Goal: Task Accomplishment & Management: Manage account settings

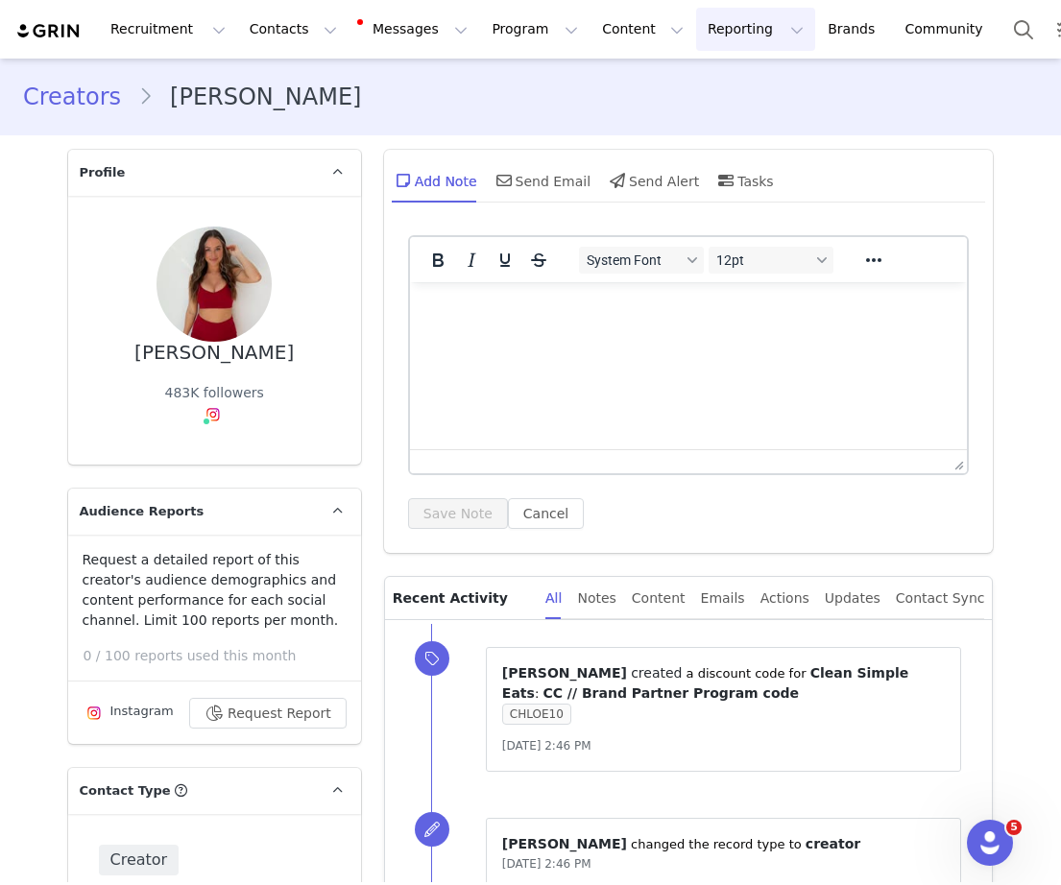
scroll to position [5812, 0]
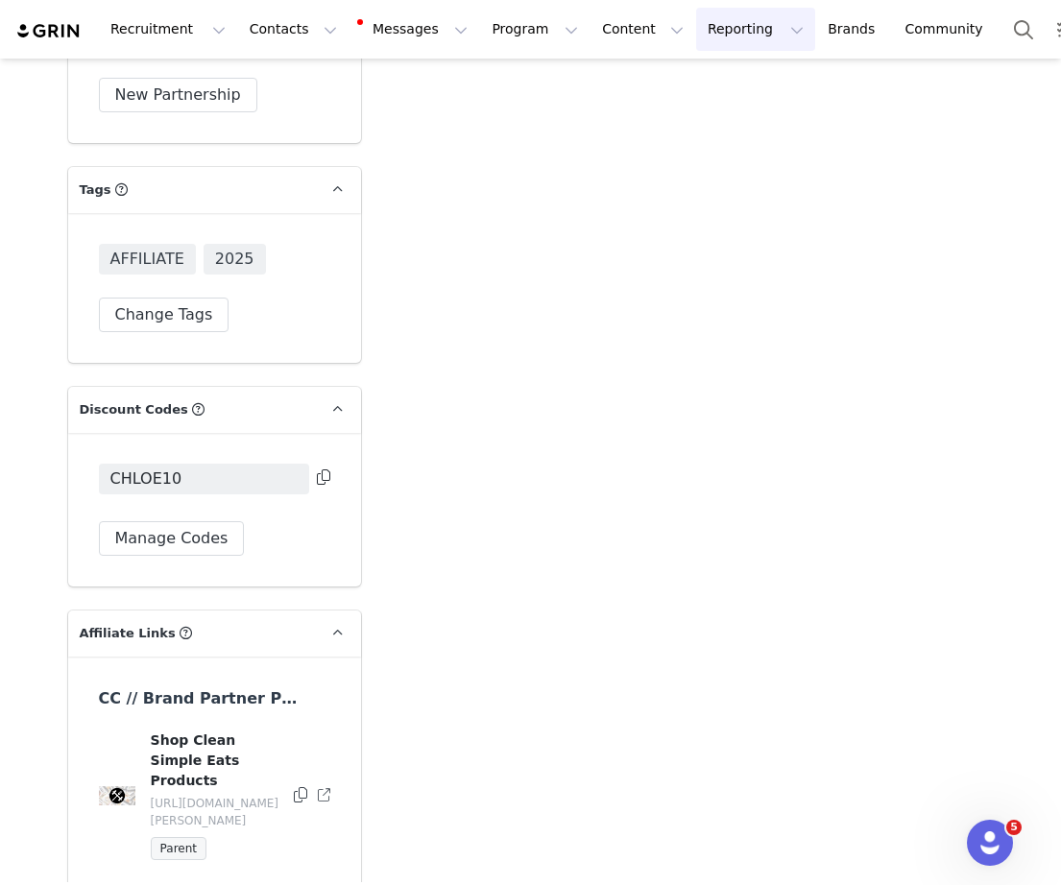
click at [731, 27] on button "Reporting Reporting" at bounding box center [755, 29] width 119 height 43
click at [693, 115] on p "Report Builder" at bounding box center [711, 120] width 96 height 20
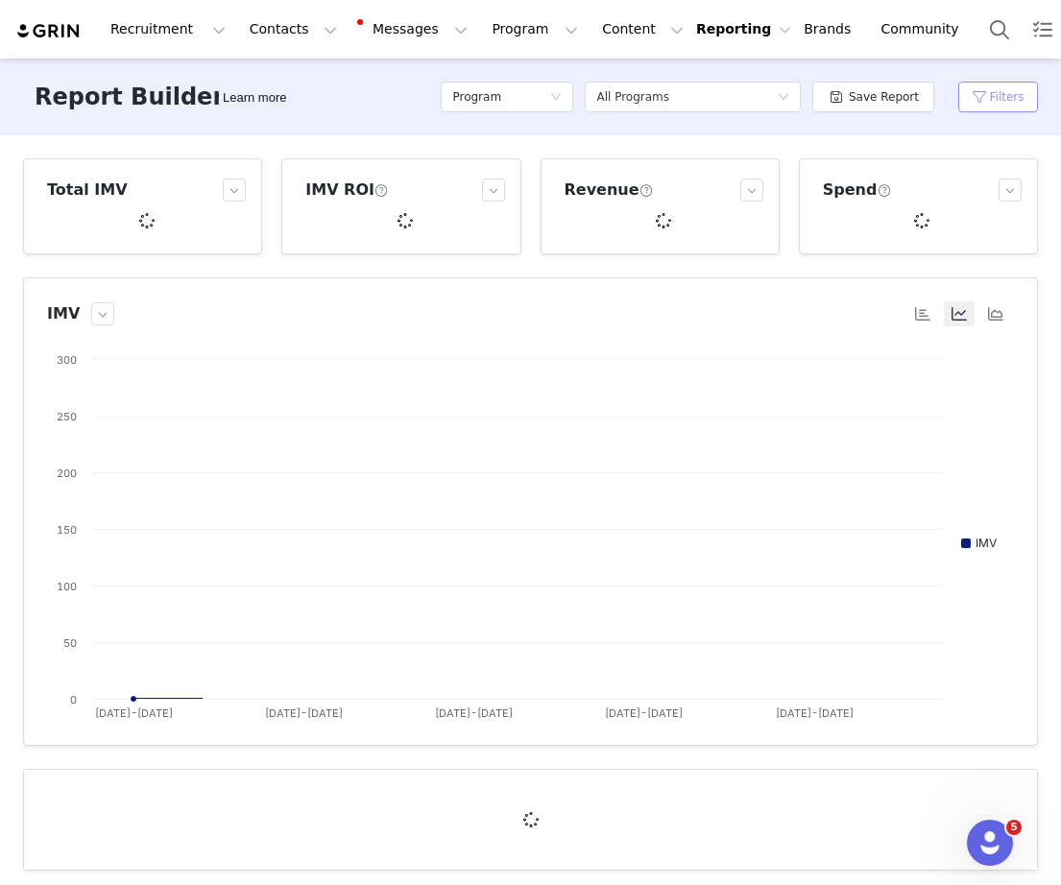
click at [978, 98] on button "Filters" at bounding box center [998, 97] width 80 height 31
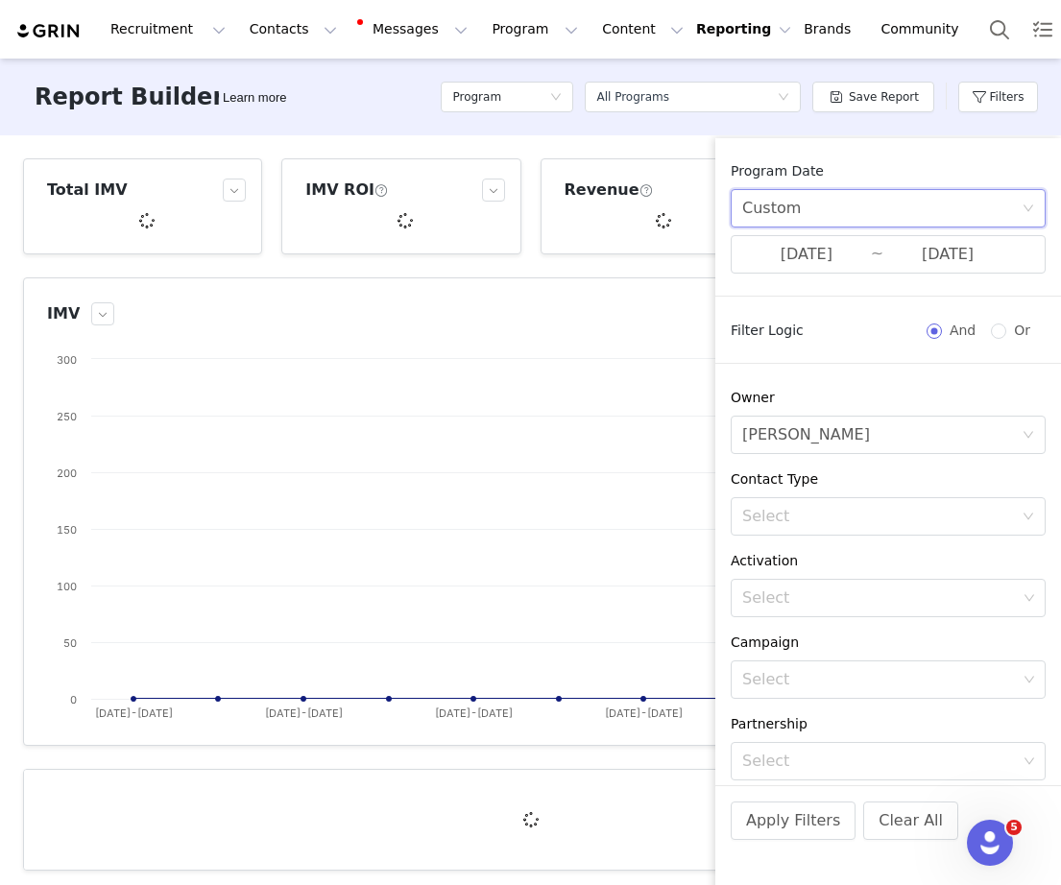
click at [850, 214] on div "Custom" at bounding box center [881, 208] width 279 height 36
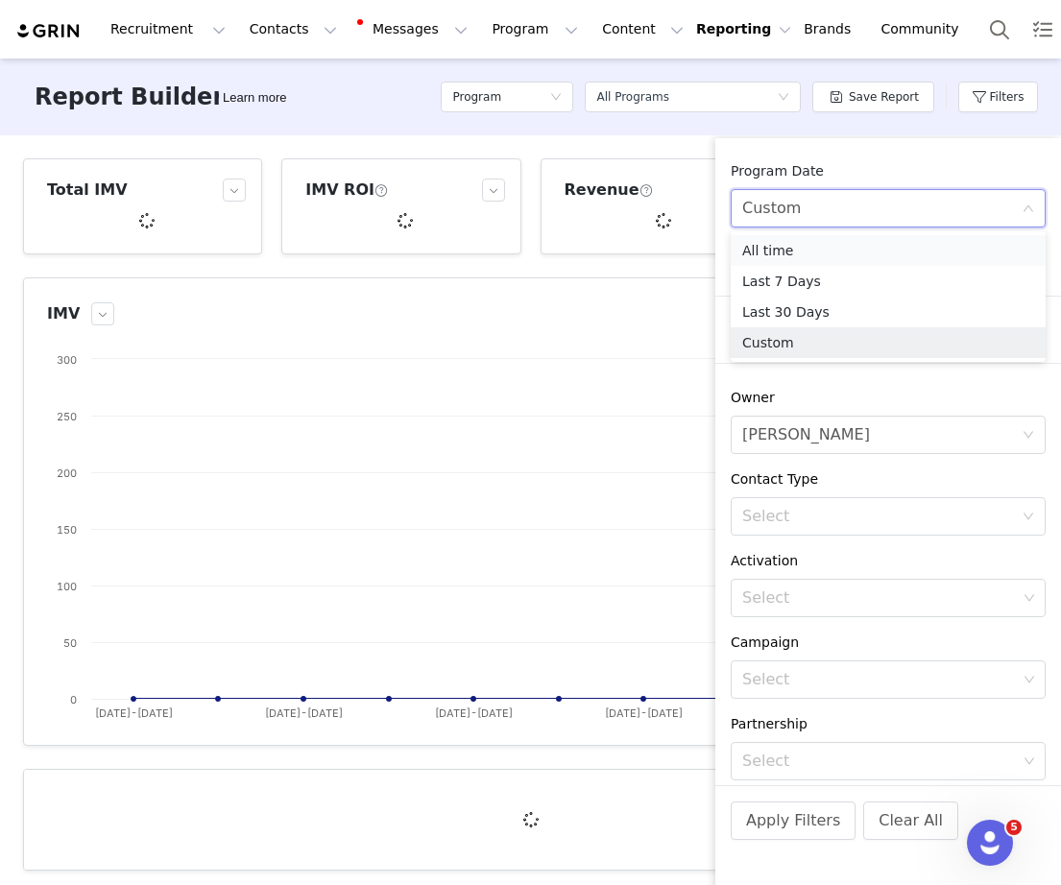
click at [801, 248] on li "All time" at bounding box center [888, 250] width 315 height 31
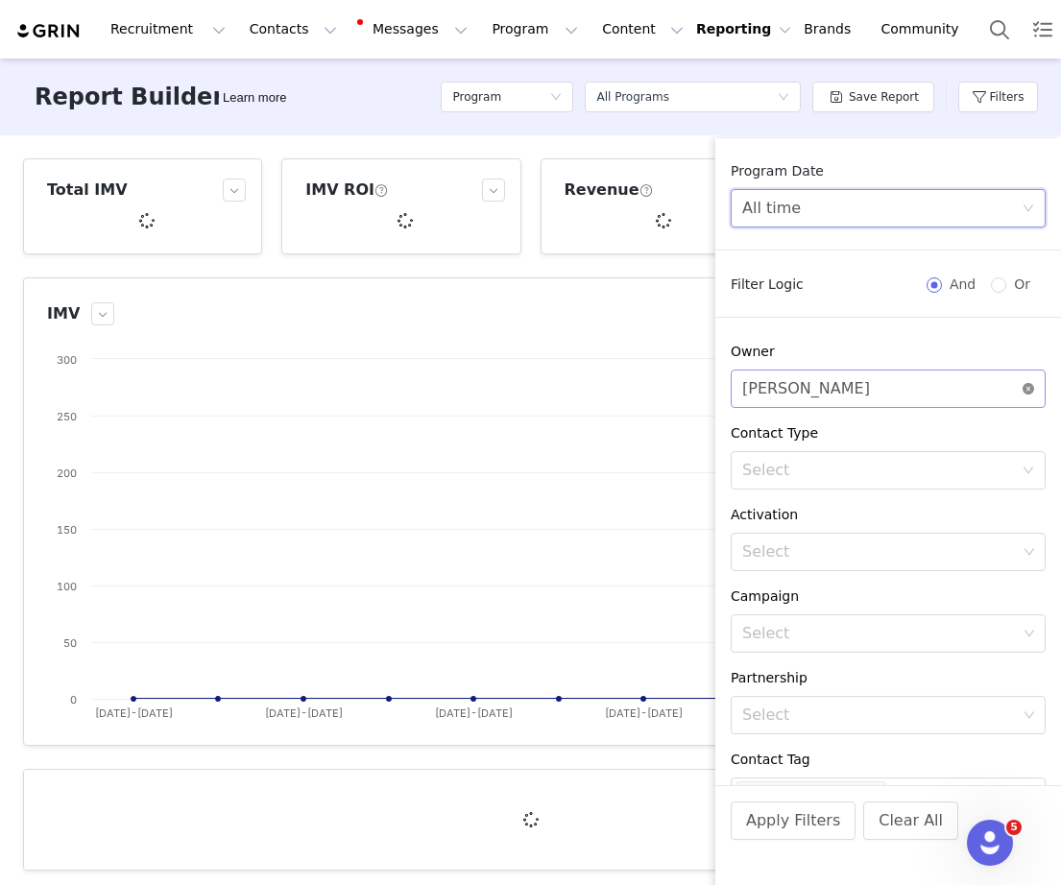
click at [1029, 387] on icon "icon: close-circle" at bounding box center [1028, 389] width 12 height 12
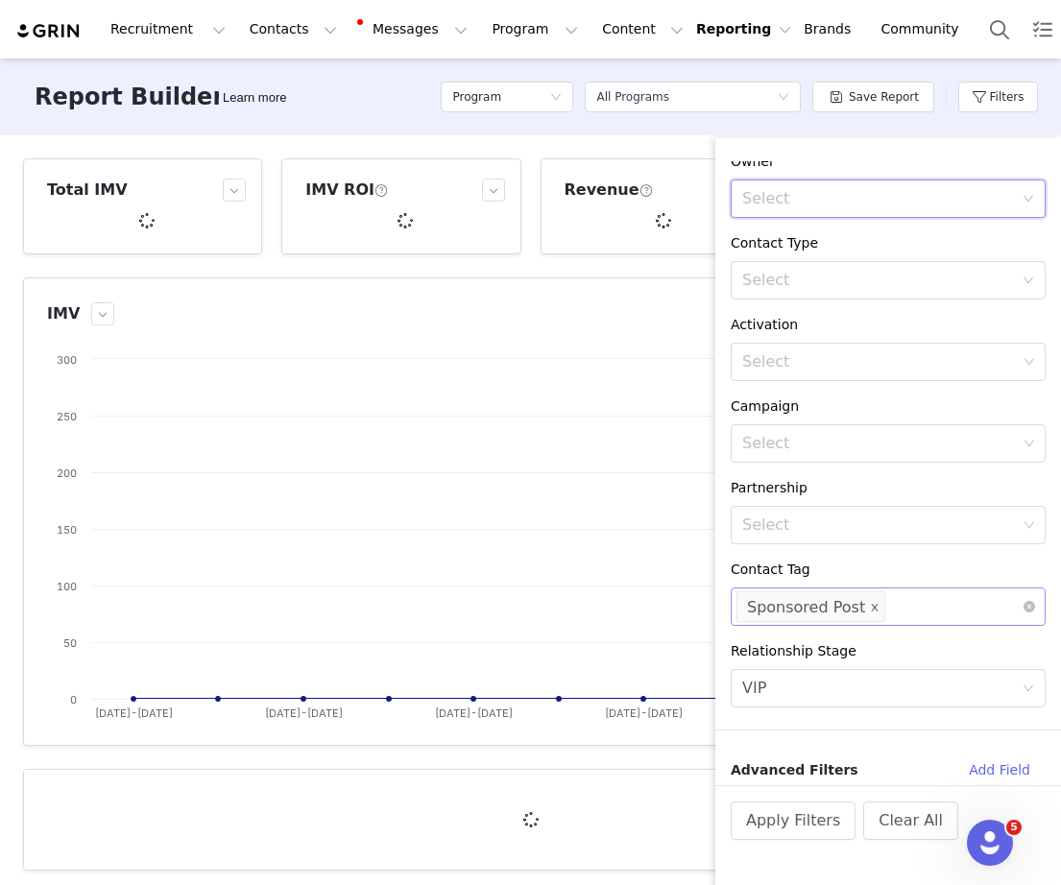
click at [870, 600] on span at bounding box center [875, 608] width 10 height 26
click at [827, 698] on div "Select VIP" at bounding box center [881, 688] width 279 height 36
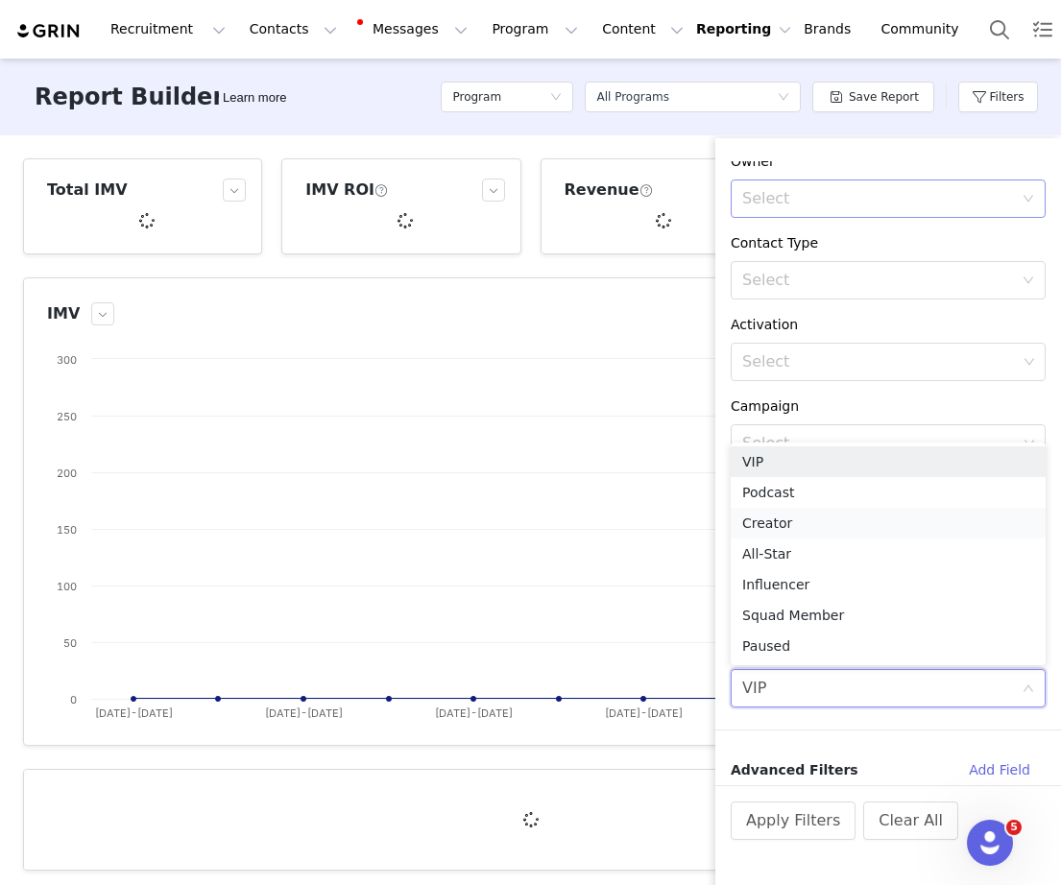
click at [788, 524] on li "Creator" at bounding box center [888, 523] width 315 height 31
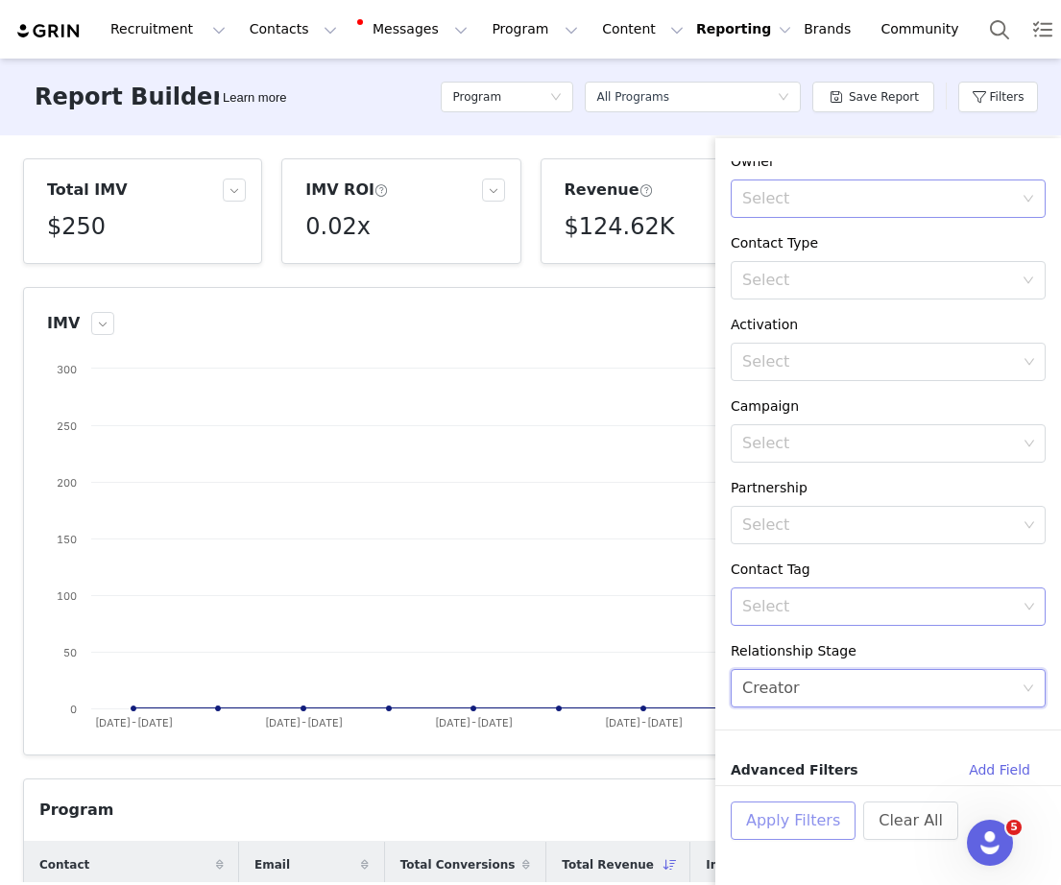
click at [781, 819] on button "Apply Filters" at bounding box center [793, 821] width 125 height 38
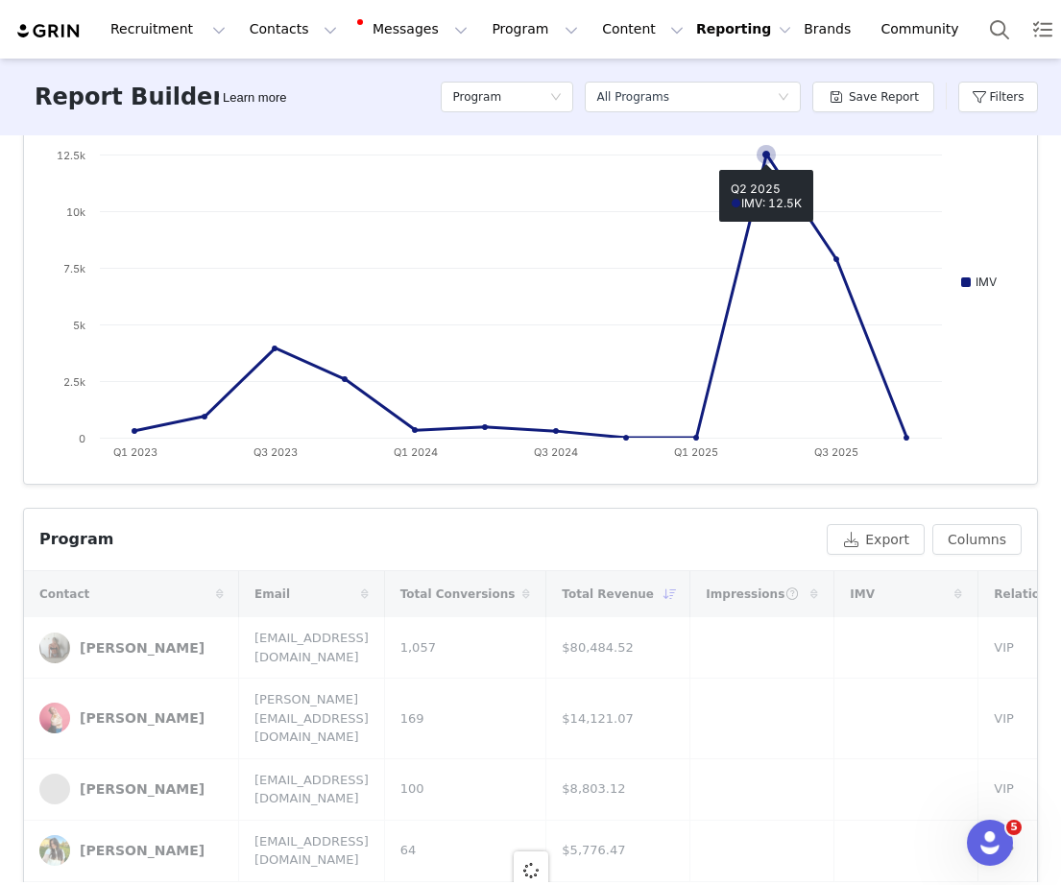
scroll to position [275, 0]
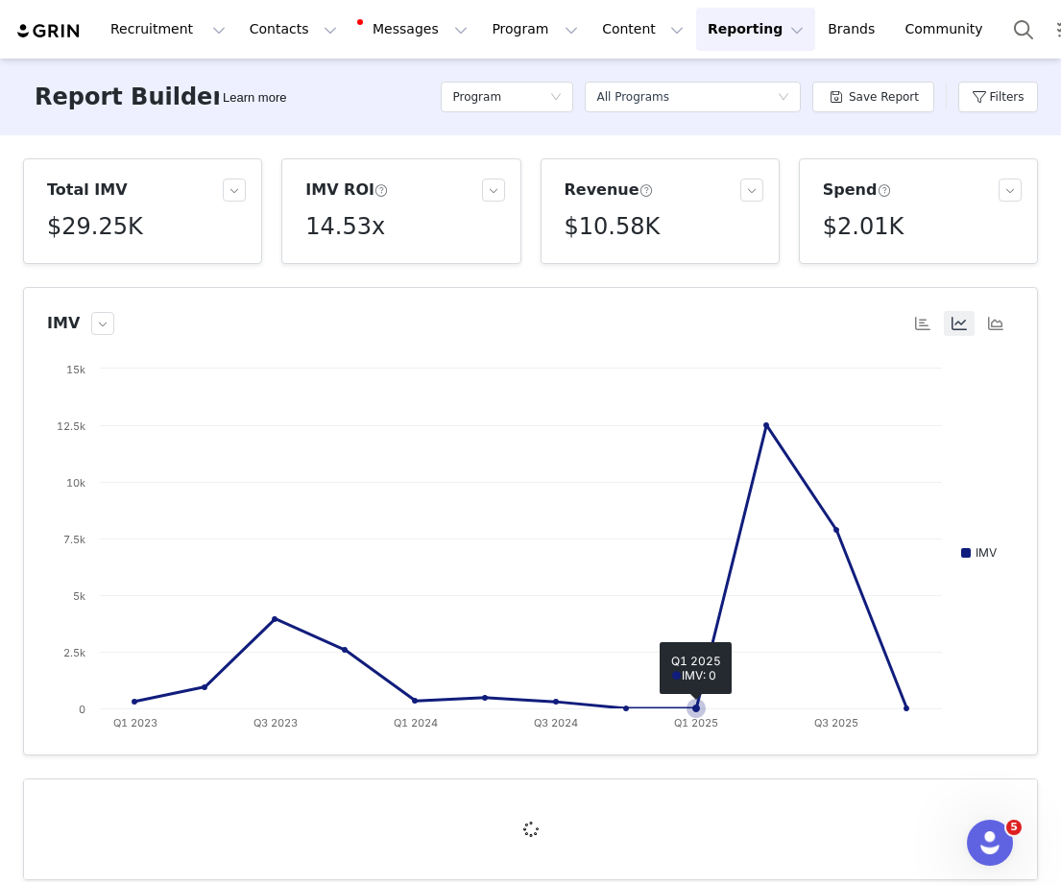
scroll to position [21, 0]
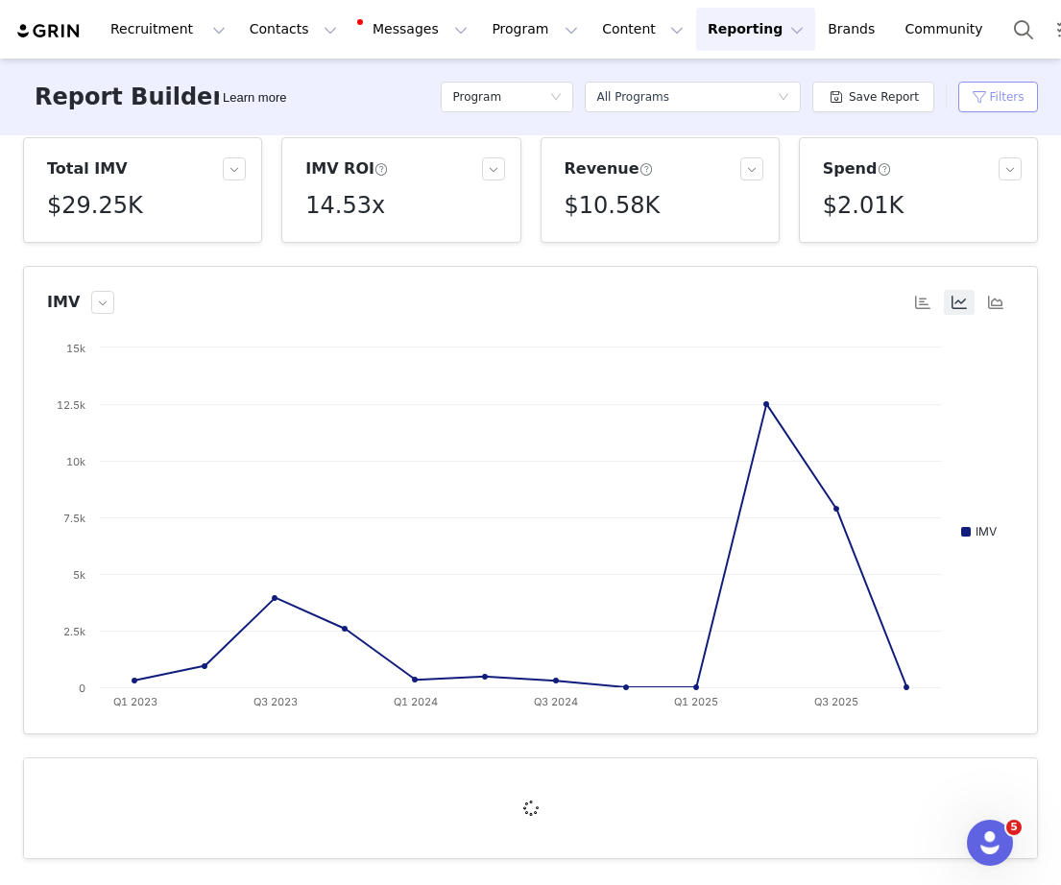
click at [976, 106] on button "Filters" at bounding box center [998, 97] width 80 height 31
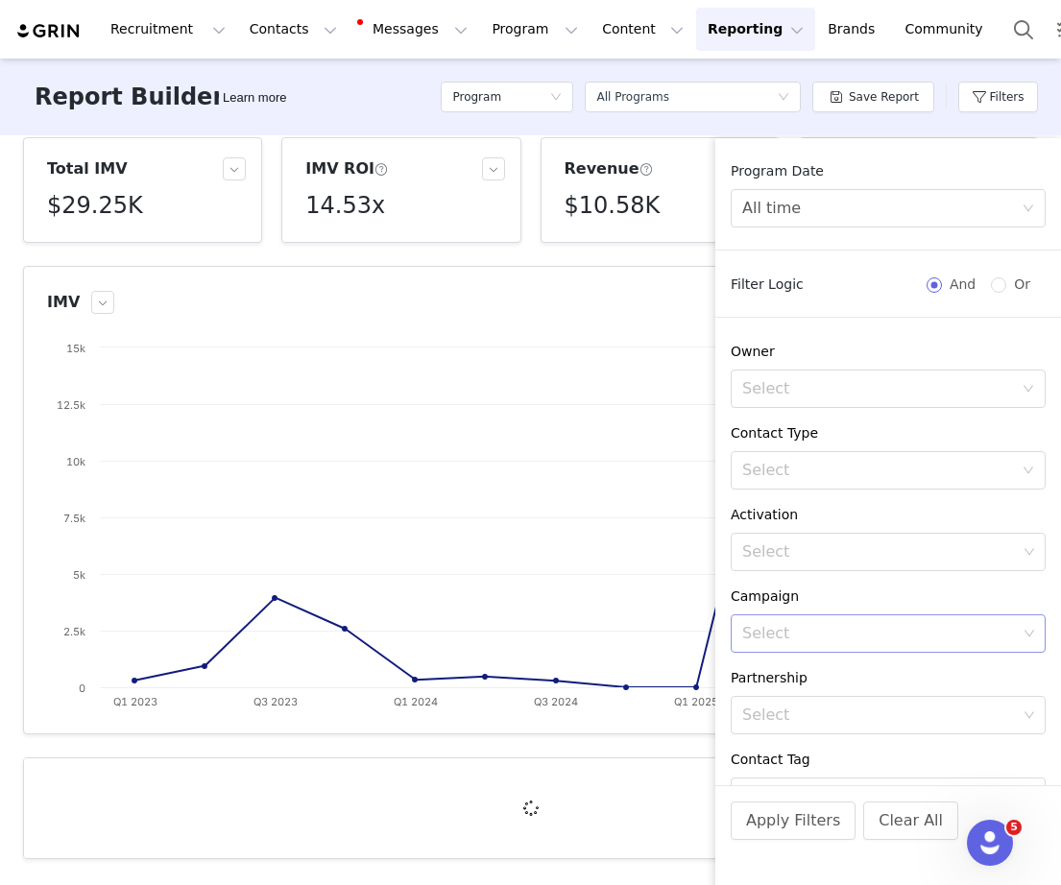
scroll to position [190, 0]
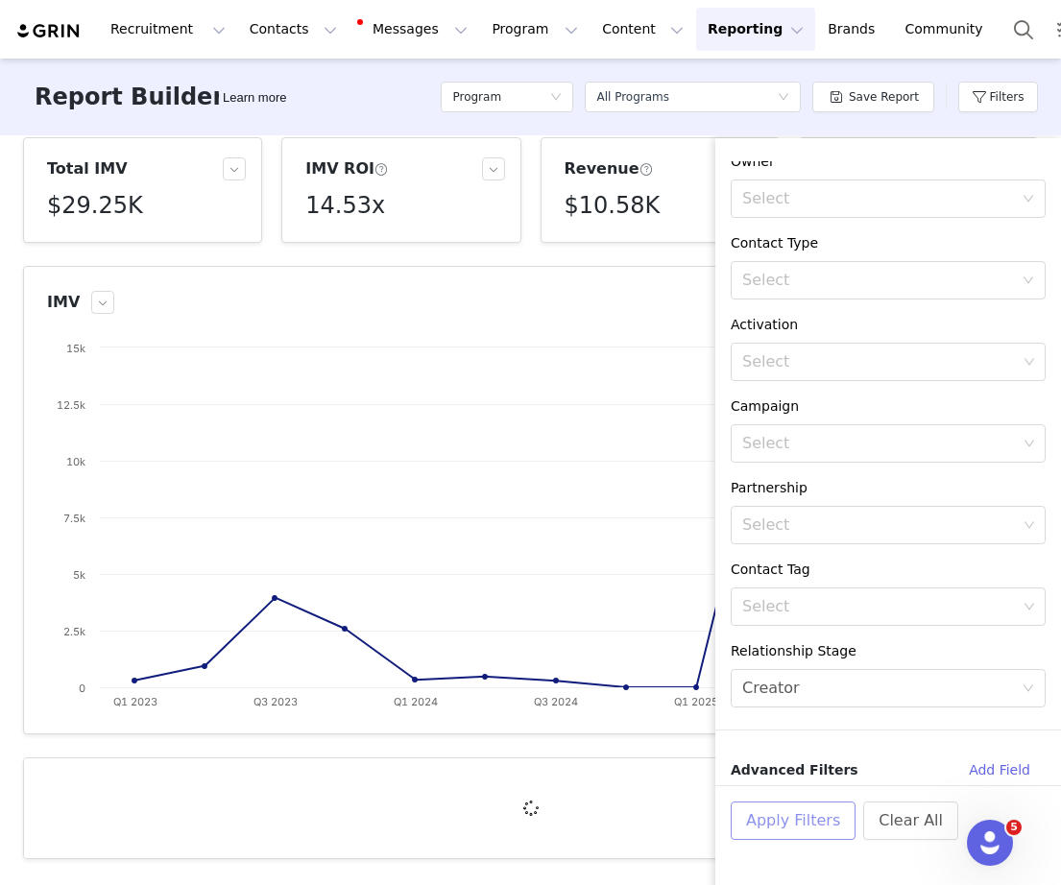
click at [754, 820] on button "Apply Filters" at bounding box center [793, 821] width 125 height 38
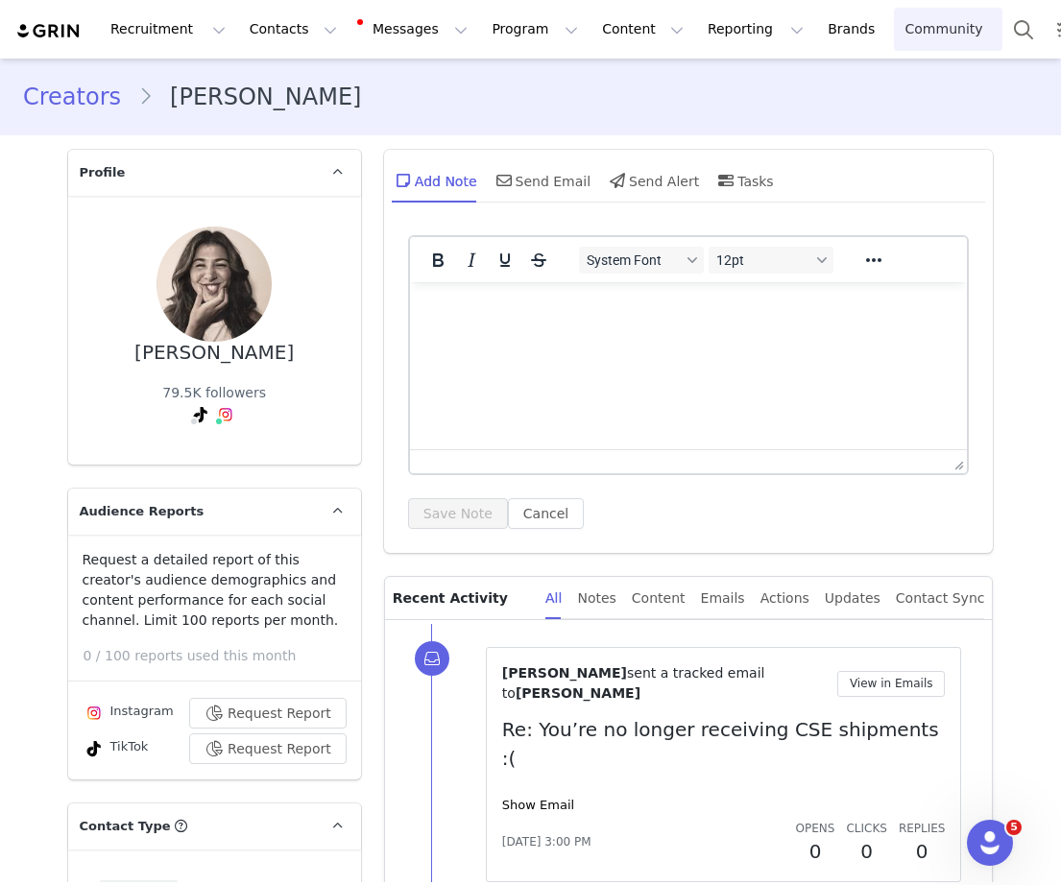
scroll to position [1191, 0]
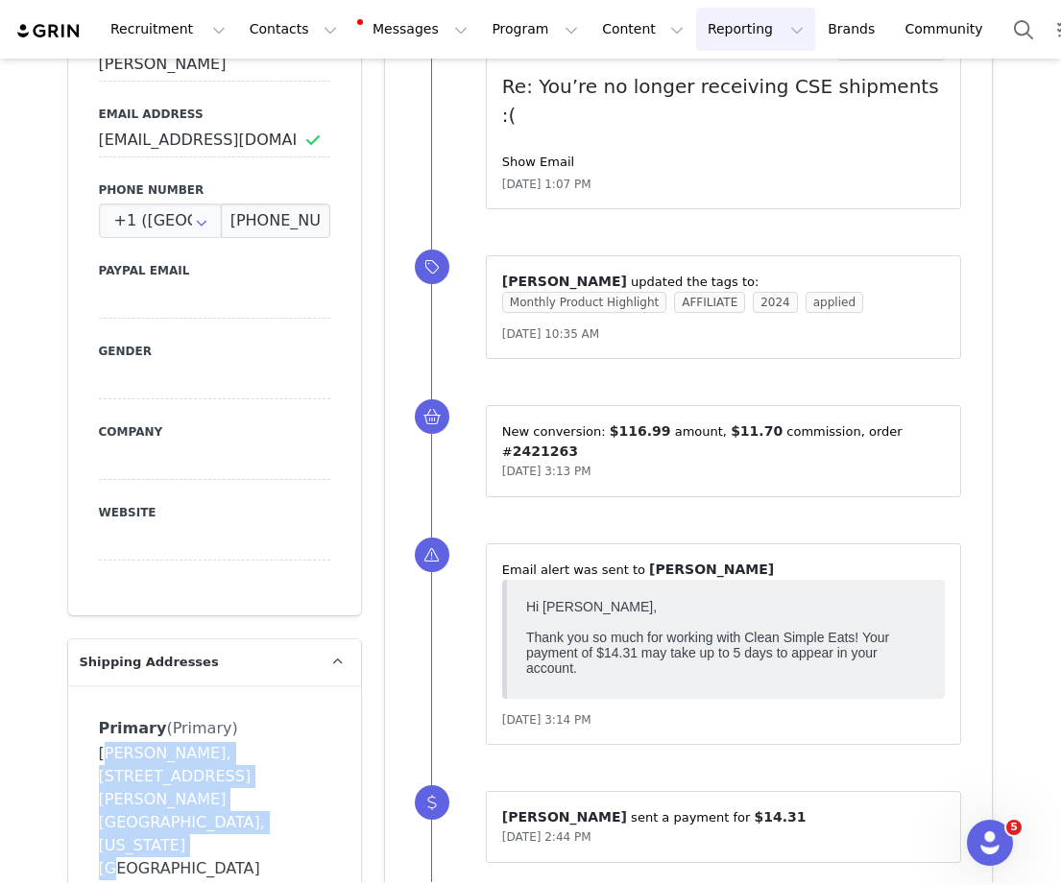
click at [728, 43] on button "Reporting Reporting" at bounding box center [755, 29] width 119 height 43
click at [692, 115] on p "Report Builder" at bounding box center [711, 120] width 96 height 20
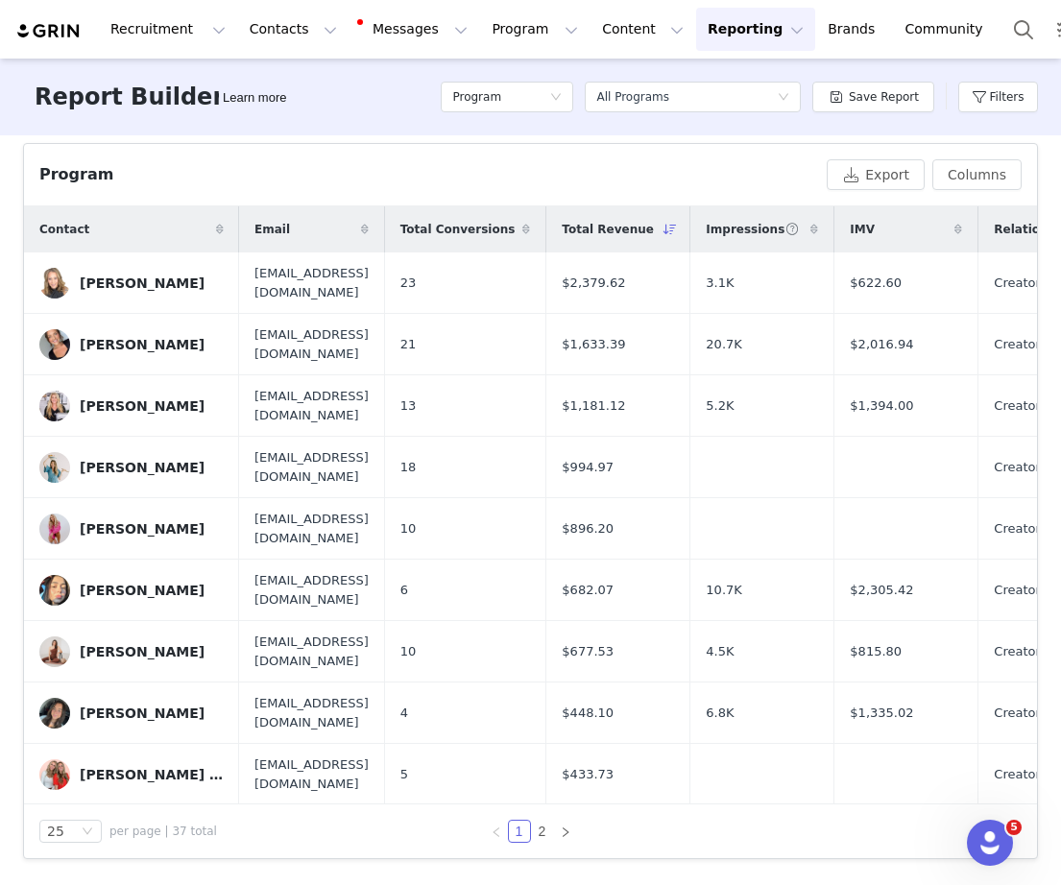
scroll to position [816, 0]
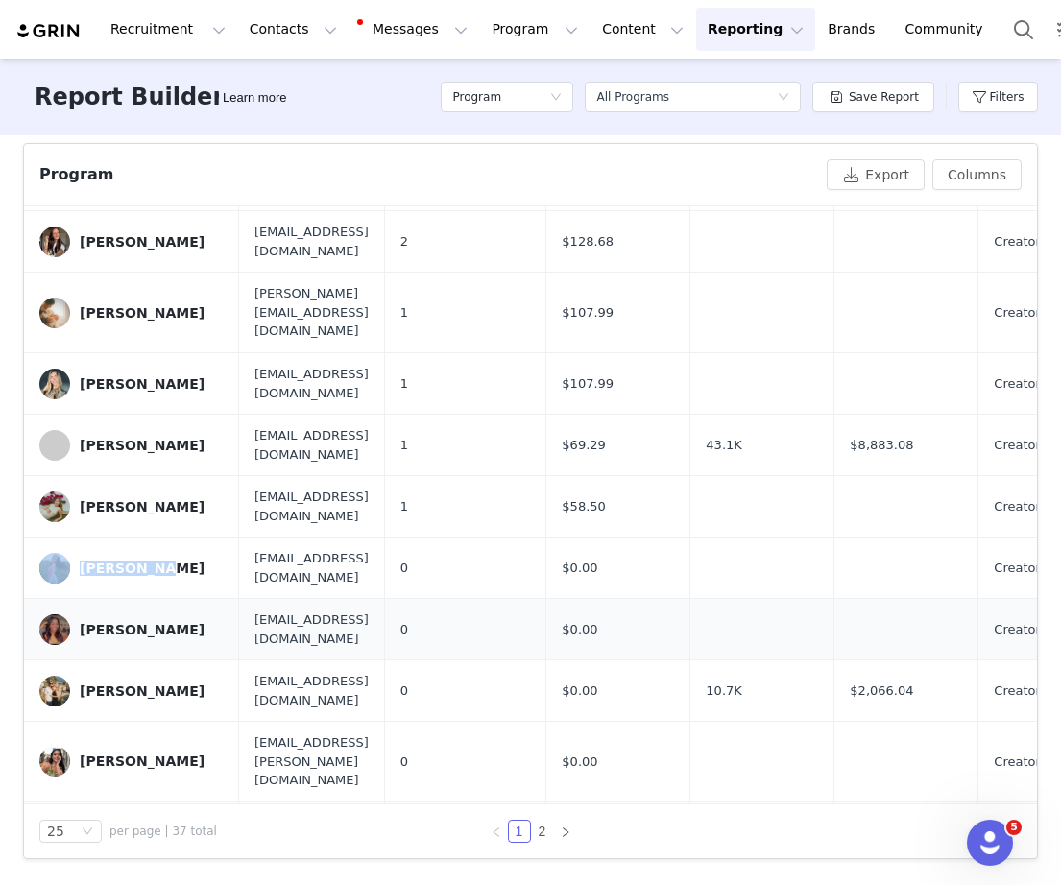
click at [140, 622] on div "Tracey Versteeg" at bounding box center [142, 629] width 125 height 15
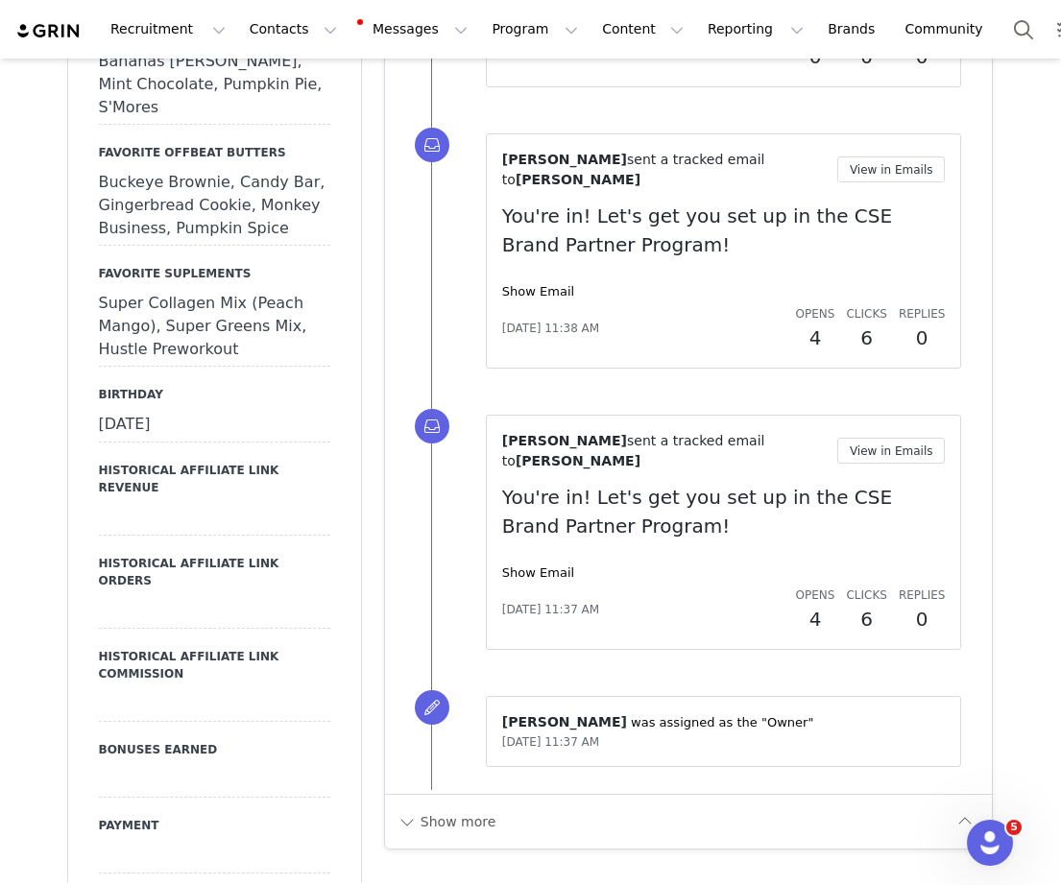
scroll to position [2514, 0]
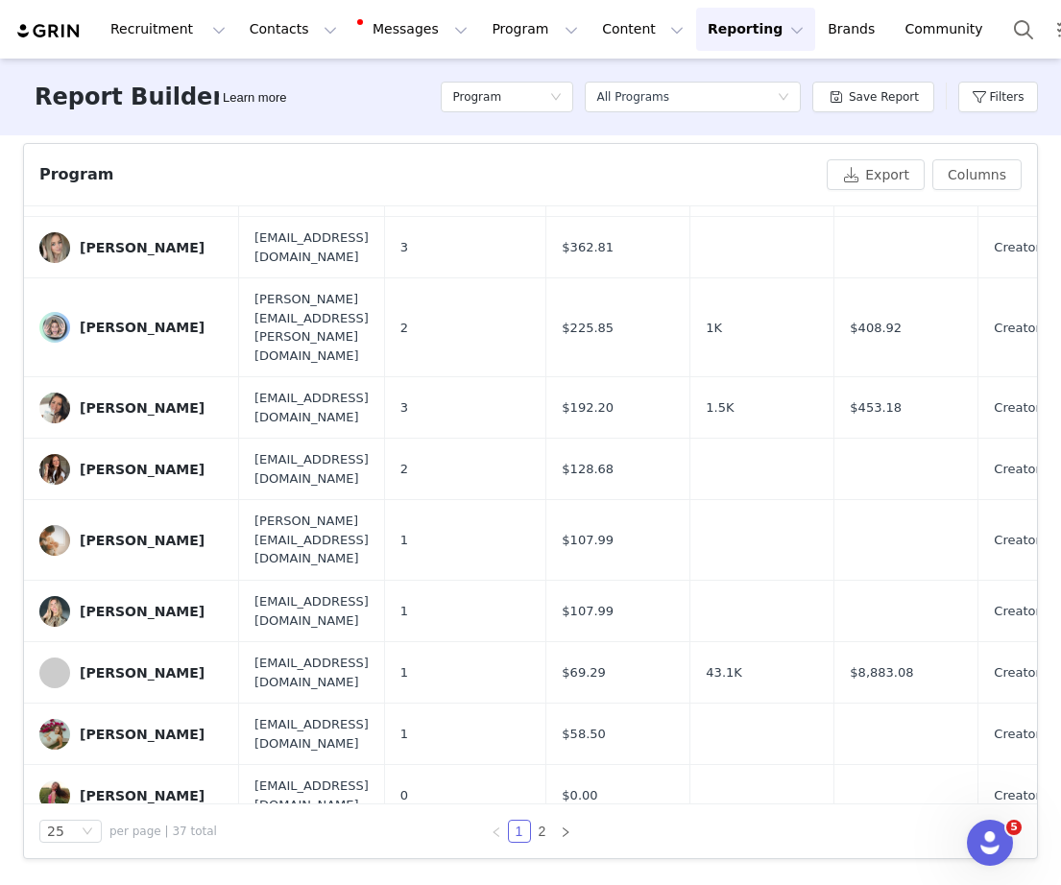
scroll to position [816, 0]
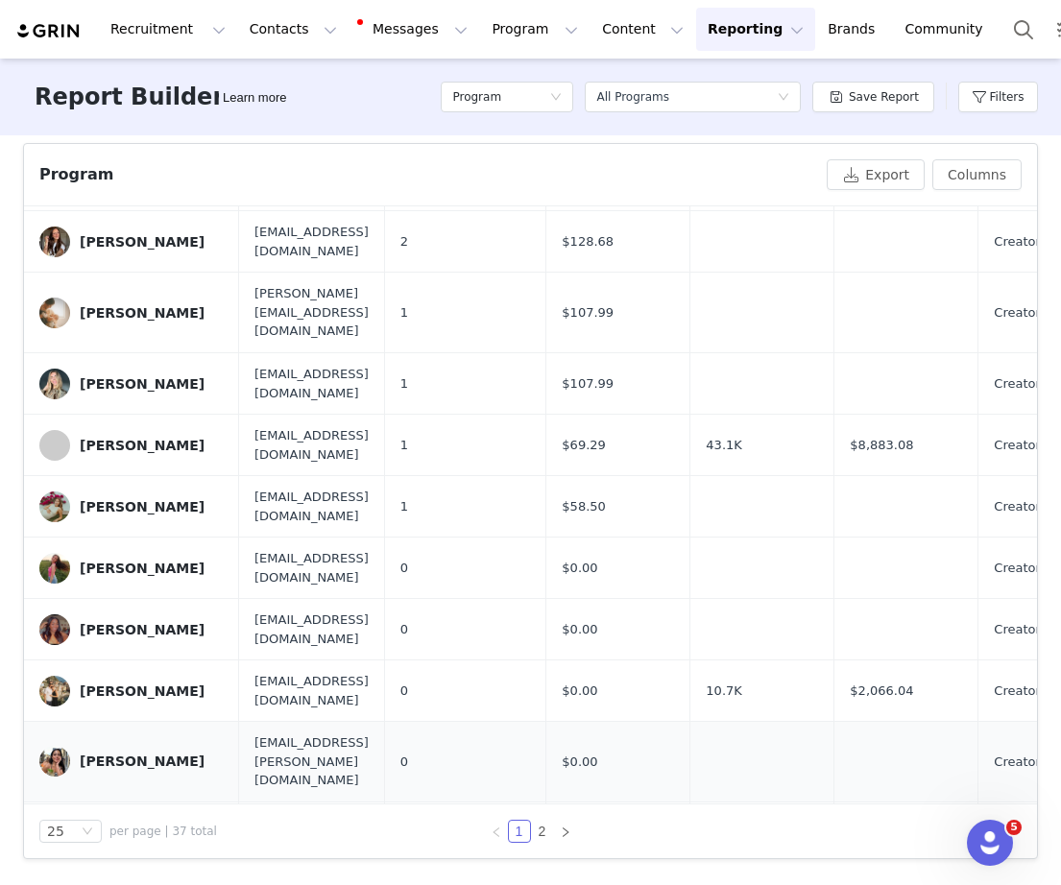
click at [152, 754] on div "Nathalia Candelario" at bounding box center [142, 761] width 125 height 15
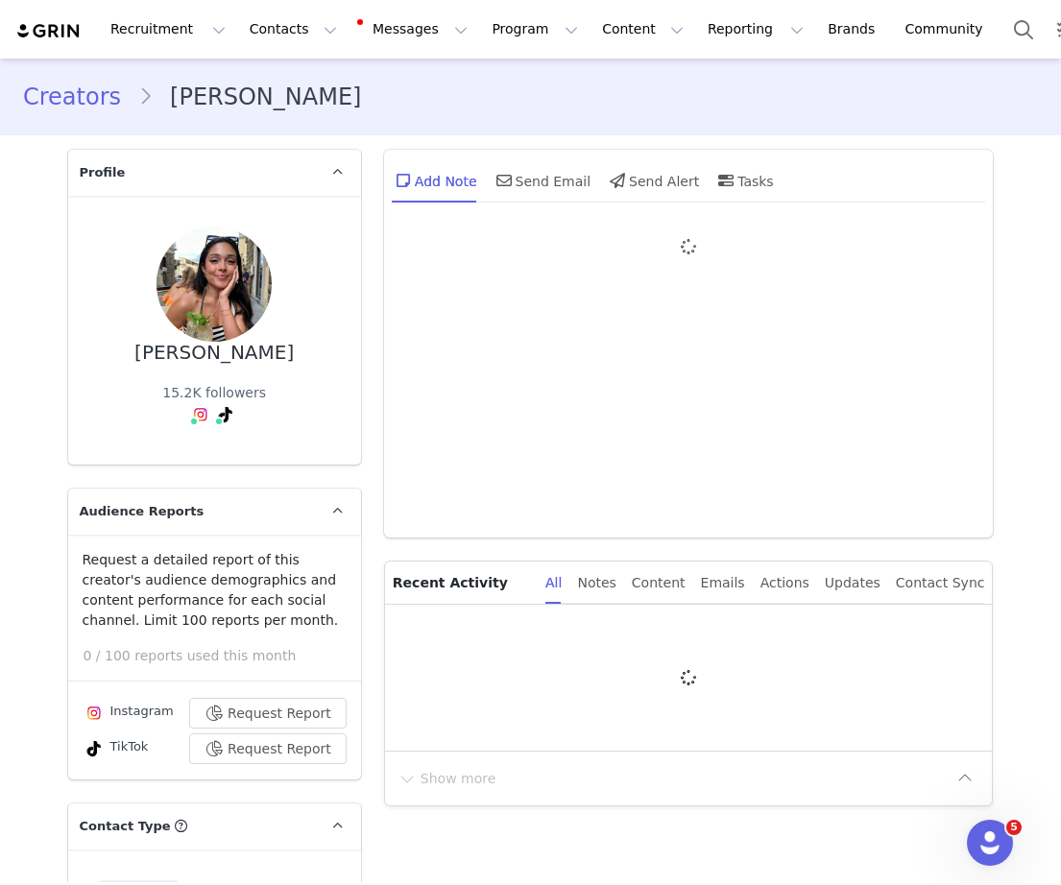
type input "+1 ([GEOGRAPHIC_DATA])"
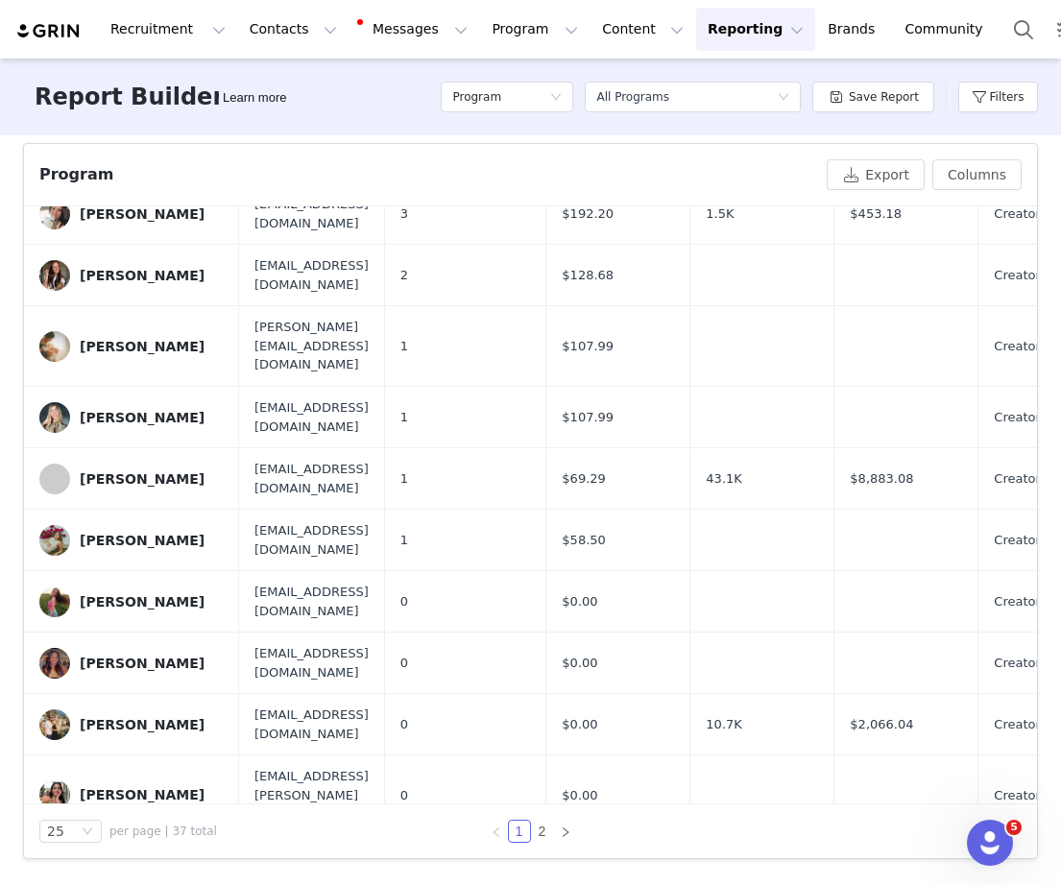
scroll to position [816, 0]
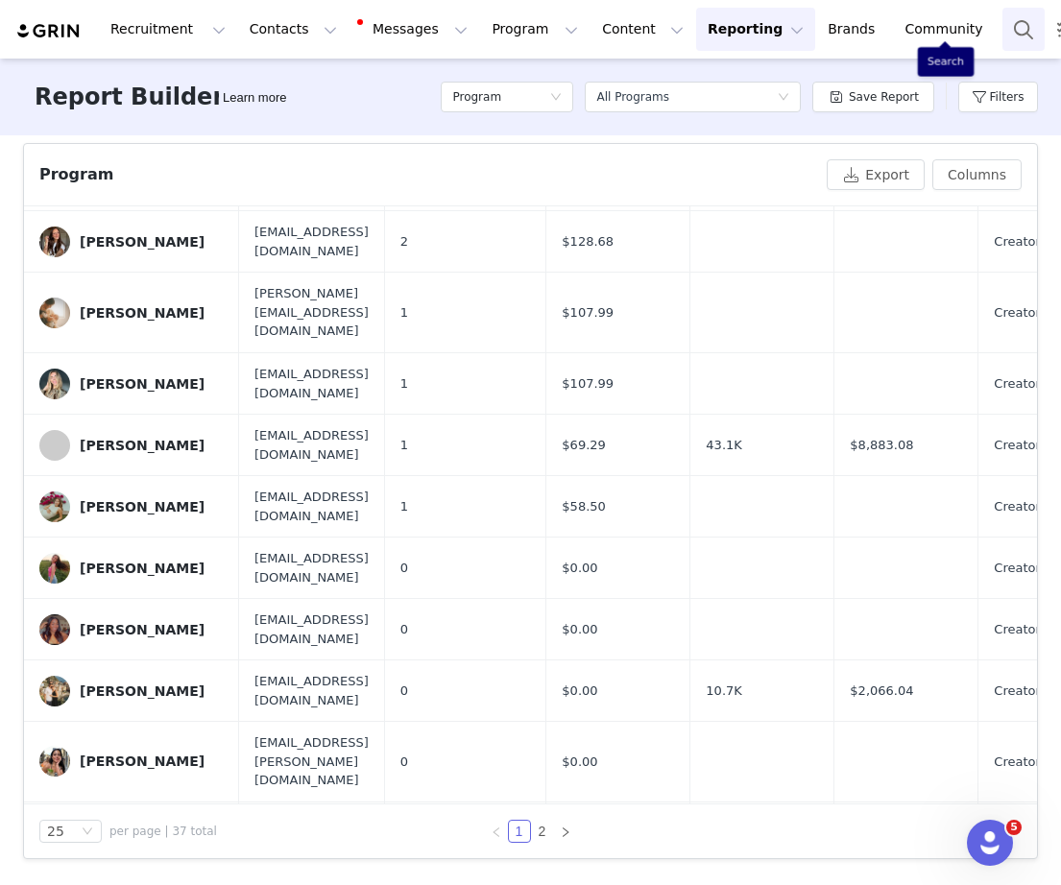
click at [1002, 35] on button "Search" at bounding box center [1023, 29] width 42 height 43
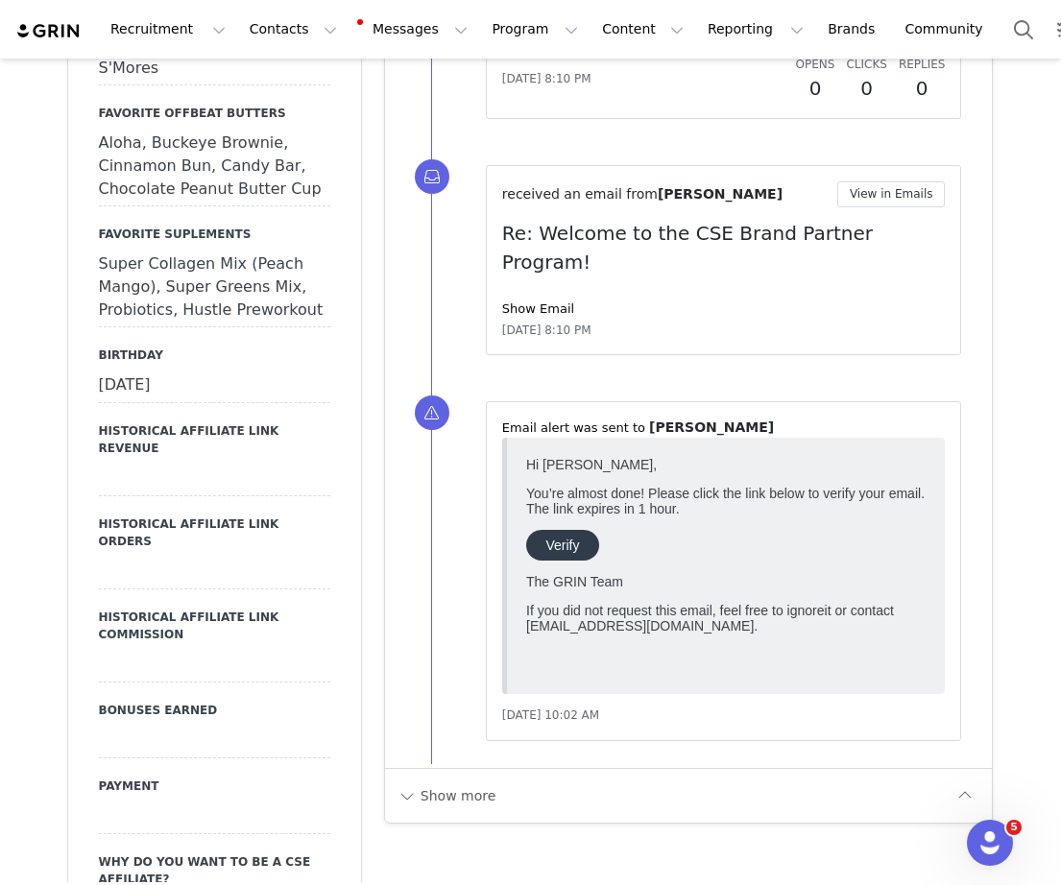
scroll to position [2461, 0]
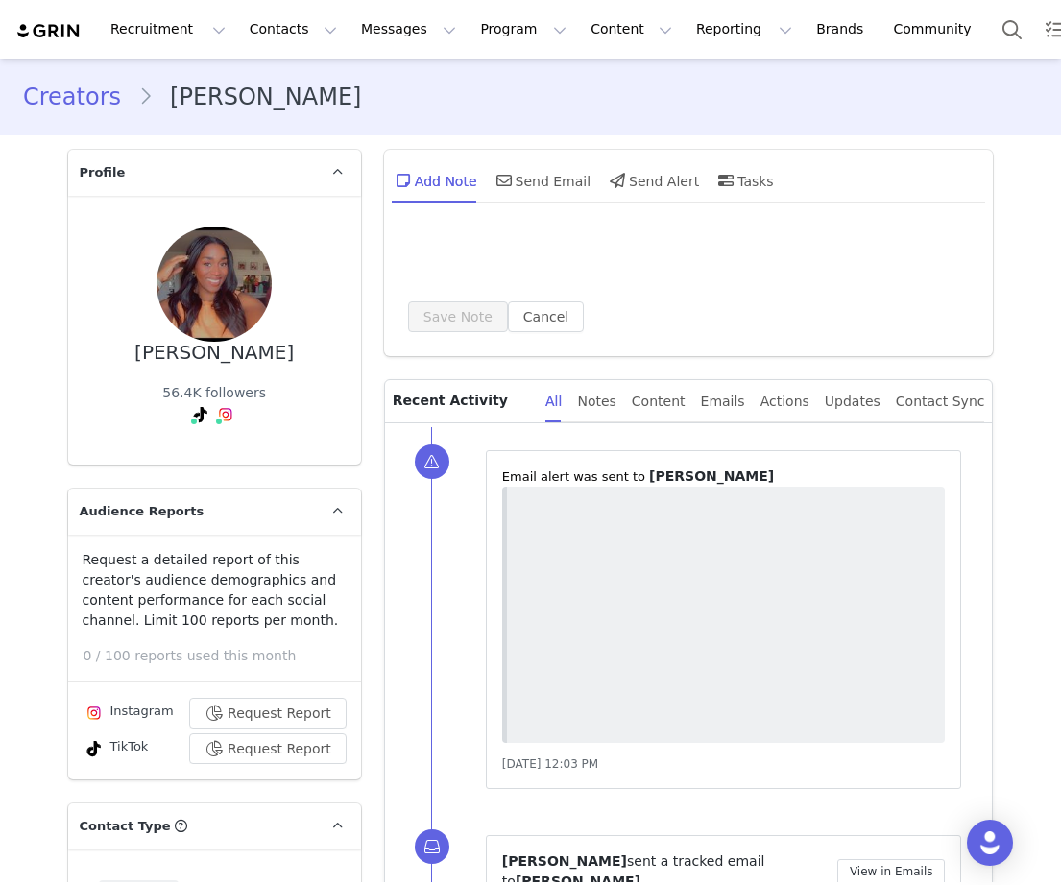
type input "+1 ([GEOGRAPHIC_DATA])"
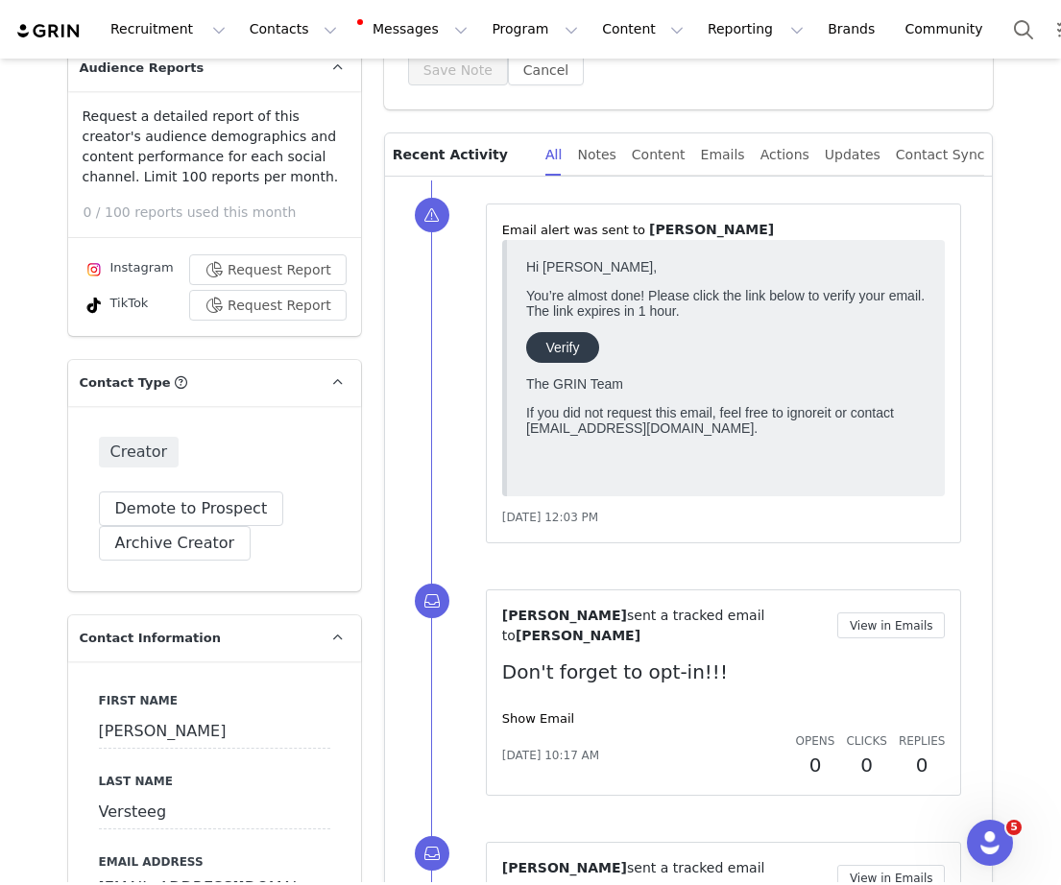
scroll to position [182, 0]
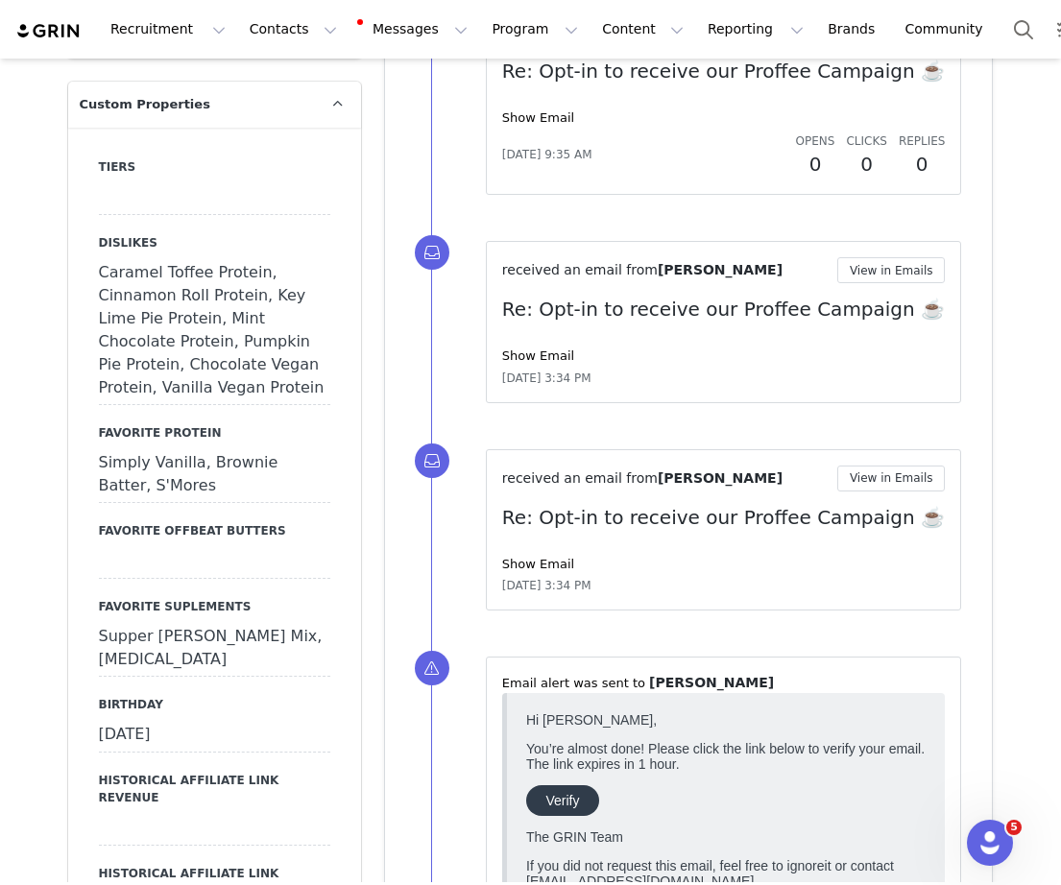
scroll to position [2179, 0]
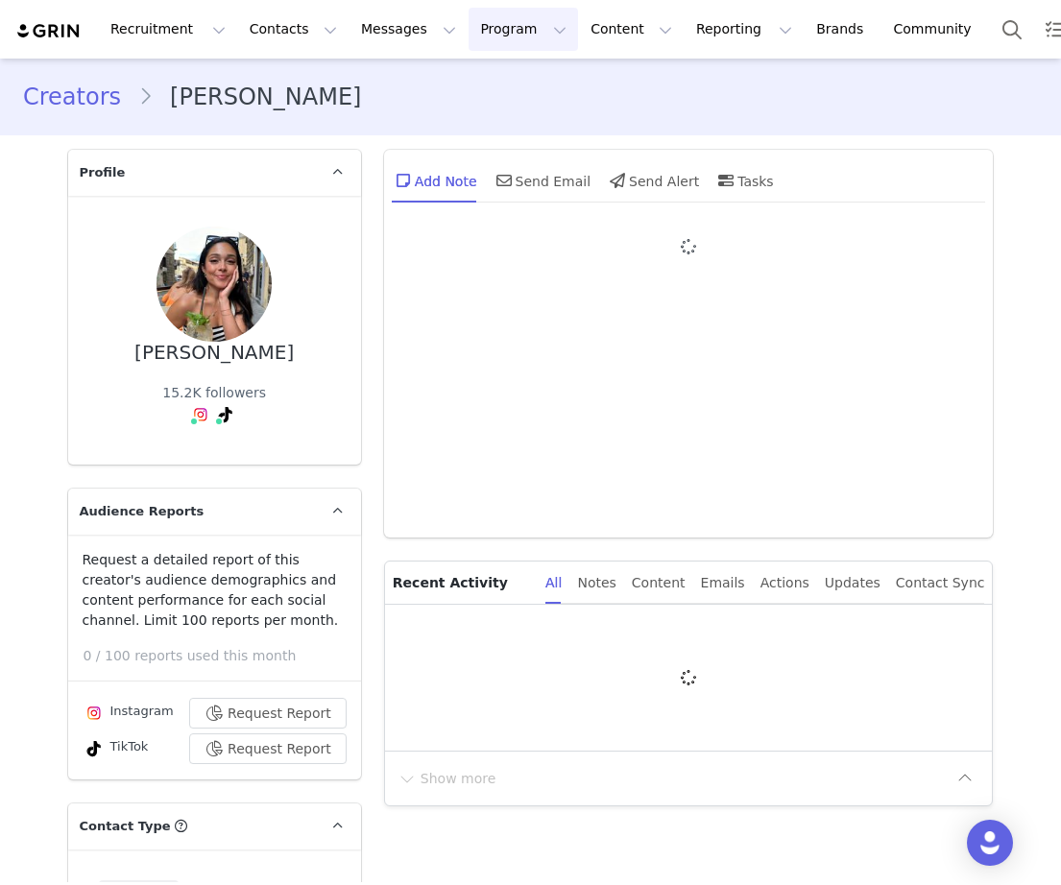
type input "+1 ([GEOGRAPHIC_DATA])"
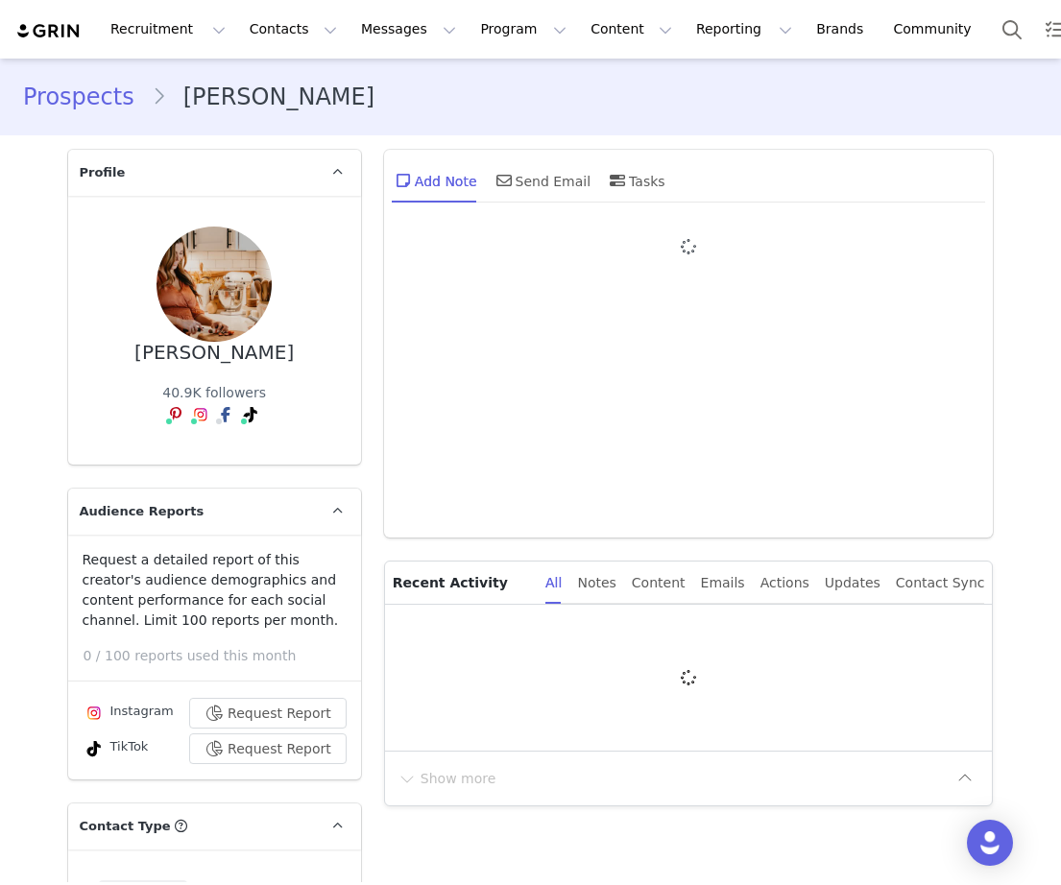
type input "+1 ([GEOGRAPHIC_DATA])"
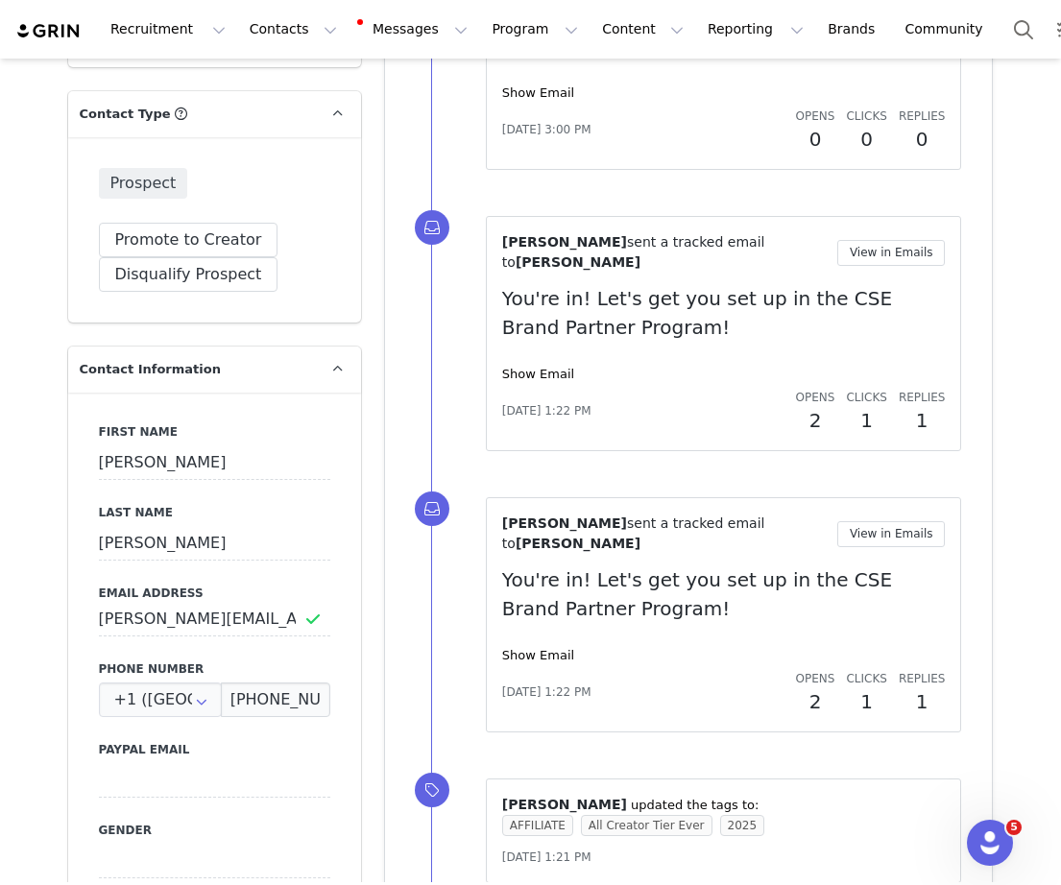
scroll to position [773, 0]
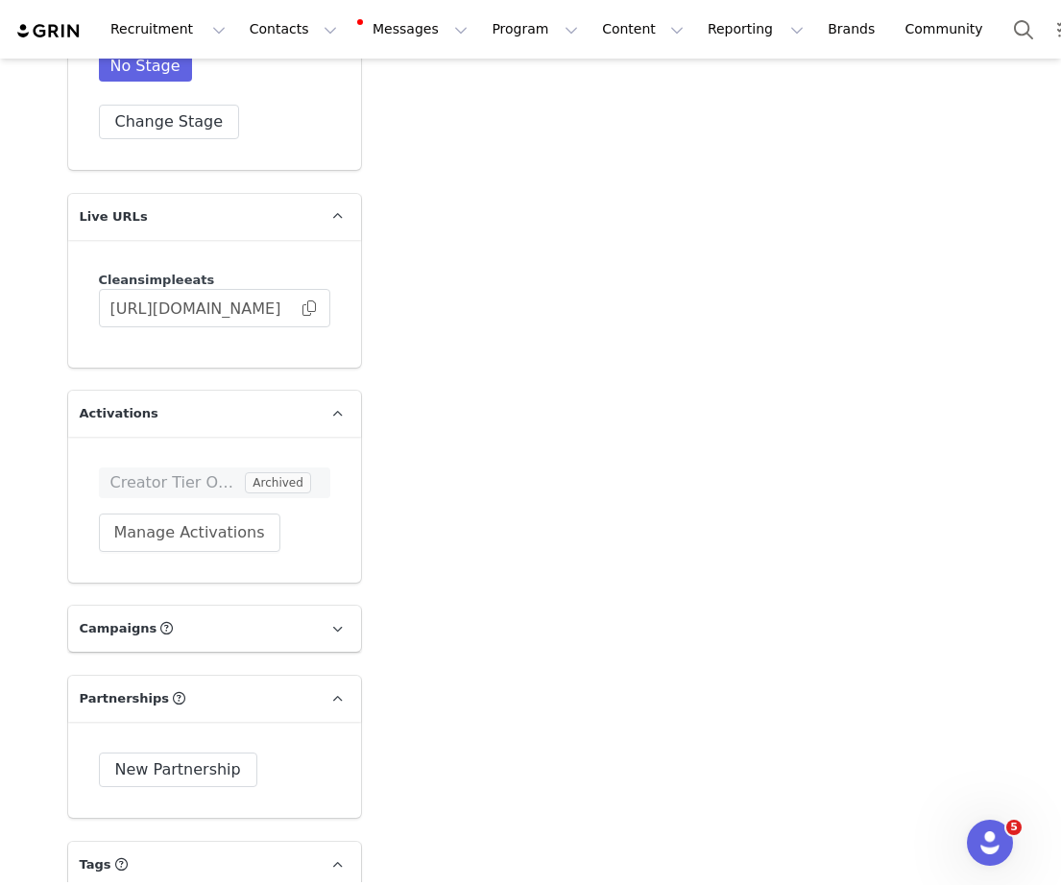
scroll to position [5185, 0]
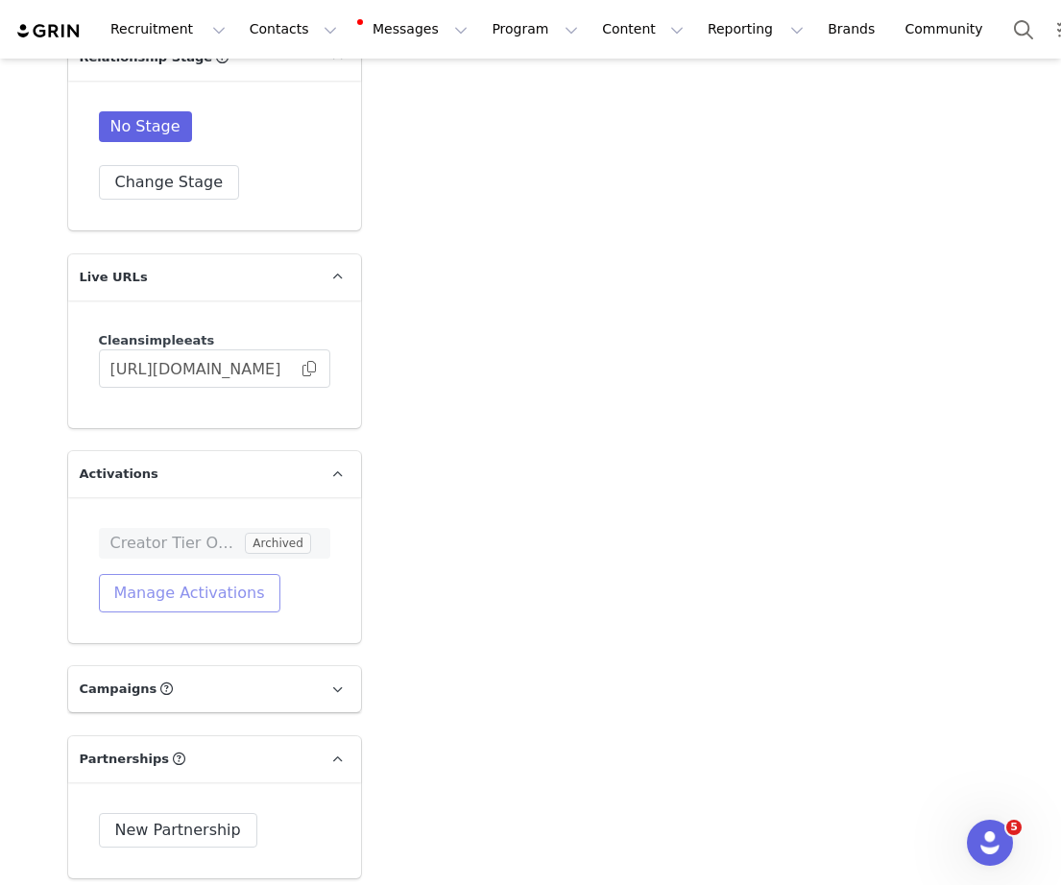
click at [183, 574] on button "Manage Activations" at bounding box center [189, 593] width 181 height 38
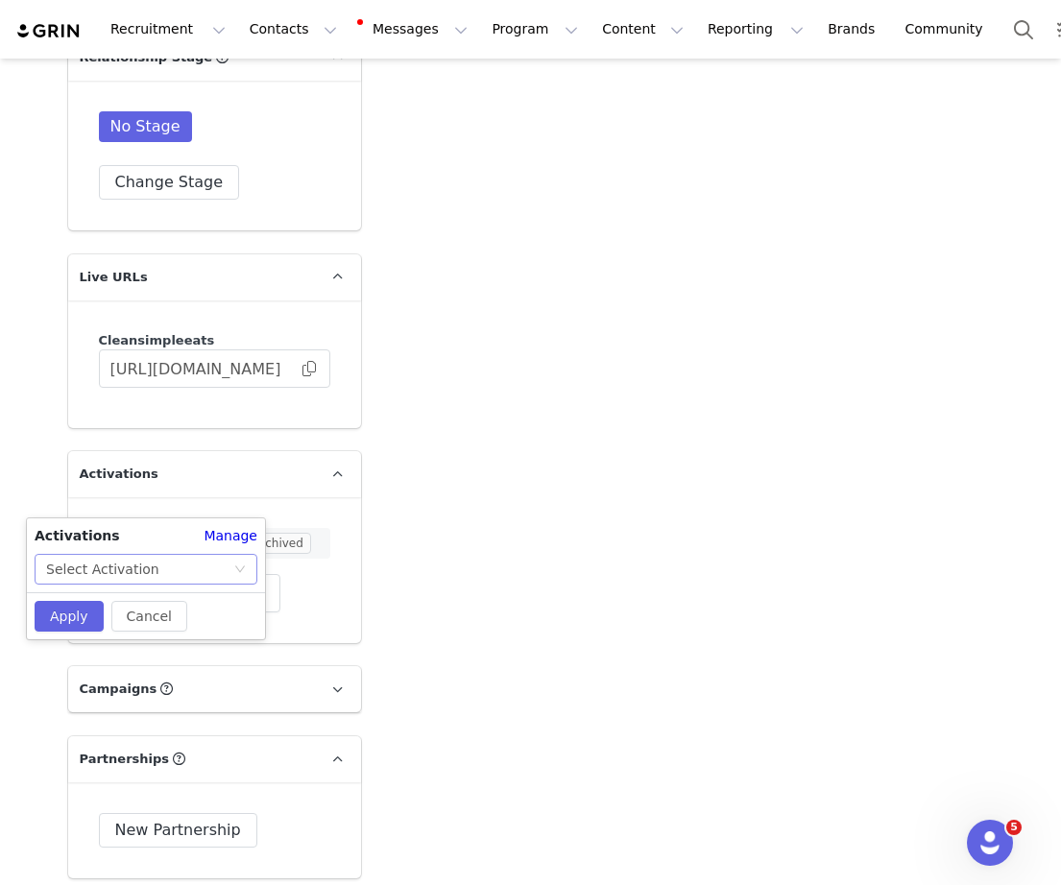
click at [172, 562] on div "Select Activation" at bounding box center [139, 569] width 187 height 29
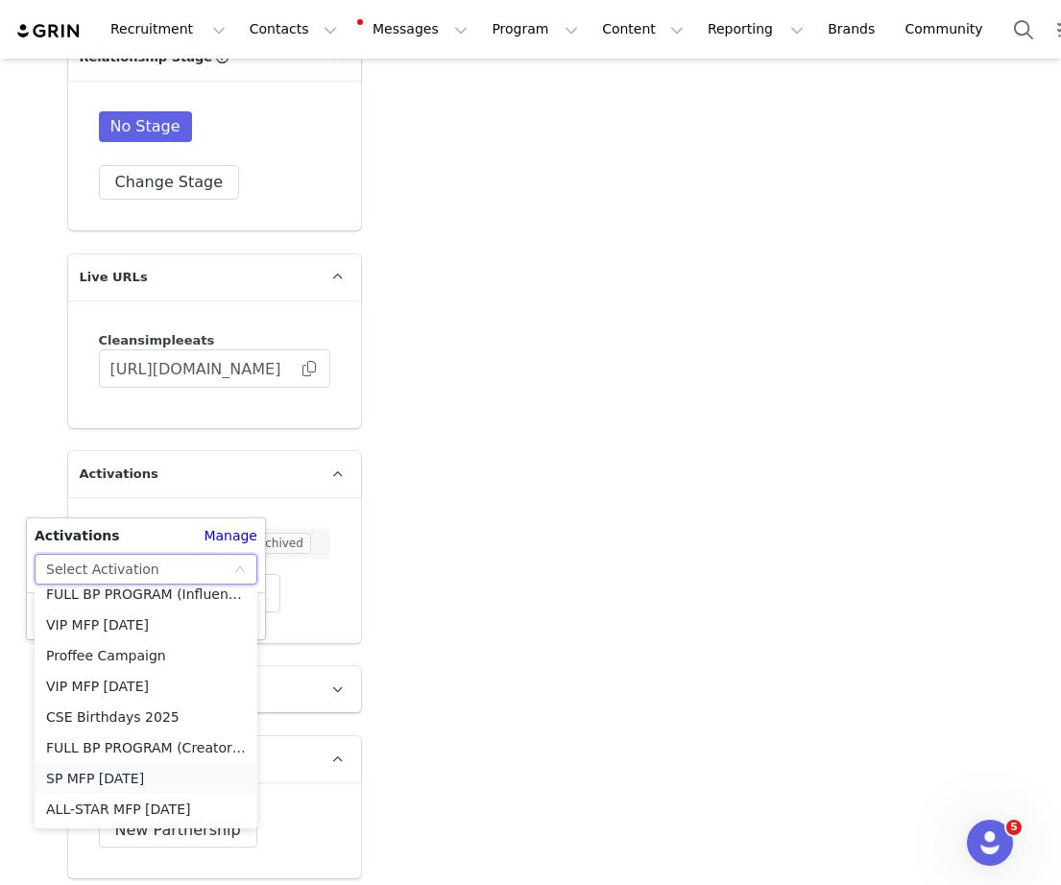
scroll to position [26, 0]
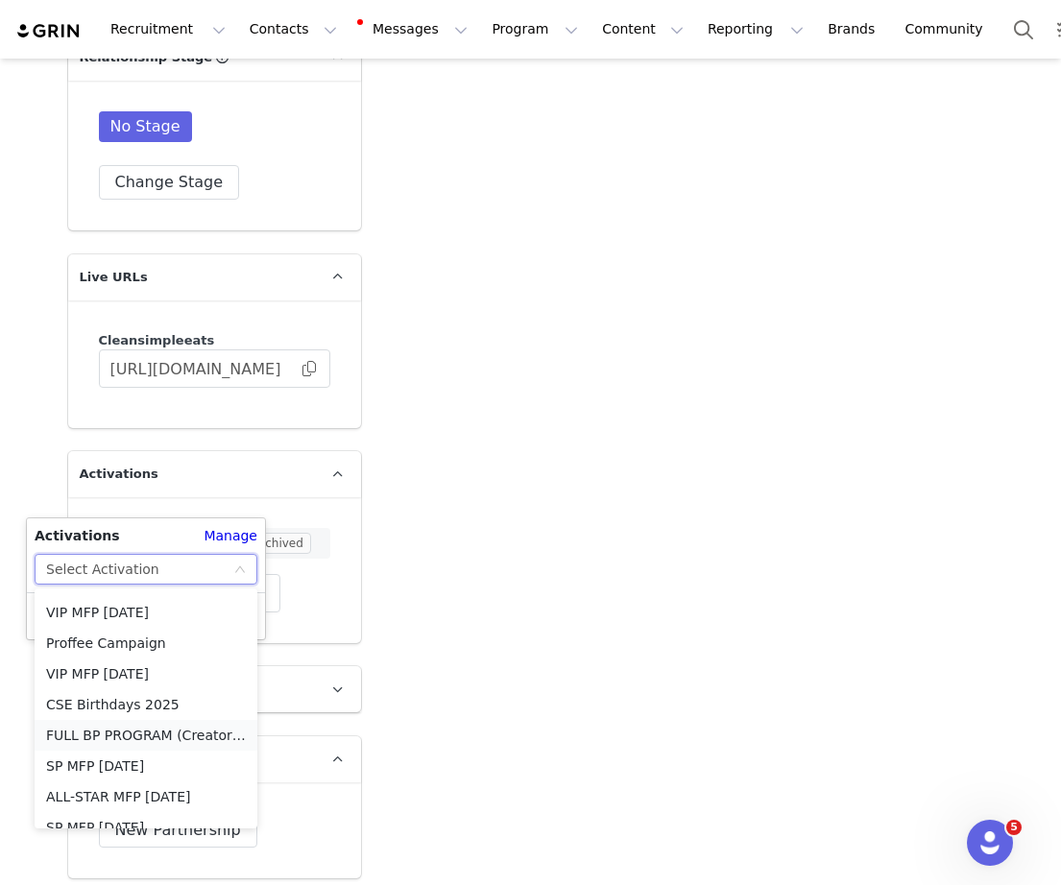
click at [174, 736] on li "FULL BP PROGRAM (Creator) 2025" at bounding box center [146, 735] width 223 height 31
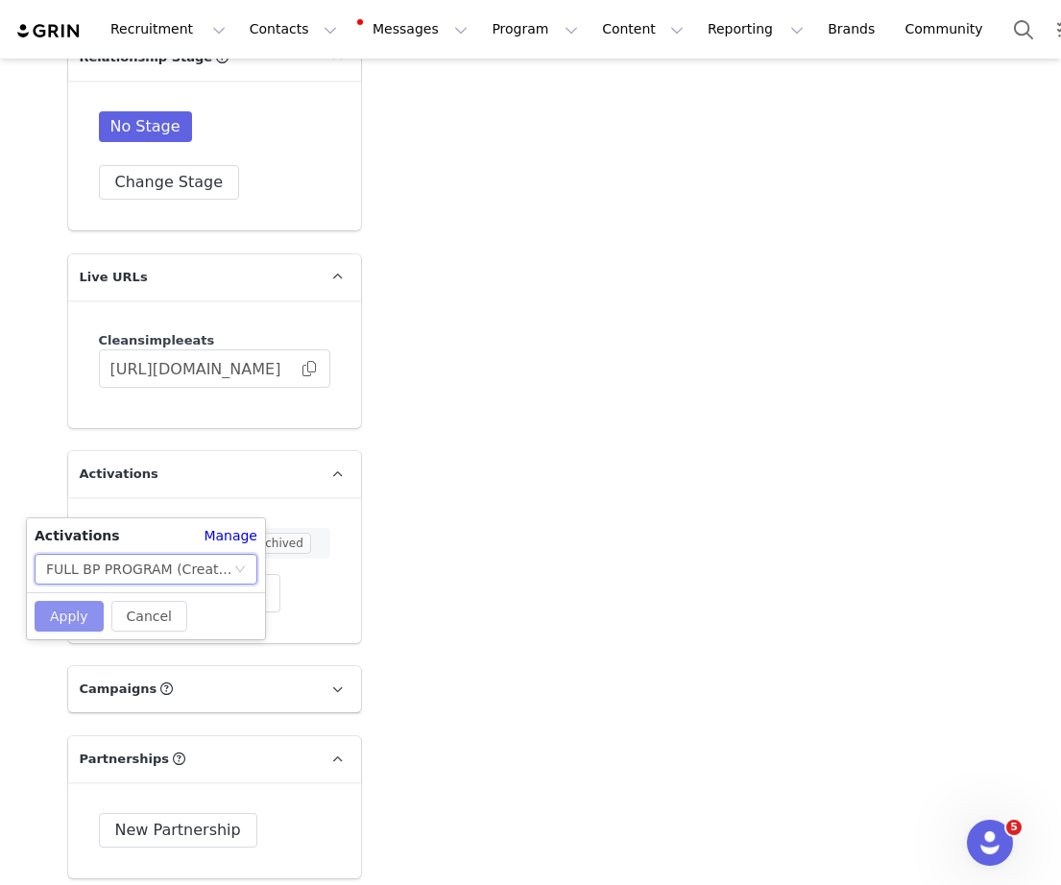
click at [74, 609] on button "Apply" at bounding box center [69, 616] width 69 height 31
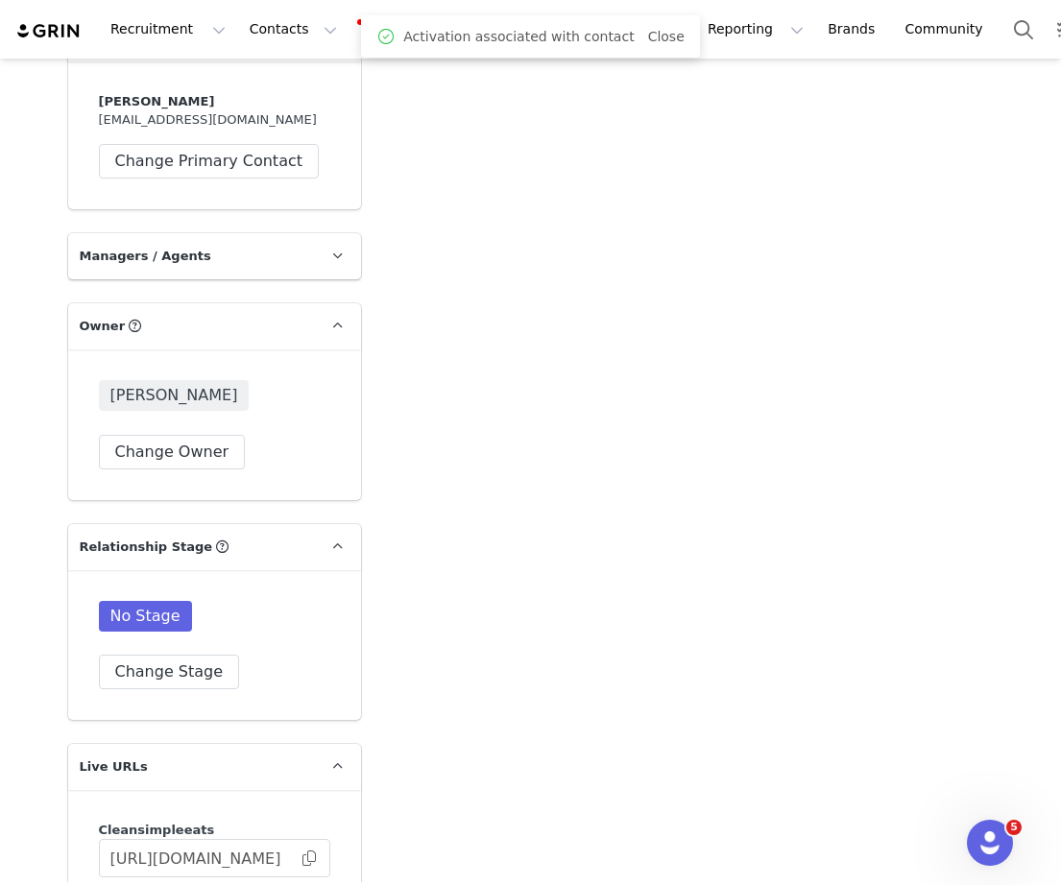
scroll to position [4688, 0]
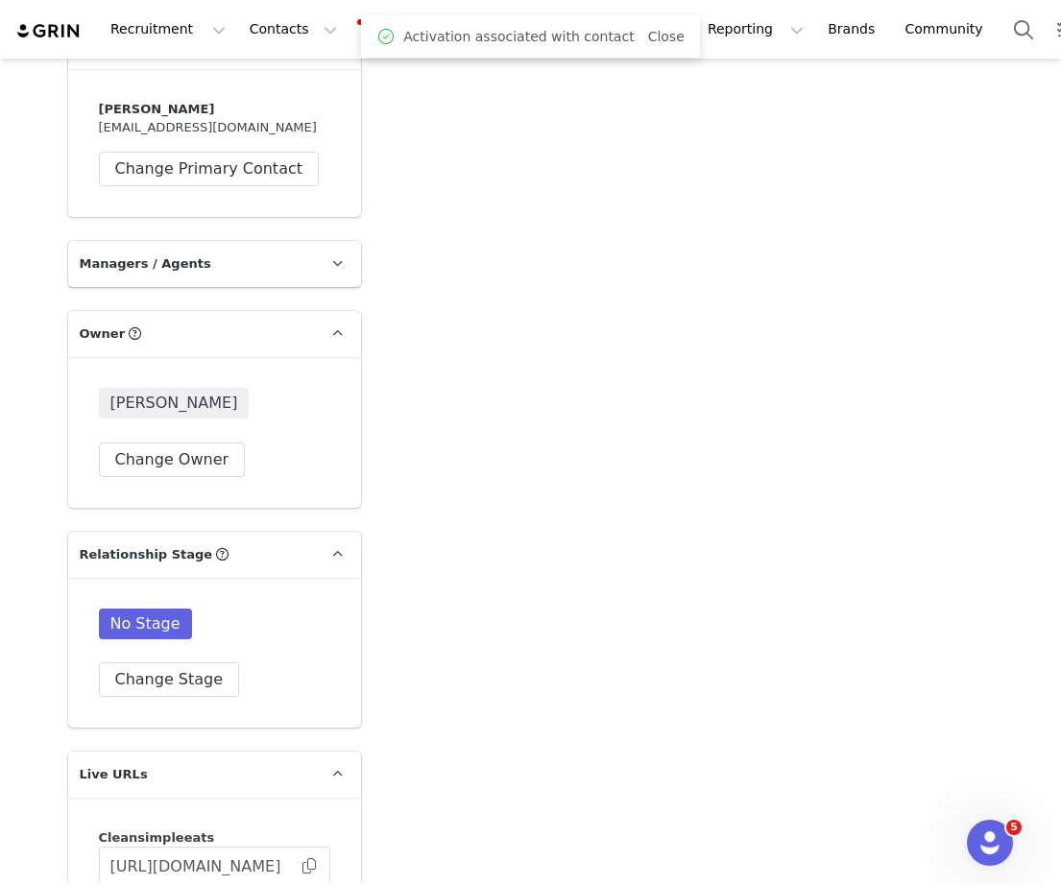
click at [205, 601] on div "No Stage Change Stage" at bounding box center [214, 653] width 293 height 150
click at [204, 662] on button "Change Stage" at bounding box center [169, 679] width 141 height 35
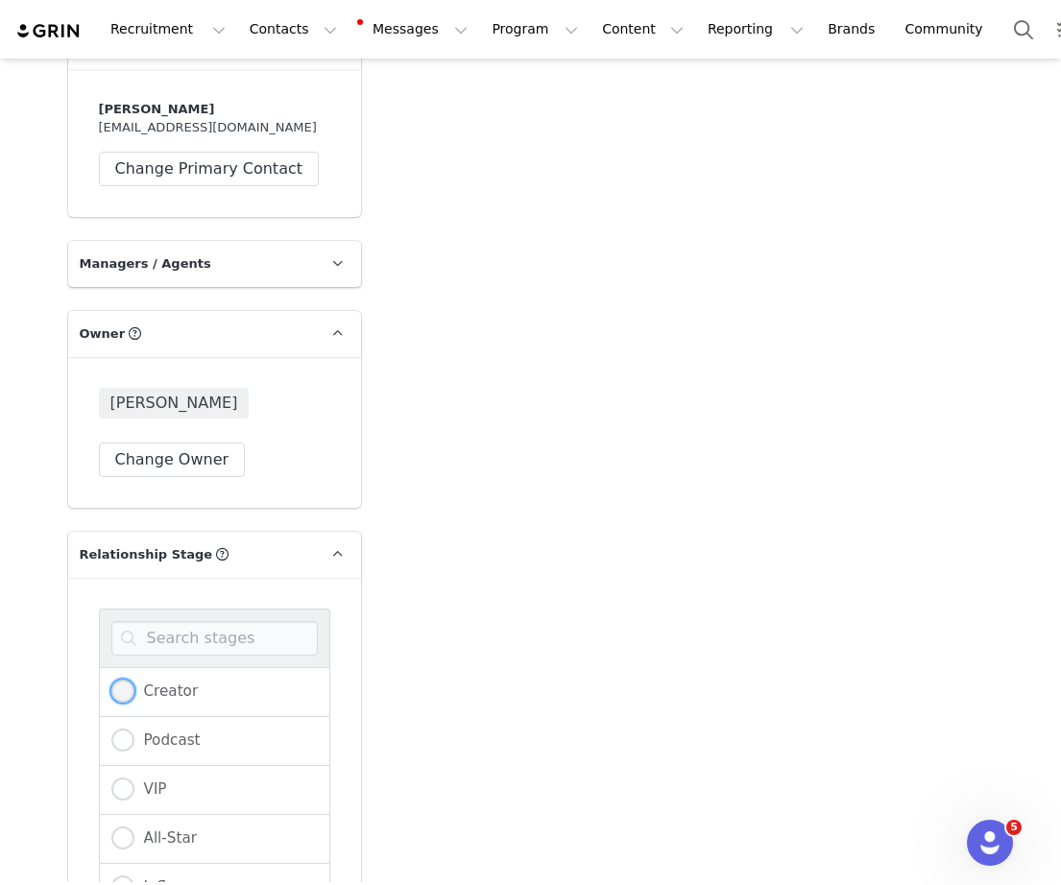
click at [159, 683] on span "Creator" at bounding box center [166, 691] width 64 height 17
click at [134, 680] on input "Creator" at bounding box center [122, 692] width 23 height 25
radio input "true"
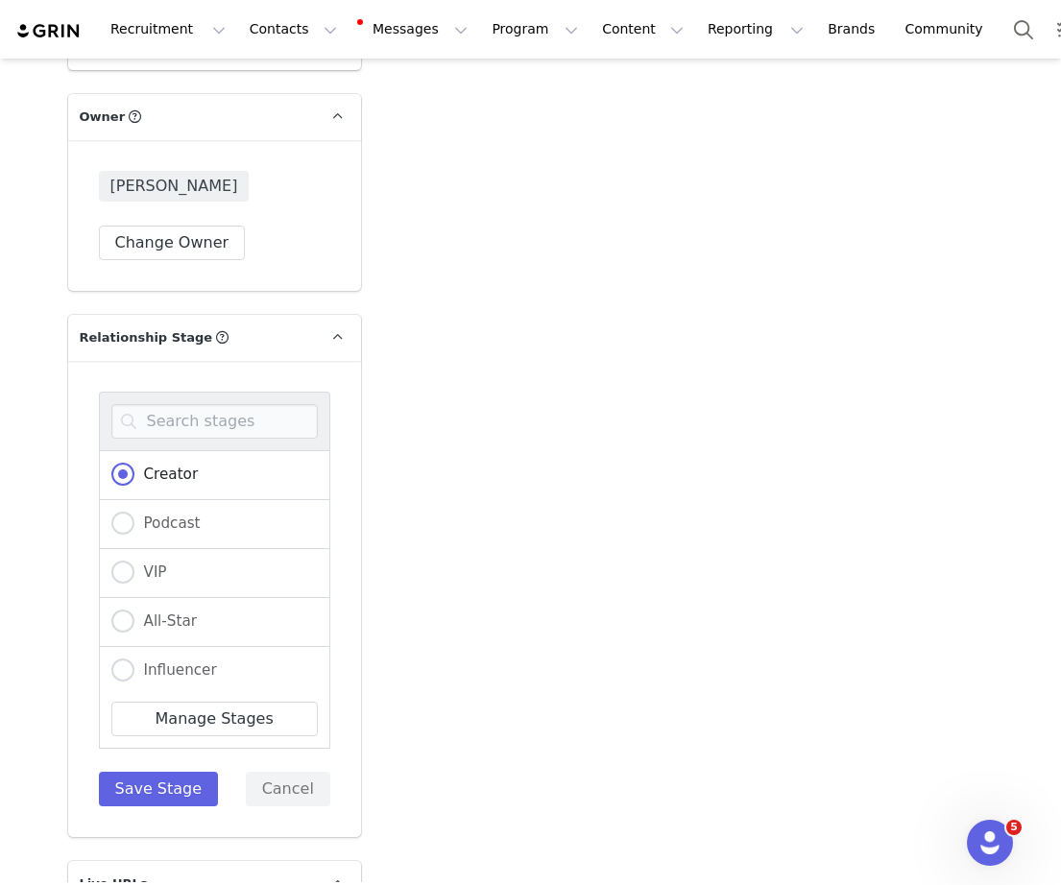
scroll to position [4927, 0]
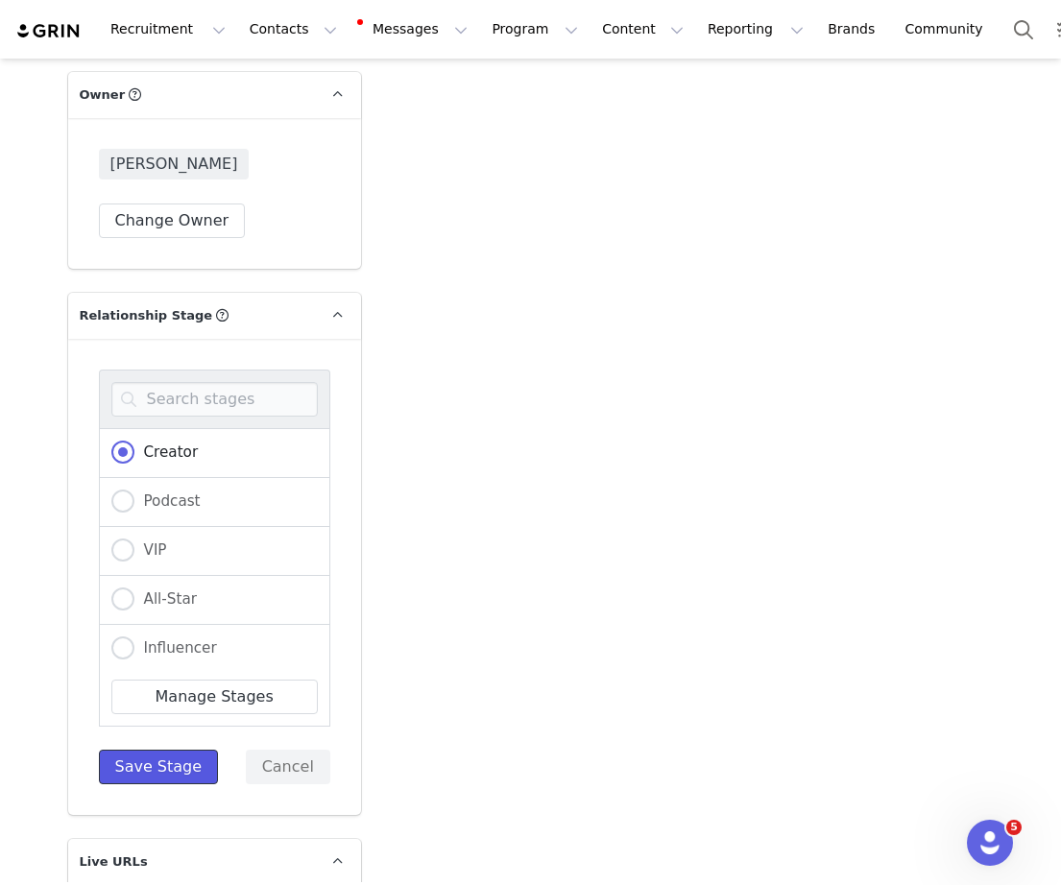
click at [136, 750] on button "Save Stage" at bounding box center [159, 767] width 120 height 35
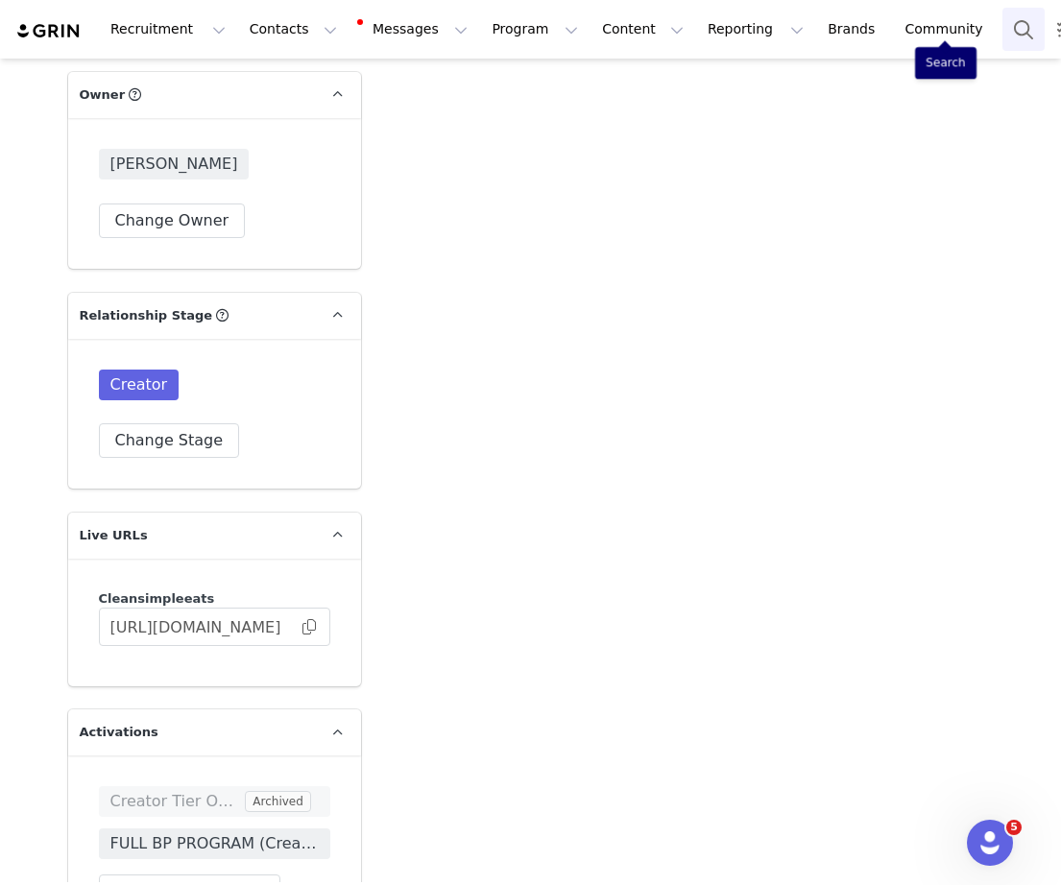
click at [1002, 33] on button "Search" at bounding box center [1023, 29] width 42 height 43
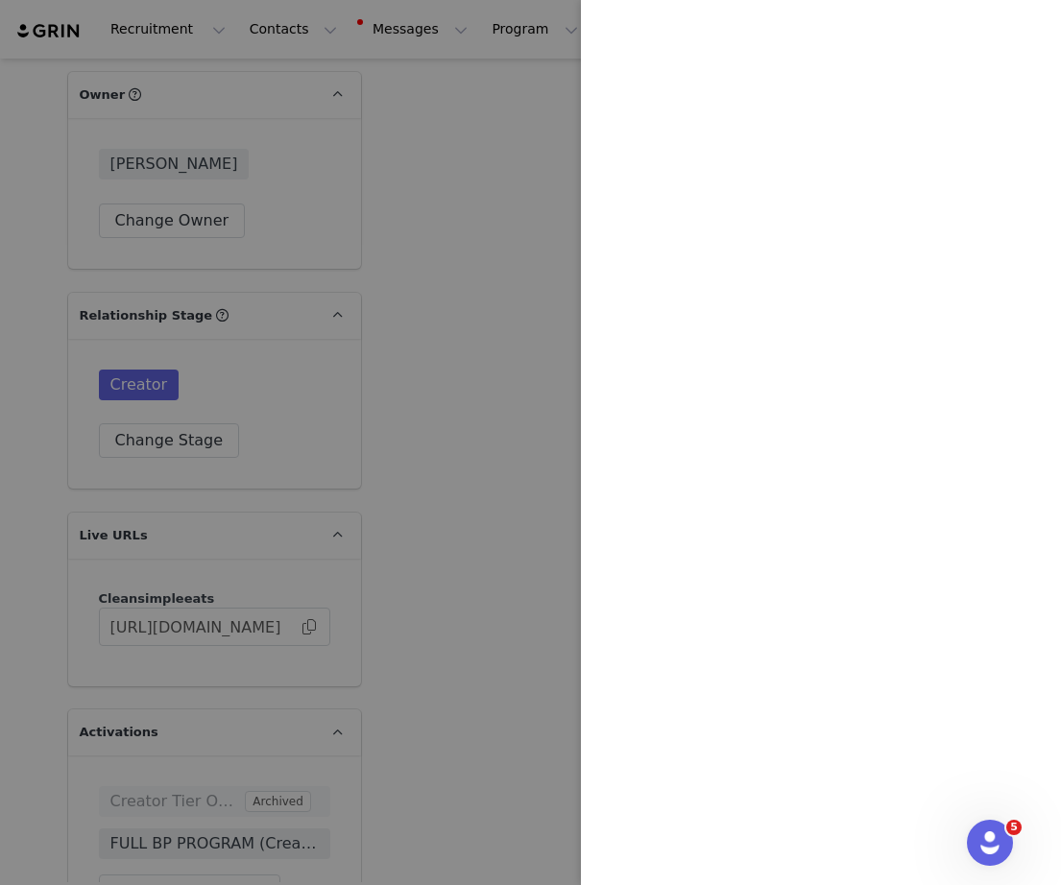
click at [395, 204] on div at bounding box center [530, 442] width 1061 height 885
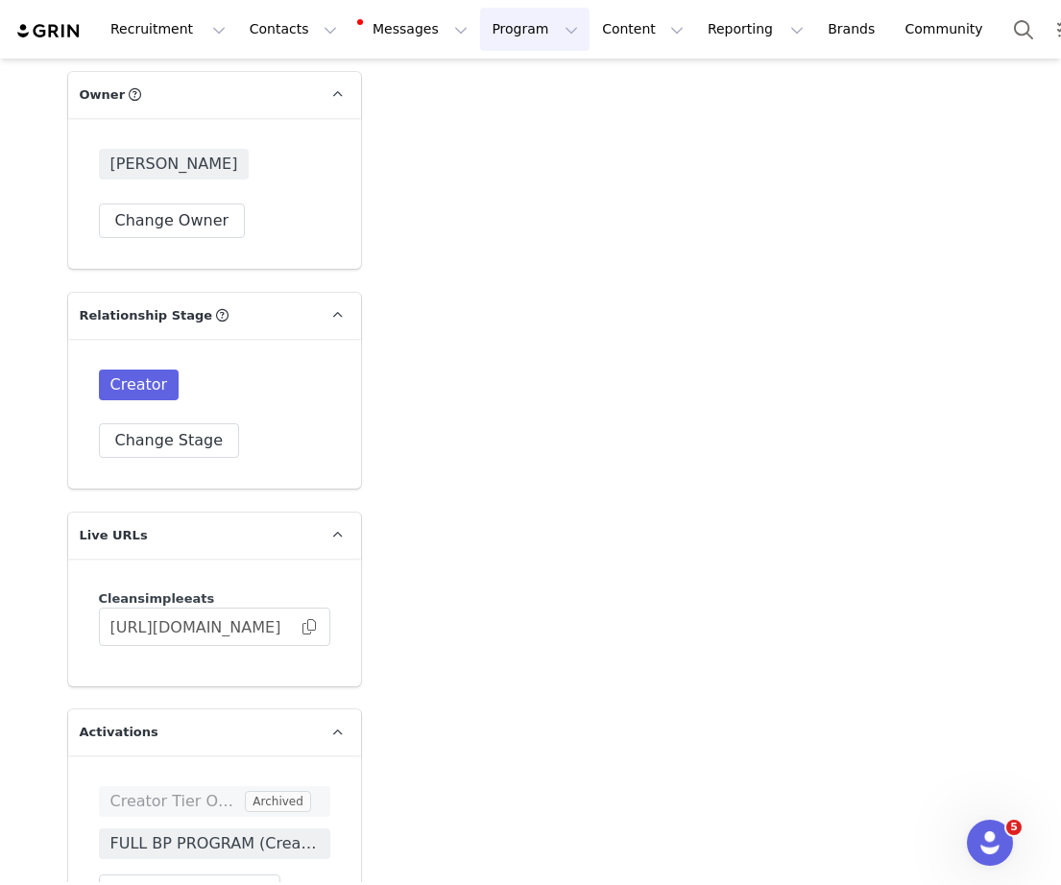
click at [480, 36] on button "Program Program" at bounding box center [534, 29] width 109 height 43
click at [493, 72] on link "Activations" at bounding box center [526, 85] width 152 height 36
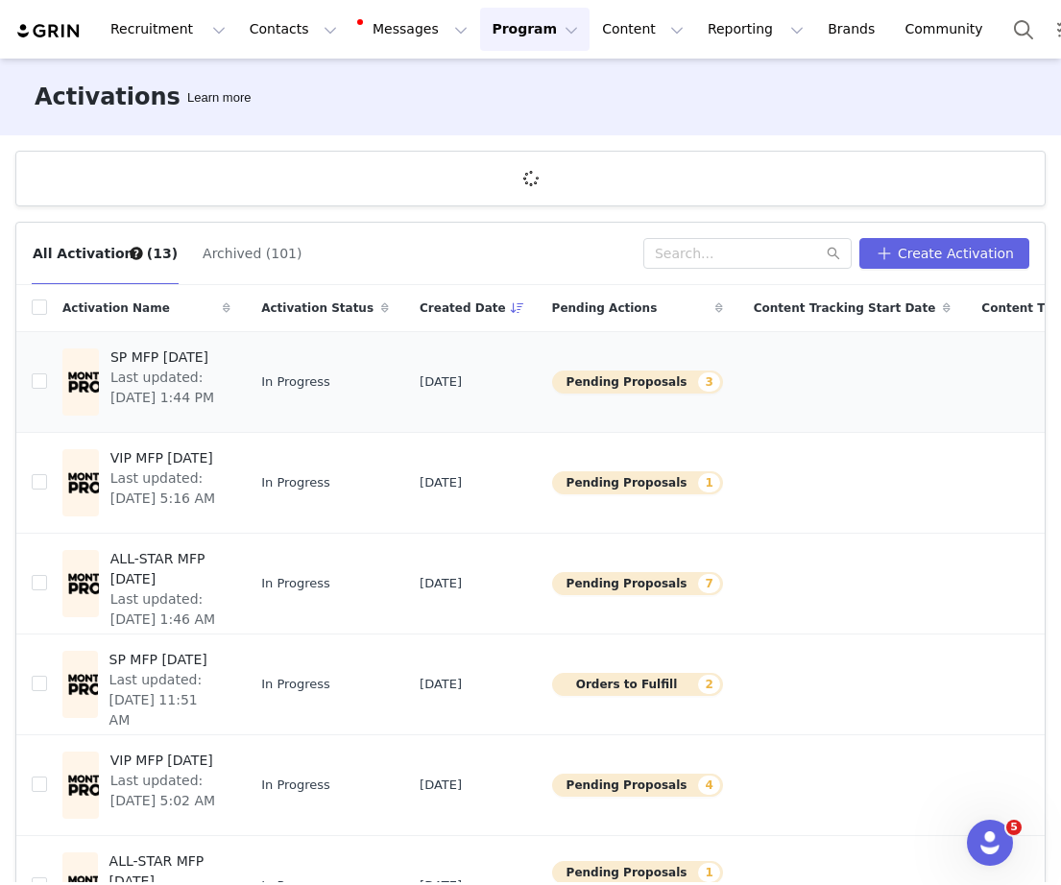
click at [132, 368] on span "SP MFP Oct 2025" at bounding box center [164, 358] width 108 height 20
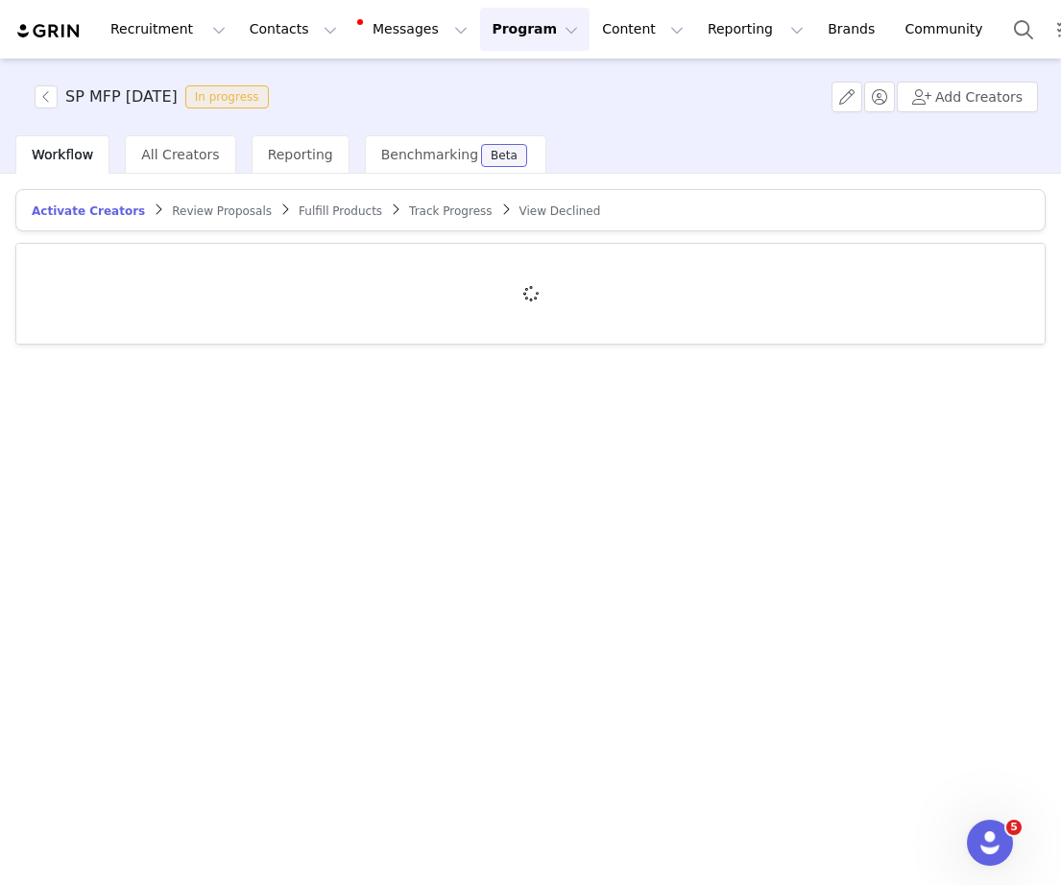
click at [186, 212] on span "Review Proposals" at bounding box center [222, 210] width 100 height 13
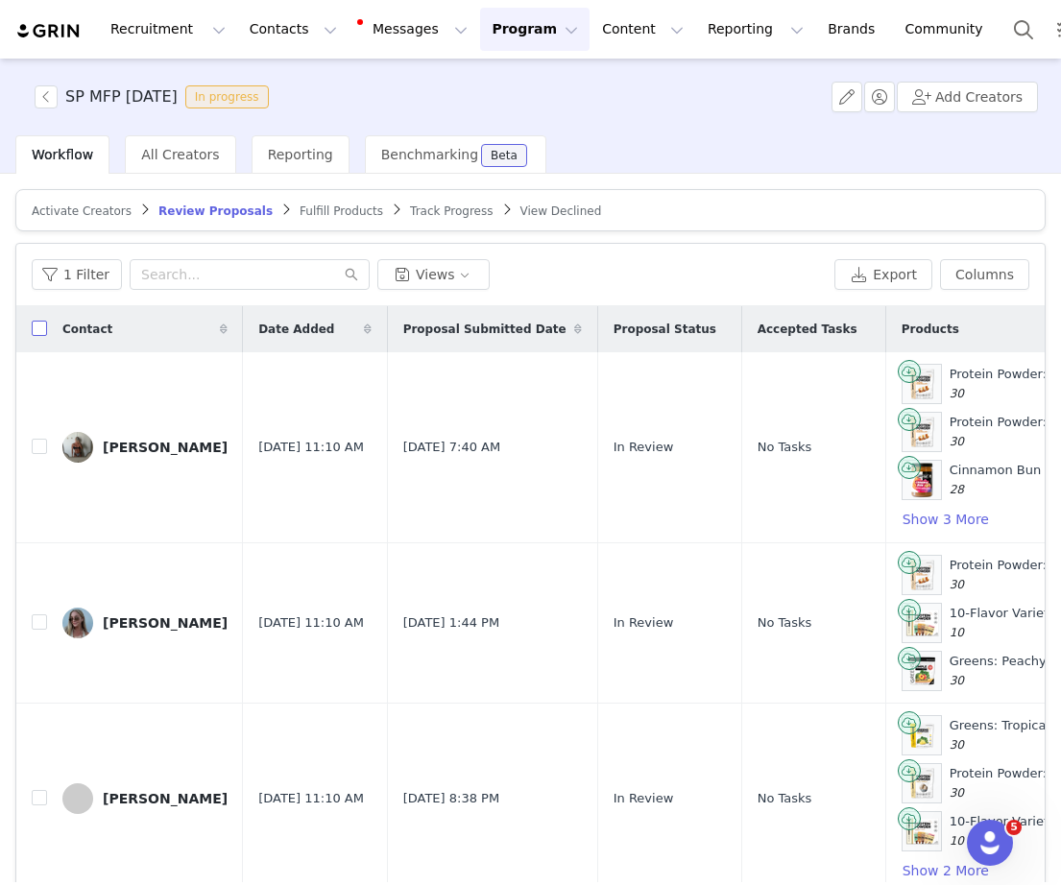
click at [36, 335] on input "checkbox" at bounding box center [39, 328] width 15 height 15
checkbox input "true"
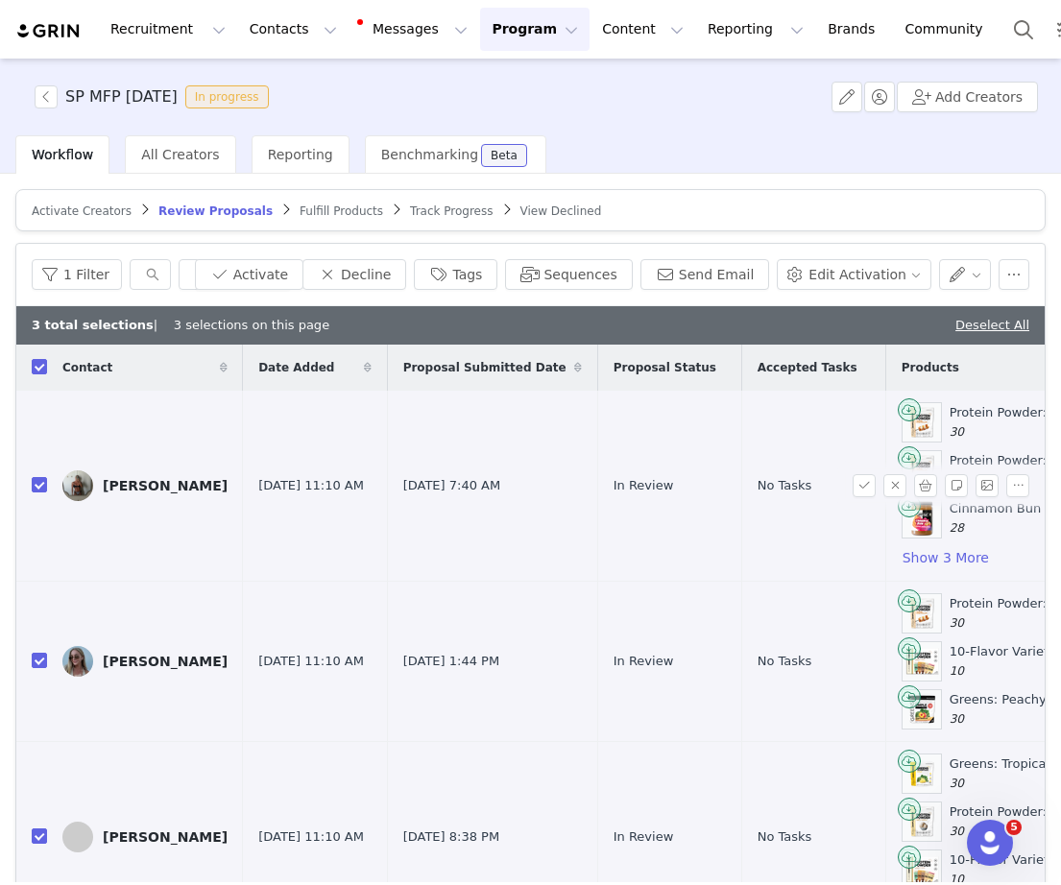
scroll to position [29, 0]
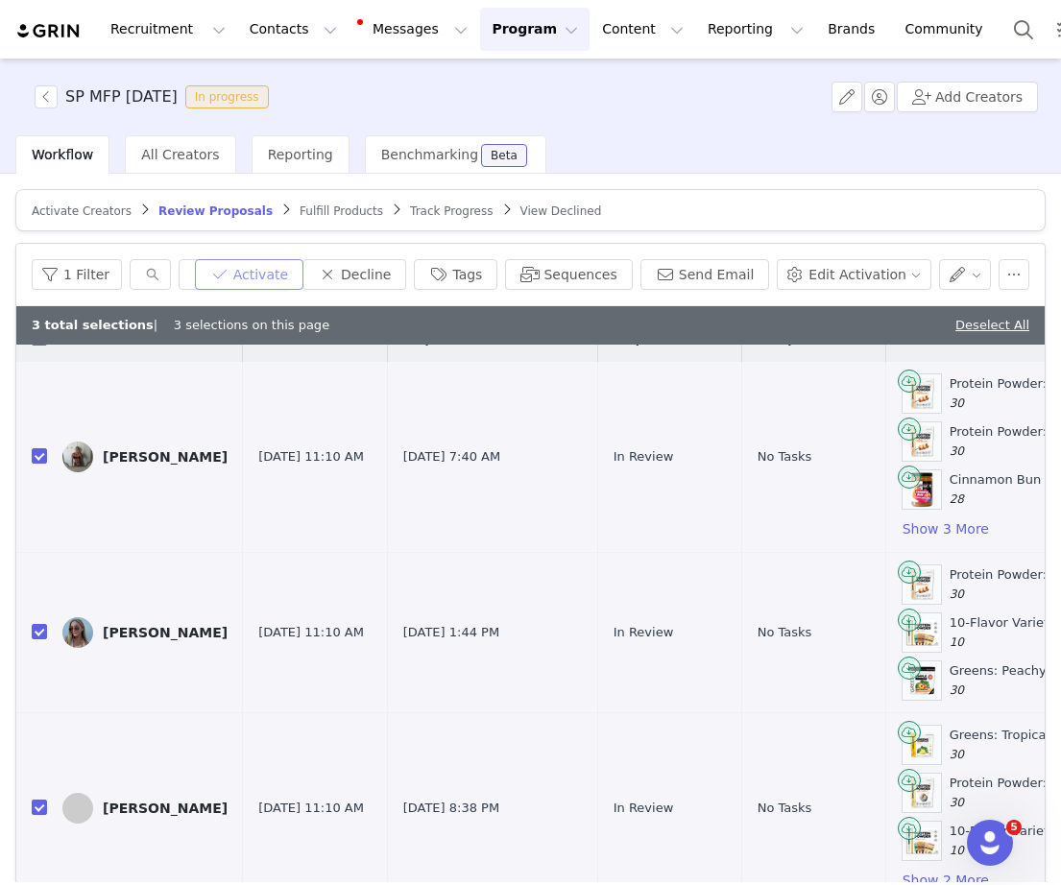
click at [285, 270] on button "Activate" at bounding box center [249, 274] width 108 height 31
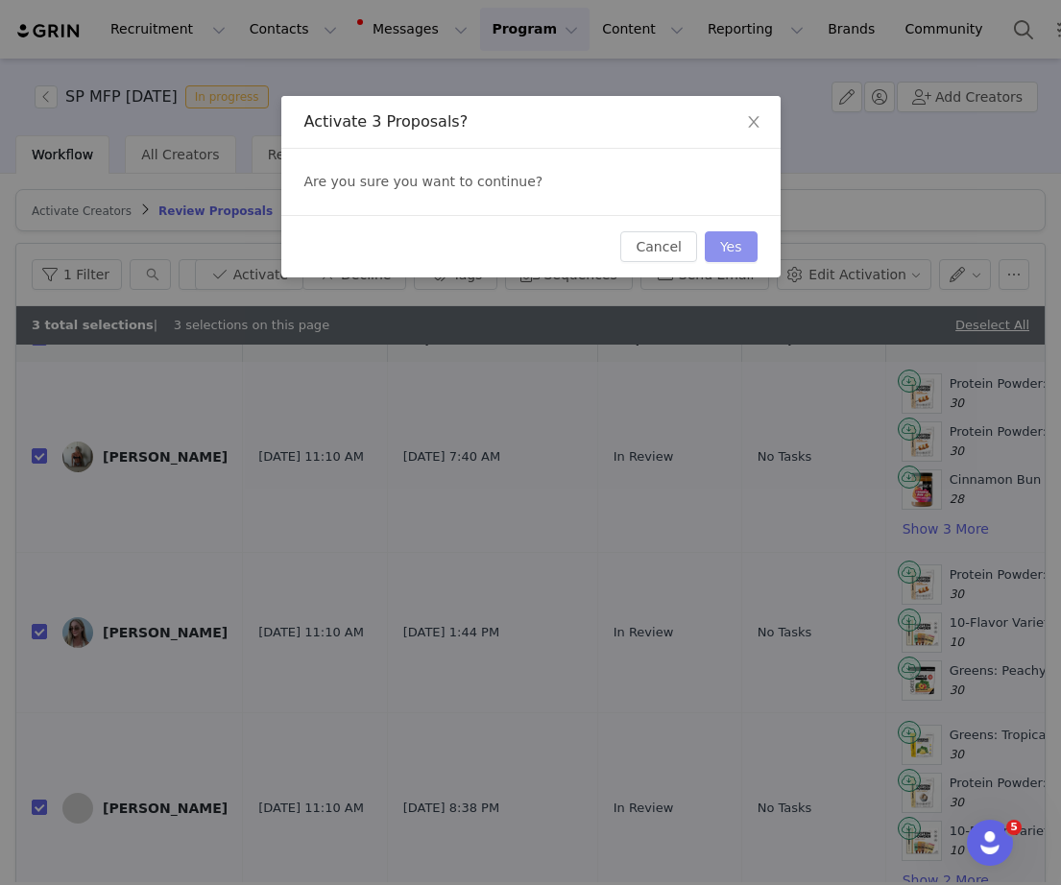
click at [736, 242] on button "Yes" at bounding box center [731, 246] width 53 height 31
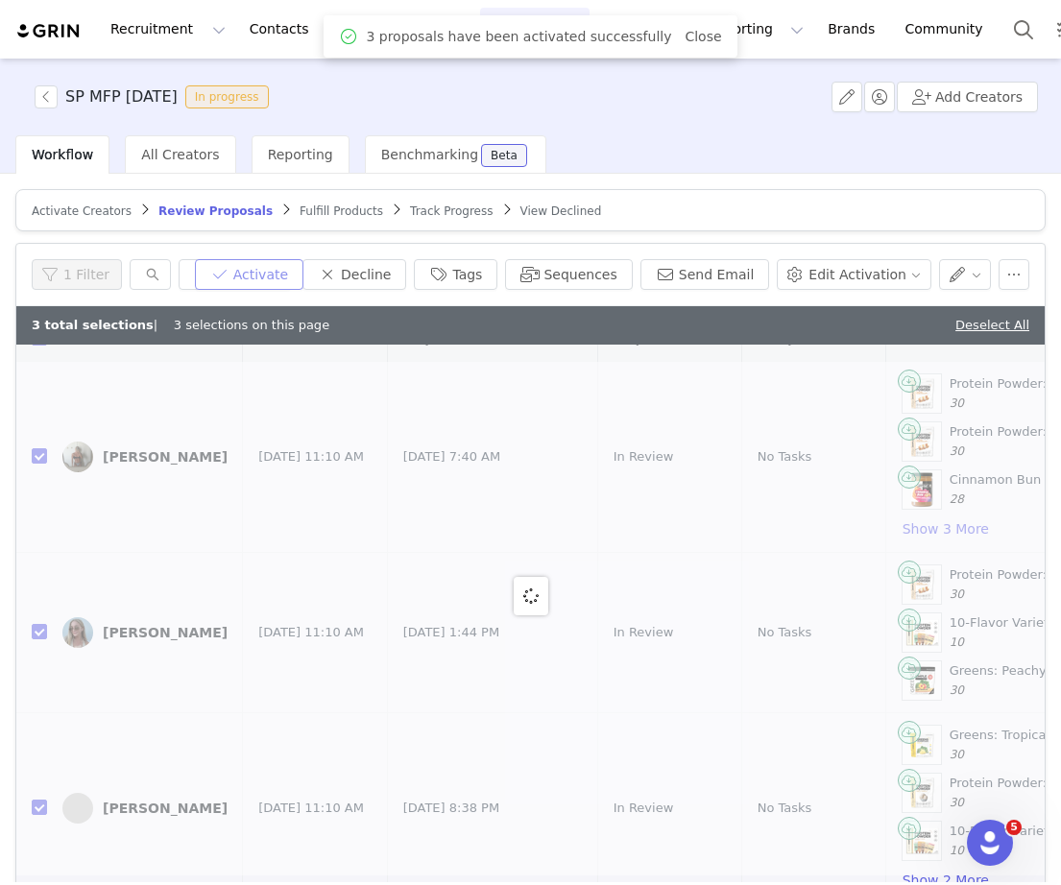
scroll to position [0, 0]
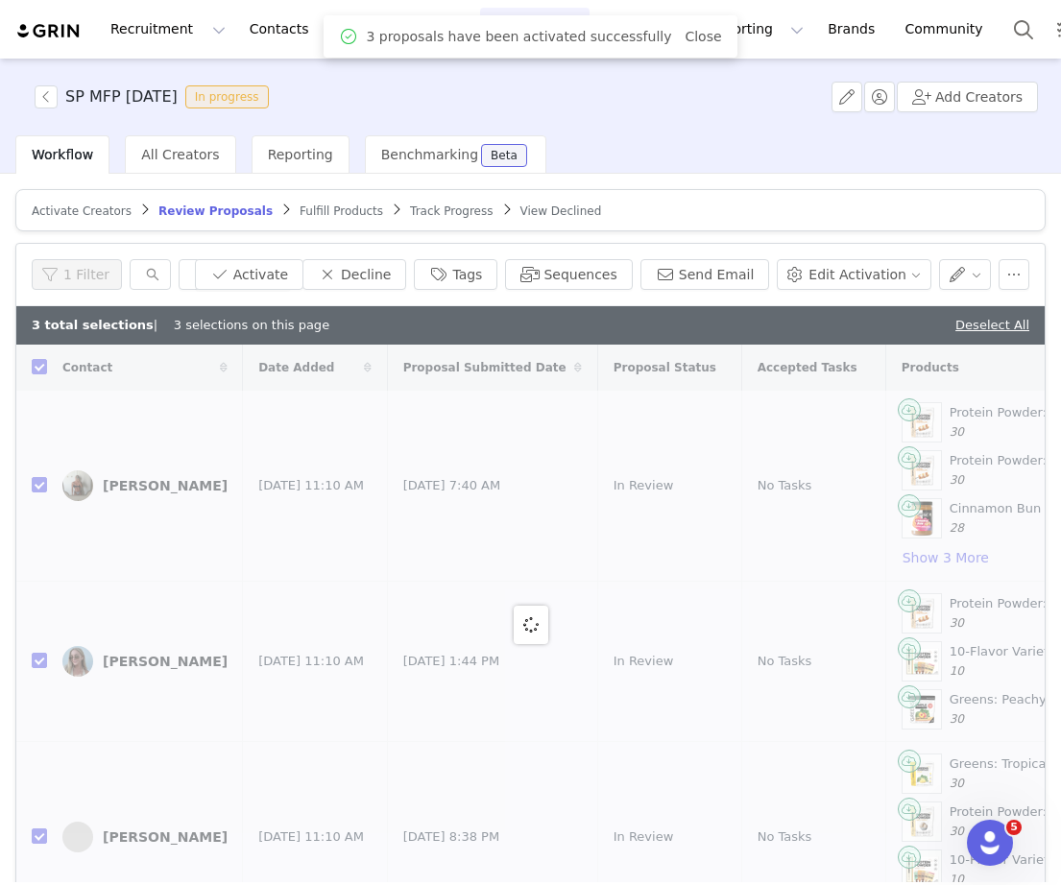
checkbox input "false"
click at [305, 213] on span "Fulfill Products" at bounding box center [342, 210] width 84 height 13
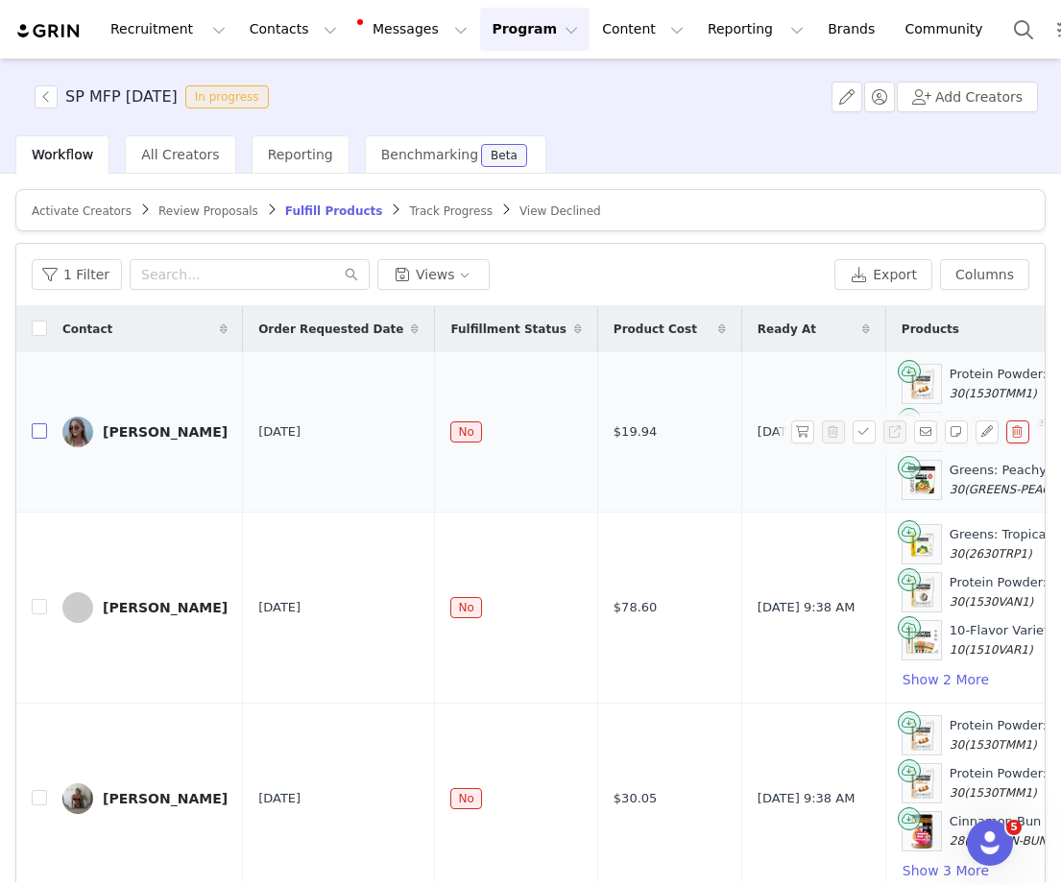
click at [35, 438] on input "checkbox" at bounding box center [39, 430] width 15 height 15
checkbox input "true"
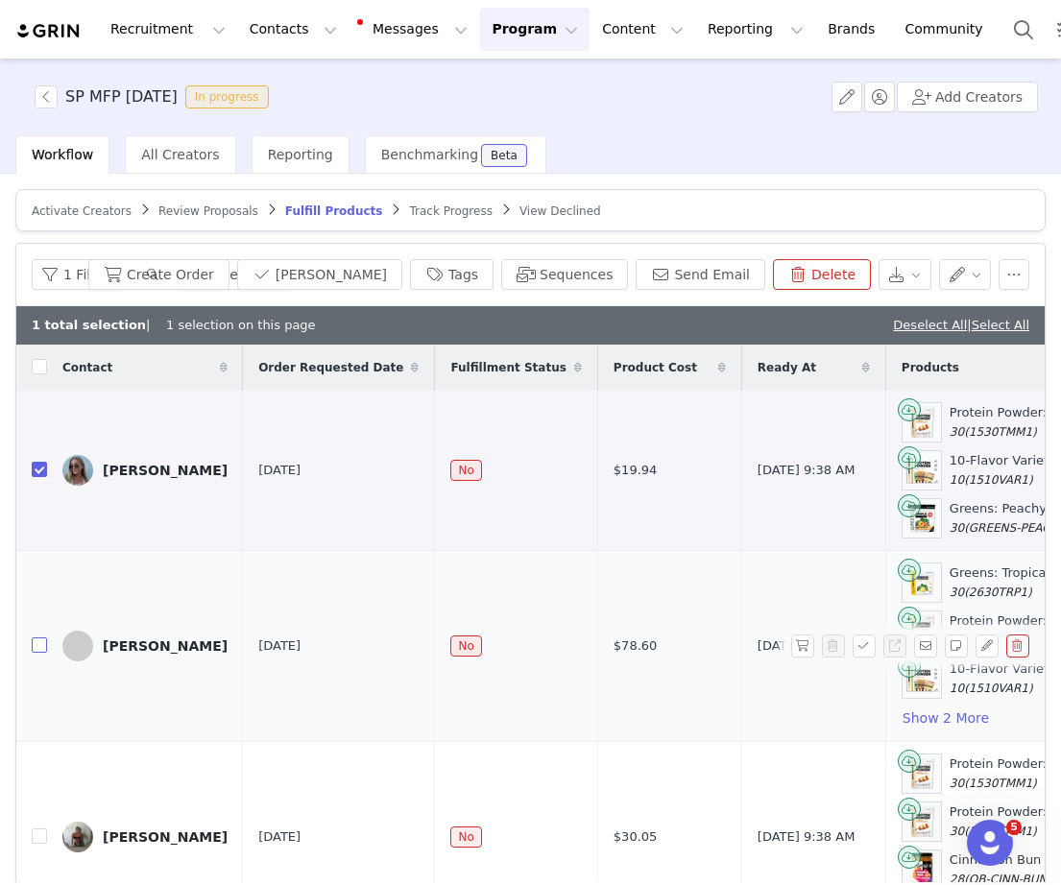
click at [40, 643] on input "checkbox" at bounding box center [39, 644] width 15 height 15
checkbox input "true"
click at [42, 844] on input "checkbox" at bounding box center [39, 836] width 15 height 15
checkbox input "true"
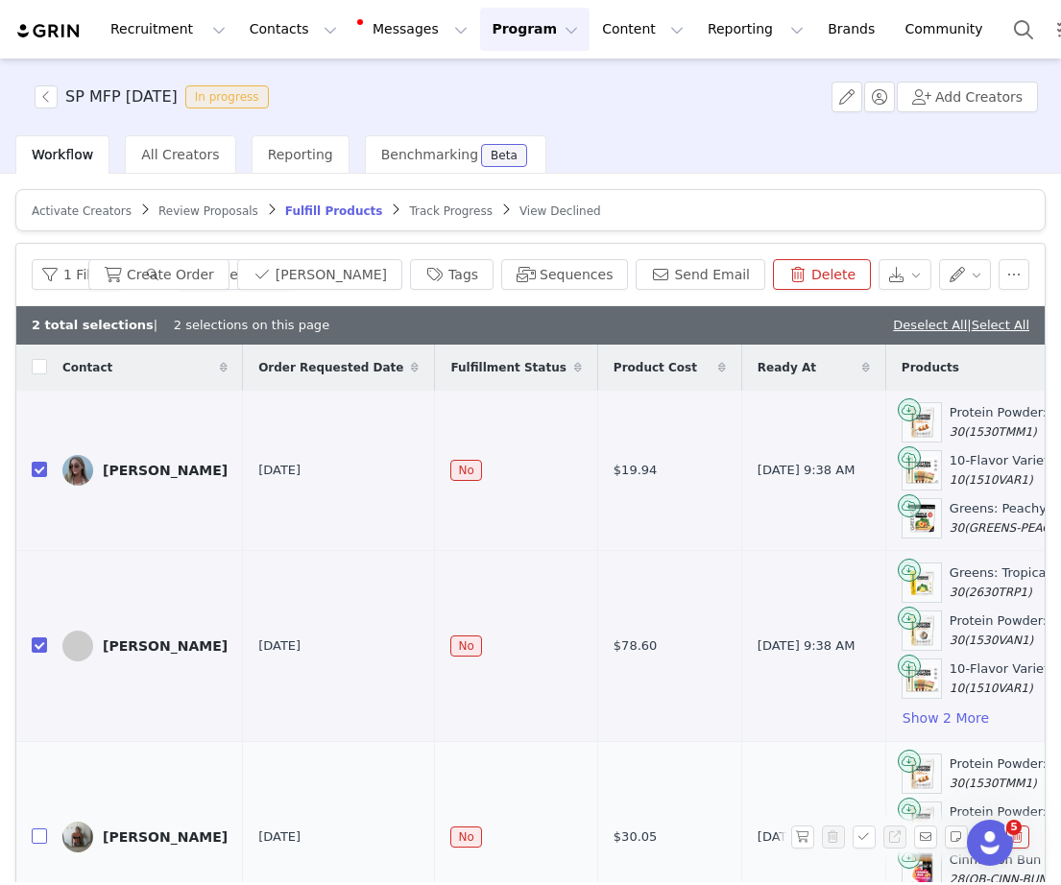
checkbox input "true"
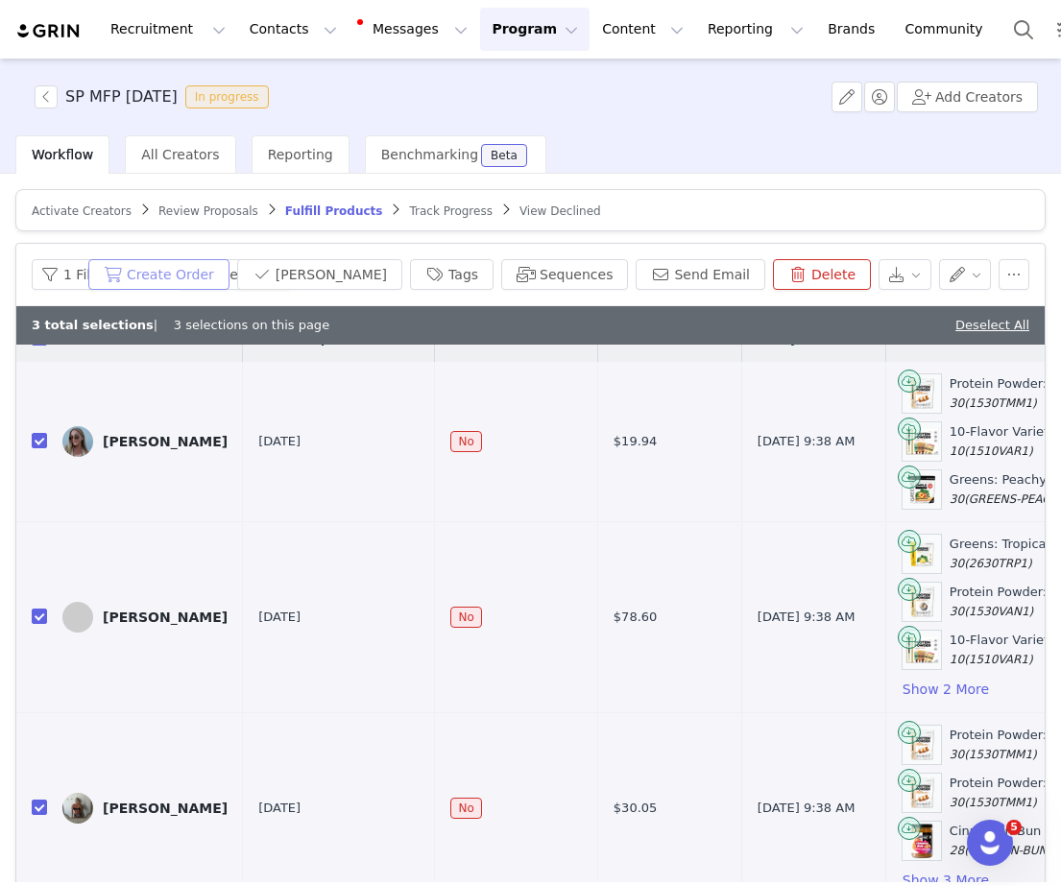
click at [200, 265] on button "Create Order" at bounding box center [158, 274] width 141 height 31
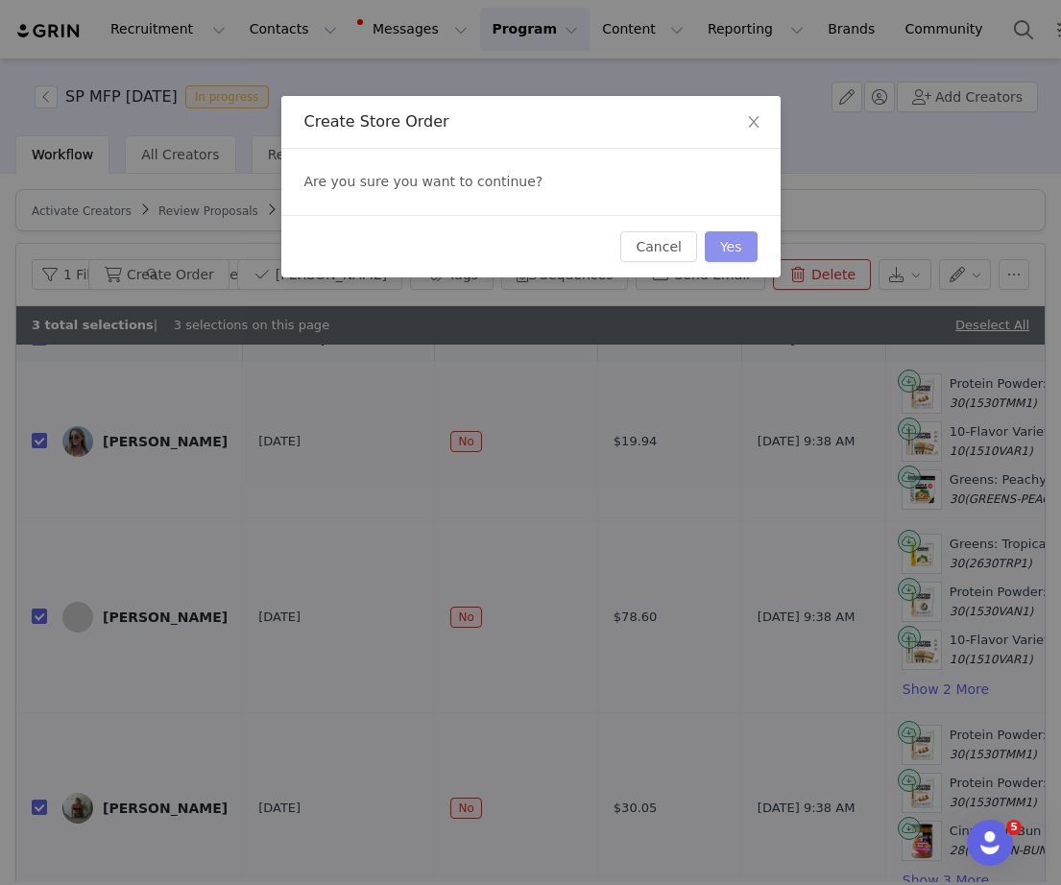
click at [731, 231] on button "Yes" at bounding box center [731, 246] width 53 height 31
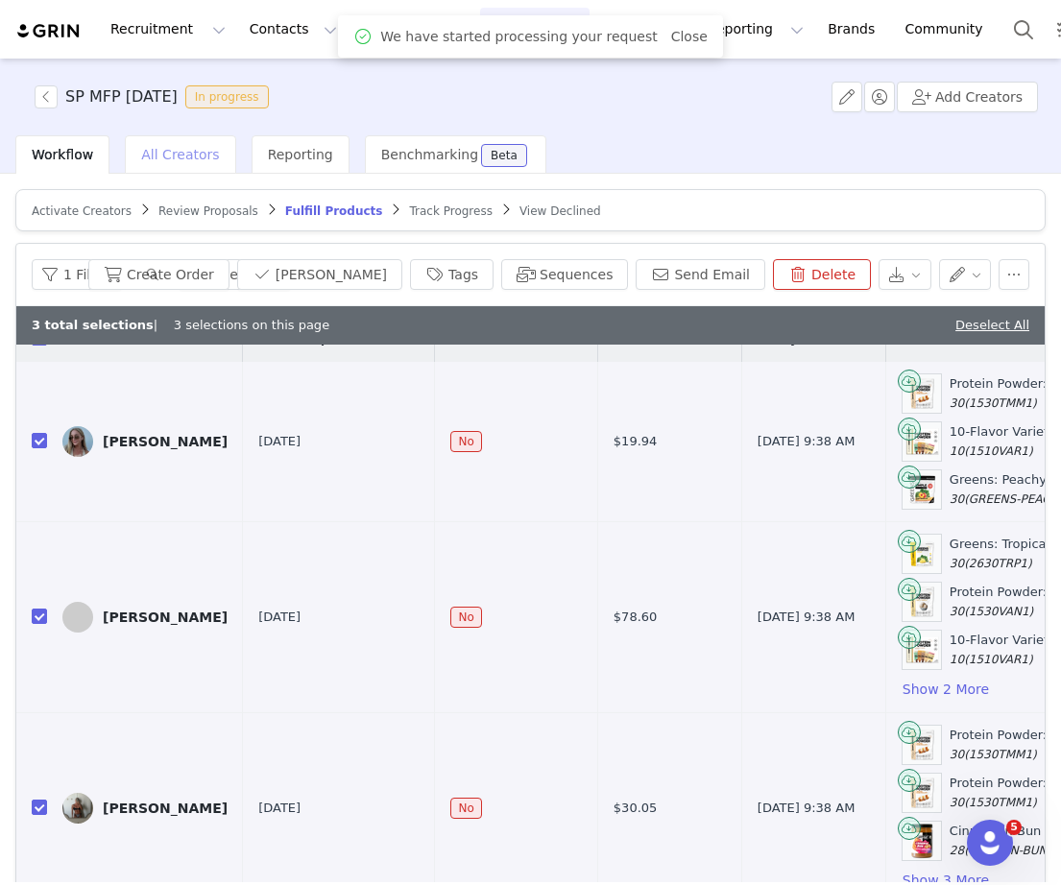
click at [185, 156] on span "All Creators" at bounding box center [180, 154] width 78 height 15
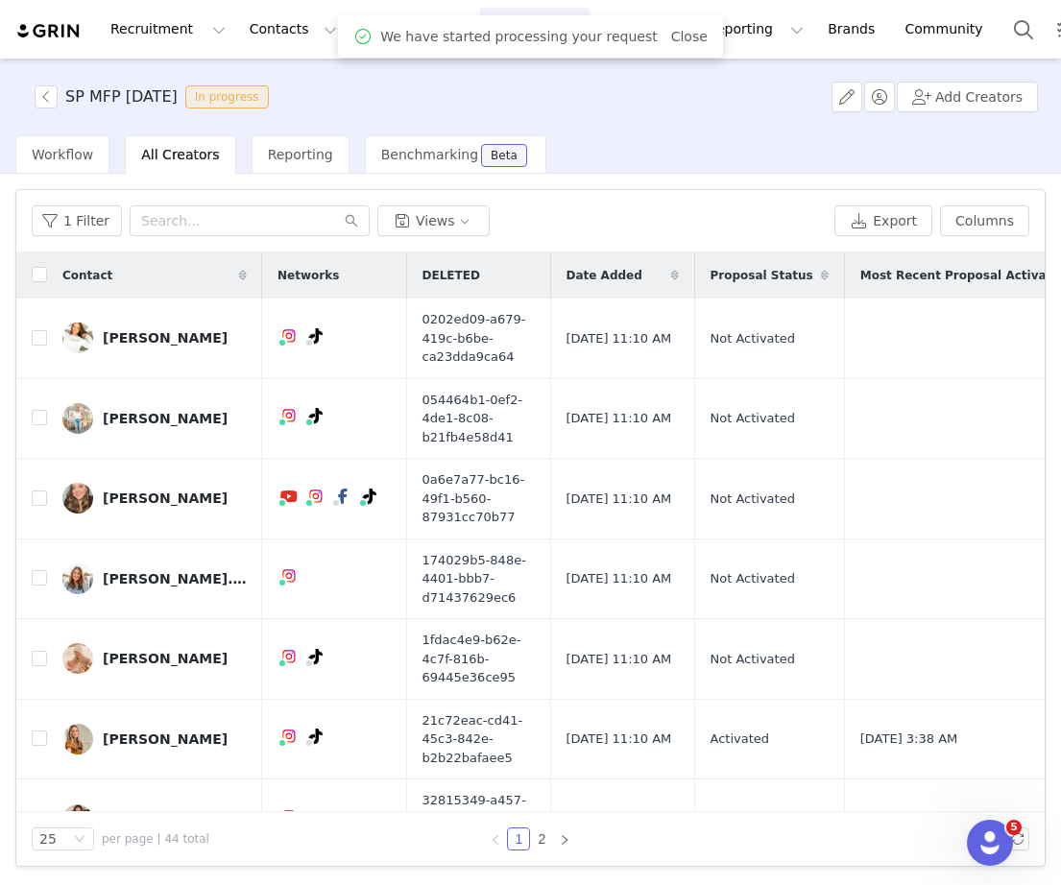
click at [204, 218] on input "text" at bounding box center [250, 220] width 240 height 31
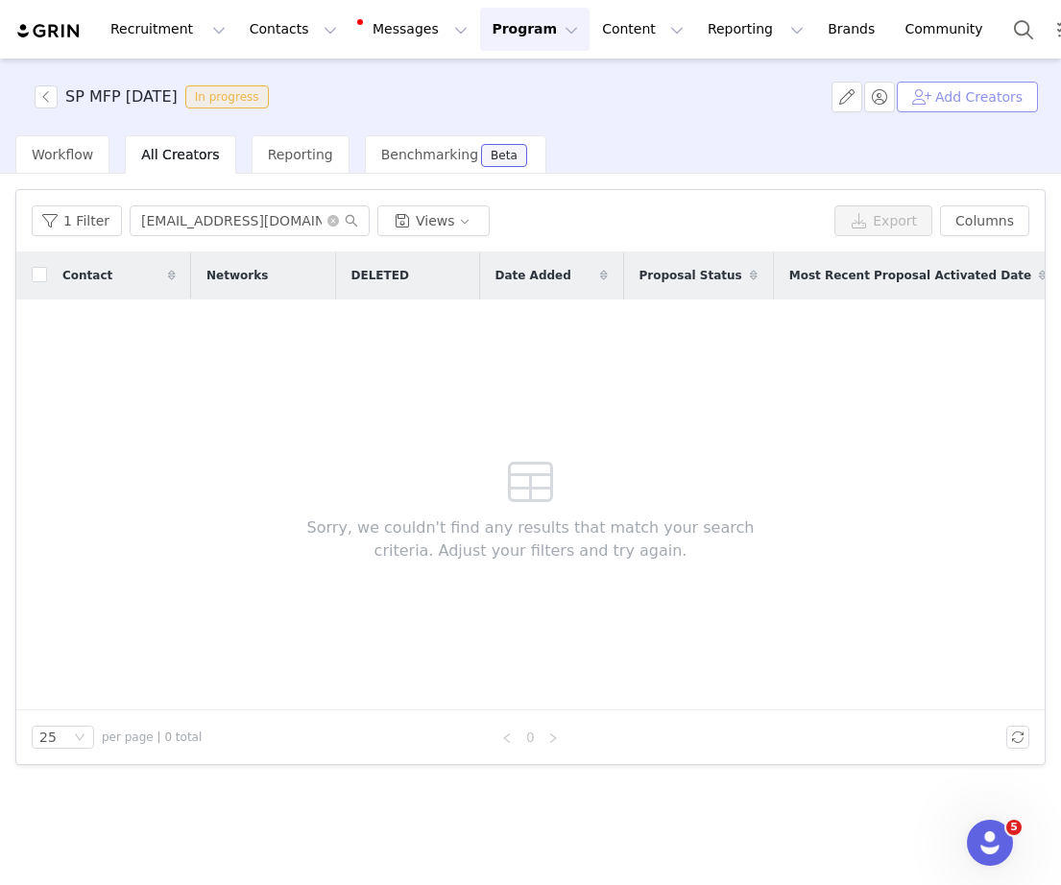
type input "collab@jorryfitt.com"
click at [937, 103] on button "Add Creators" at bounding box center [967, 97] width 141 height 31
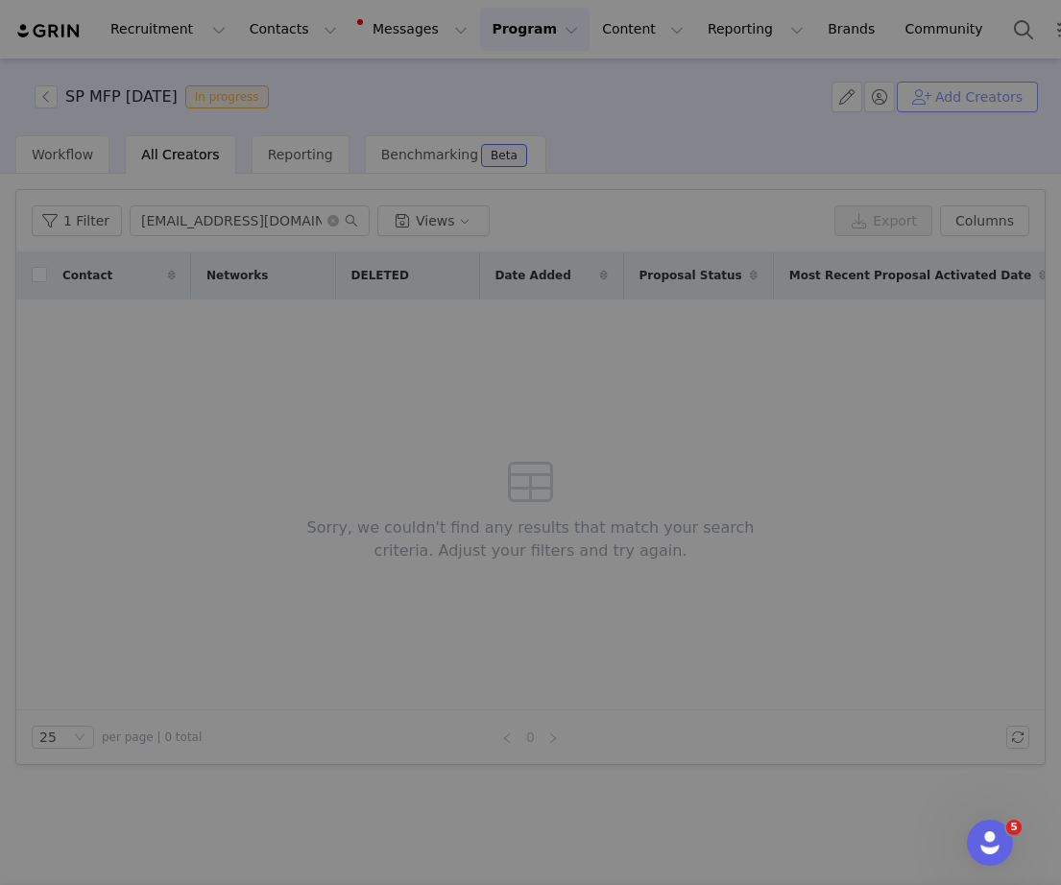
scroll to position [227, 0]
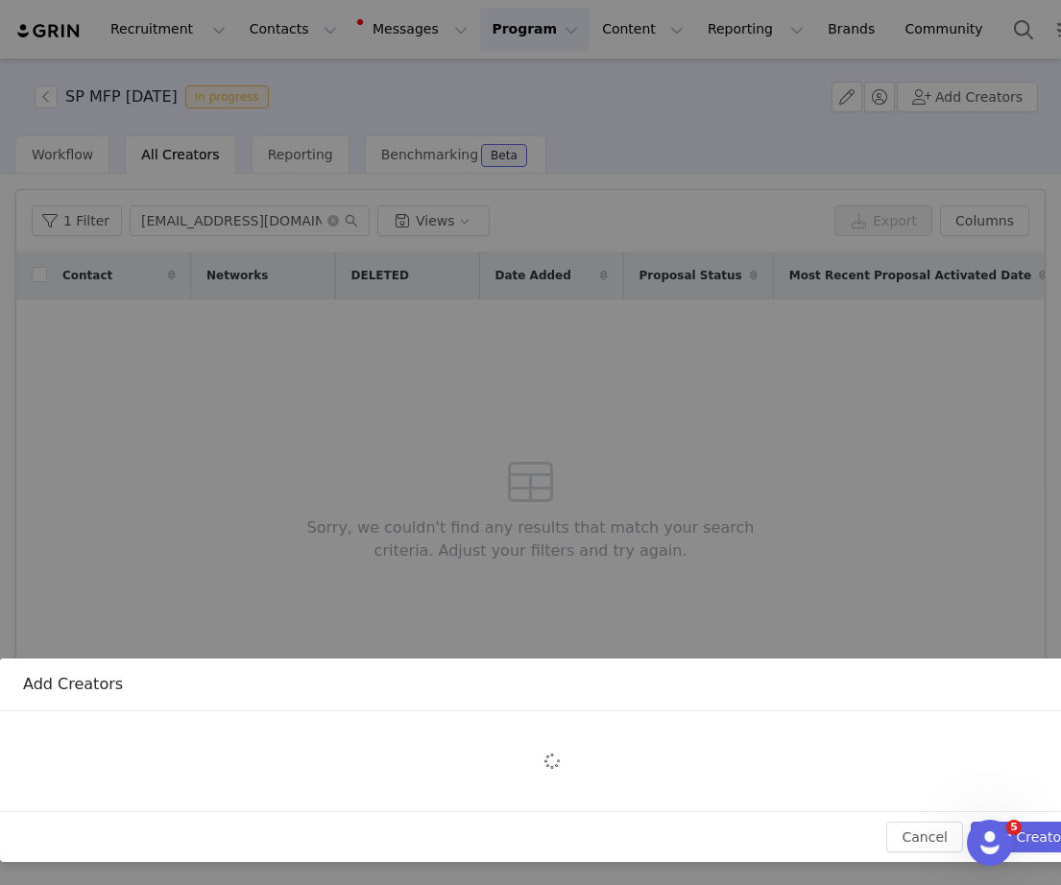
click at [323, 445] on div "Add Creators Cancel Add Creators" at bounding box center [530, 442] width 1061 height 885
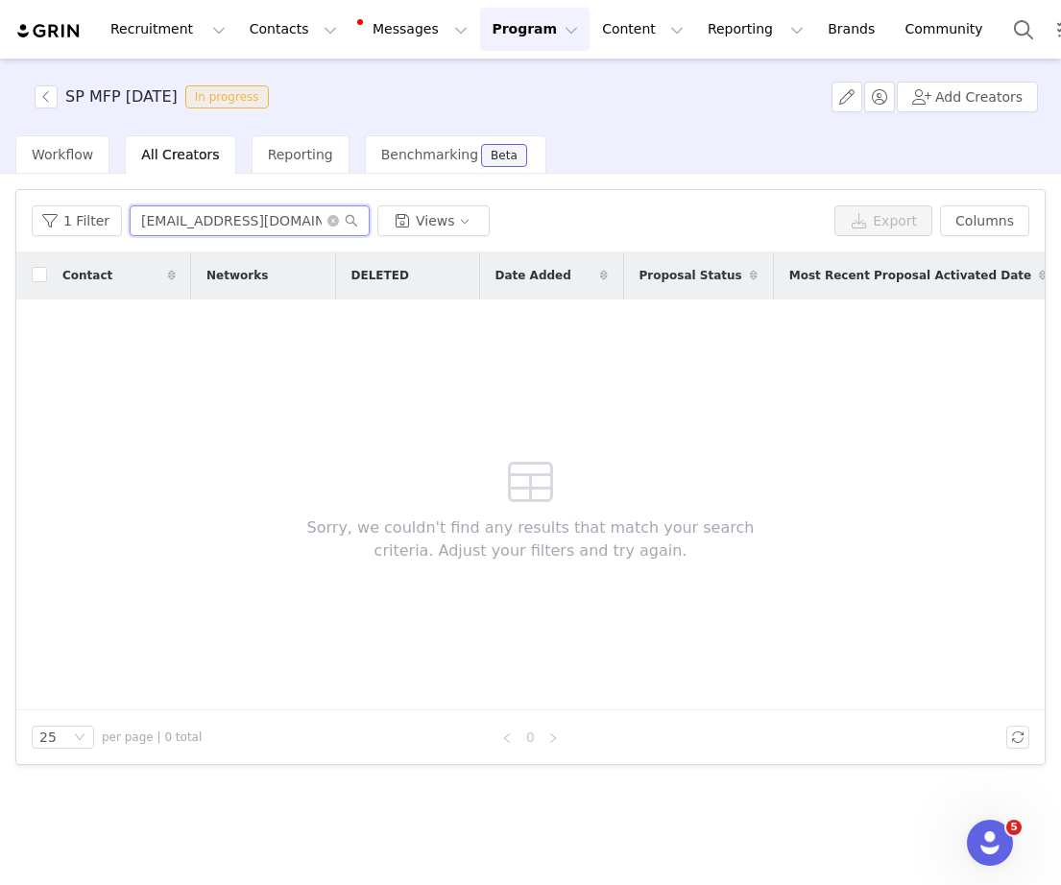
click at [279, 212] on input "collab@jorryfitt.com" at bounding box center [250, 220] width 240 height 31
click at [993, 98] on button "Add Creators" at bounding box center [967, 97] width 141 height 31
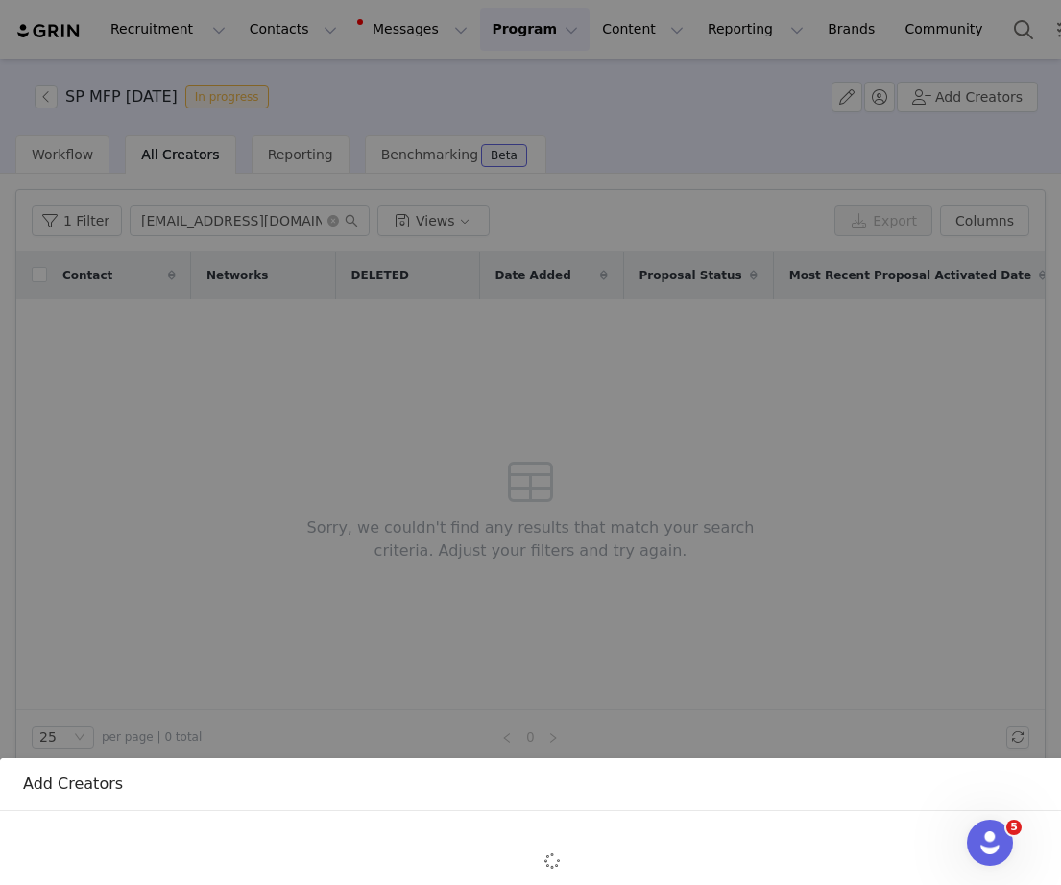
click at [668, 369] on div "Add Creators Cancel Add Creators" at bounding box center [530, 442] width 1061 height 885
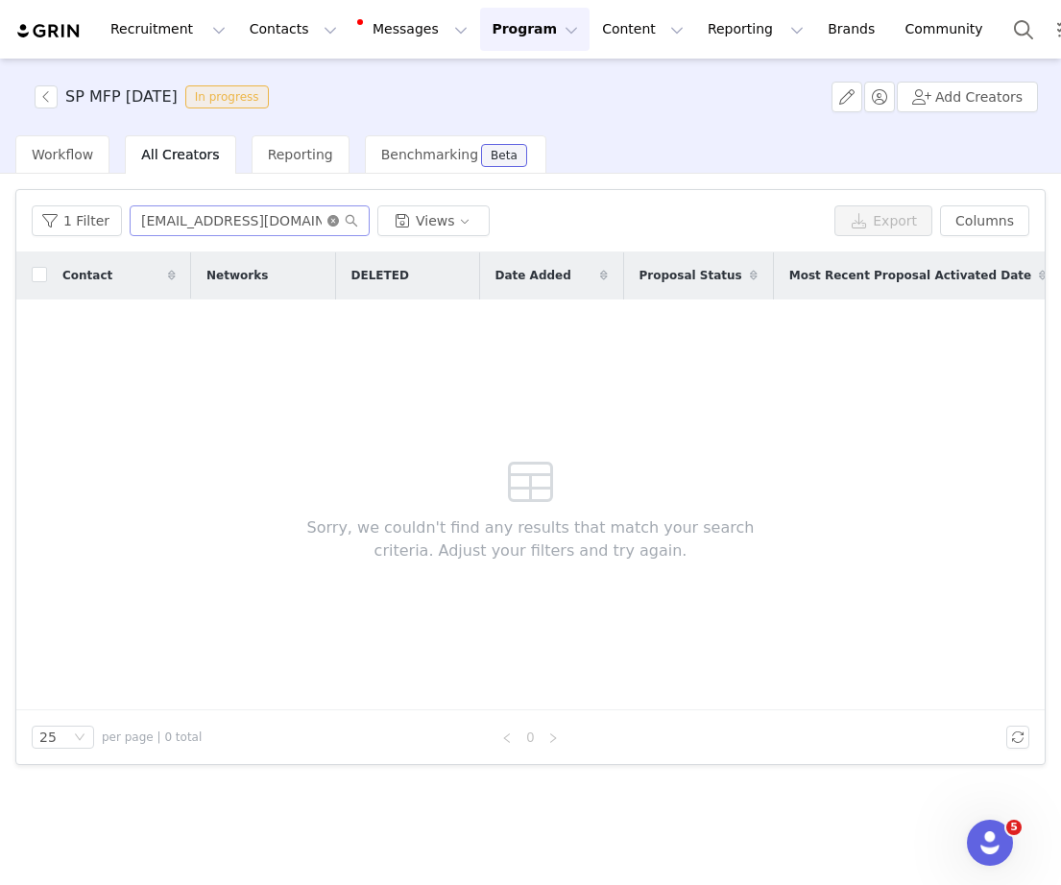
click at [327, 220] on icon "icon: close-circle" at bounding box center [333, 221] width 12 height 12
click at [280, 222] on input "text" at bounding box center [250, 220] width 240 height 31
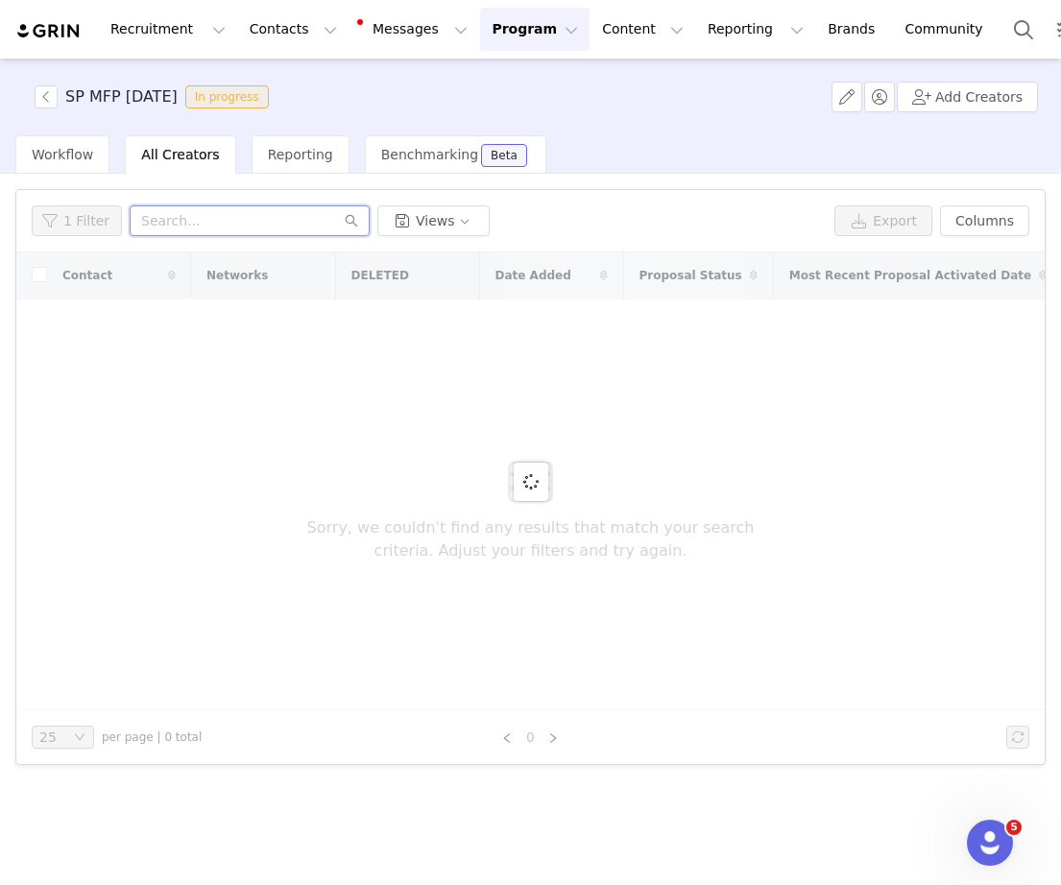
type input "H"
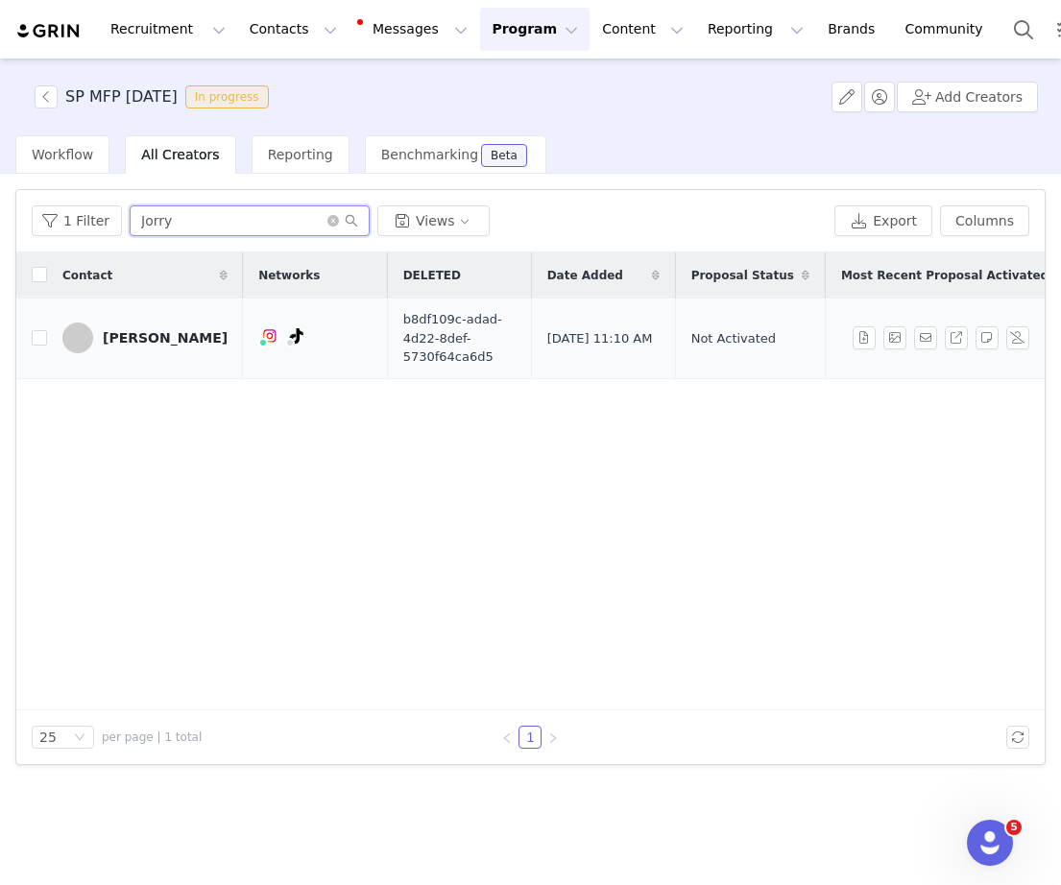
type input "Jorry"
click at [174, 340] on div "Jorry Randall" at bounding box center [165, 337] width 125 height 15
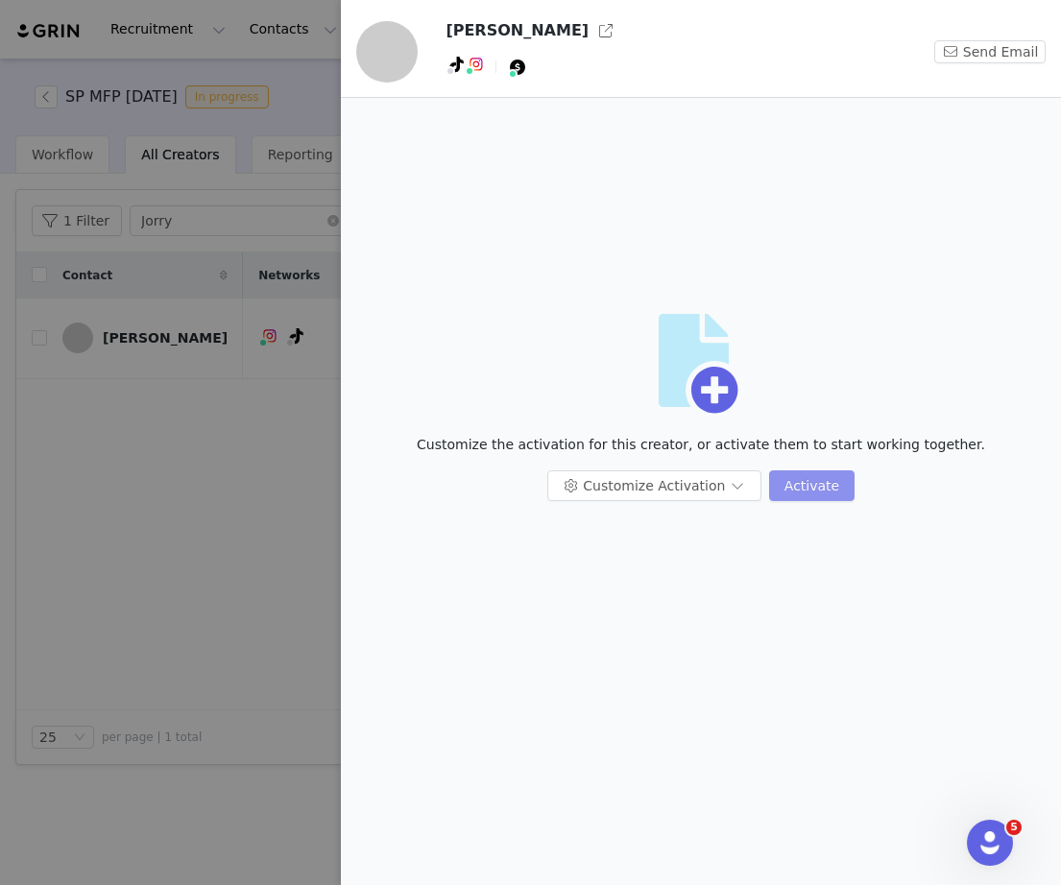
click at [793, 480] on button "Activate" at bounding box center [811, 485] width 85 height 31
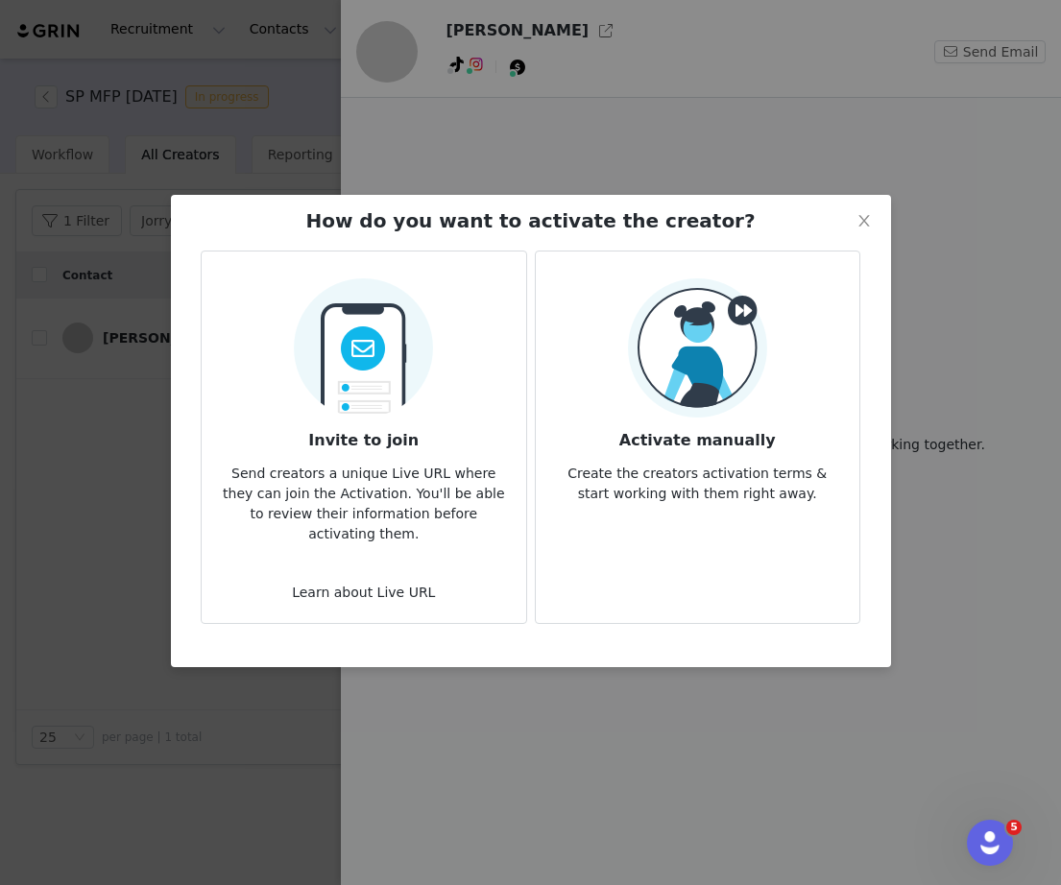
click at [696, 469] on p "Create the creators activation terms & start working with them right away." at bounding box center [697, 478] width 293 height 52
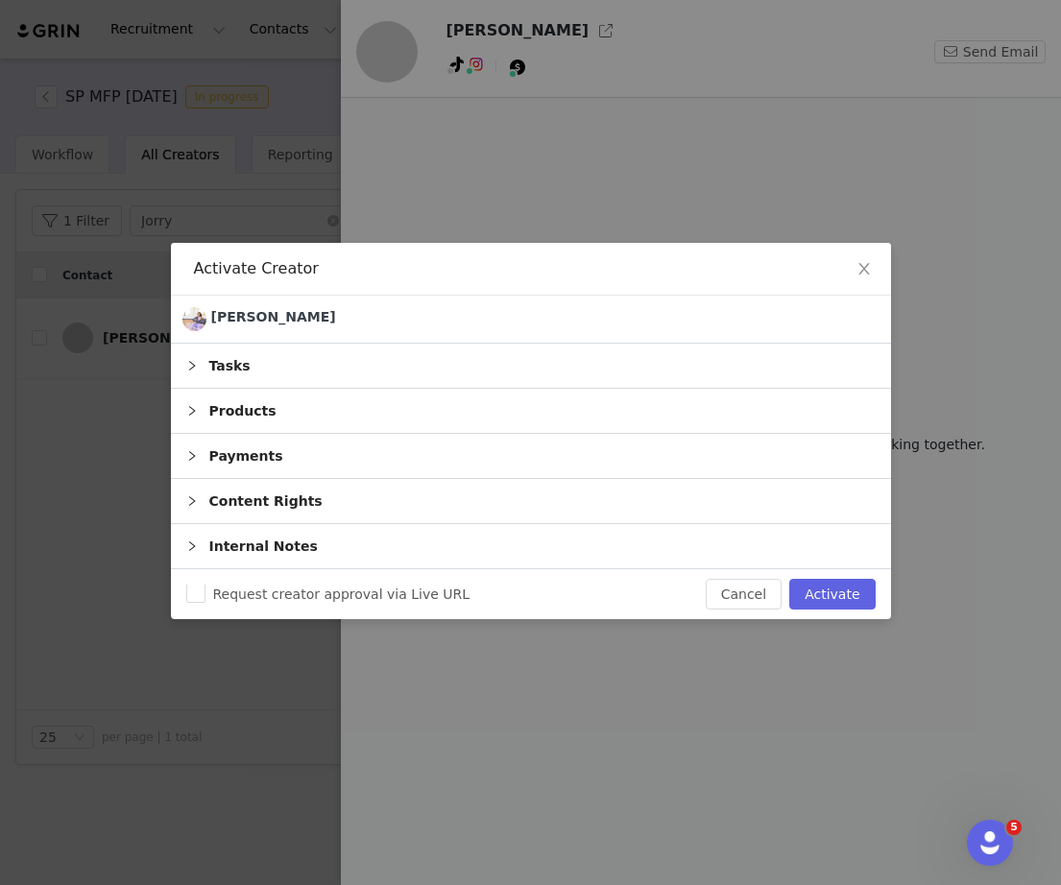
click at [416, 433] on div "Products" at bounding box center [531, 411] width 720 height 44
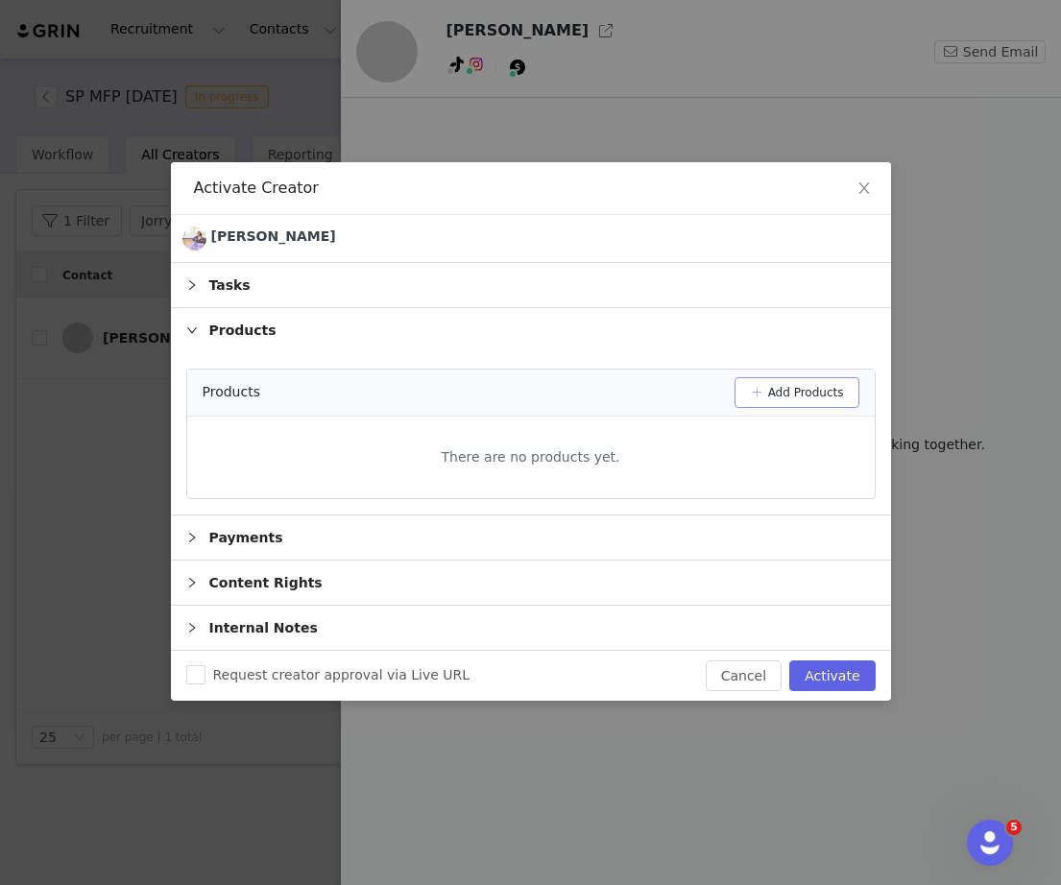
click at [785, 408] on button "Add Products" at bounding box center [796, 392] width 125 height 31
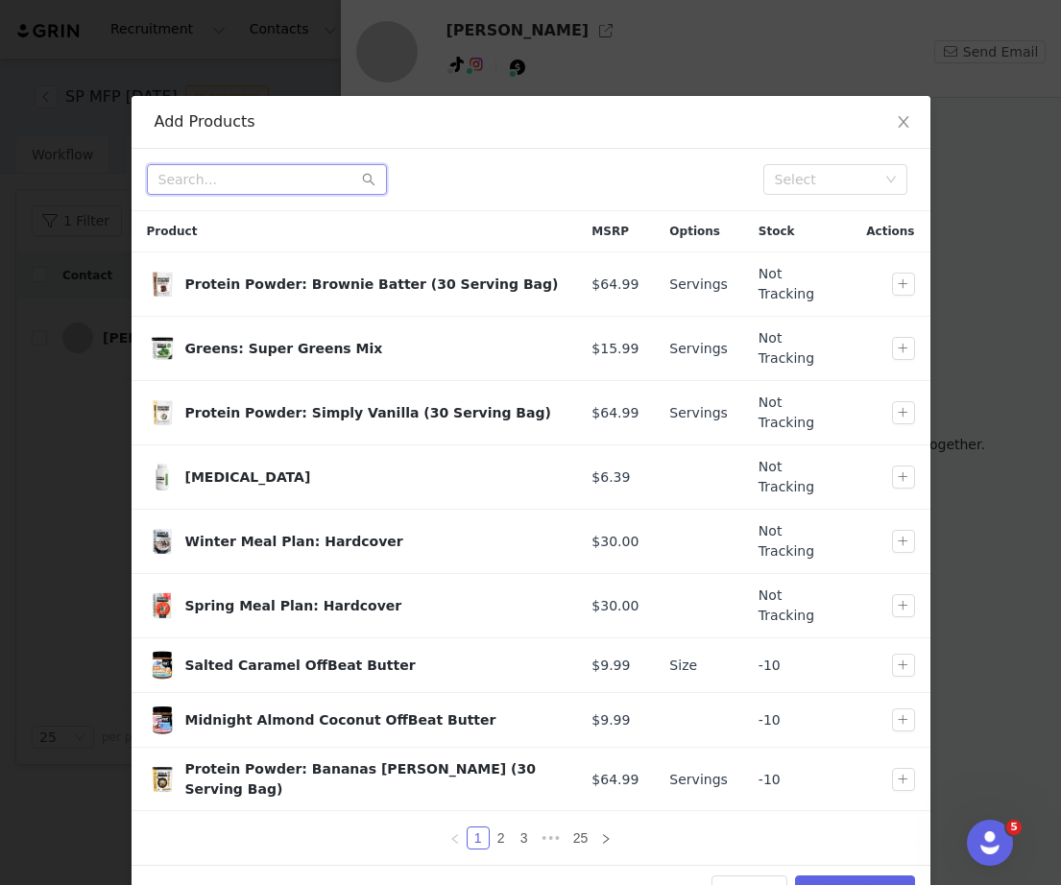
click at [240, 172] on input "text" at bounding box center [267, 179] width 240 height 31
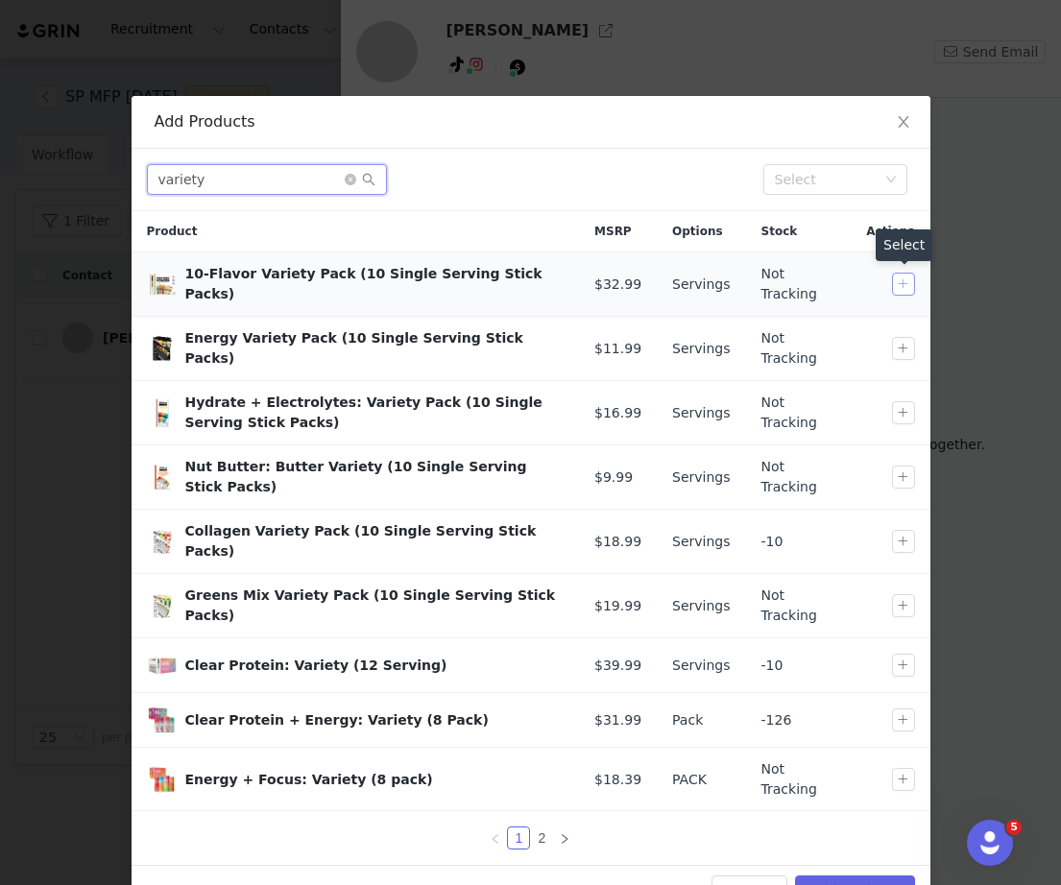
type input "variety"
click at [911, 284] on button "button" at bounding box center [903, 284] width 23 height 23
click at [544, 837] on link "2" at bounding box center [541, 838] width 21 height 21
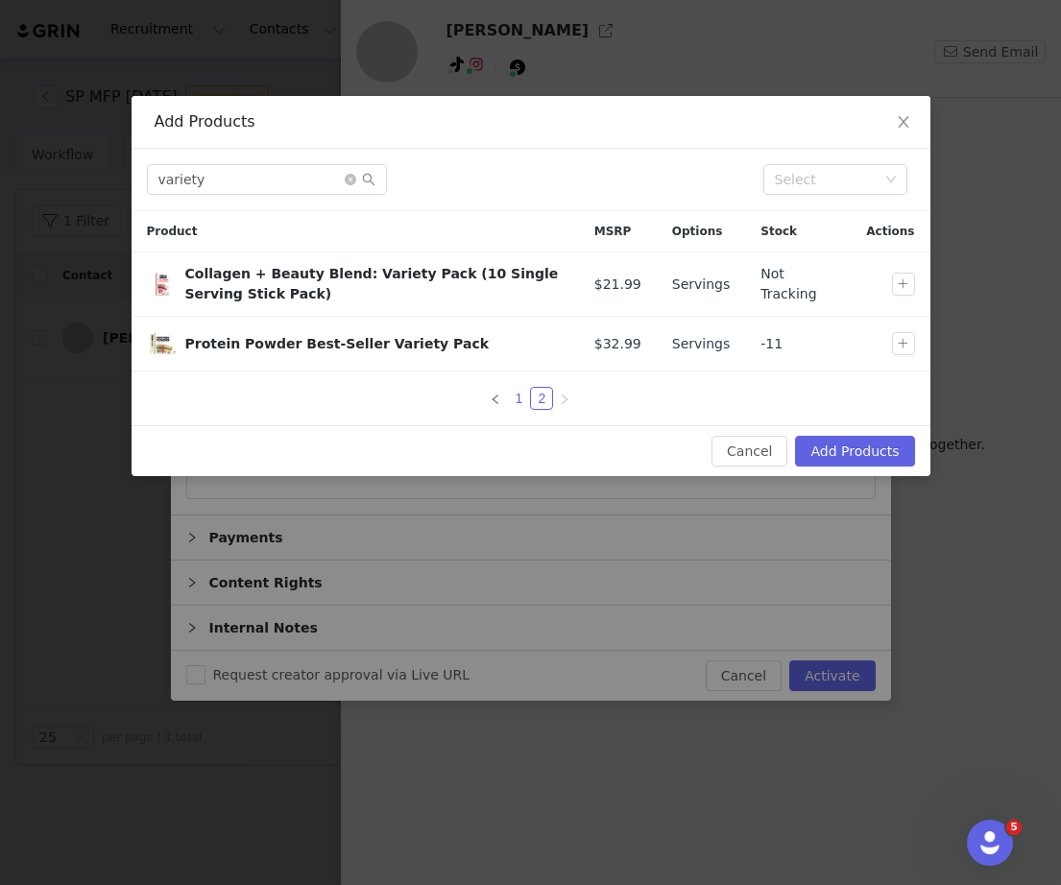
click at [519, 392] on link "1" at bounding box center [518, 398] width 21 height 21
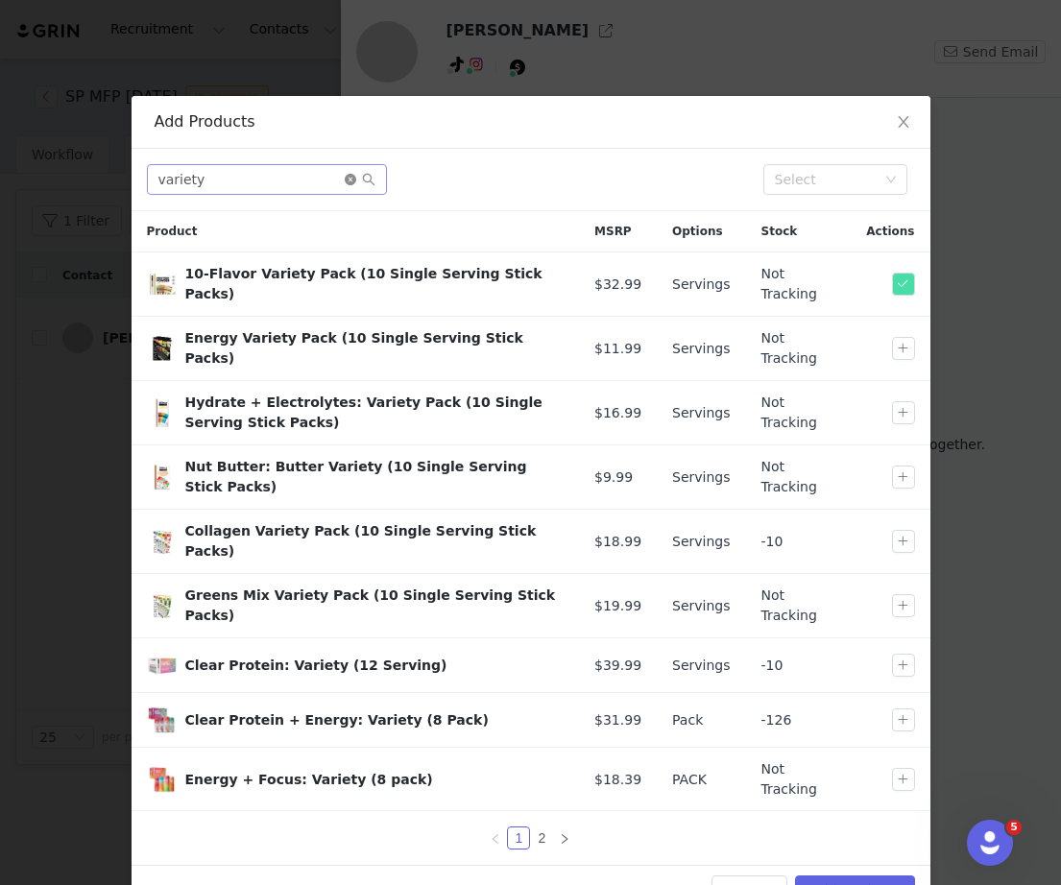
click at [349, 180] on icon "icon: close-circle" at bounding box center [351, 180] width 12 height 12
click at [285, 180] on input "text" at bounding box center [267, 179] width 240 height 31
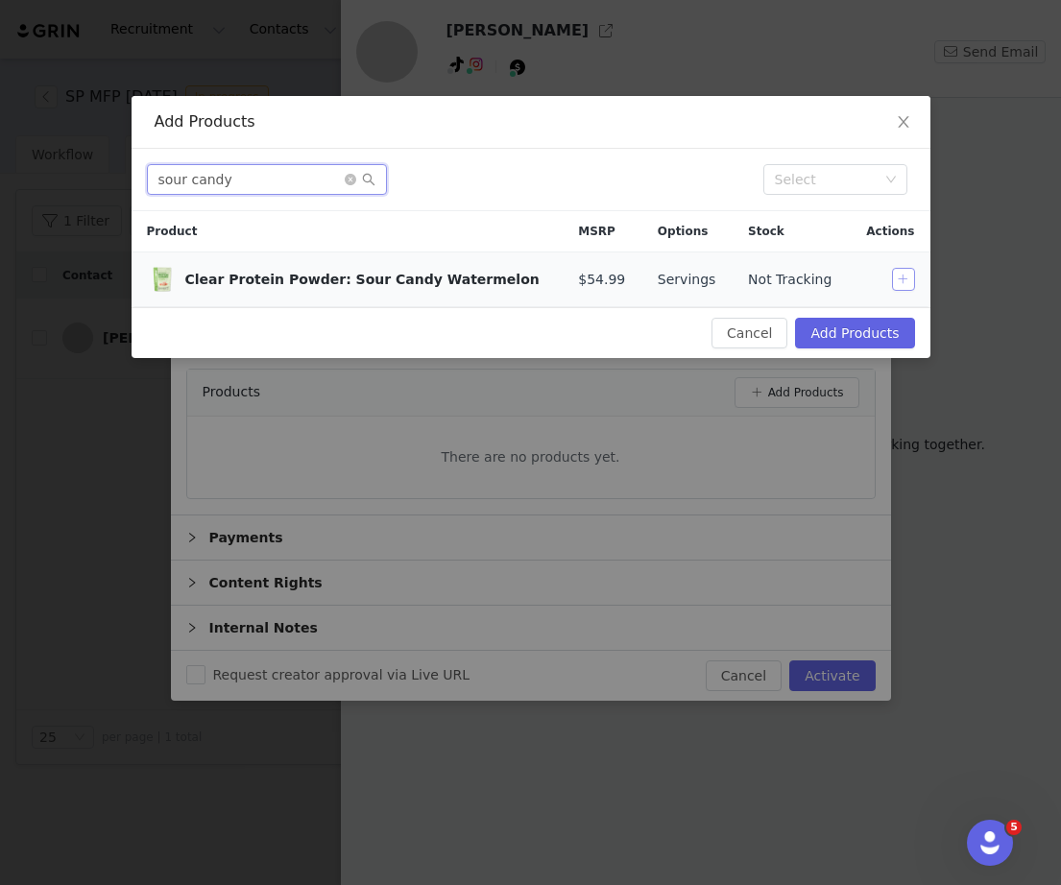
type input "sour candy"
click at [898, 282] on button "button" at bounding box center [903, 279] width 23 height 23
click at [878, 330] on button "Add Products" at bounding box center [854, 333] width 119 height 31
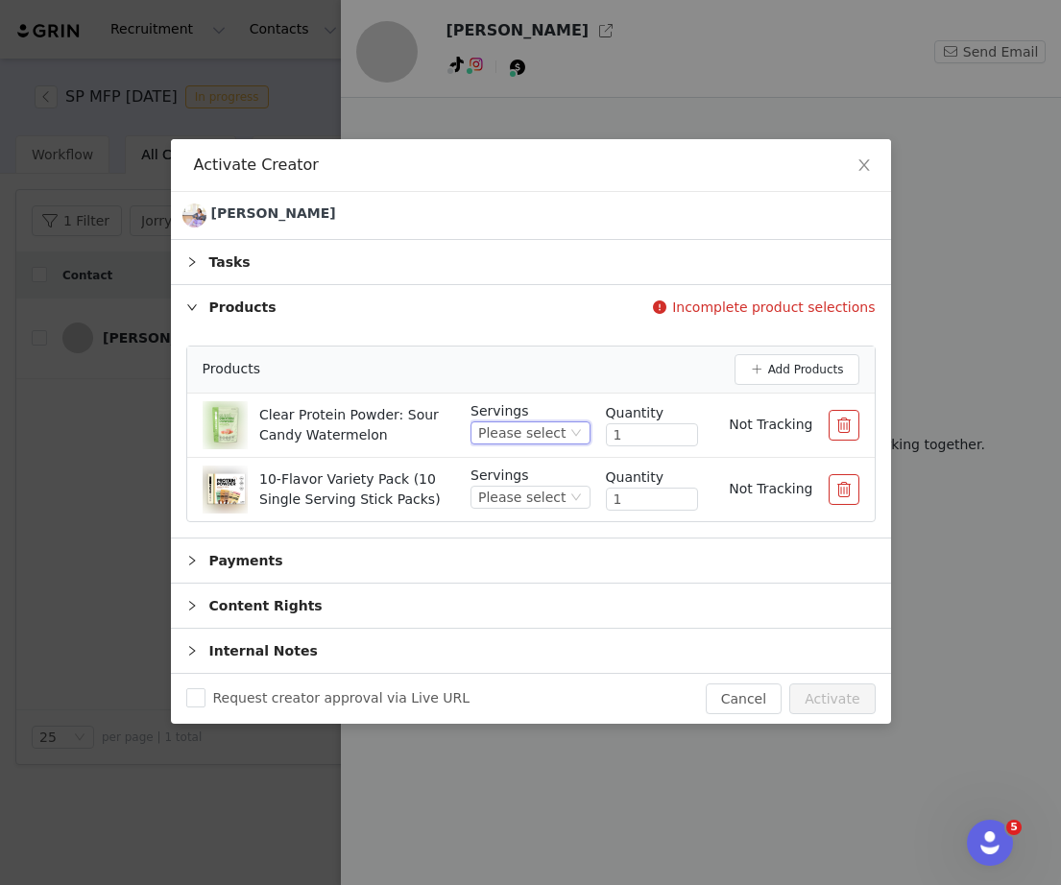
click at [571, 439] on icon "icon: down" at bounding box center [576, 433] width 12 height 12
click at [558, 531] on li "20" at bounding box center [532, 536] width 113 height 31
click at [557, 508] on div "Please select" at bounding box center [521, 497] width 87 height 21
click at [542, 606] on li "10" at bounding box center [532, 601] width 113 height 31
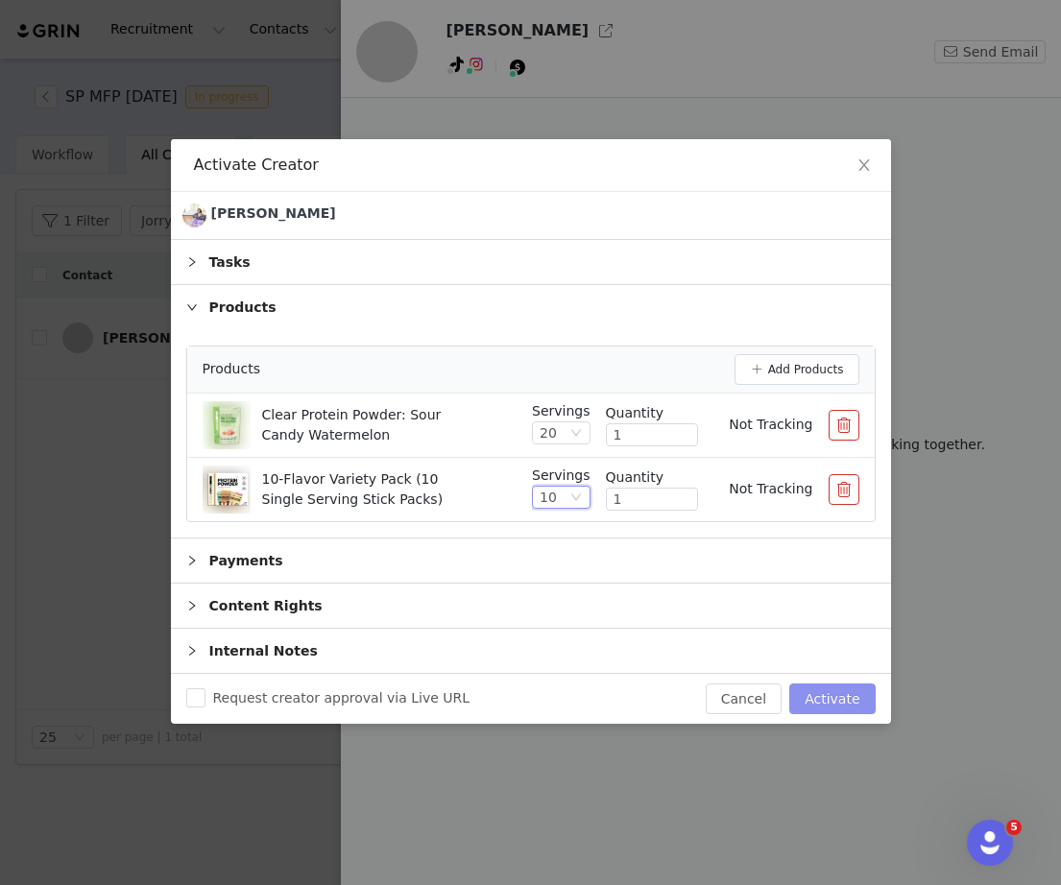
click at [848, 714] on button "Activate" at bounding box center [831, 699] width 85 height 31
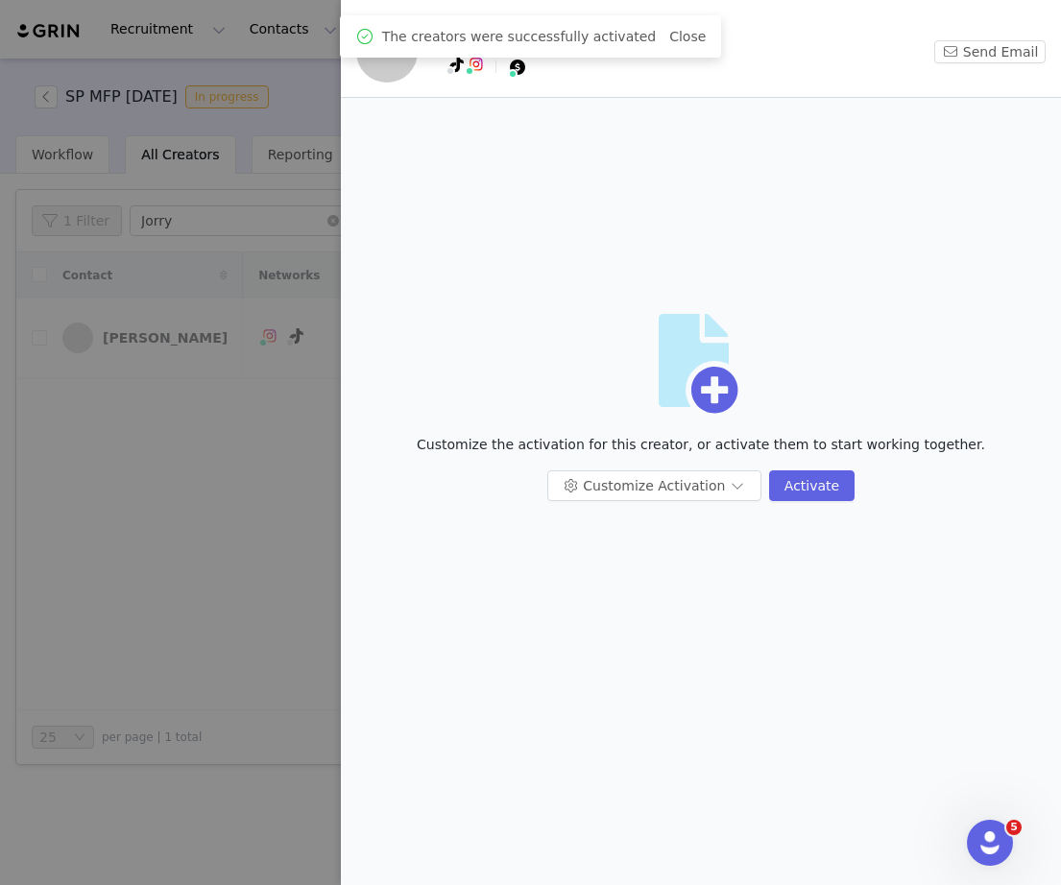
click at [163, 268] on div at bounding box center [530, 442] width 1061 height 885
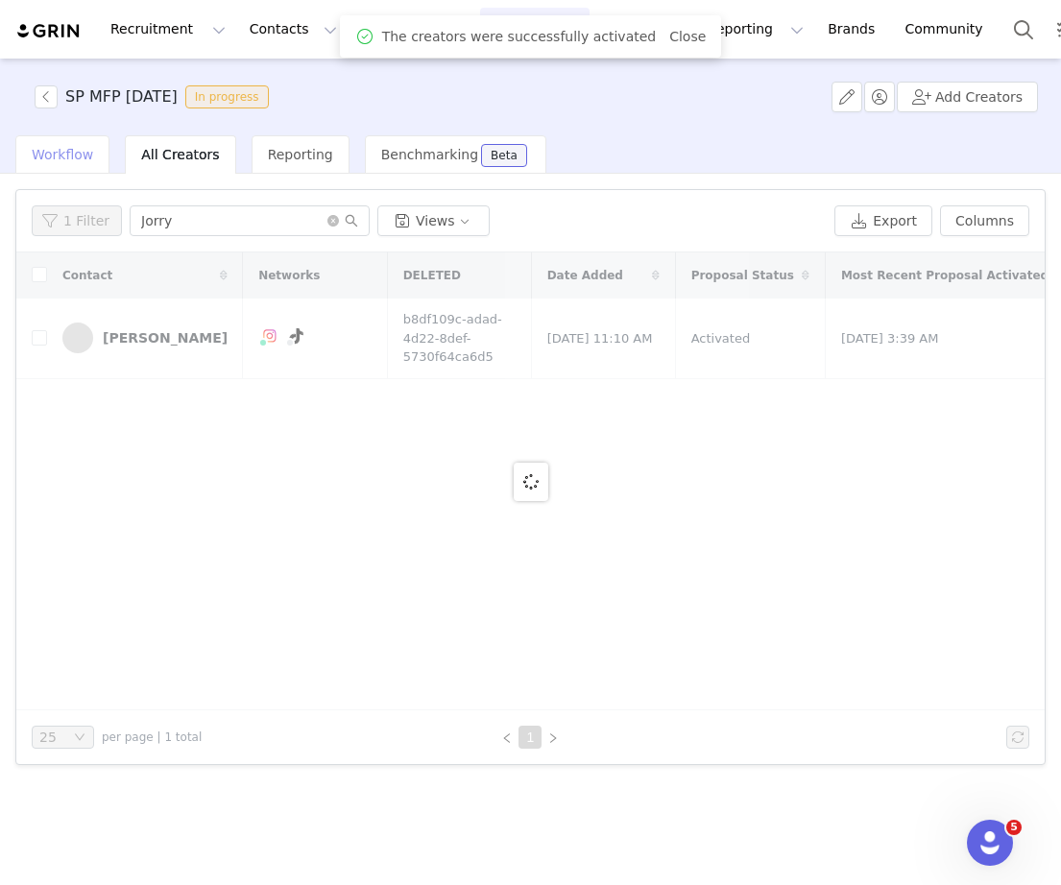
click at [74, 163] on div "Workflow" at bounding box center [62, 154] width 94 height 38
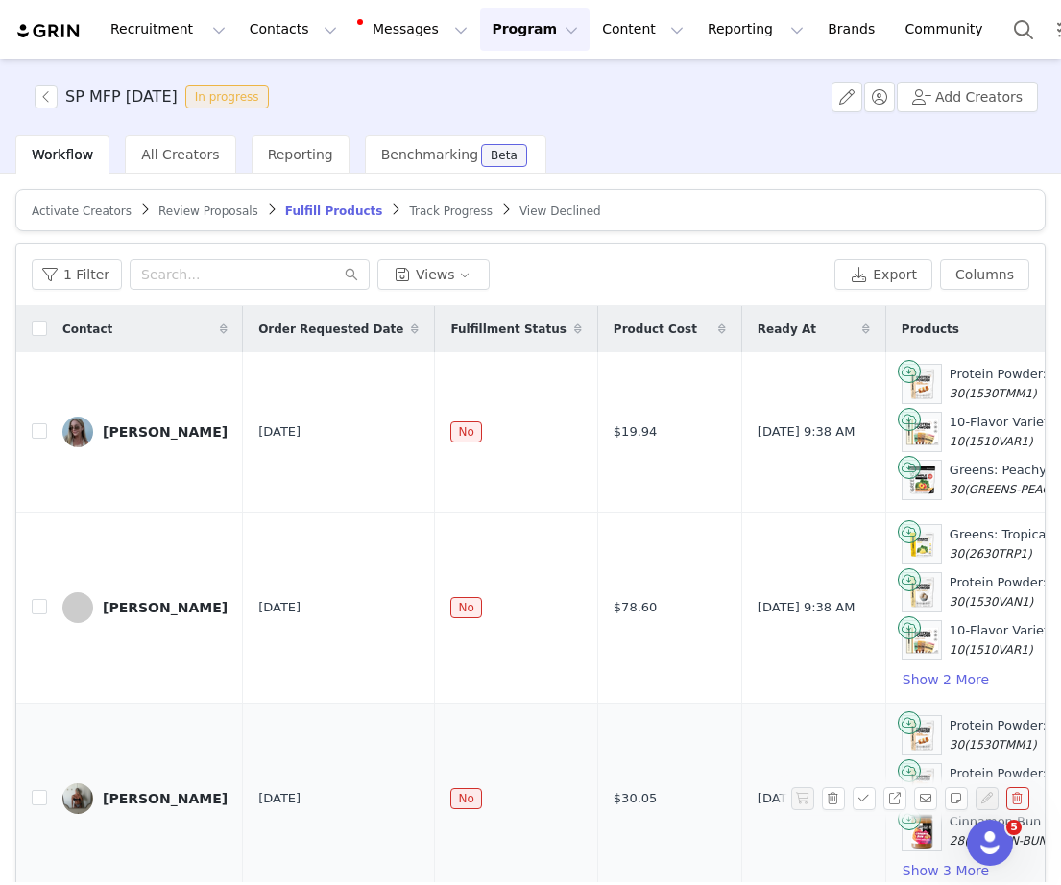
scroll to position [127, 0]
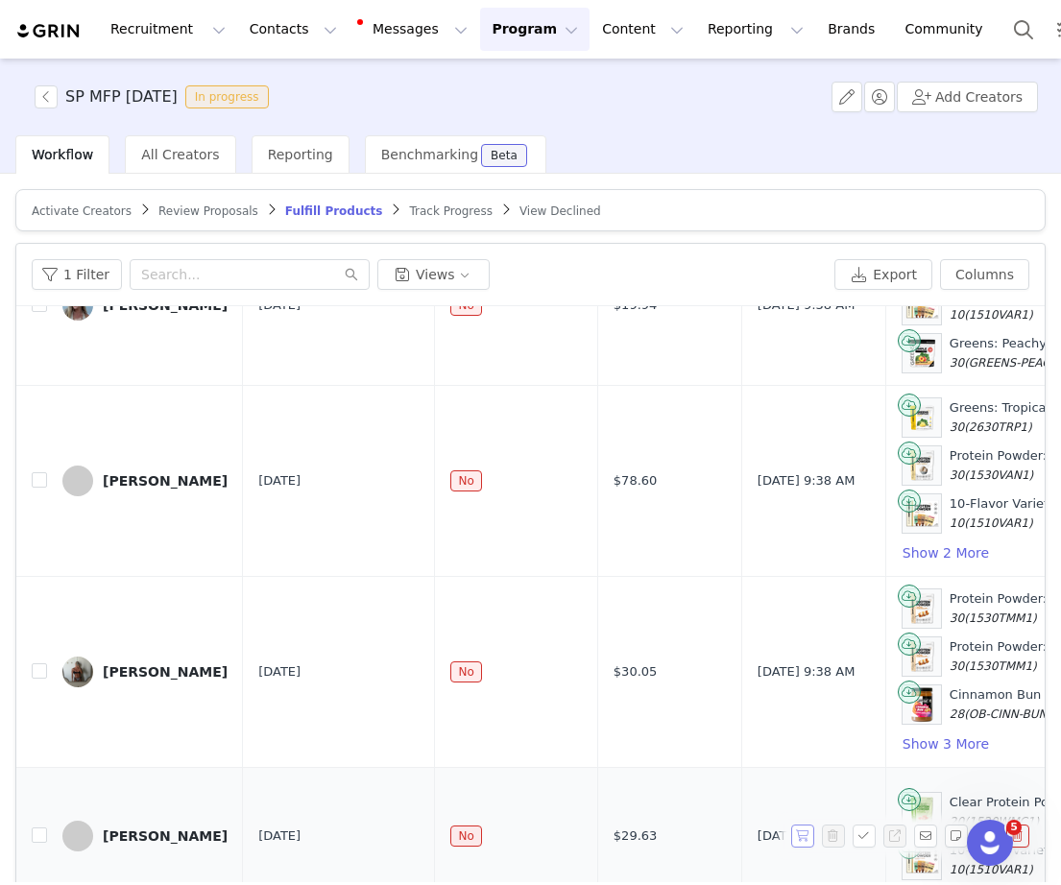
click at [803, 844] on button "button" at bounding box center [802, 836] width 23 height 23
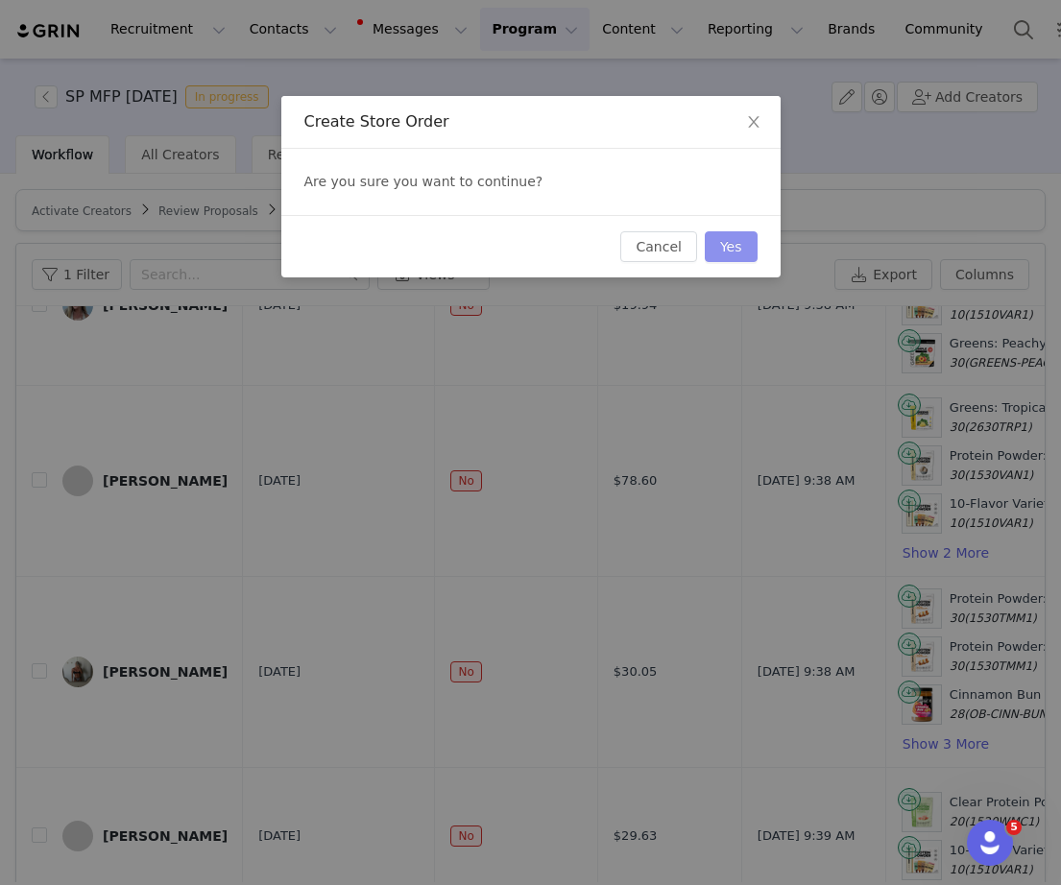
click at [733, 249] on button "Yes" at bounding box center [731, 246] width 53 height 31
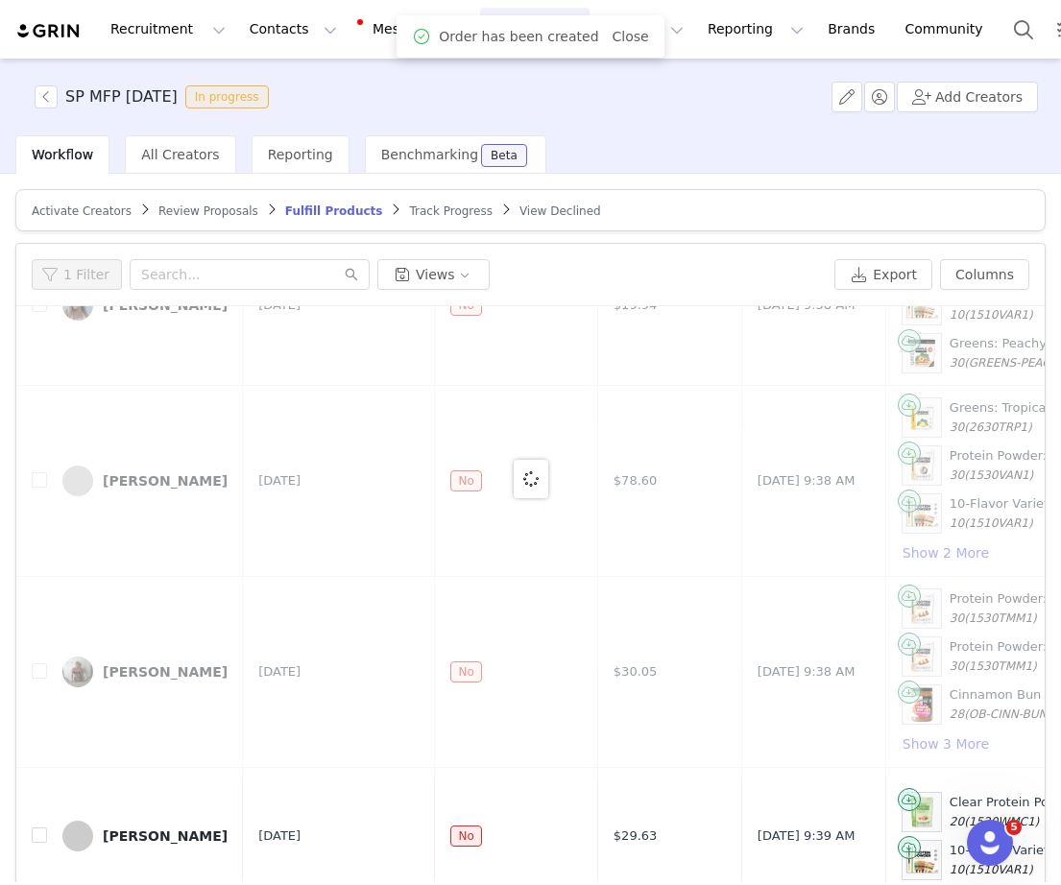
scroll to position [0, 0]
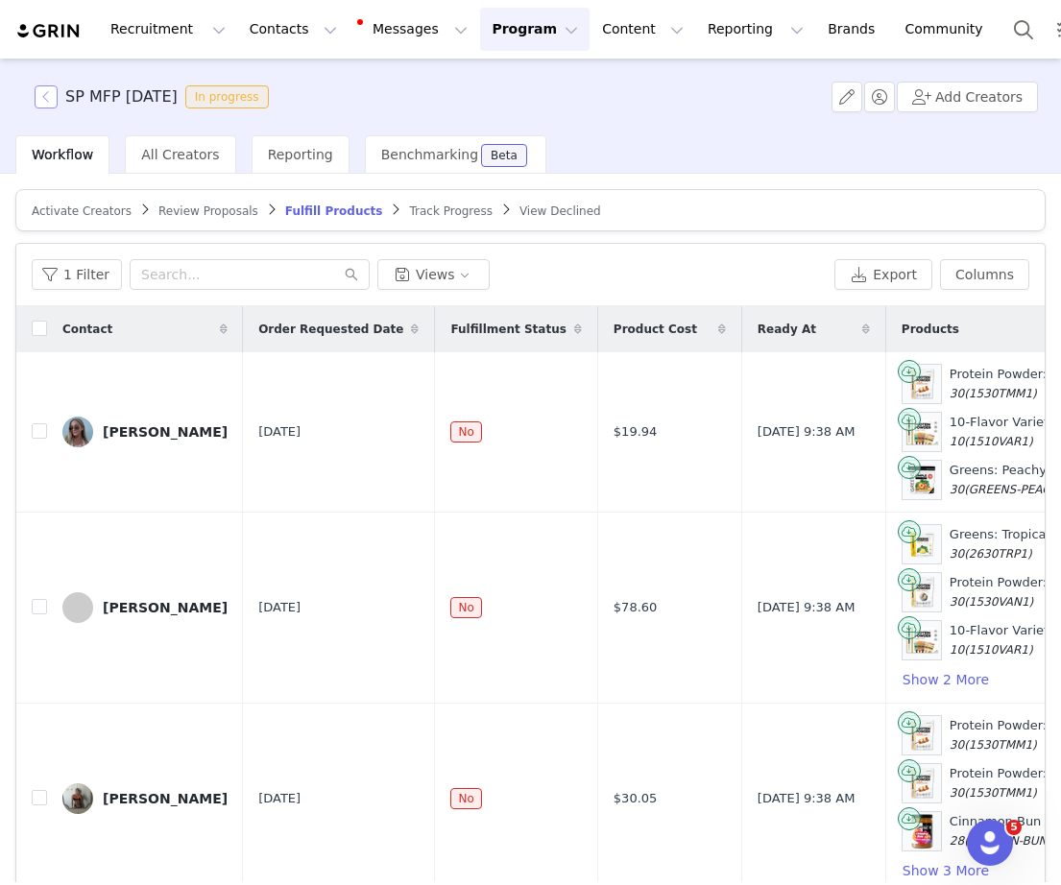
click at [50, 95] on button "button" at bounding box center [46, 96] width 23 height 23
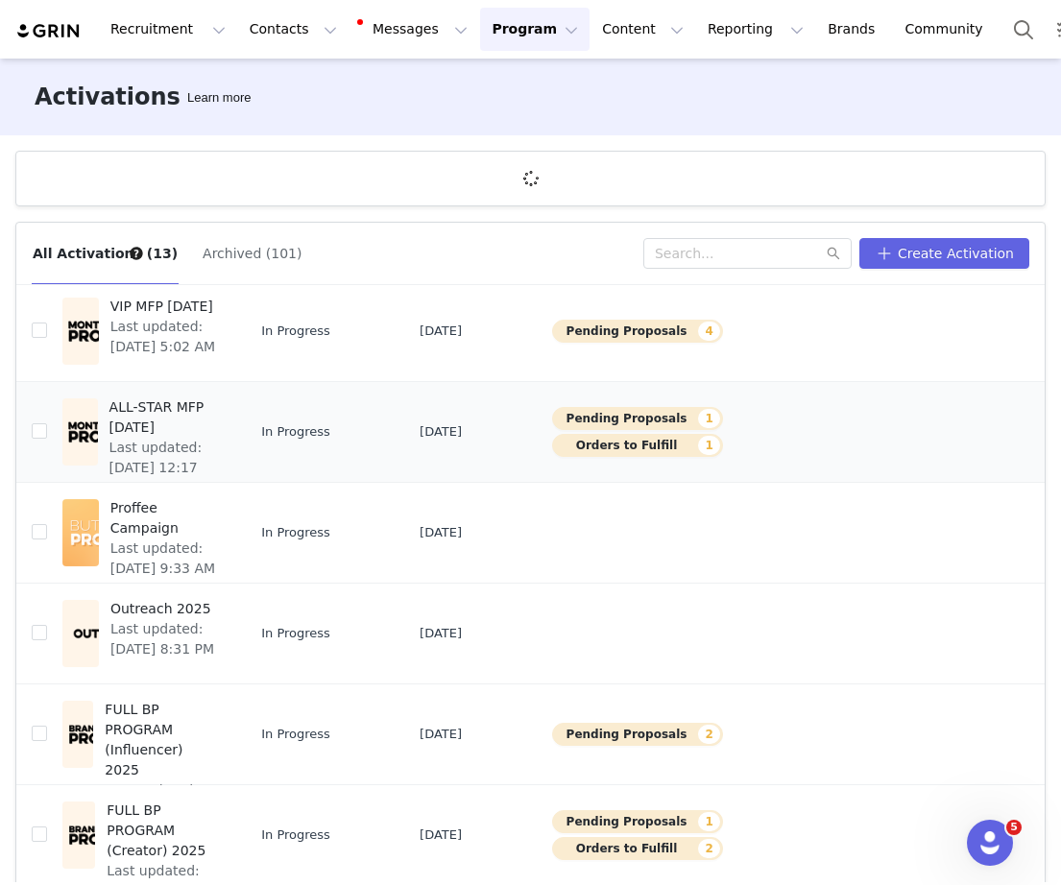
scroll to position [493, 0]
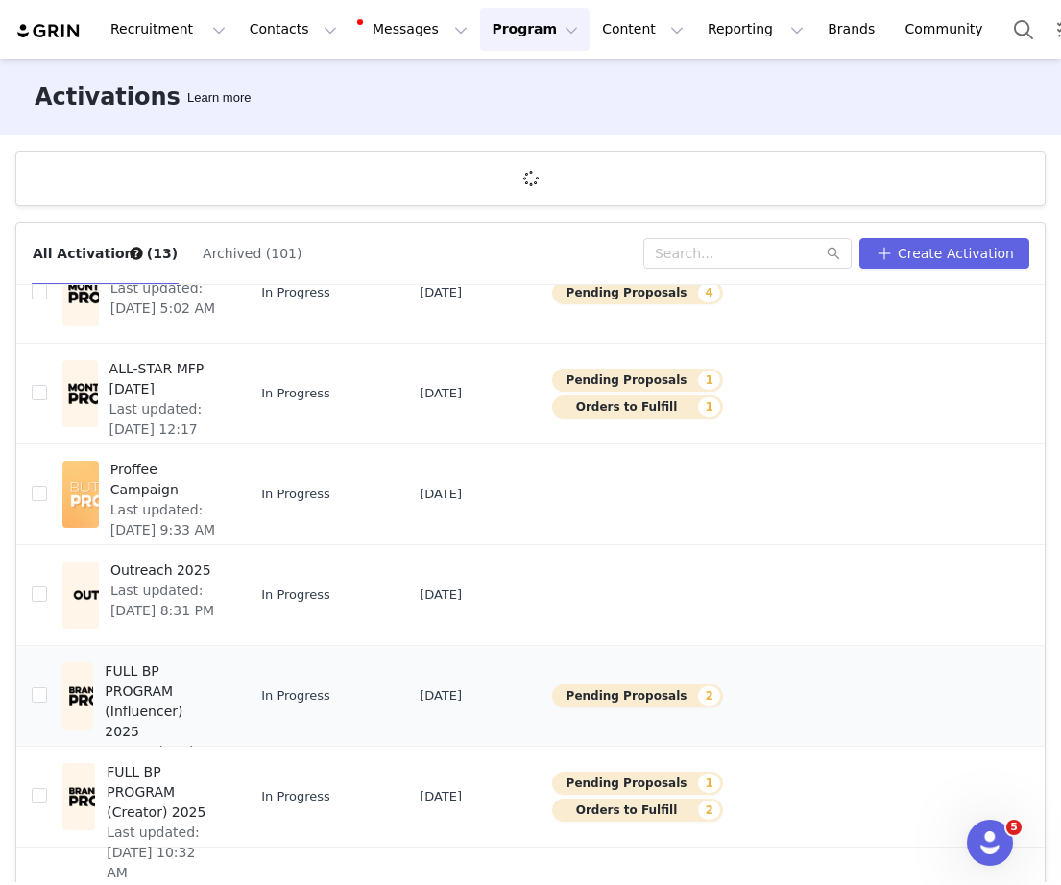
click at [151, 681] on td "FULL BP PROGRAM (Influencer) 2025 Last updated: May 28, 2025 11:36 AM" at bounding box center [146, 696] width 199 height 101
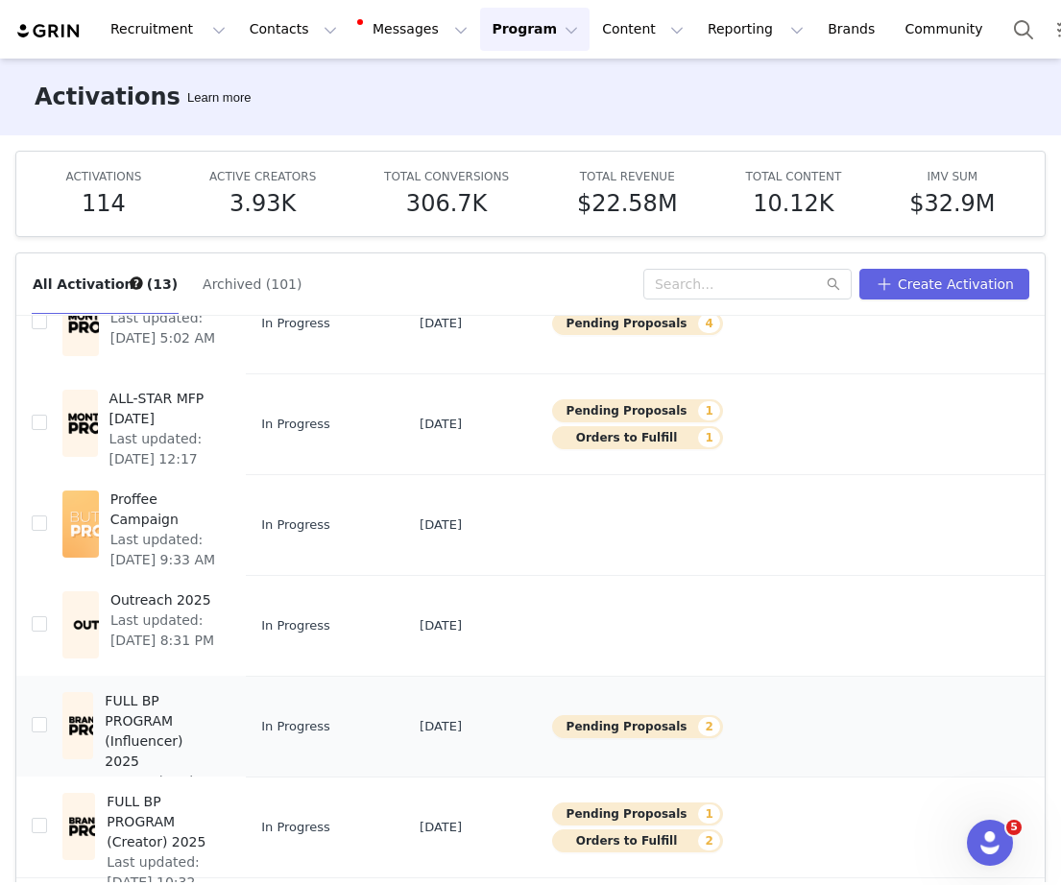
click at [148, 714] on span "FULL BP PROGRAM (Influencer) 2025" at bounding box center [162, 732] width 114 height 81
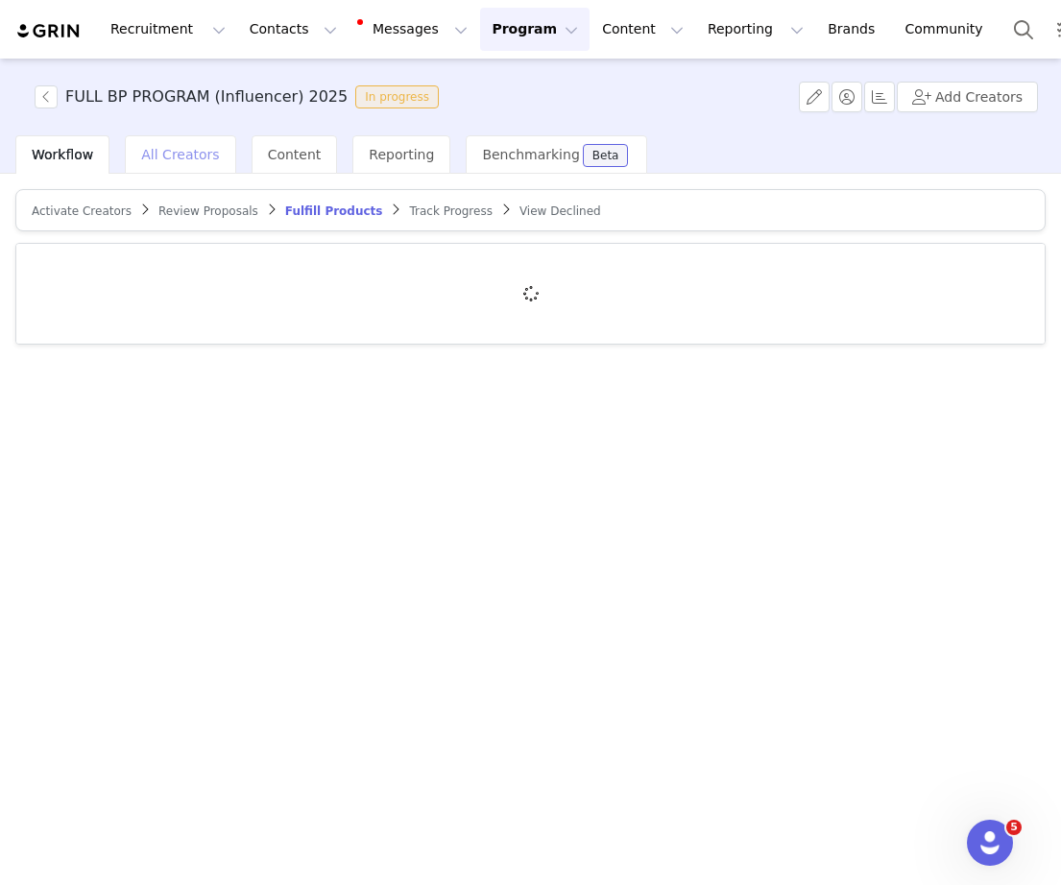
click at [206, 158] on span "All Creators" at bounding box center [180, 154] width 78 height 15
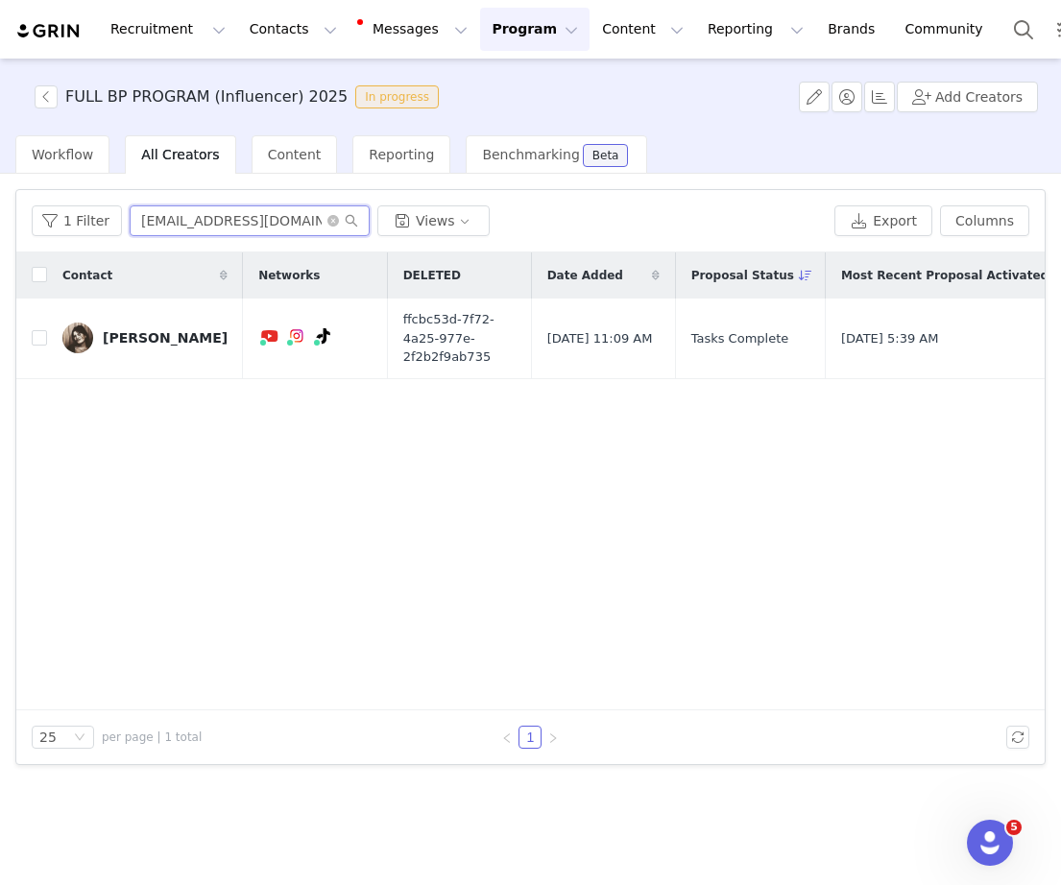
click at [210, 219] on input "chiaraglucia@gmail.com" at bounding box center [250, 220] width 240 height 31
paste input "watchkittyshrink"
type input "watchkittyshrink@gmail.com"
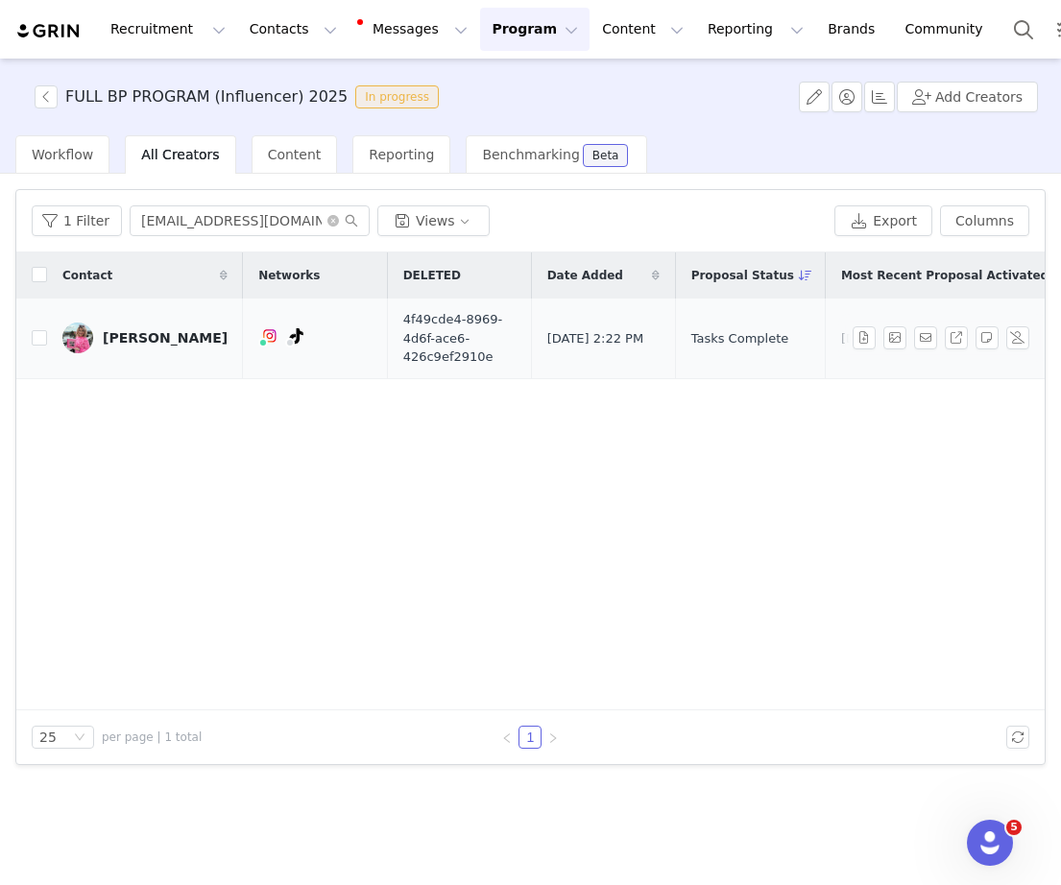
click at [136, 340] on div "Jessica Adkins" at bounding box center [165, 337] width 125 height 15
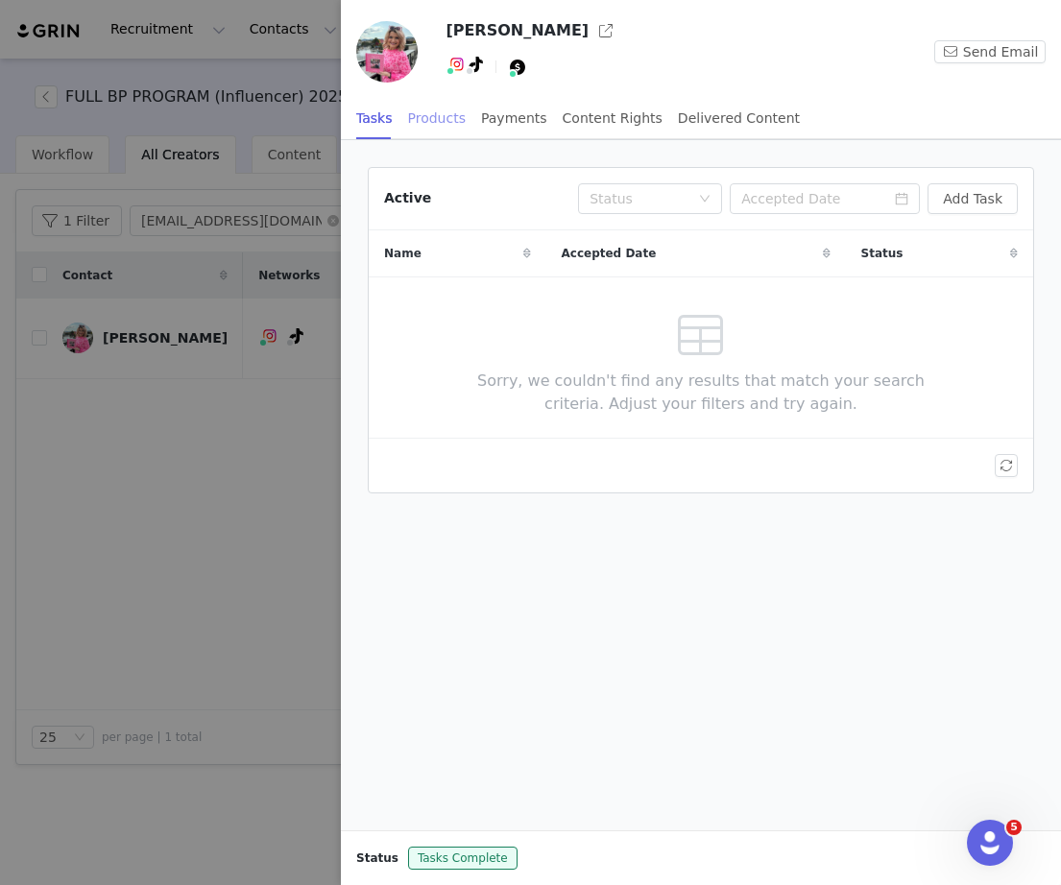
click at [408, 108] on div "Products" at bounding box center [437, 118] width 58 height 43
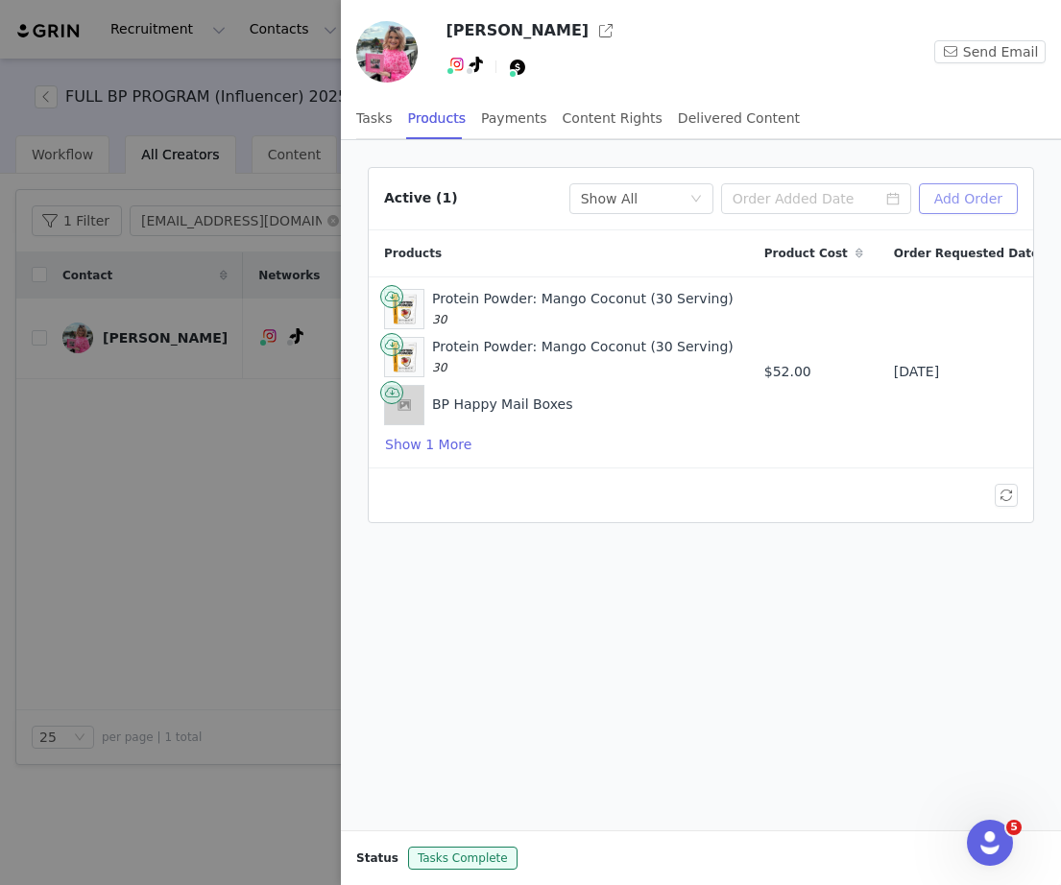
click at [1010, 204] on button "Add Order" at bounding box center [968, 198] width 99 height 31
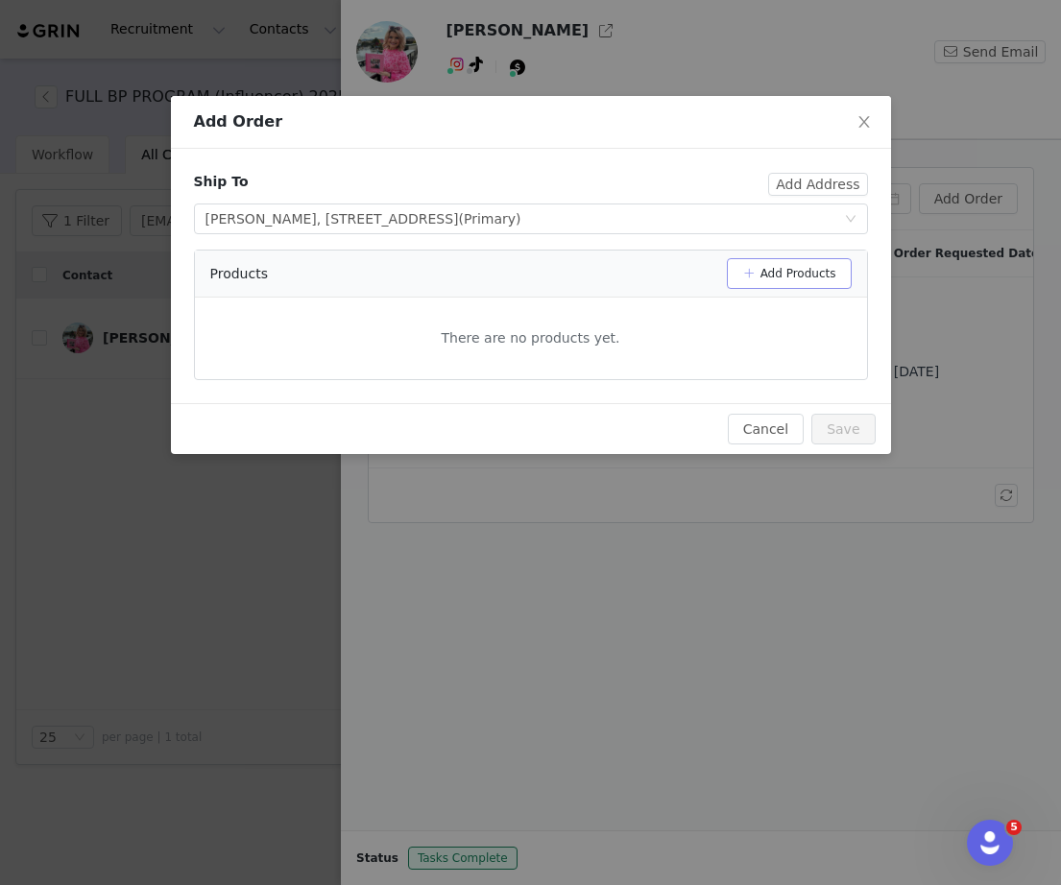
click at [760, 264] on button "Add Products" at bounding box center [789, 273] width 125 height 31
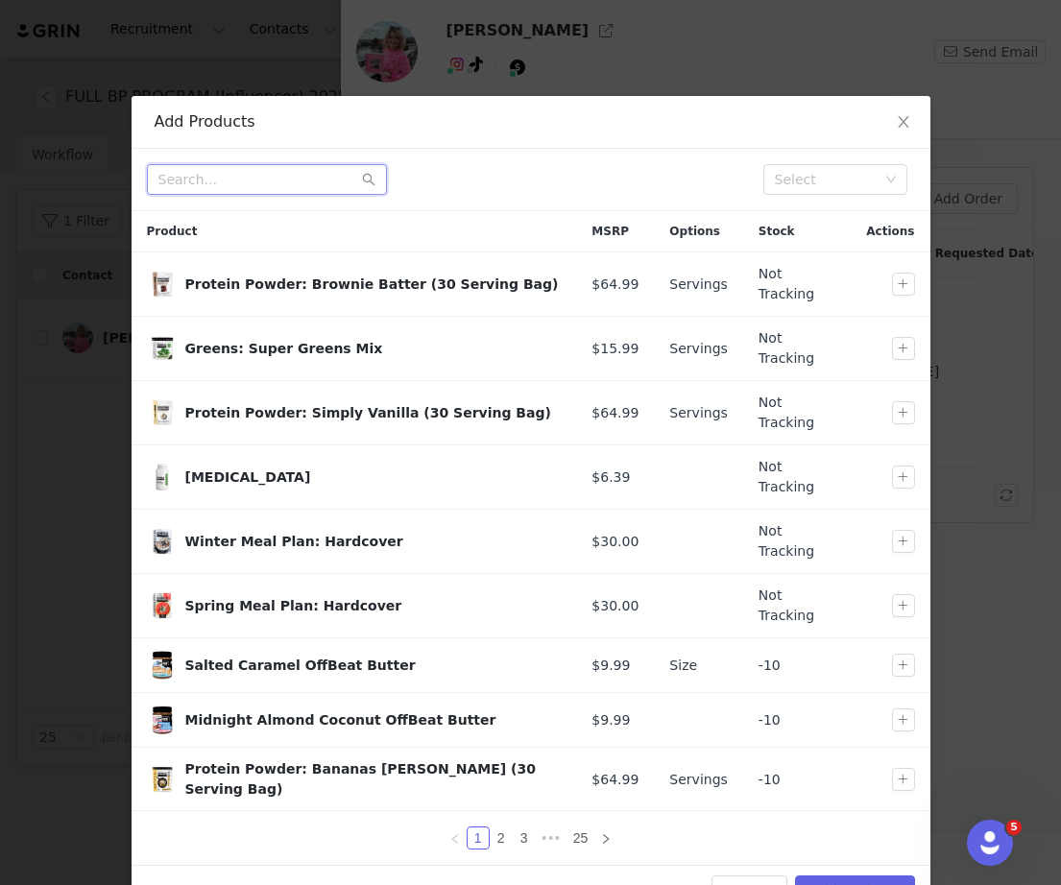
click at [236, 186] on input "text" at bounding box center [267, 179] width 240 height 31
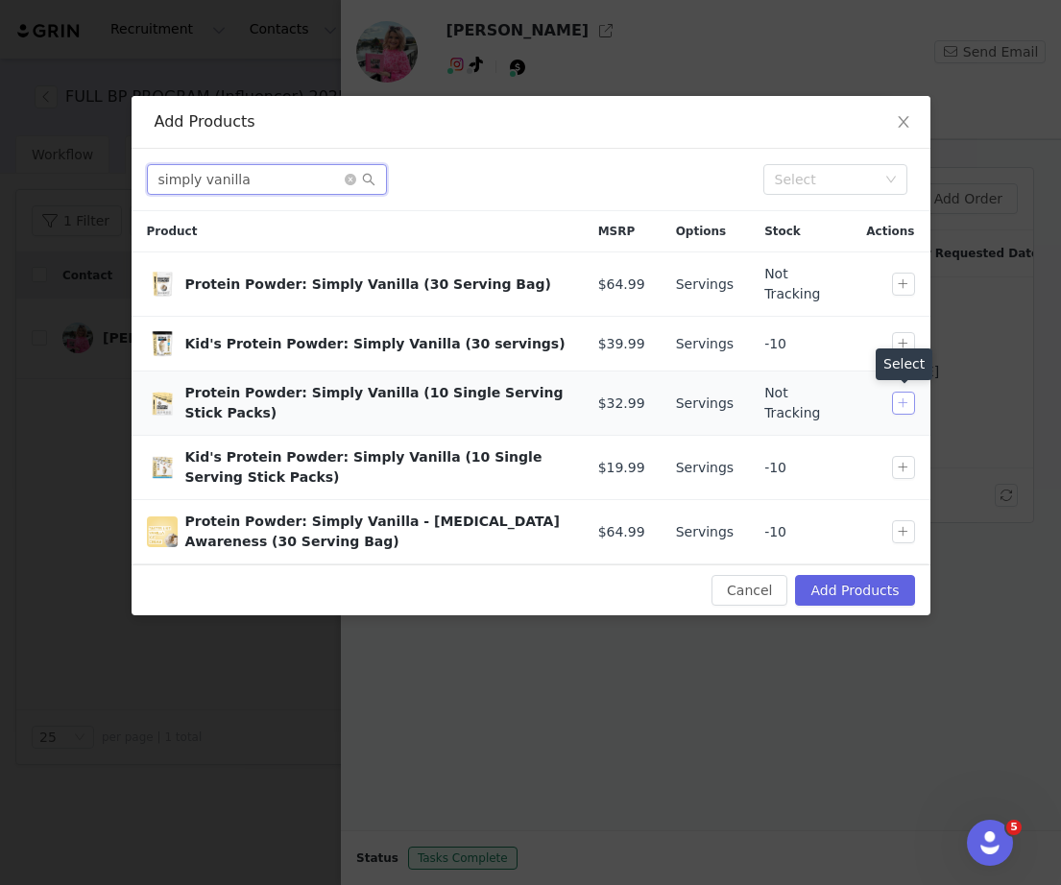
type input "simply vanilla"
click at [907, 407] on button "button" at bounding box center [903, 403] width 23 height 23
click at [350, 179] on icon "icon: close-circle" at bounding box center [351, 180] width 12 height 12
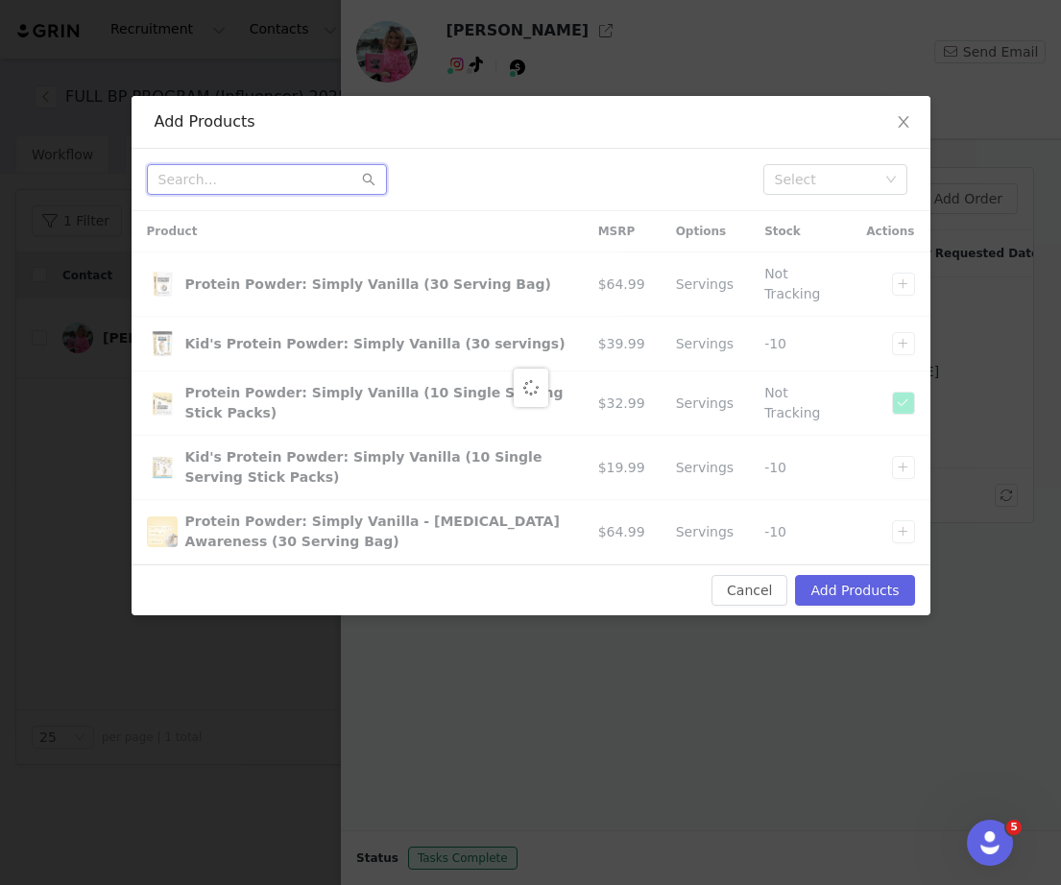
click at [309, 183] on input "text" at bounding box center [267, 179] width 240 height 31
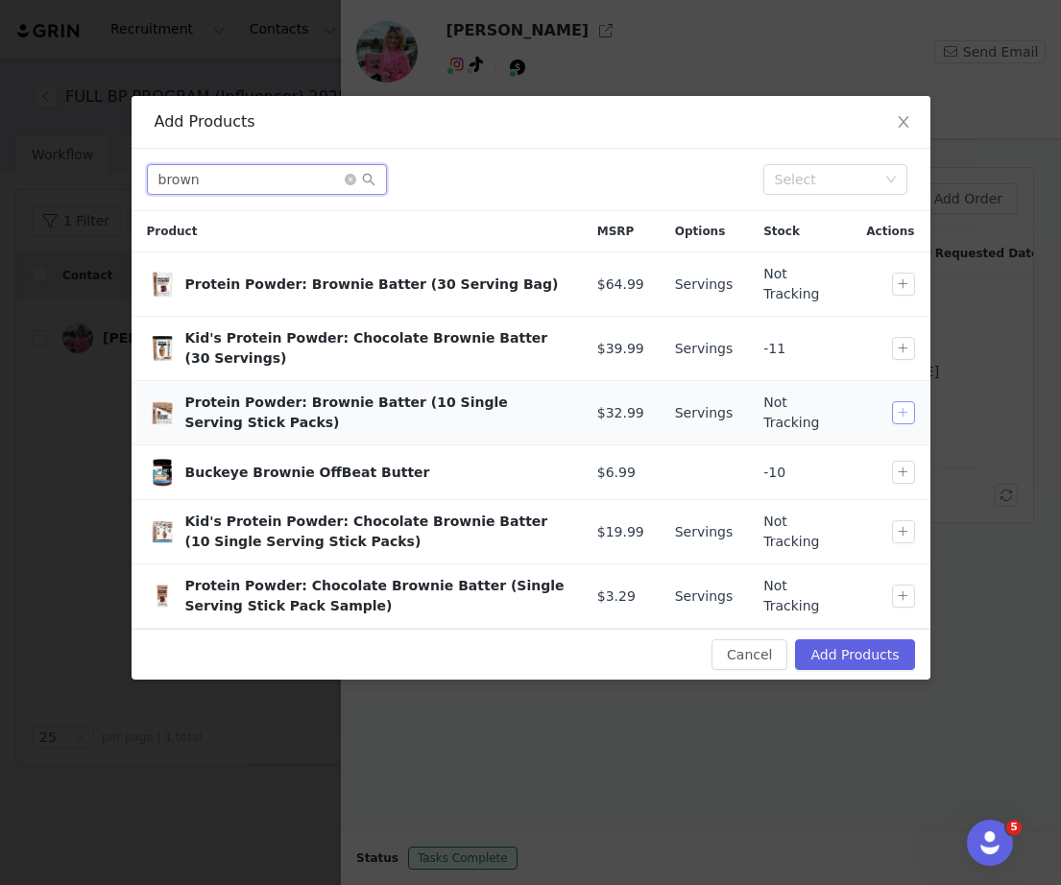
type input "brown"
click at [907, 414] on button "button" at bounding box center [903, 412] width 23 height 23
click at [847, 652] on button "Add Products" at bounding box center [854, 654] width 119 height 31
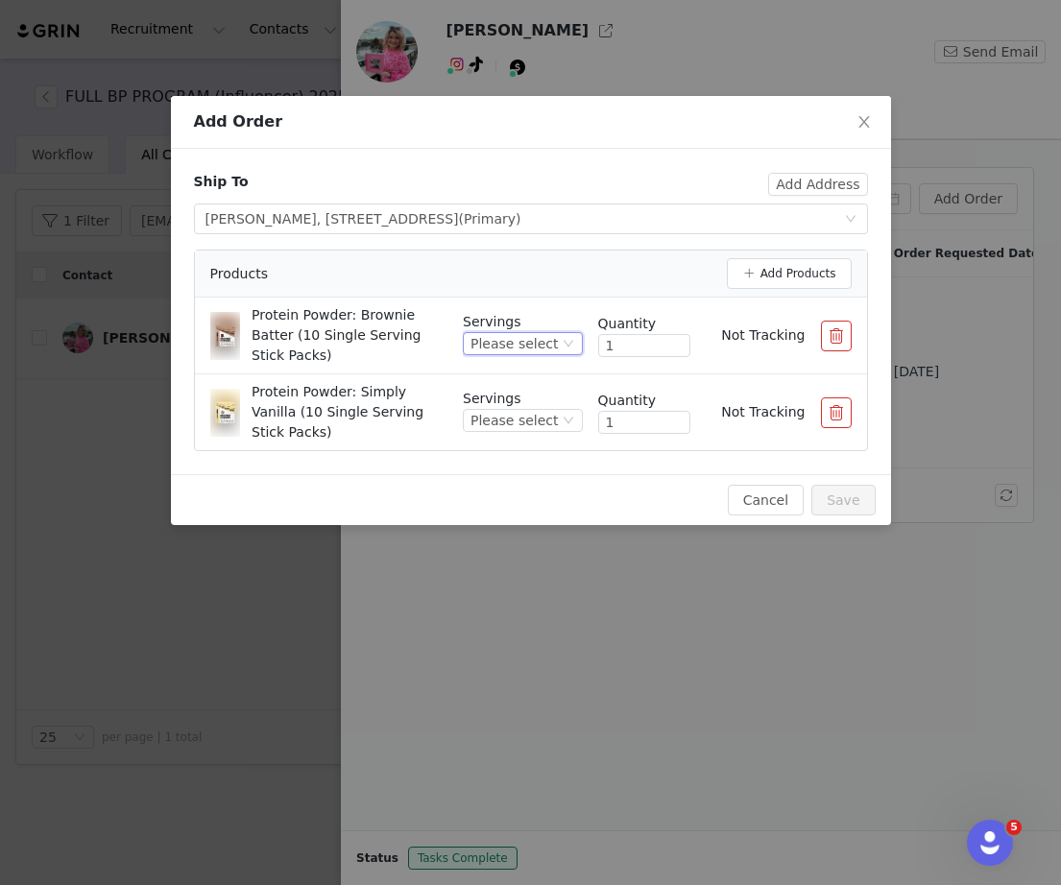
click at [484, 338] on div "Please select" at bounding box center [513, 343] width 87 height 21
click at [490, 409] on li "10" at bounding box center [525, 409] width 113 height 31
click at [493, 417] on div "Please select" at bounding box center [513, 420] width 87 height 21
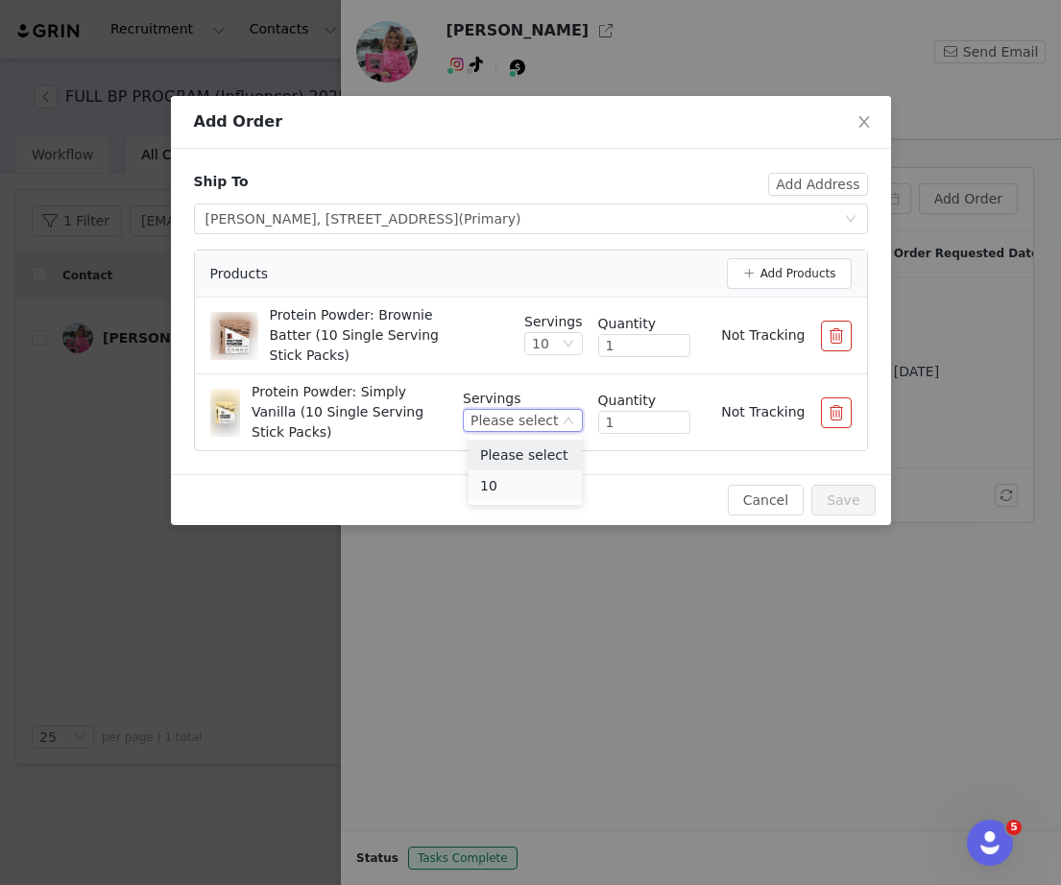
click at [496, 485] on li "10" at bounding box center [525, 485] width 113 height 31
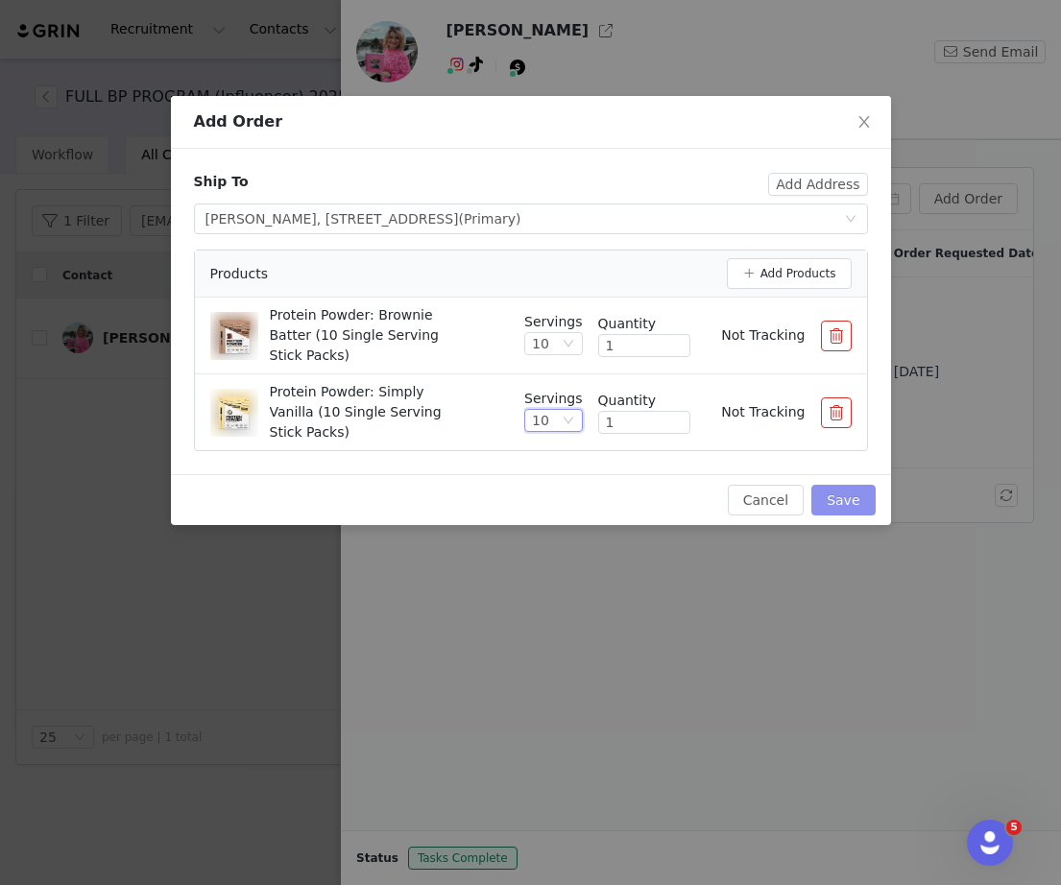
click at [836, 506] on button "Save" at bounding box center [842, 500] width 63 height 31
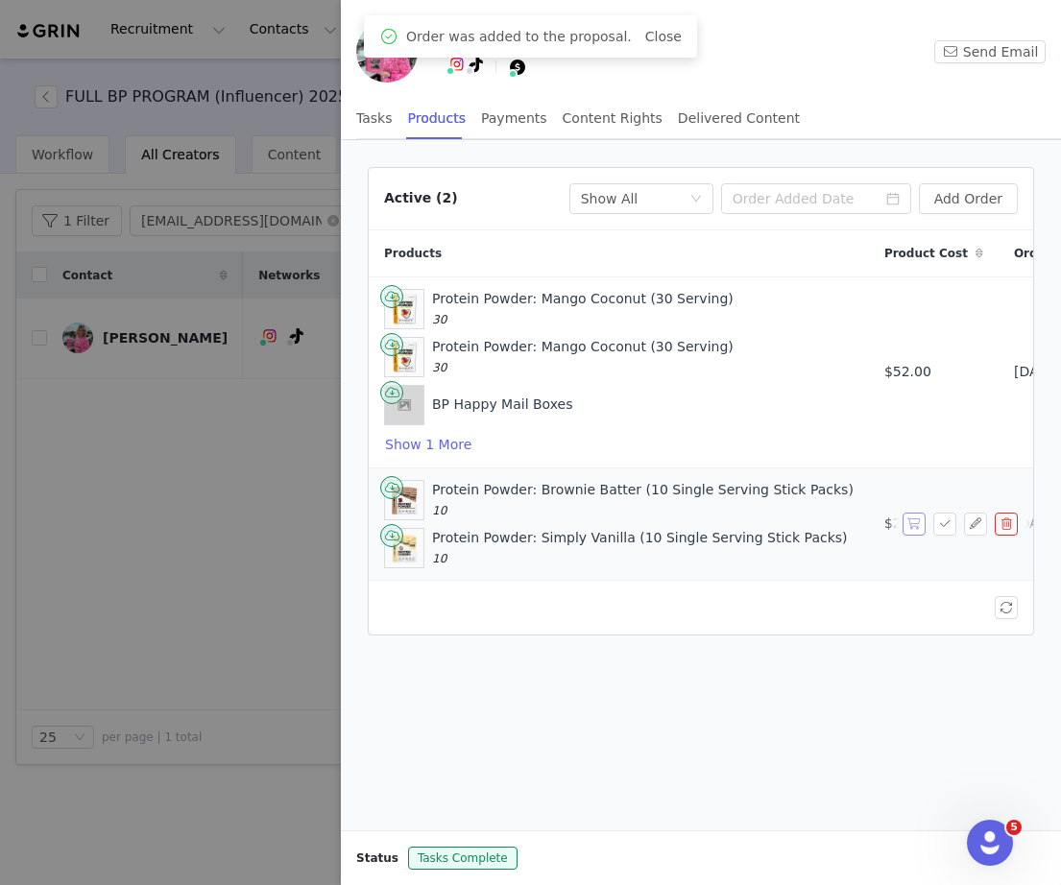
click at [906, 531] on button "button" at bounding box center [913, 524] width 23 height 23
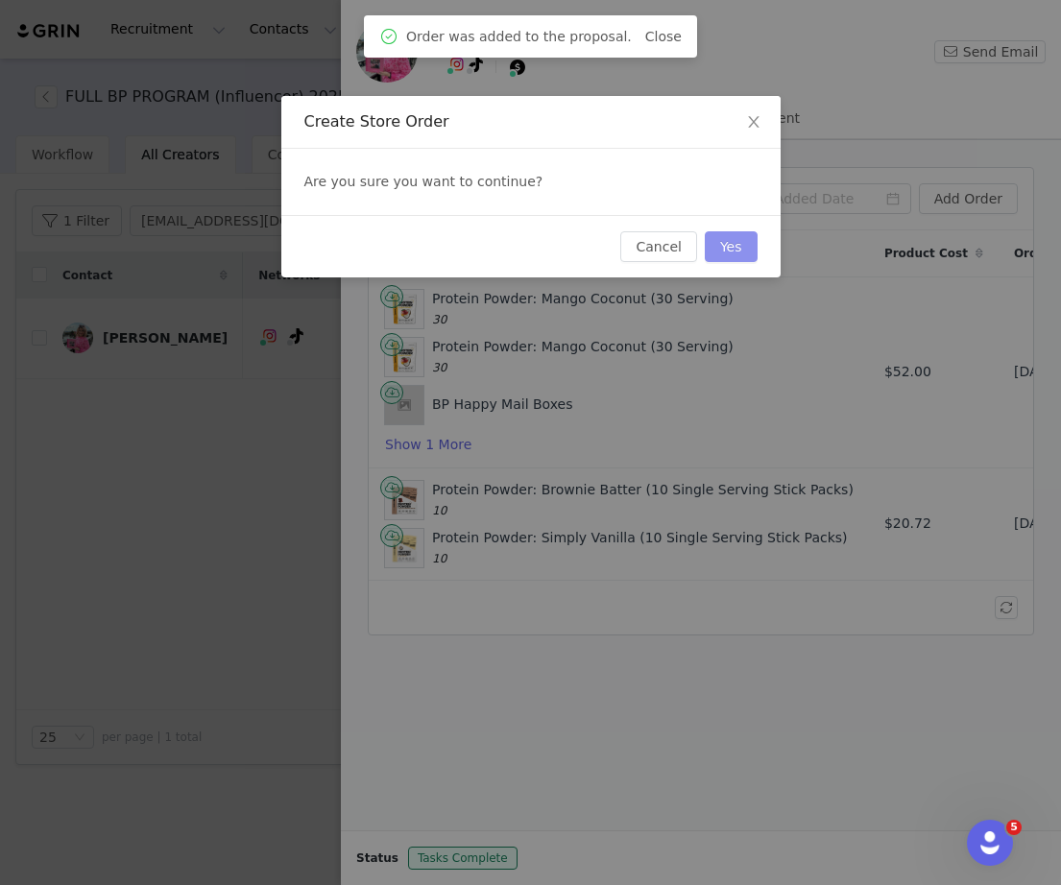
click at [742, 248] on button "Yes" at bounding box center [731, 246] width 53 height 31
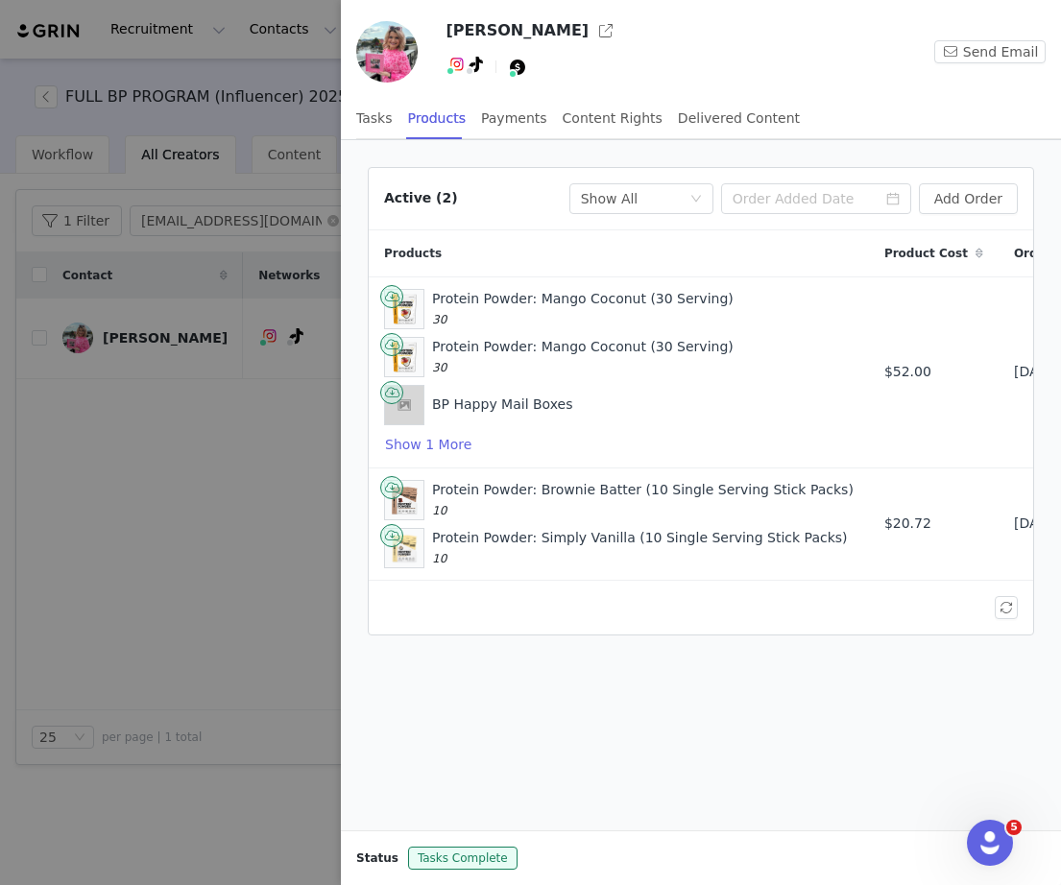
click at [177, 249] on div at bounding box center [530, 442] width 1061 height 885
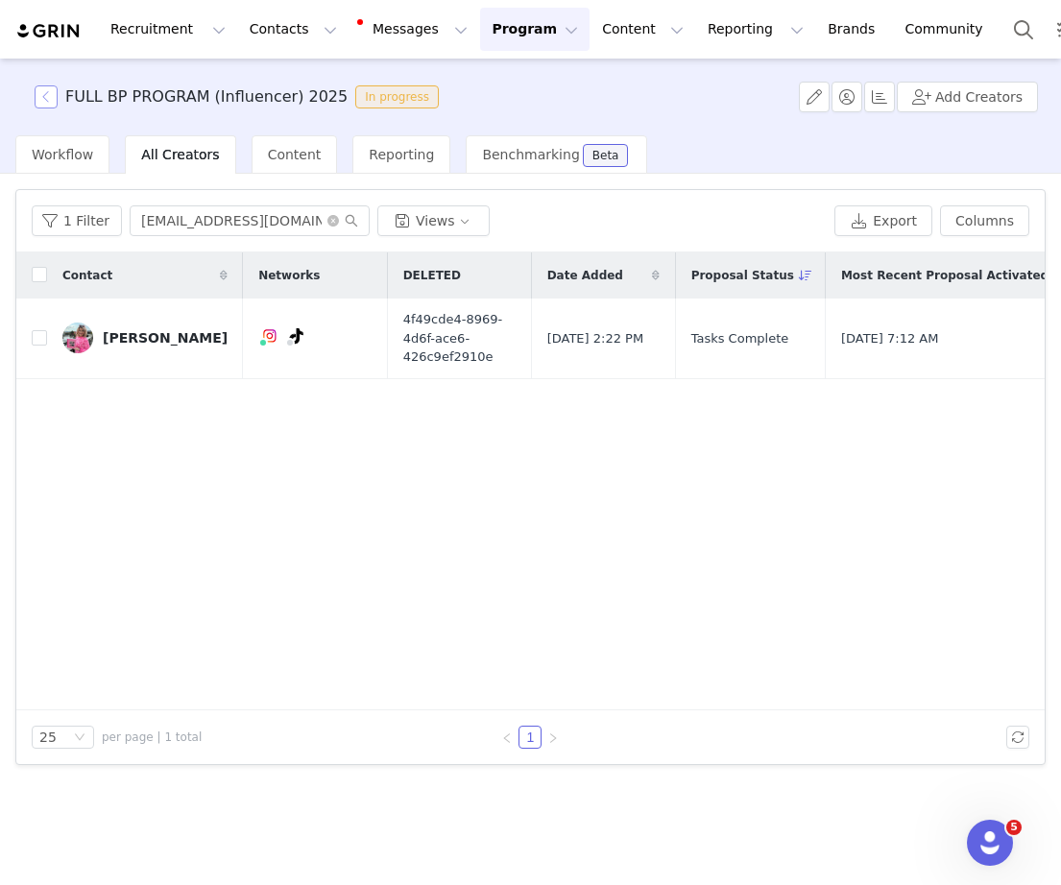
click at [52, 97] on button "button" at bounding box center [46, 96] width 23 height 23
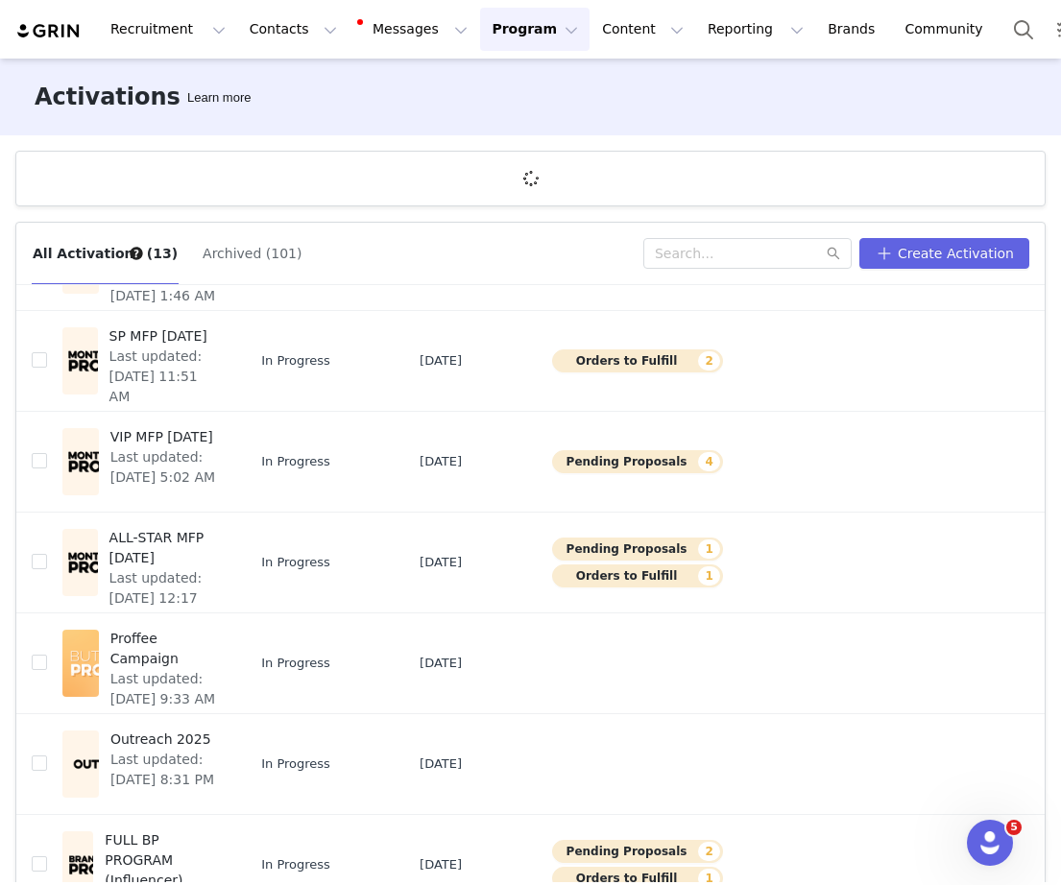
scroll to position [493, 0]
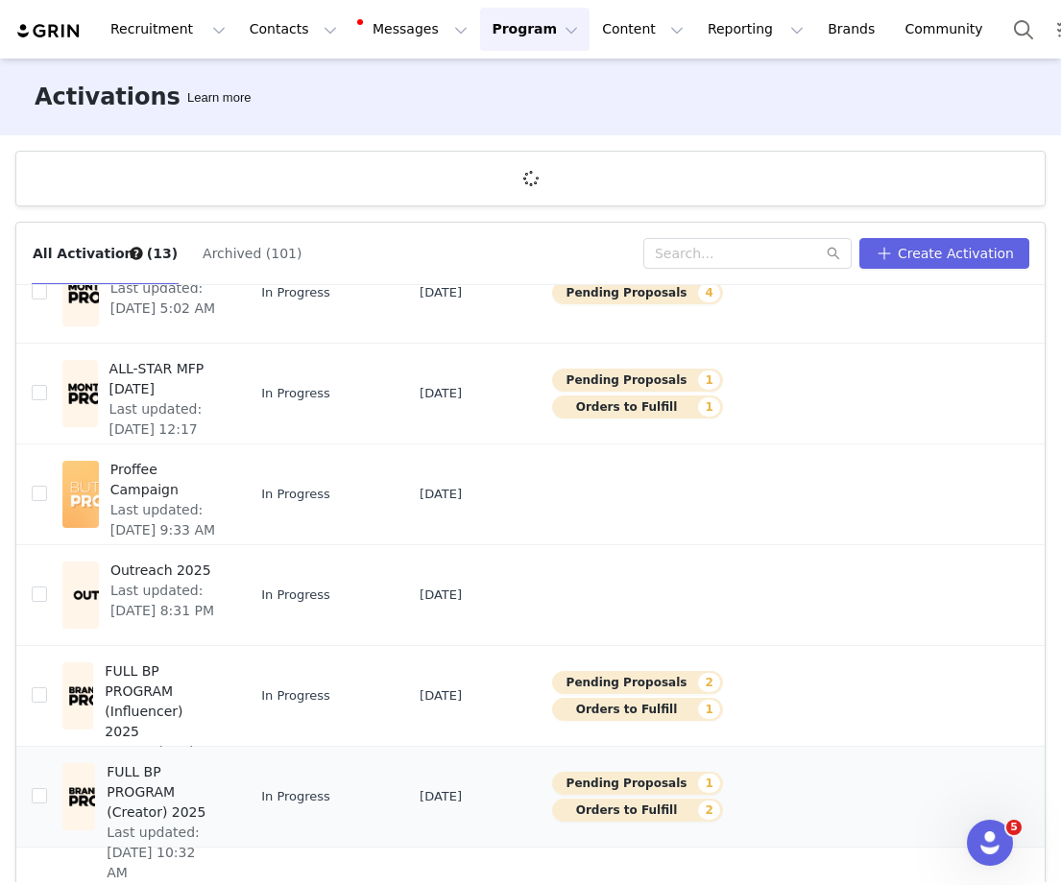
click at [140, 787] on span "FULL BP PROGRAM (Creator) 2025" at bounding box center [163, 792] width 112 height 60
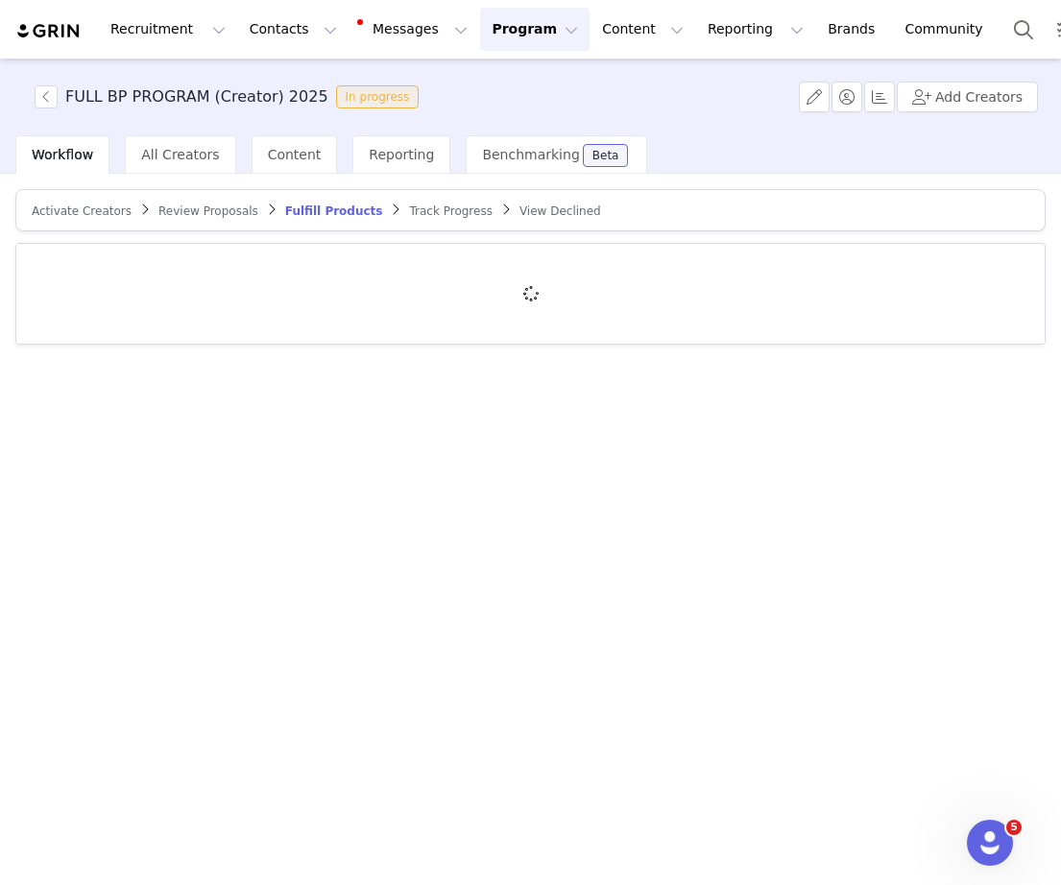
click at [208, 208] on span "Review Proposals" at bounding box center [208, 210] width 100 height 13
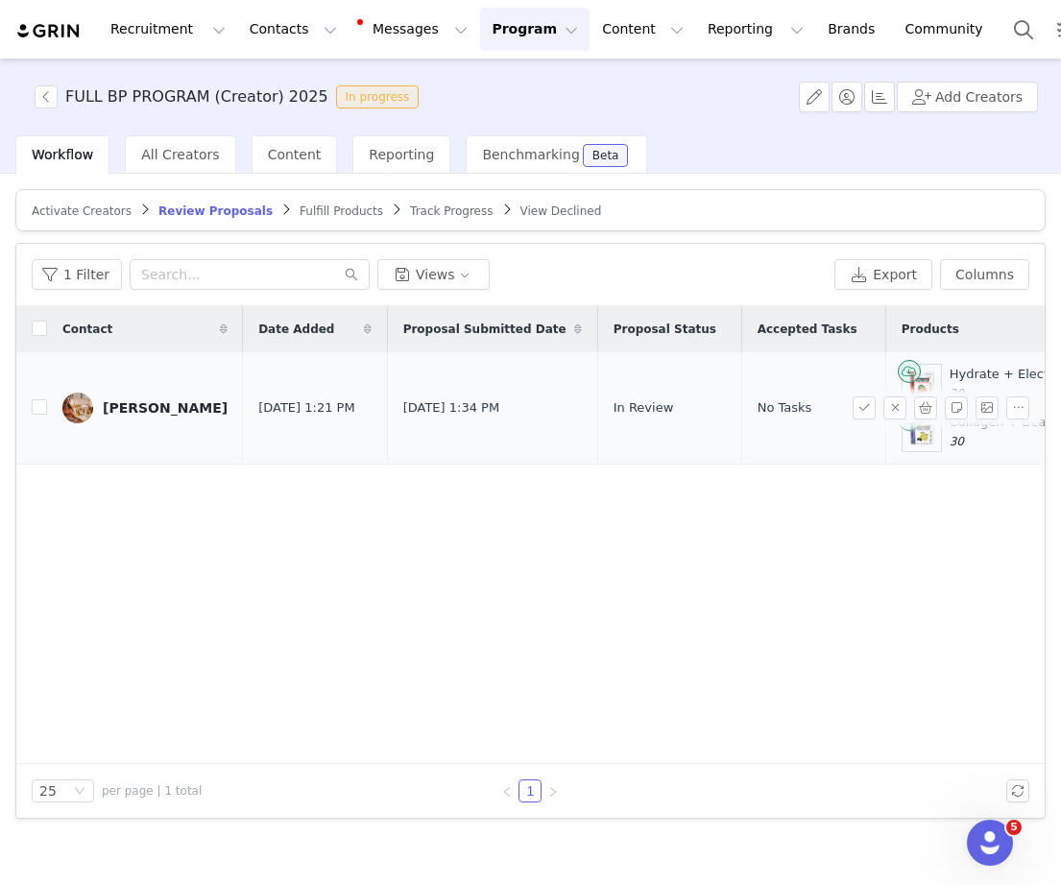
click at [144, 405] on div "Erin Wessley" at bounding box center [165, 407] width 125 height 15
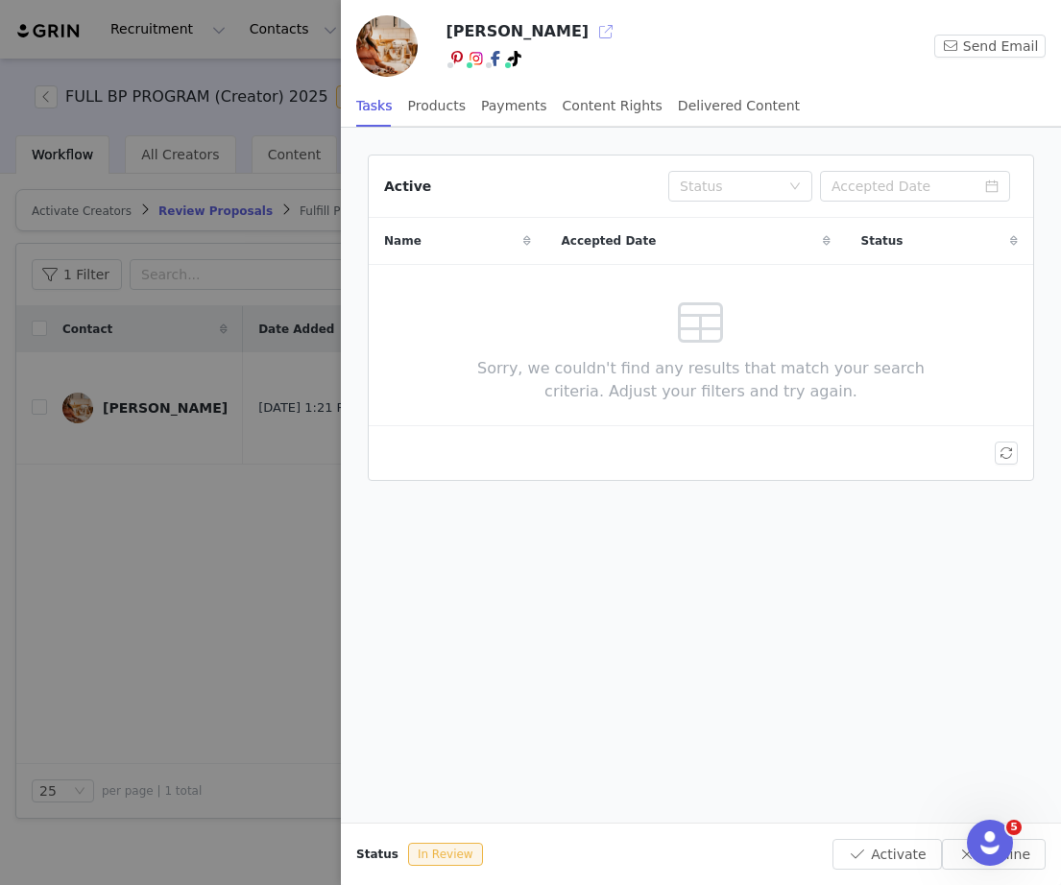
click at [590, 34] on button "button" at bounding box center [605, 31] width 31 height 31
click at [345, 527] on div "Active Status Name Accepted Date Status Sorry, we couldn't find any results tha…" at bounding box center [701, 475] width 720 height 695
click at [322, 531] on div at bounding box center [530, 442] width 1061 height 885
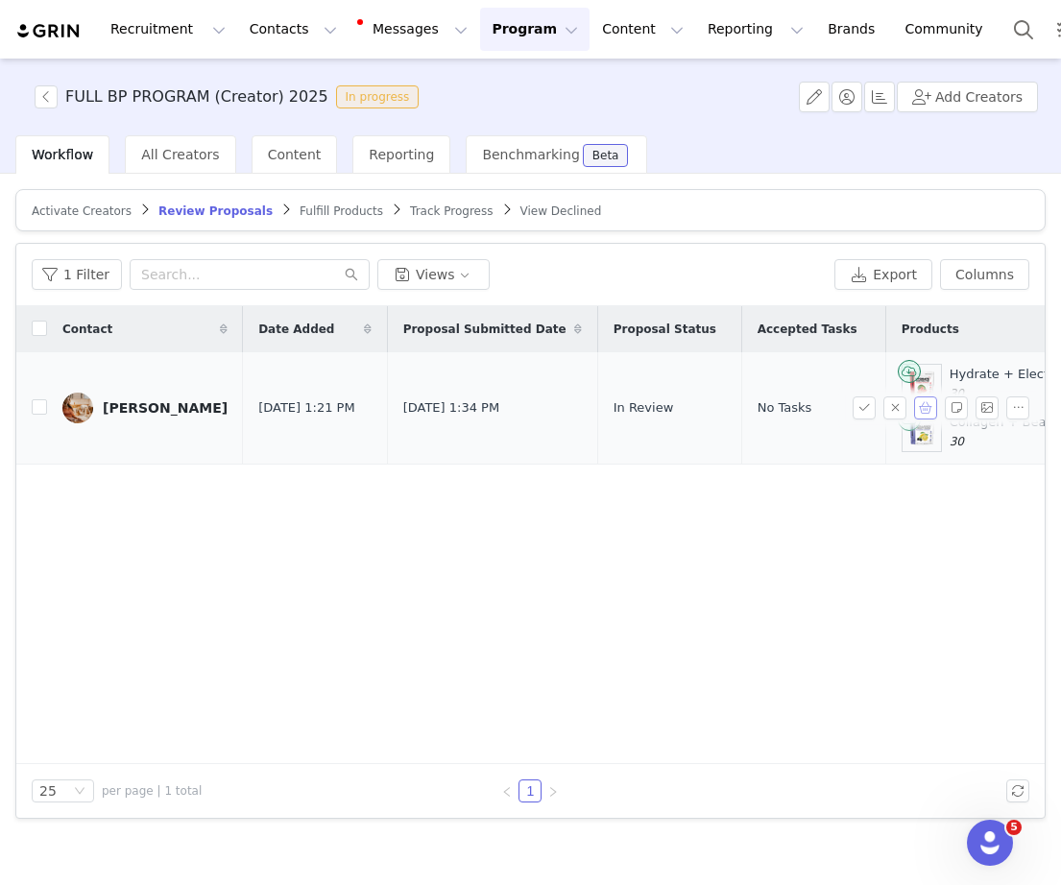
click at [935, 404] on button "button" at bounding box center [925, 408] width 23 height 23
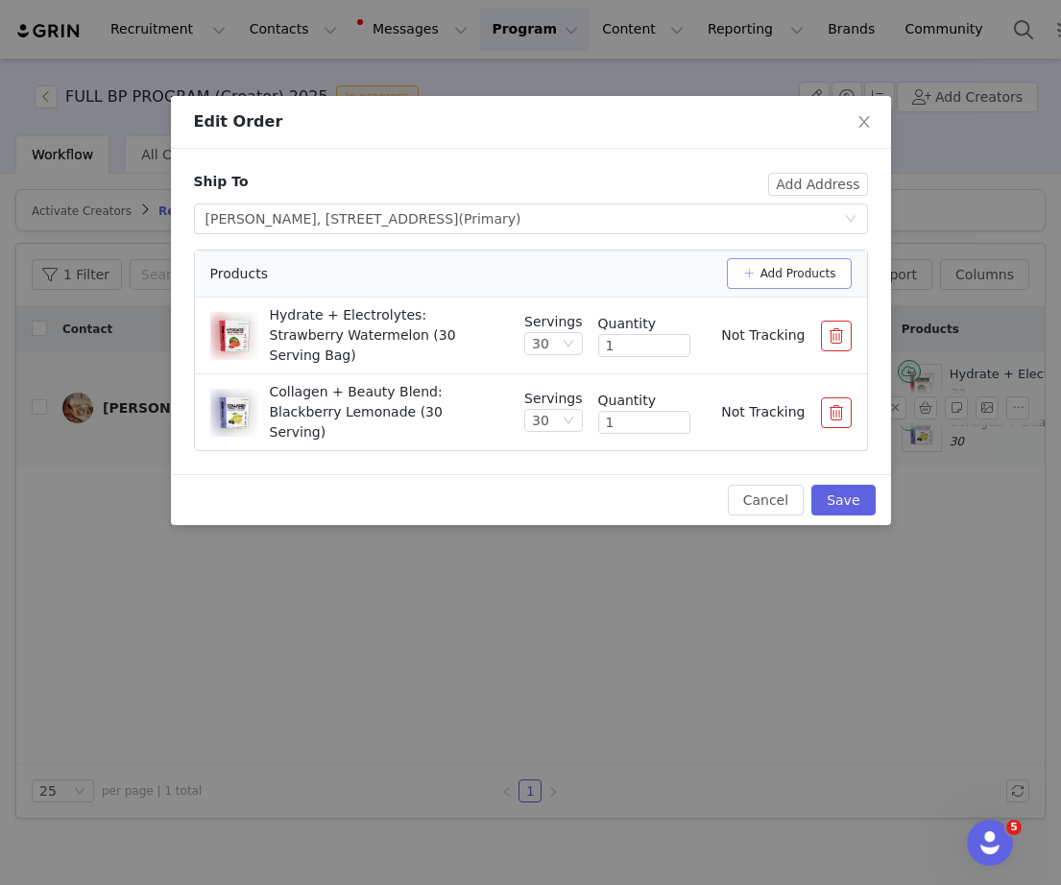
click at [805, 275] on button "Add Products" at bounding box center [789, 273] width 125 height 31
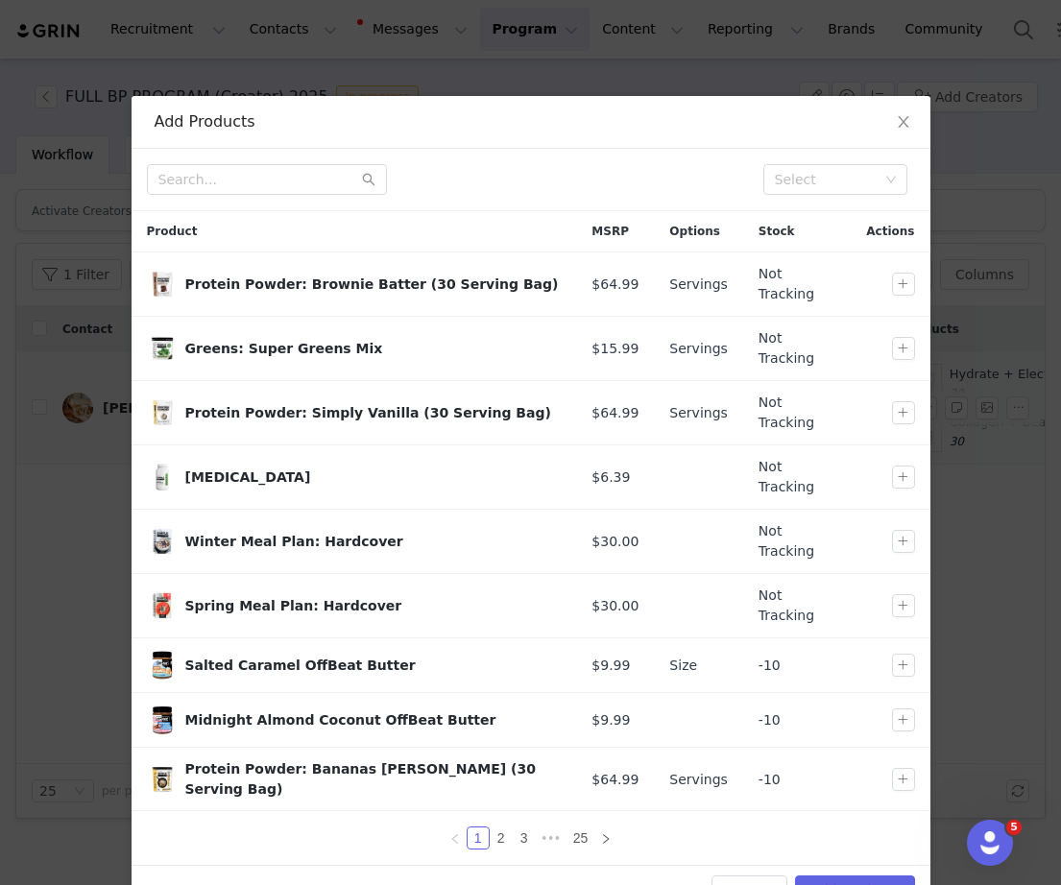
click at [313, 181] on input "text" at bounding box center [267, 179] width 240 height 31
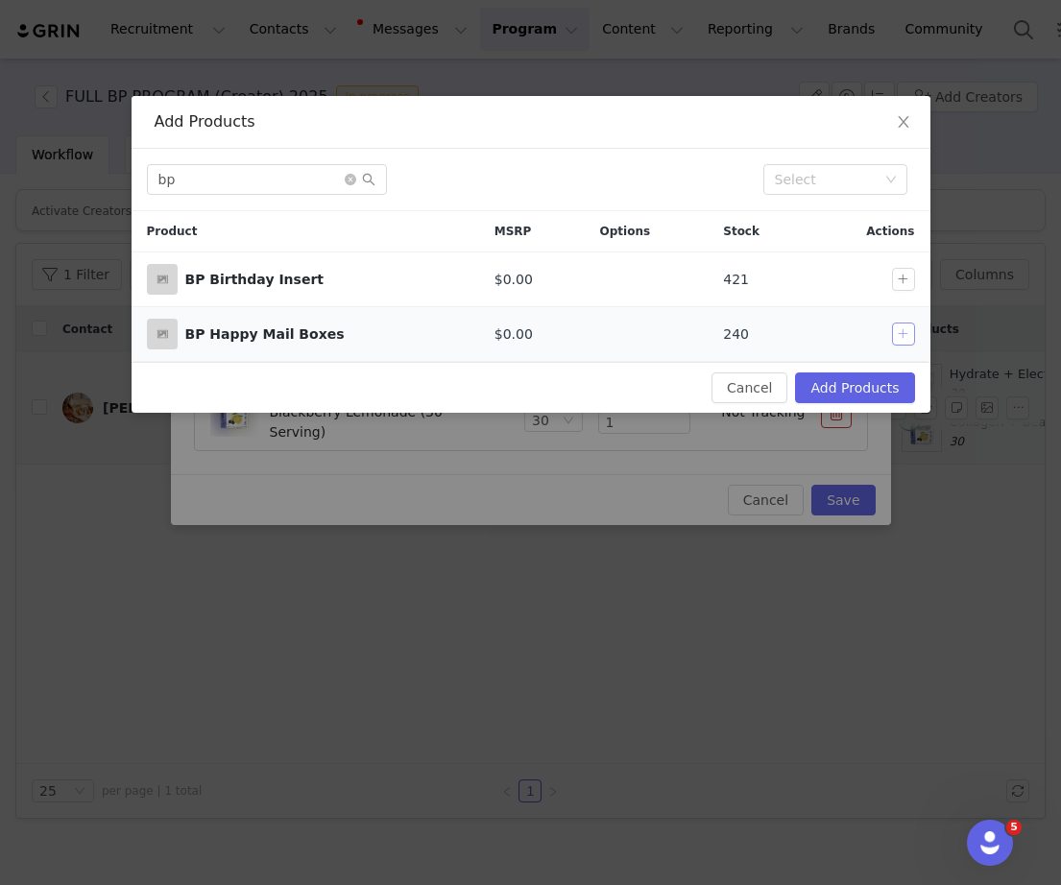
click at [896, 332] on button "button" at bounding box center [903, 334] width 23 height 23
click at [262, 195] on div "bp Select" at bounding box center [531, 180] width 799 height 62
click at [253, 184] on input "bp" at bounding box center [267, 179] width 240 height 31
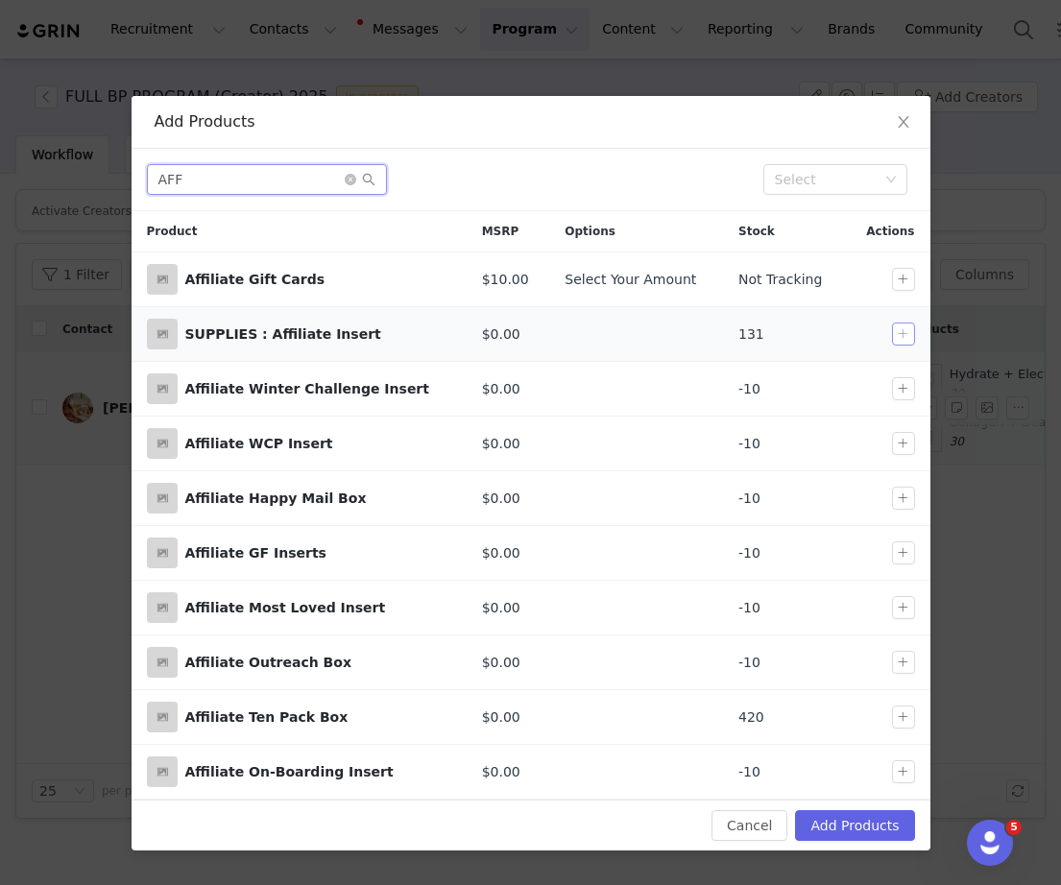
type input "AFF"
click at [908, 334] on button "button" at bounding box center [903, 334] width 23 height 23
click at [848, 832] on button "Add Products" at bounding box center [854, 825] width 119 height 31
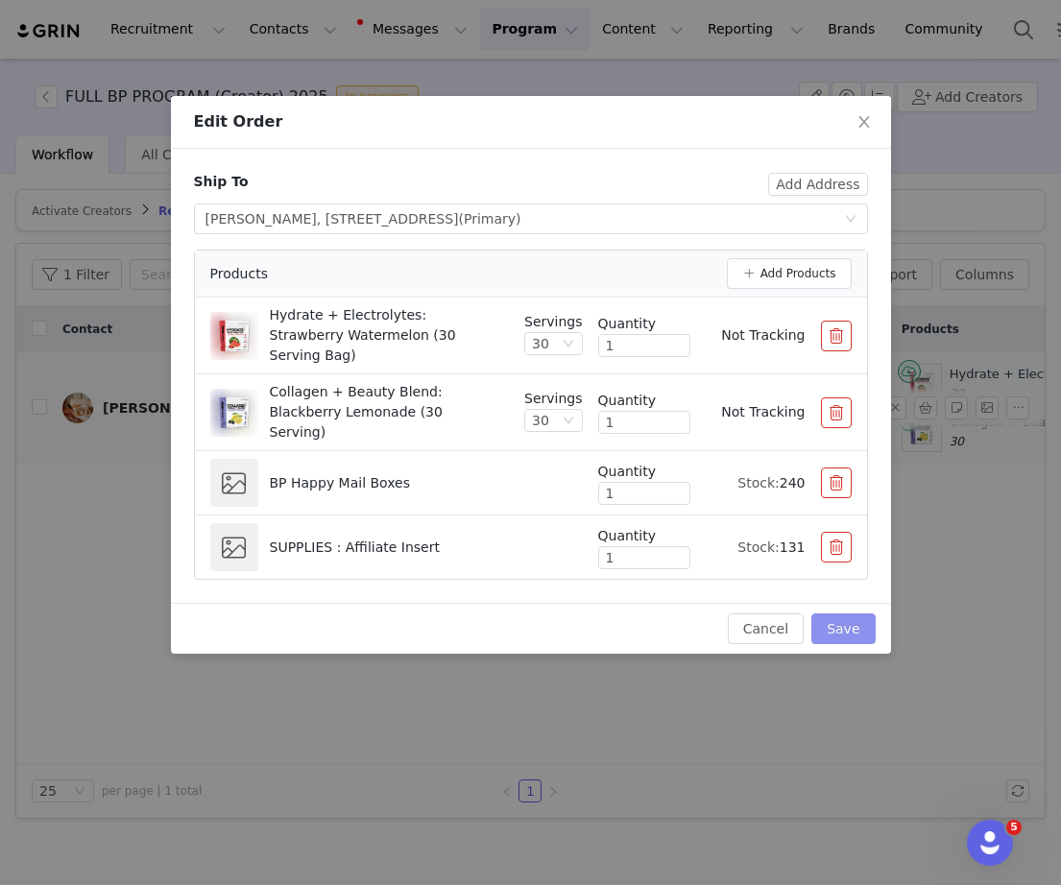
click at [847, 628] on button "Save" at bounding box center [842, 628] width 63 height 31
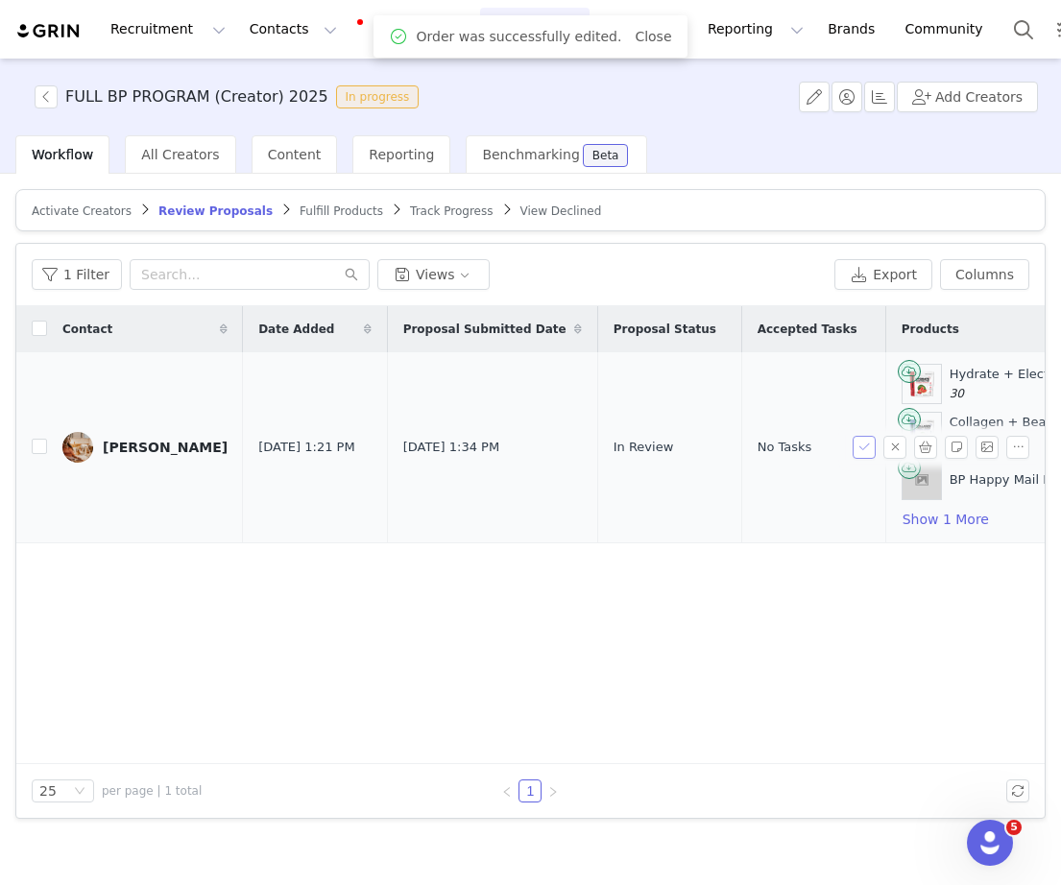
click at [867, 449] on button "button" at bounding box center [864, 447] width 23 height 23
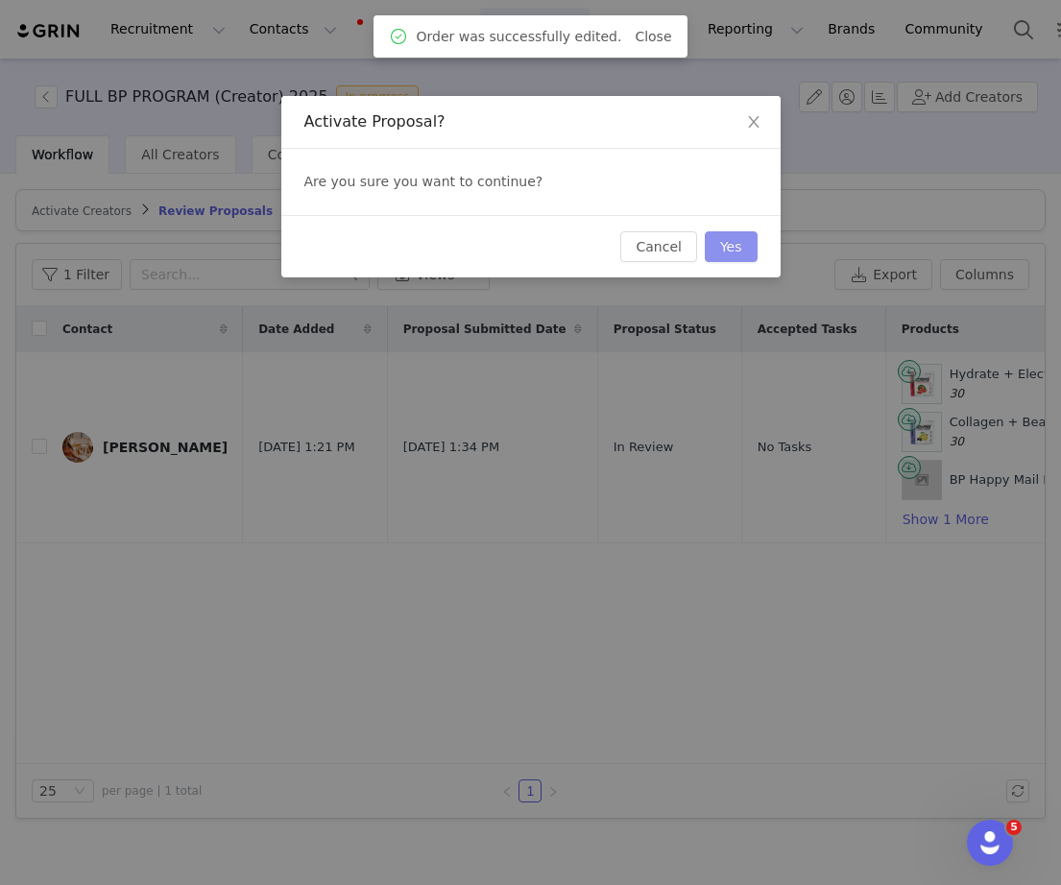
click at [721, 245] on button "Yes" at bounding box center [731, 246] width 53 height 31
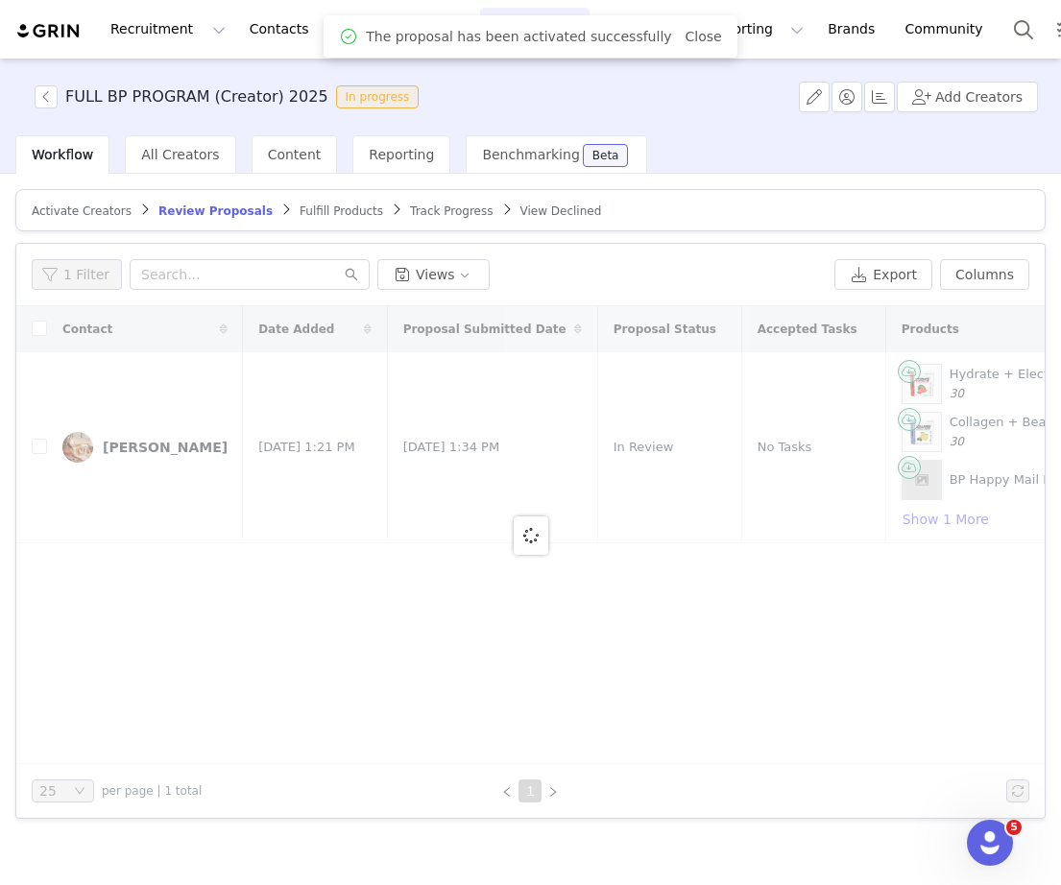
click at [300, 210] on span "Fulfill Products" at bounding box center [342, 210] width 84 height 13
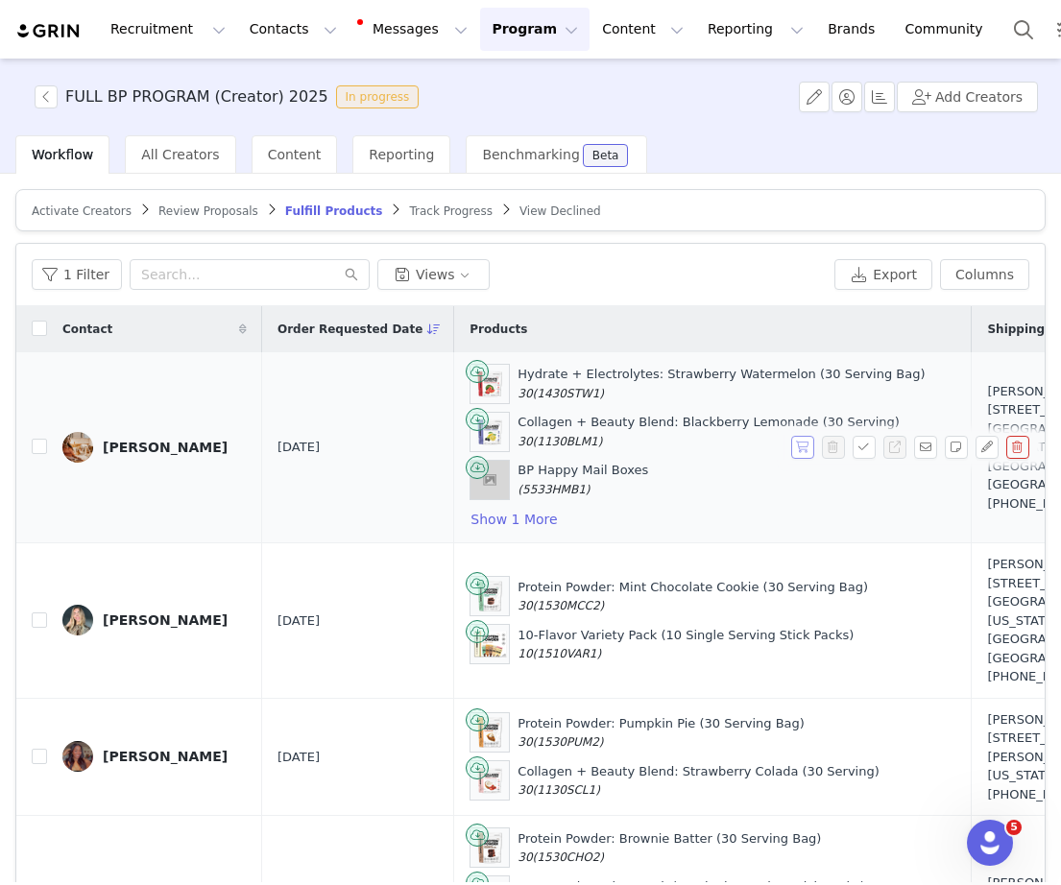
click at [800, 452] on button "button" at bounding box center [802, 447] width 23 height 23
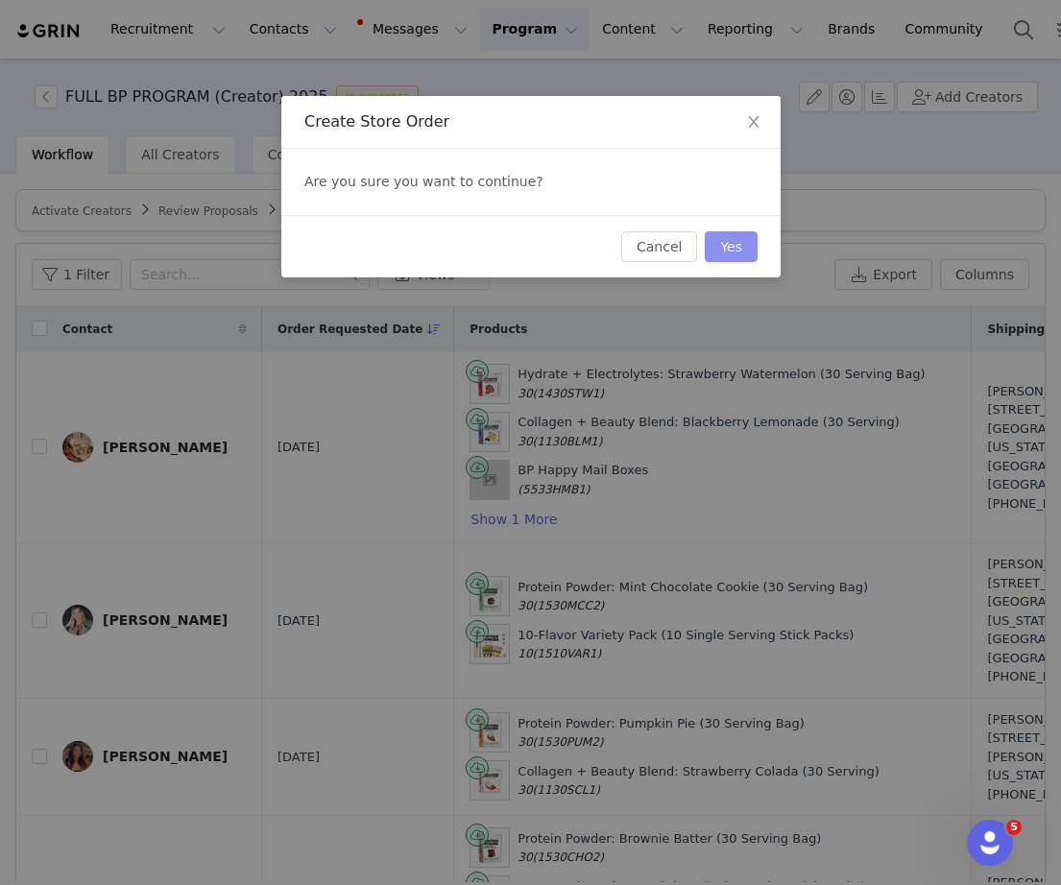
click at [740, 242] on button "Yes" at bounding box center [731, 246] width 53 height 31
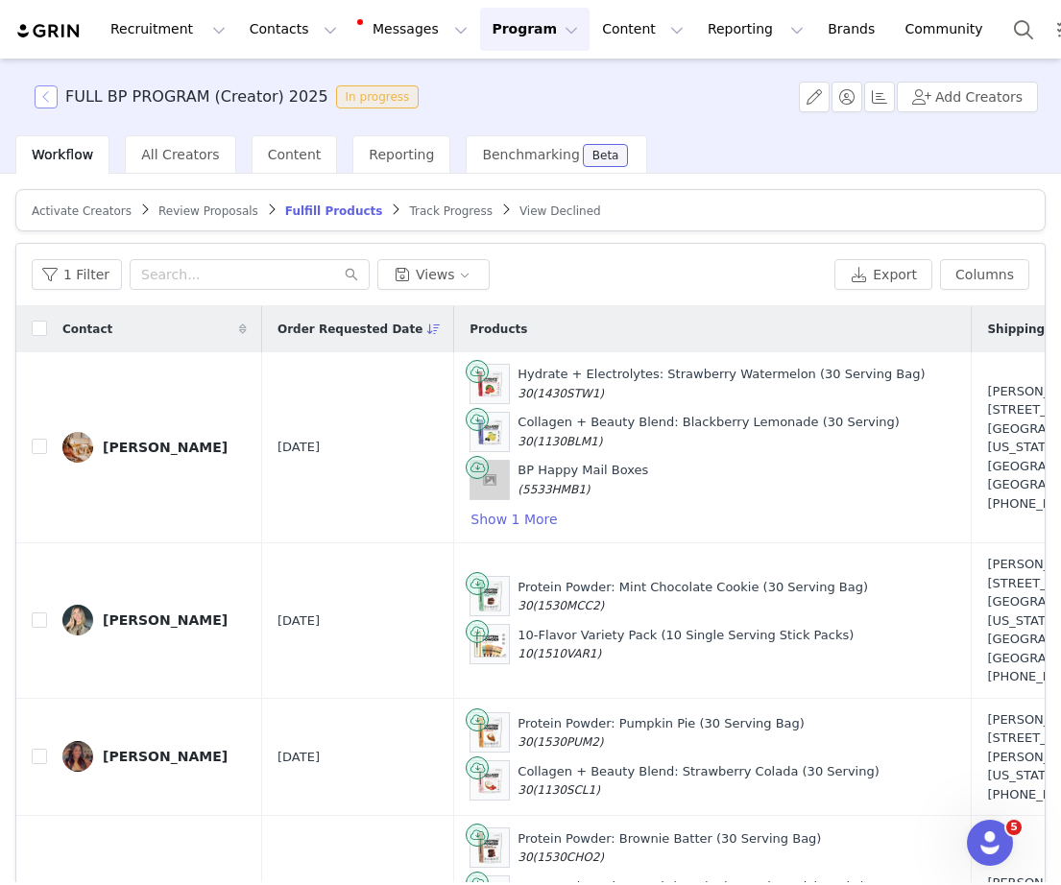
click at [49, 104] on button "button" at bounding box center [46, 96] width 23 height 23
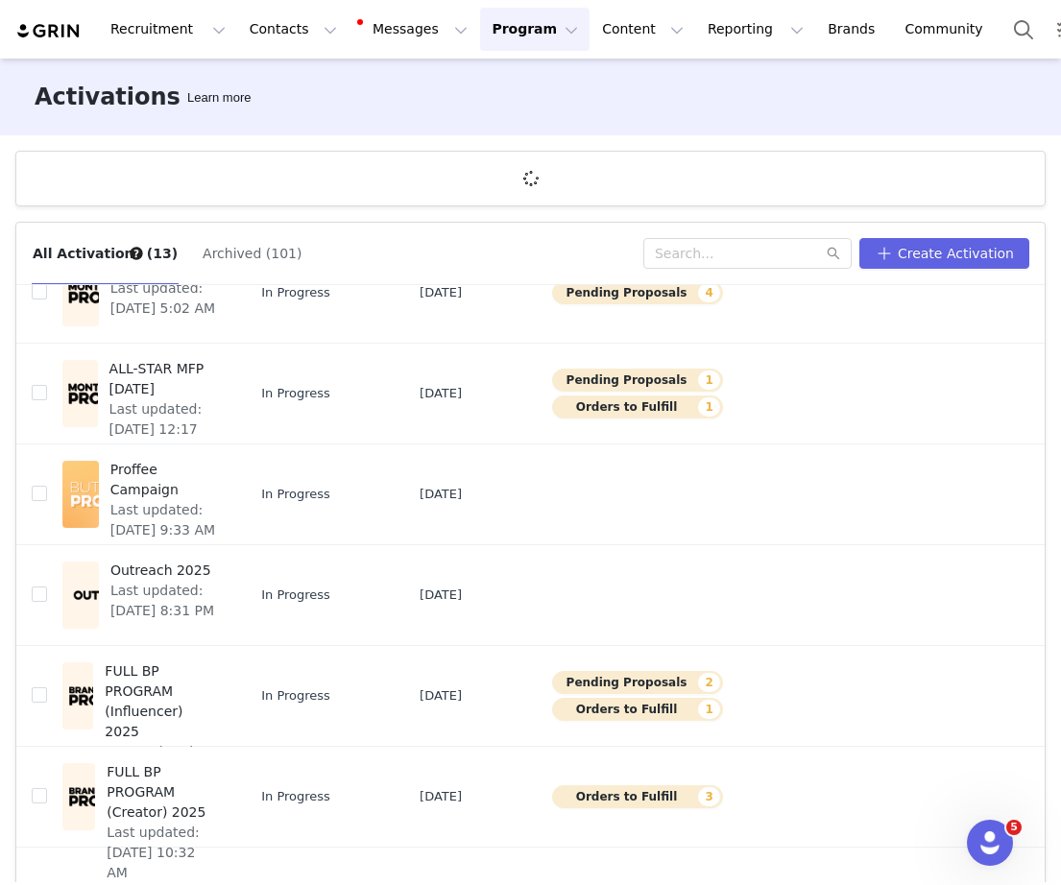
scroll to position [71, 0]
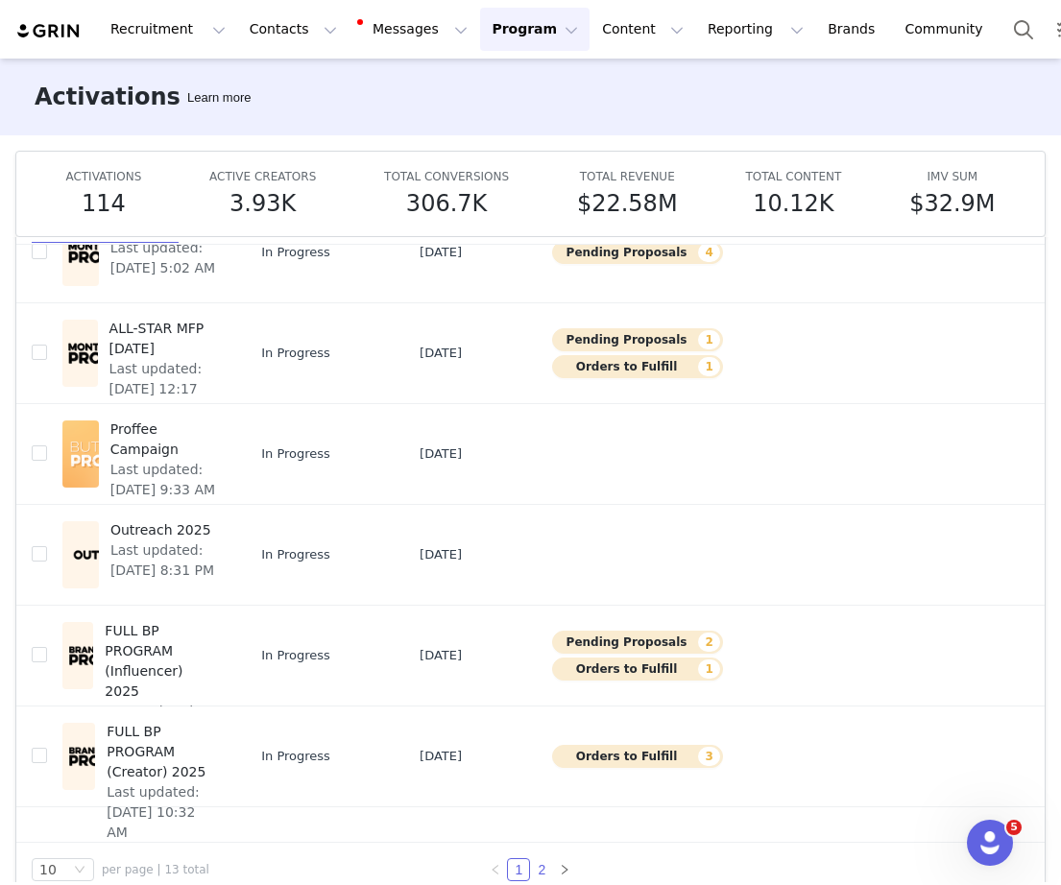
click at [541, 865] on link "2" at bounding box center [541, 869] width 21 height 21
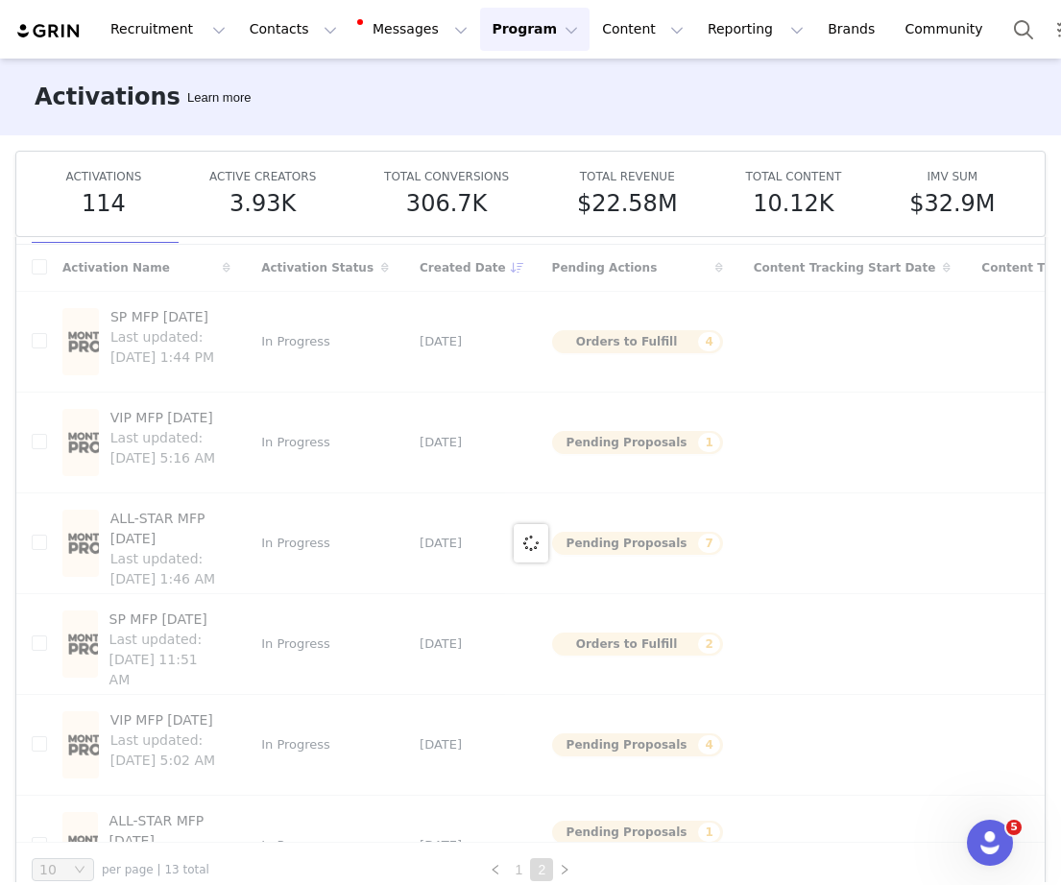
scroll to position [0, 0]
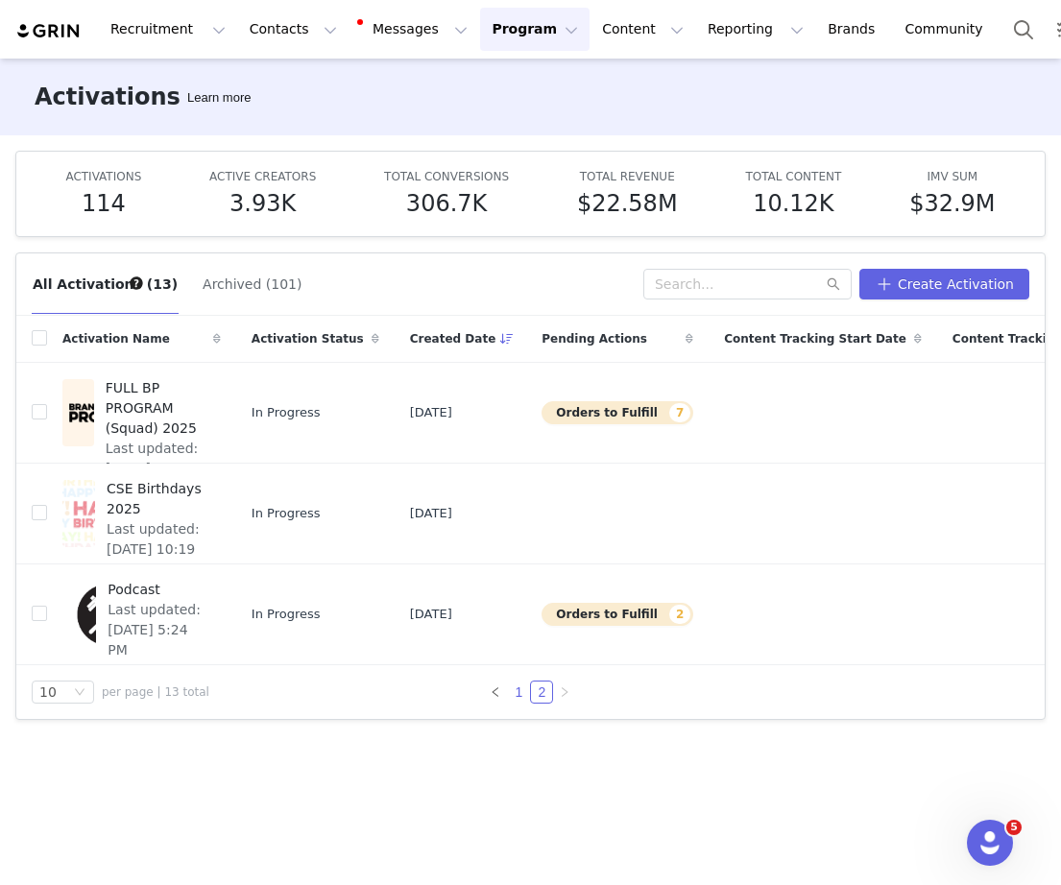
click at [521, 691] on link "1" at bounding box center [518, 692] width 21 height 21
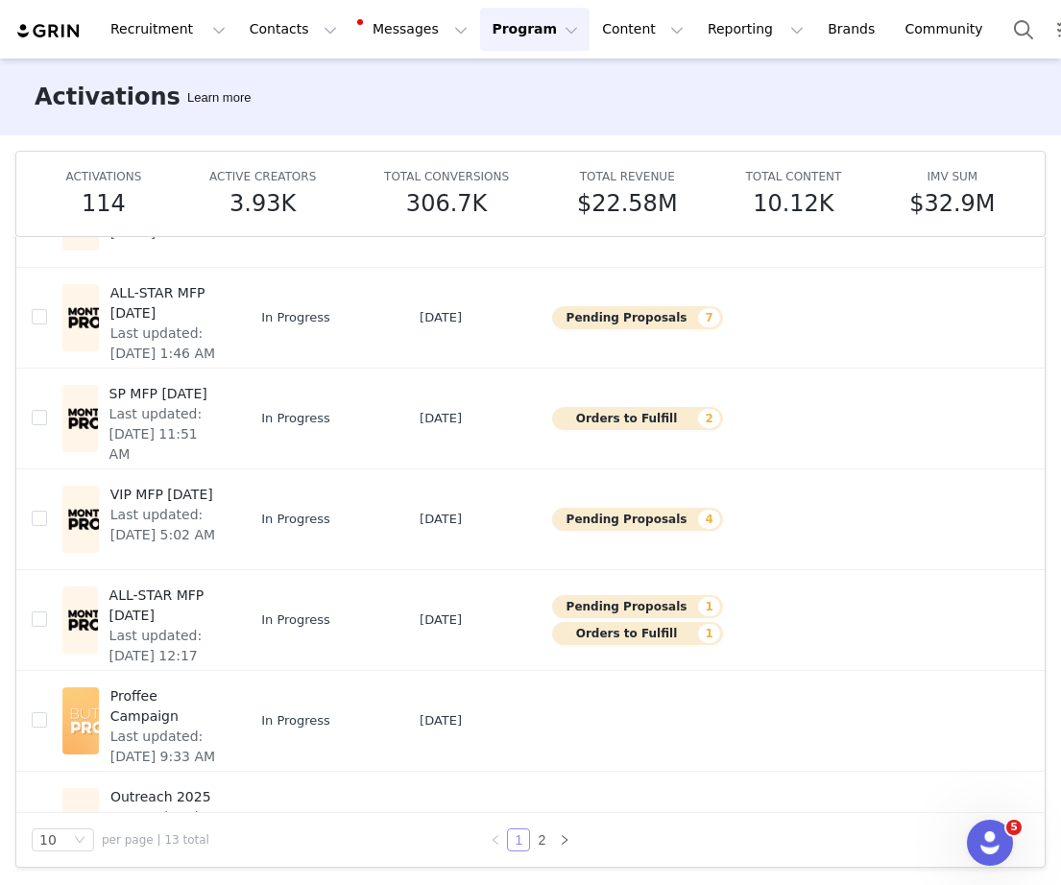
scroll to position [182, 0]
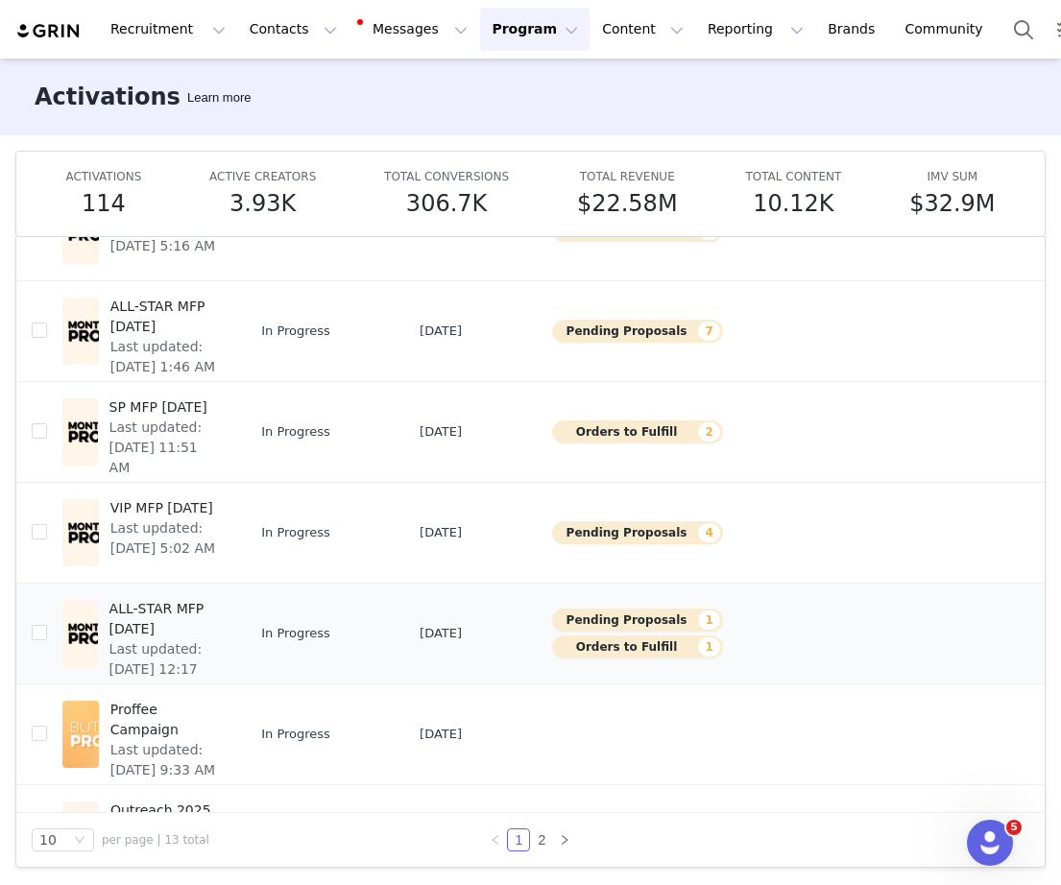
click at [188, 619] on span "ALL-STAR MFP September 2025" at bounding box center [164, 619] width 110 height 40
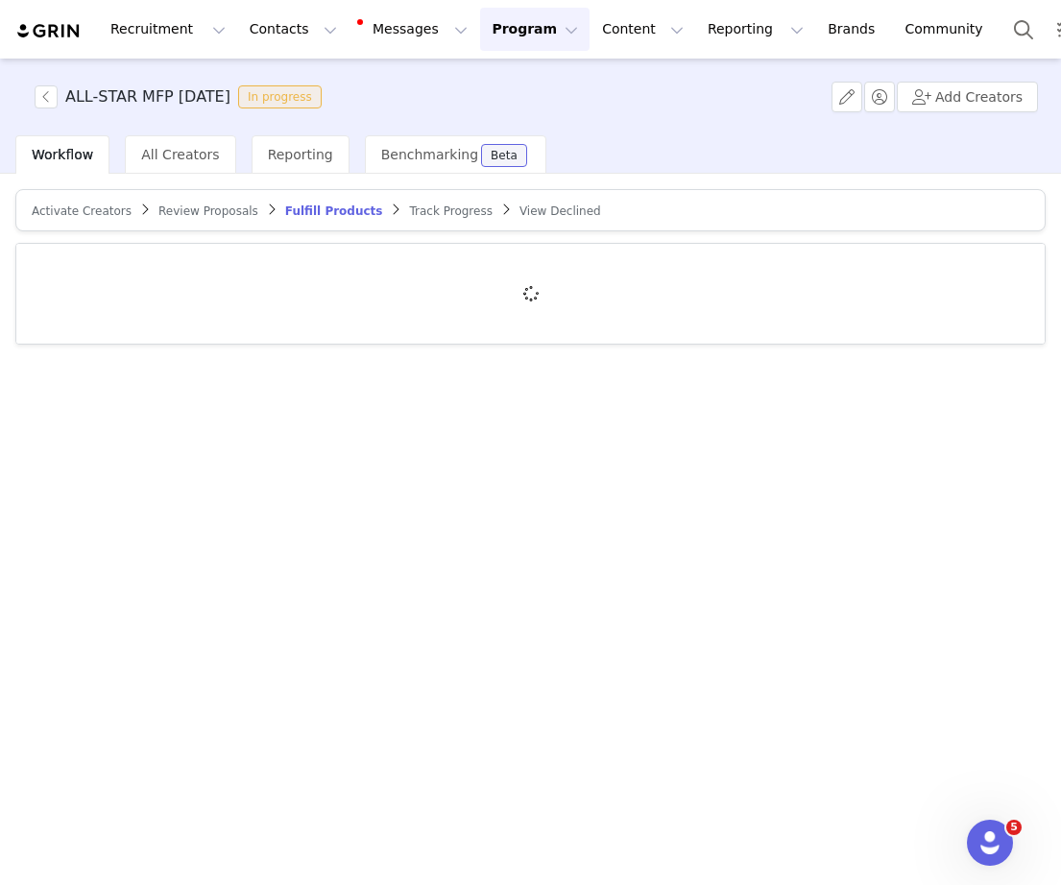
click at [224, 219] on article "Activate Creators Review Proposals Fulfill Products Track Progress View Declined" at bounding box center [530, 210] width 1030 height 42
click at [223, 209] on span "Review Proposals" at bounding box center [208, 210] width 100 height 13
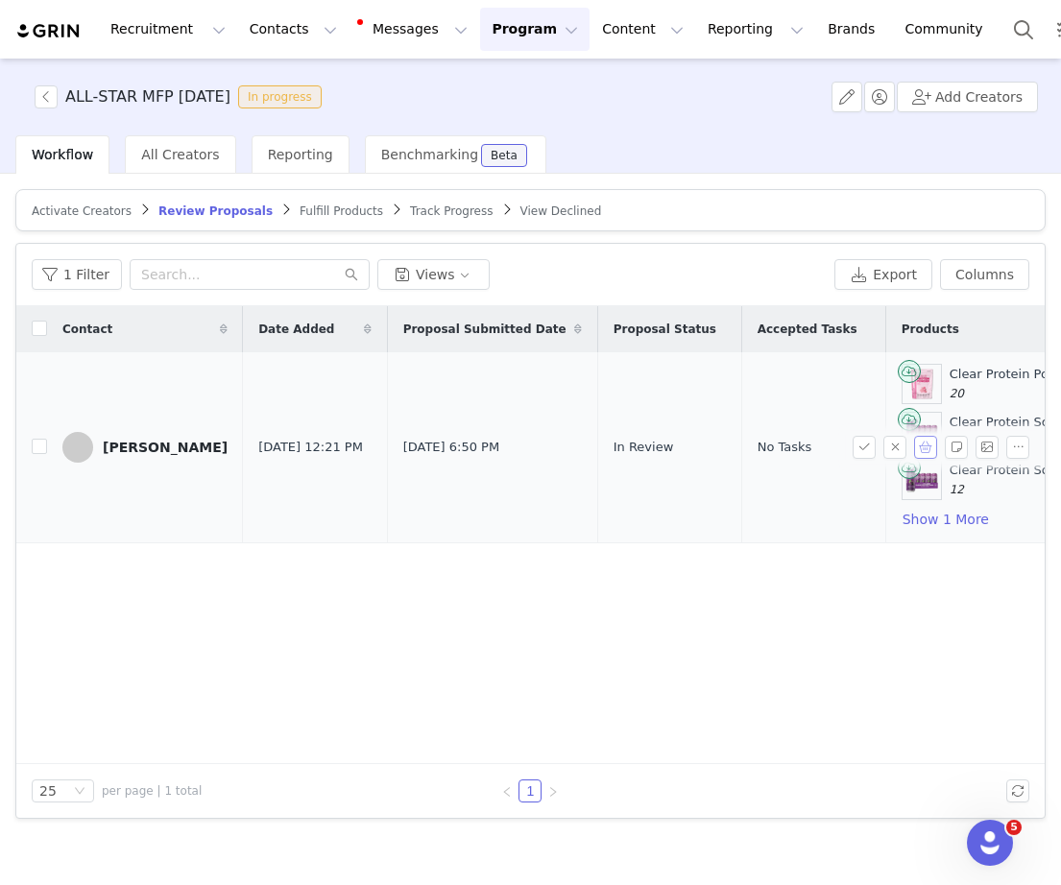
click at [926, 449] on button "button" at bounding box center [925, 447] width 23 height 23
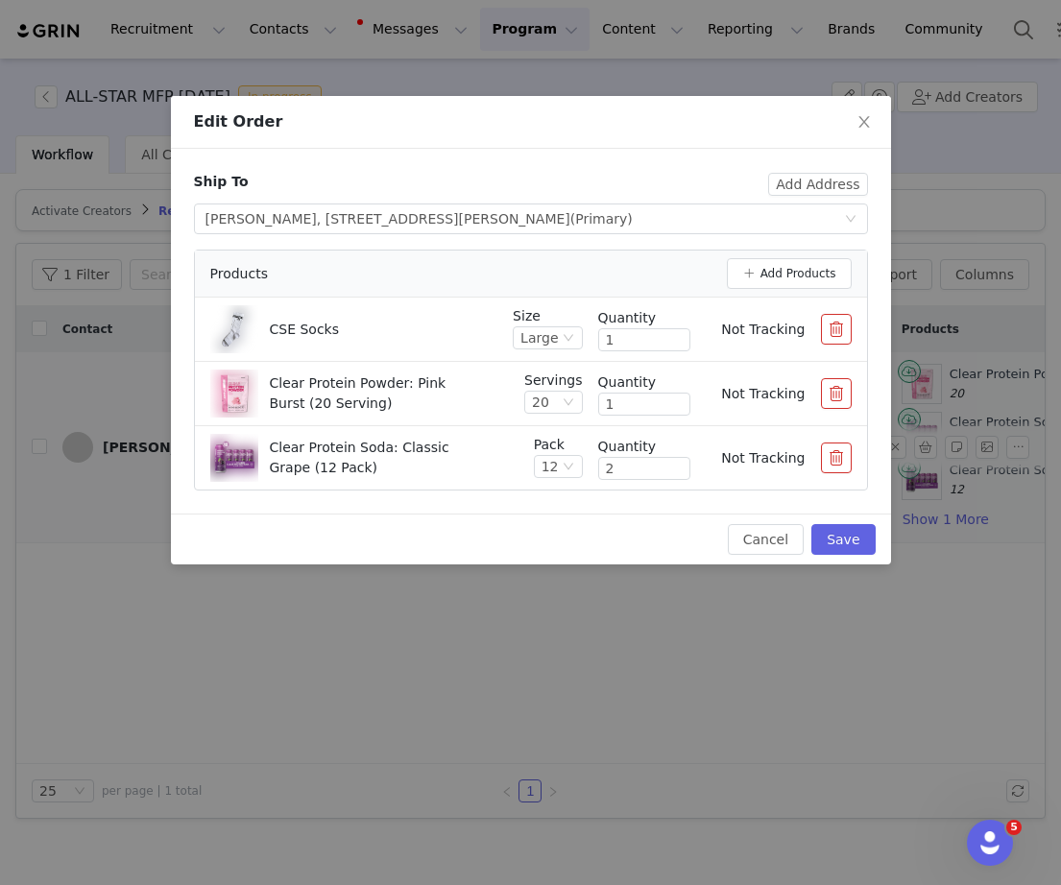
click at [841, 397] on button "button" at bounding box center [836, 393] width 31 height 31
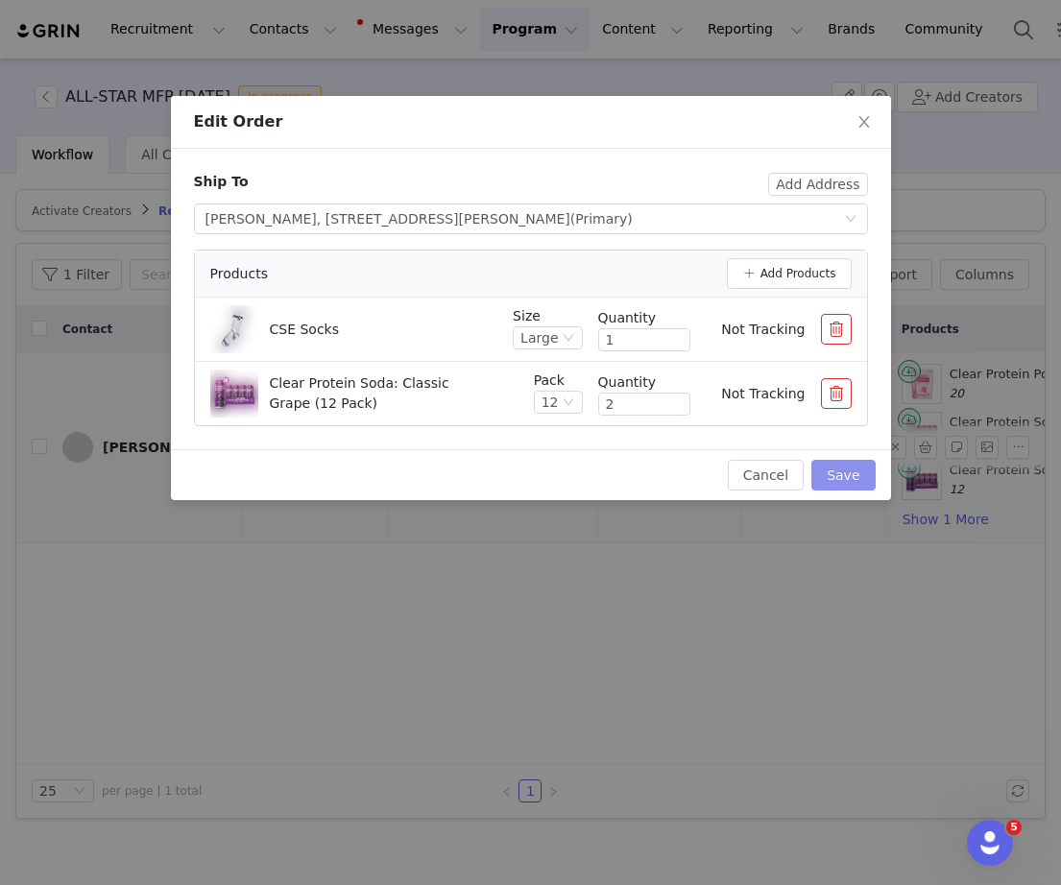
click at [834, 472] on button "Save" at bounding box center [842, 475] width 63 height 31
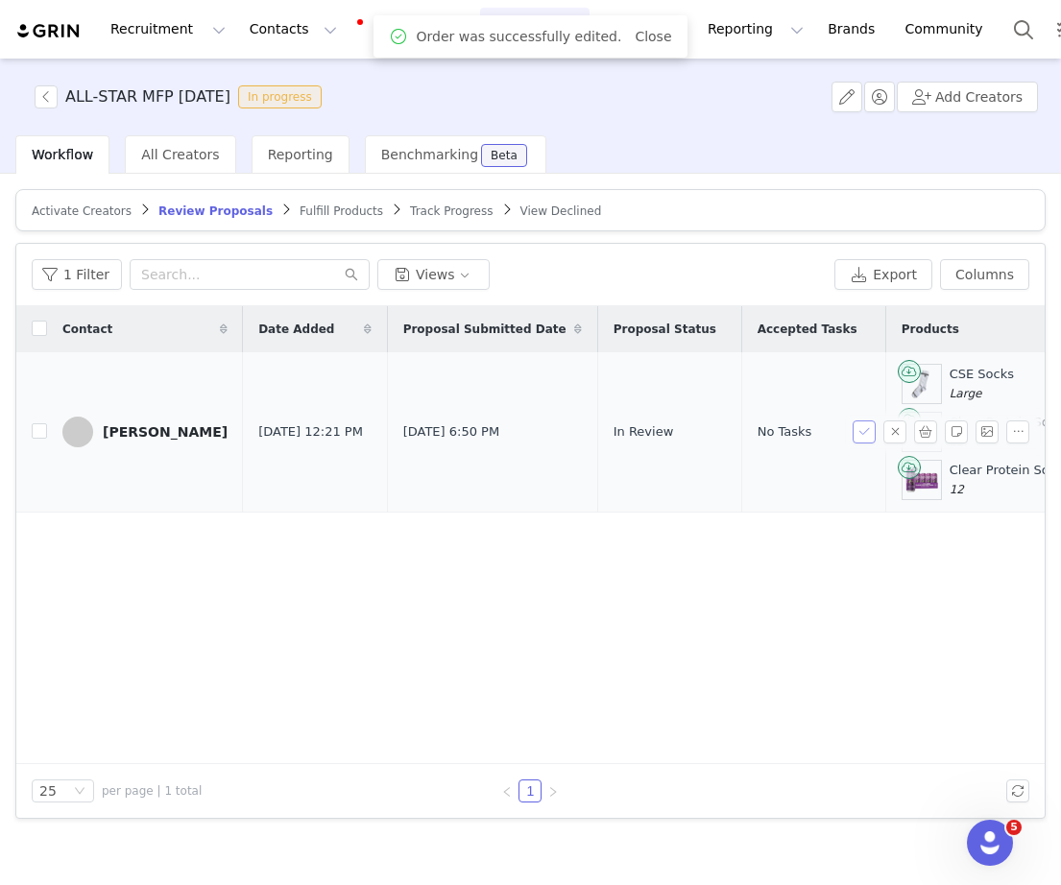
click at [860, 434] on button "button" at bounding box center [864, 432] width 23 height 23
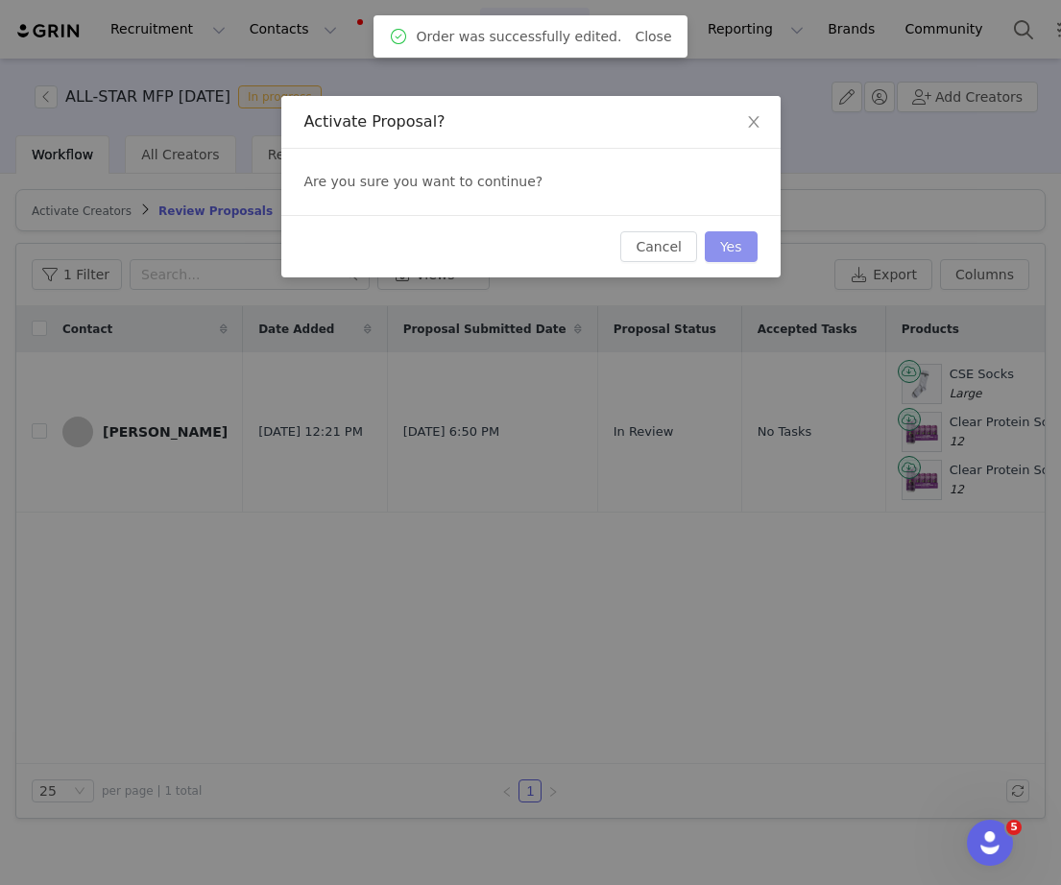
click at [733, 249] on button "Yes" at bounding box center [731, 246] width 53 height 31
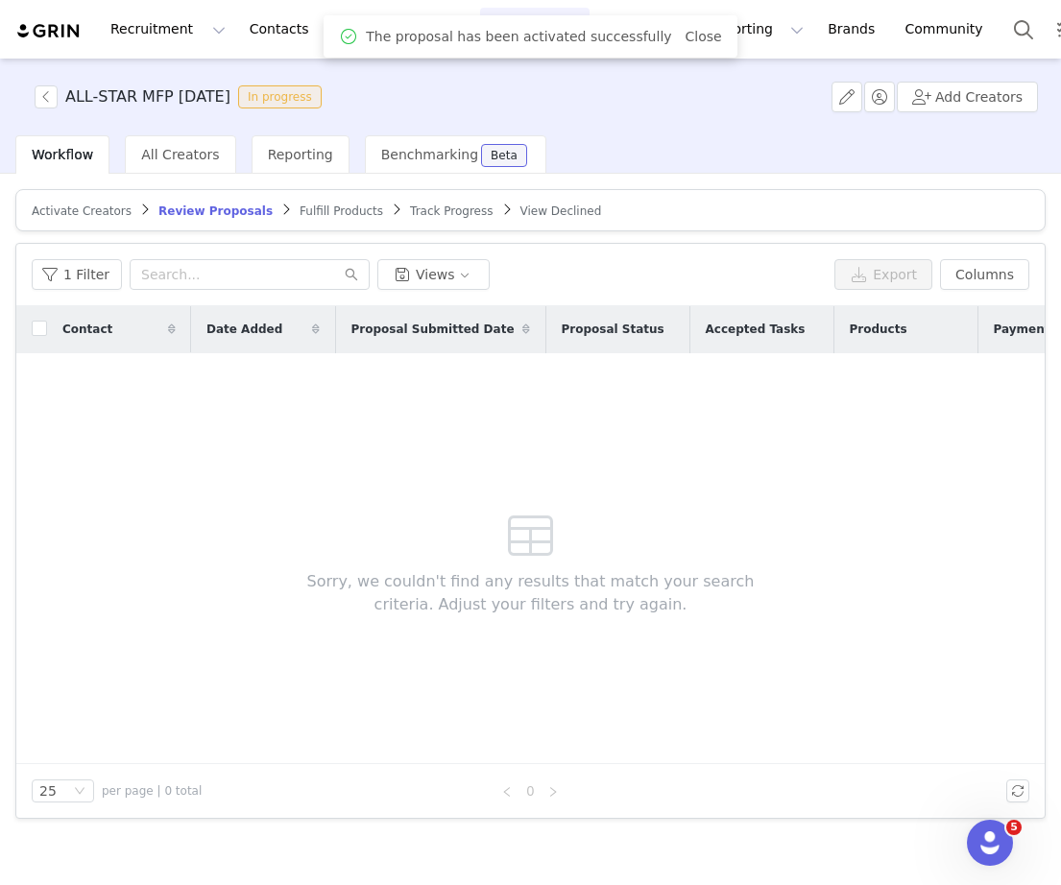
click at [300, 213] on span "Fulfill Products" at bounding box center [342, 210] width 84 height 13
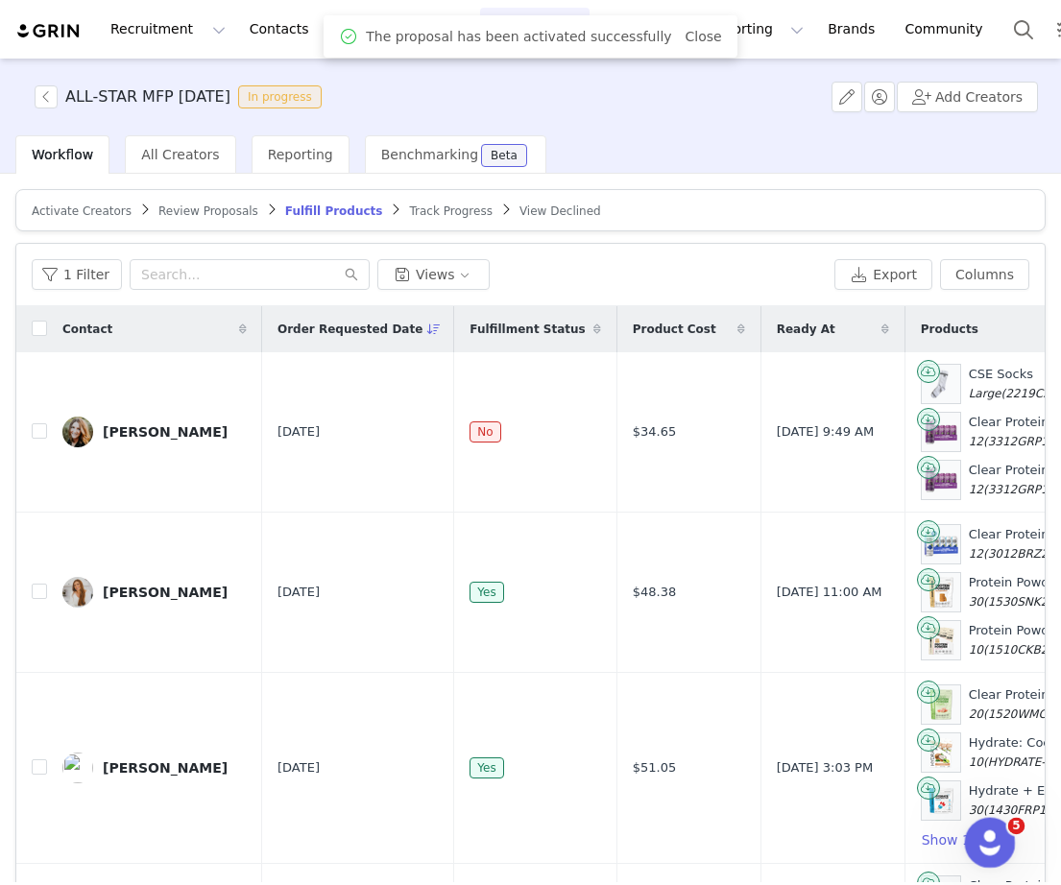
click at [993, 837] on icon "Open Intercom Messenger" at bounding box center [988, 841] width 32 height 32
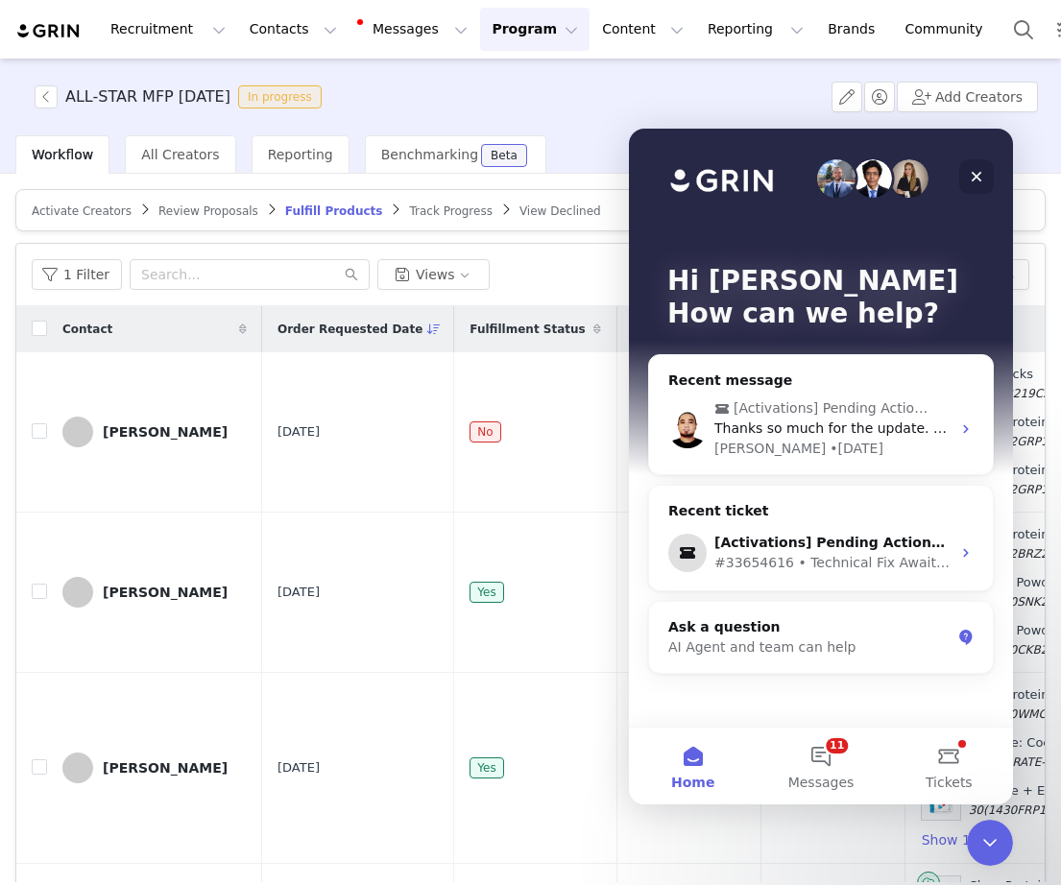
click at [976, 174] on icon "Close" at bounding box center [976, 176] width 15 height 15
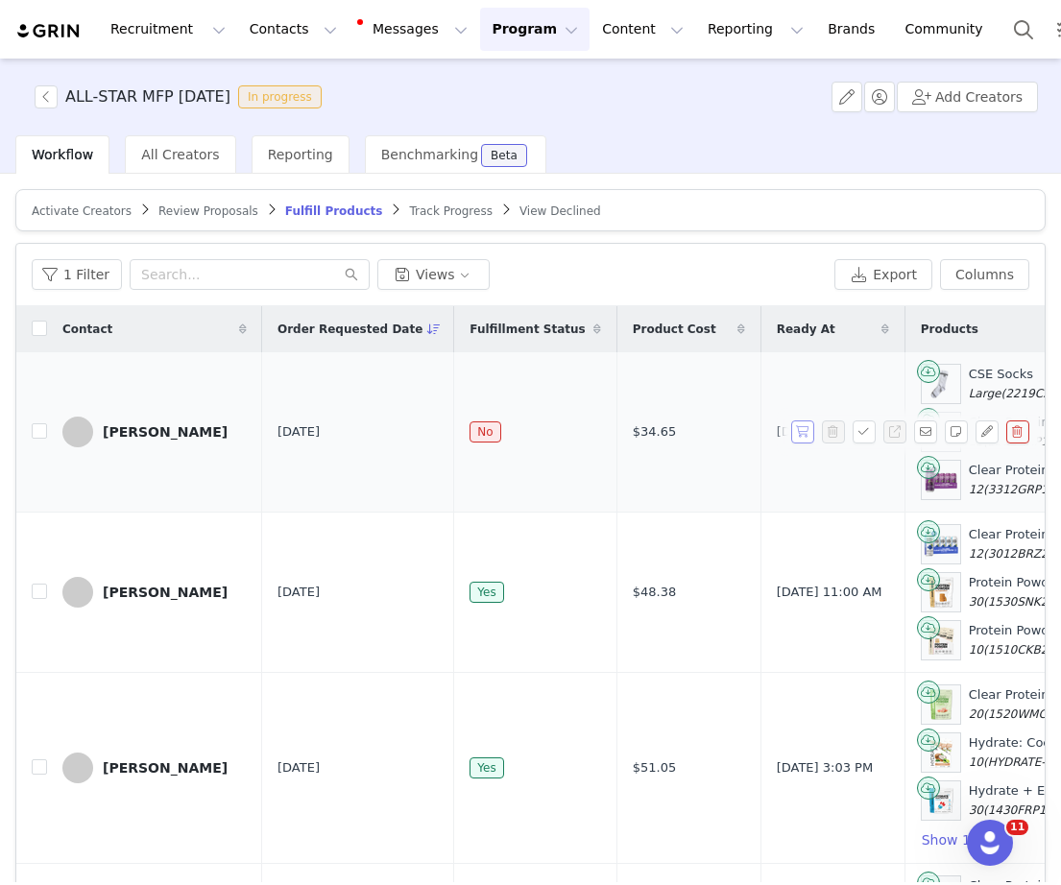
click at [809, 429] on button "button" at bounding box center [802, 432] width 23 height 23
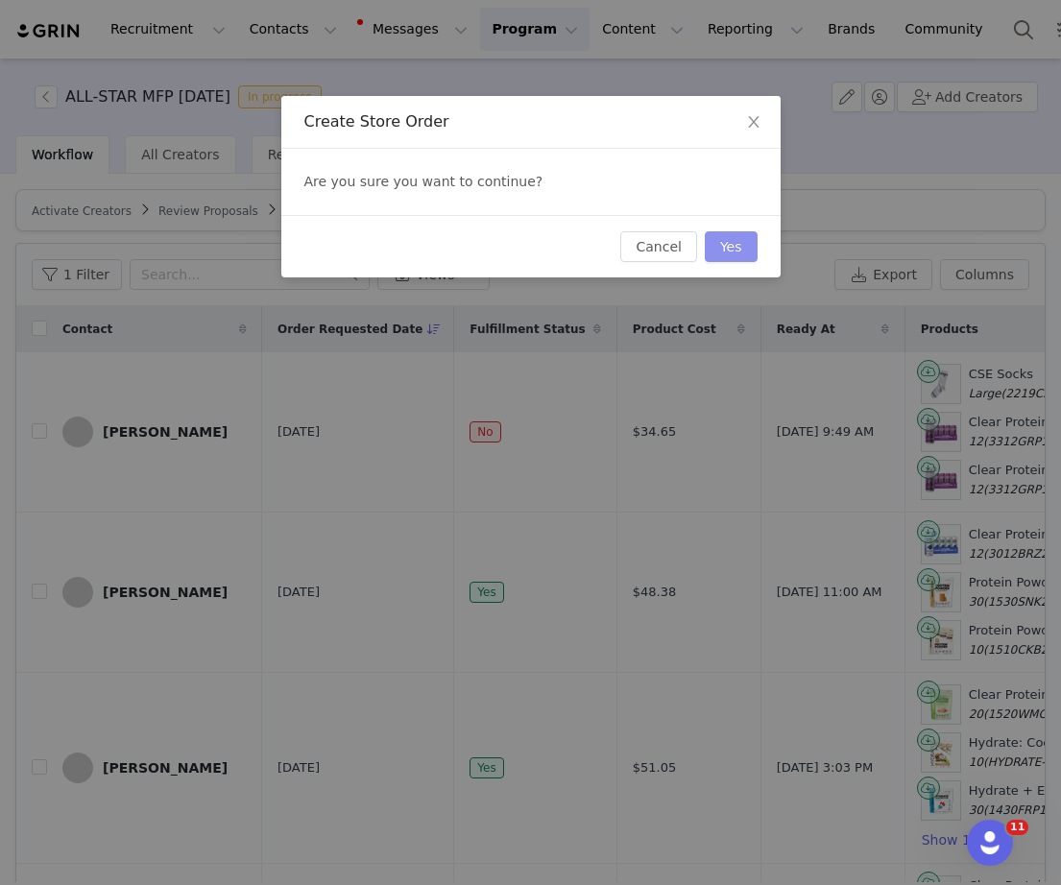
click at [733, 254] on button "Yes" at bounding box center [731, 246] width 53 height 31
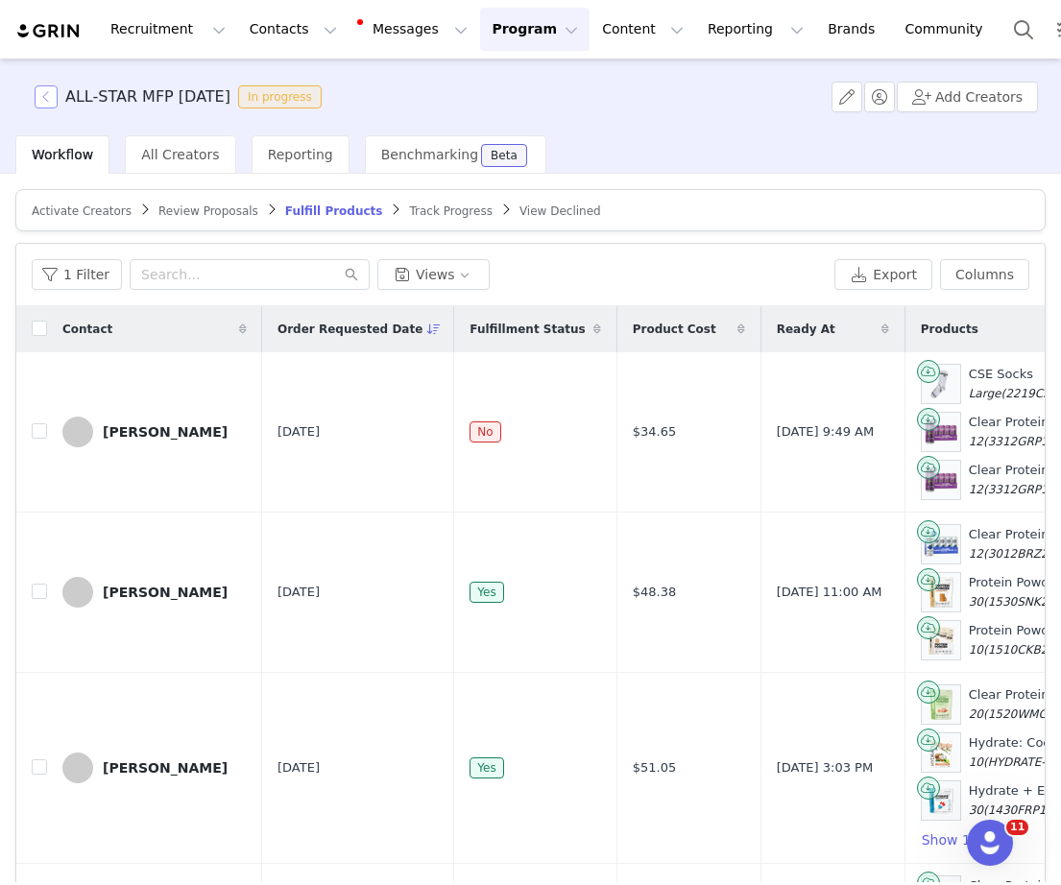
click at [43, 99] on button "button" at bounding box center [46, 96] width 23 height 23
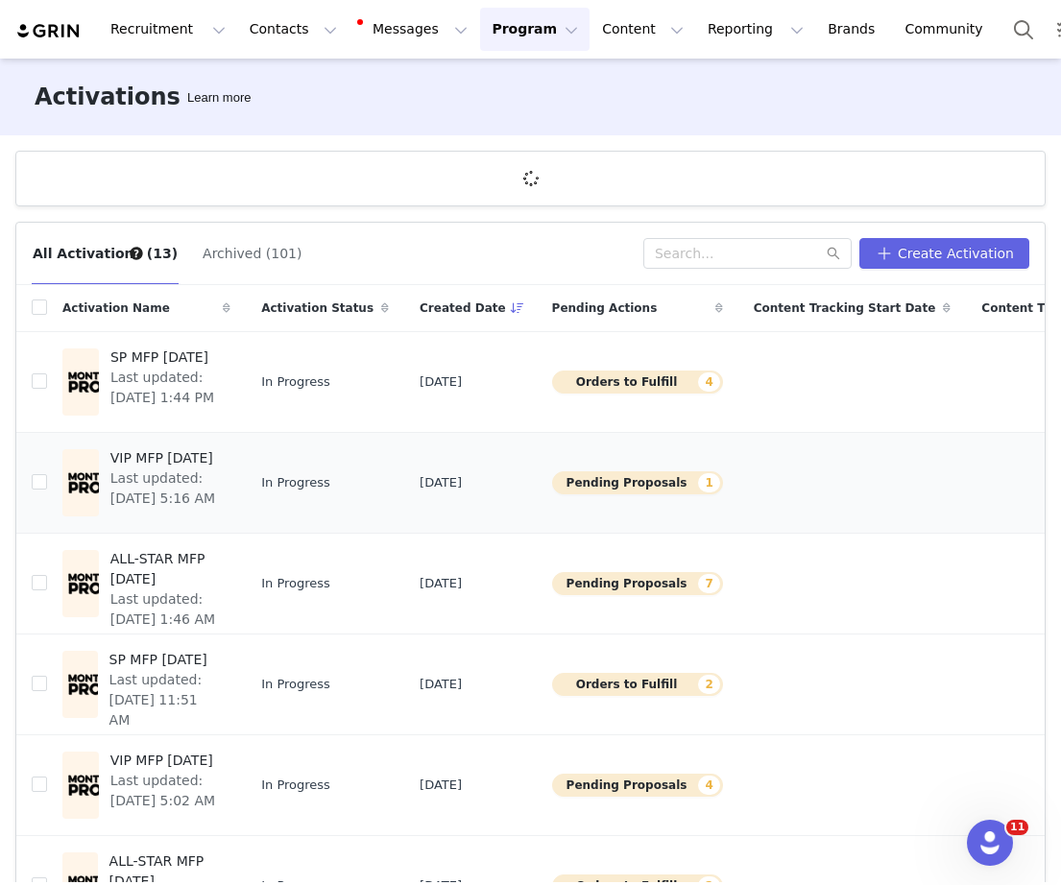
click at [143, 465] on span "VIP MFP Oct 2025" at bounding box center [164, 458] width 108 height 20
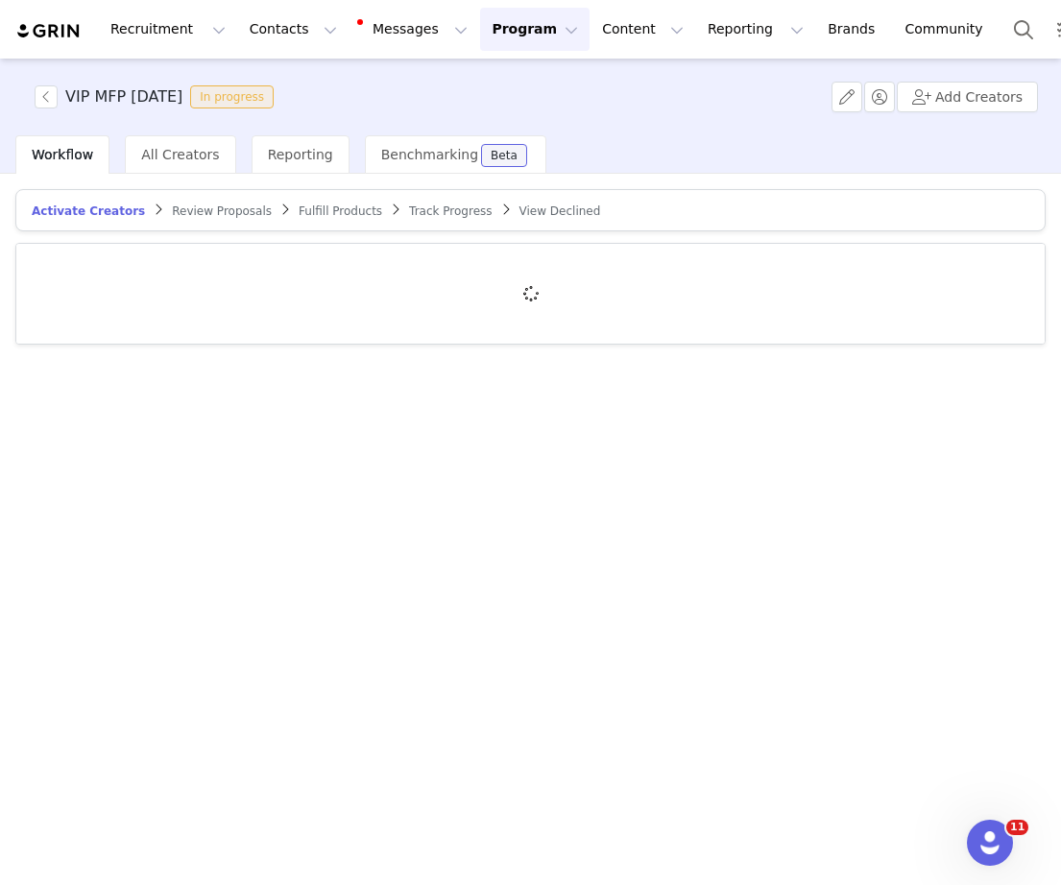
click at [227, 216] on span "Review Proposals" at bounding box center [222, 210] width 100 height 13
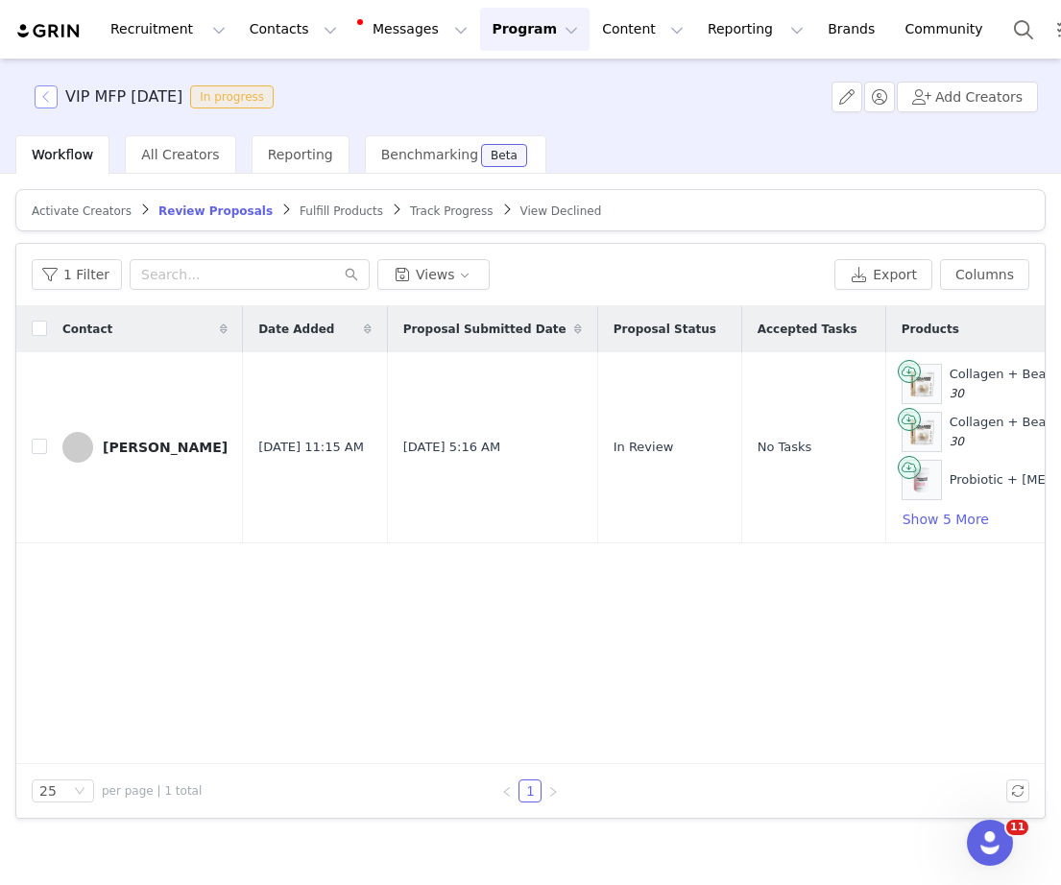
click at [50, 103] on button "button" at bounding box center [46, 96] width 23 height 23
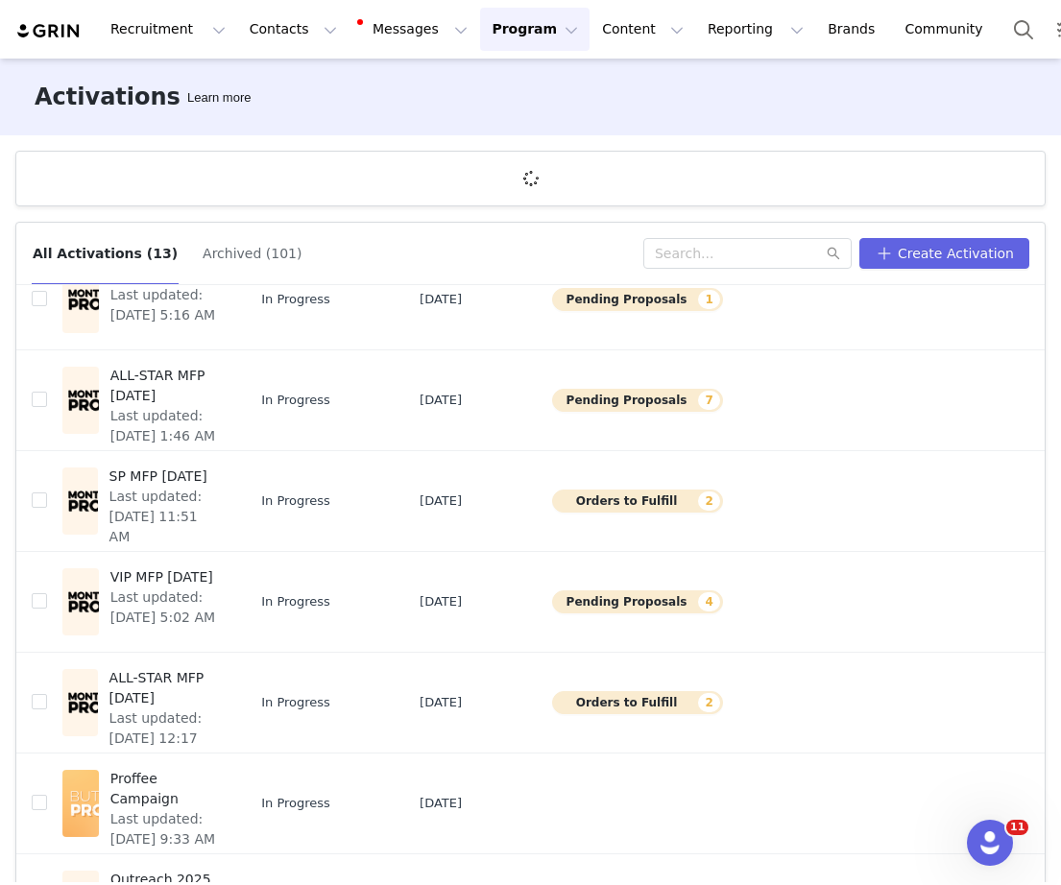
scroll to position [185, 0]
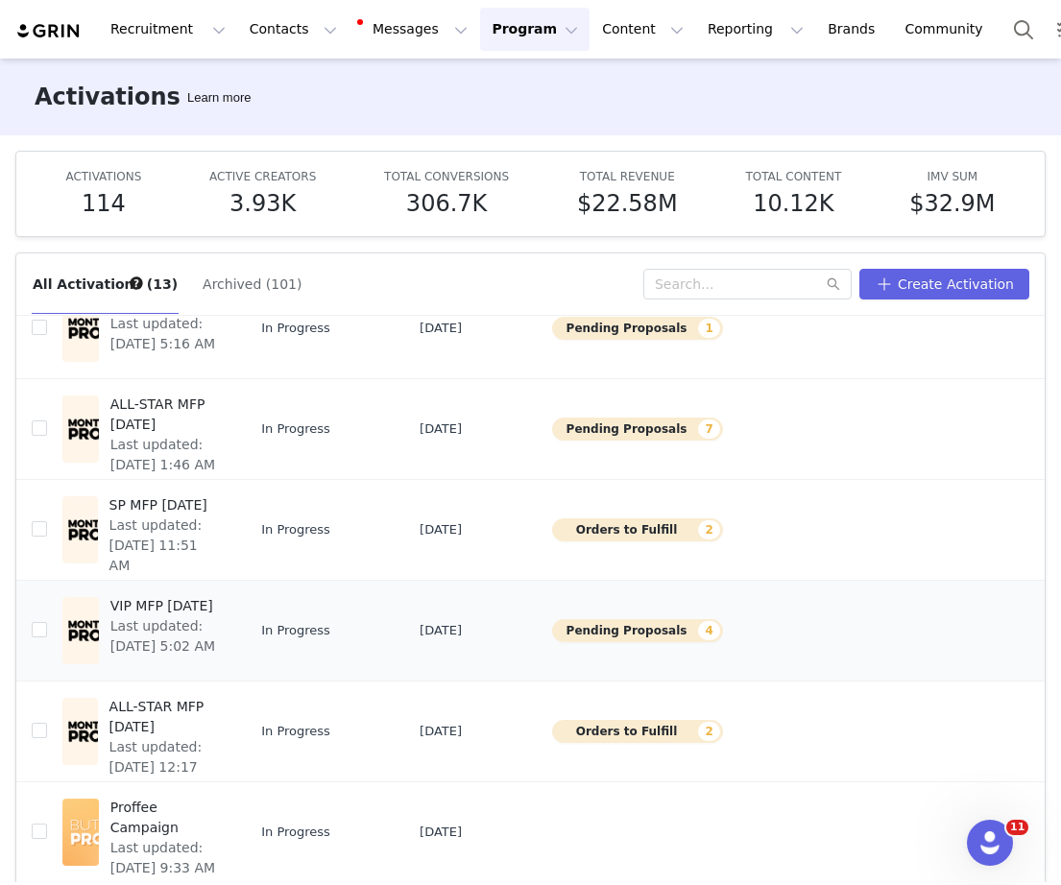
click at [141, 616] on span "VIP MFP September 2025" at bounding box center [164, 606] width 108 height 20
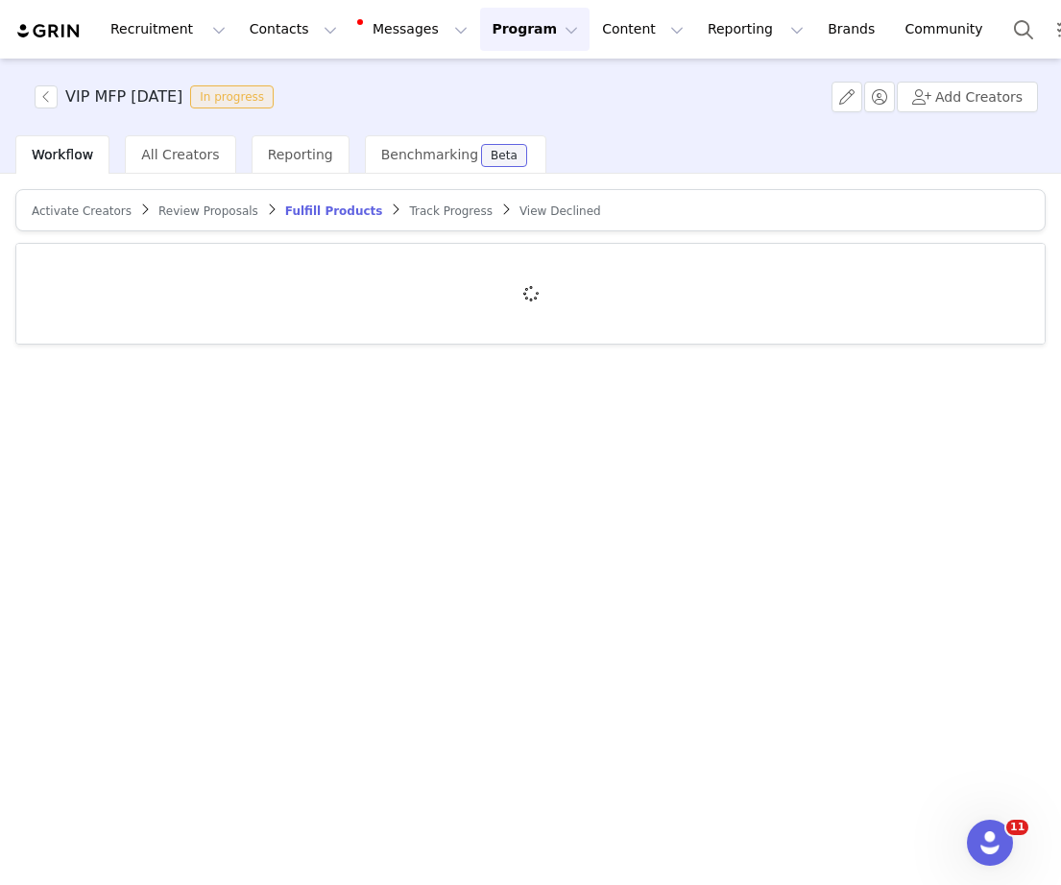
click at [204, 218] on article "Activate Creators Review Proposals Fulfill Products Track Progress View Declined" at bounding box center [530, 210] width 1030 height 42
click at [202, 207] on span "Review Proposals" at bounding box center [208, 210] width 100 height 13
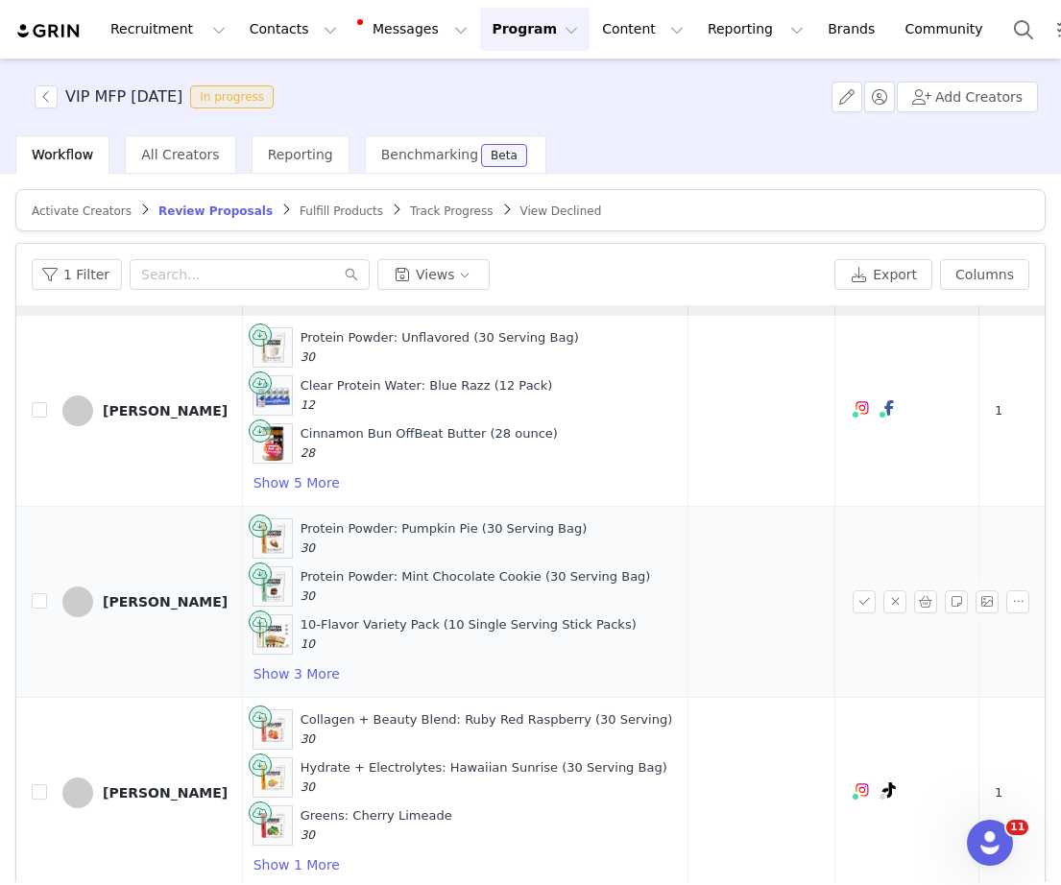
scroll to position [0, 649]
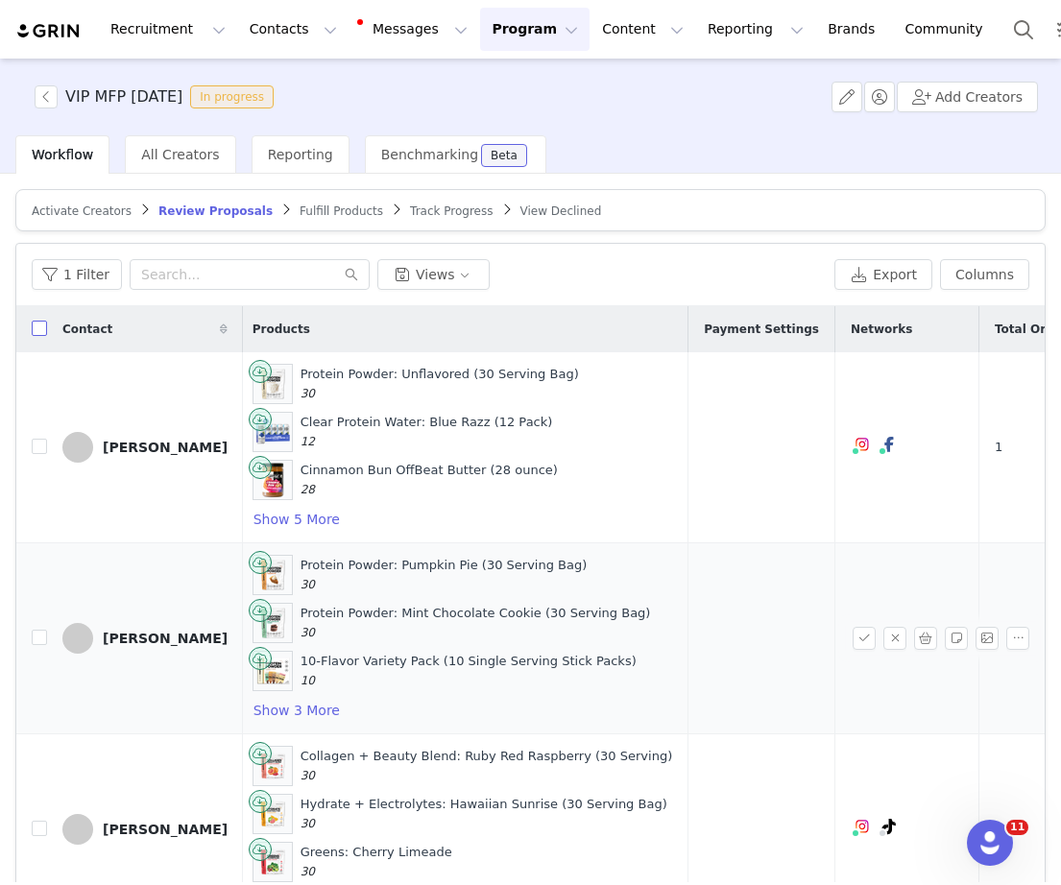
click at [37, 333] on input "checkbox" at bounding box center [39, 328] width 15 height 15
checkbox input "true"
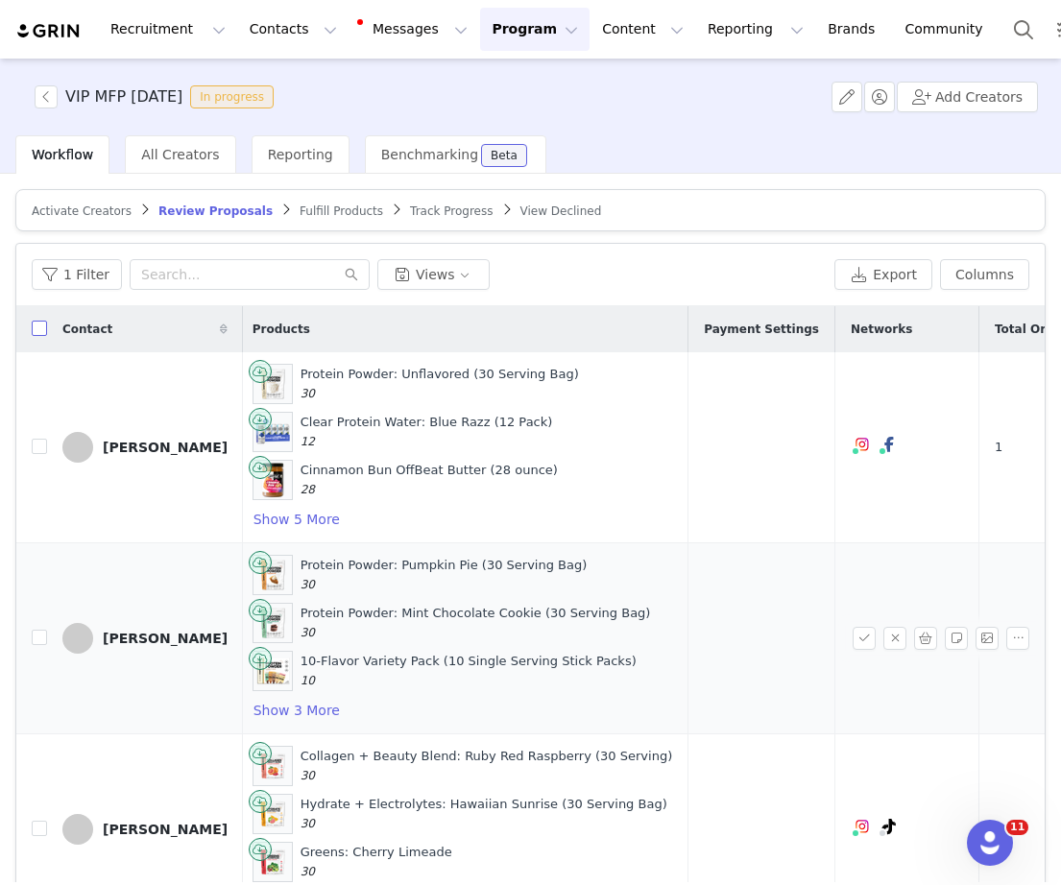
checkbox input "true"
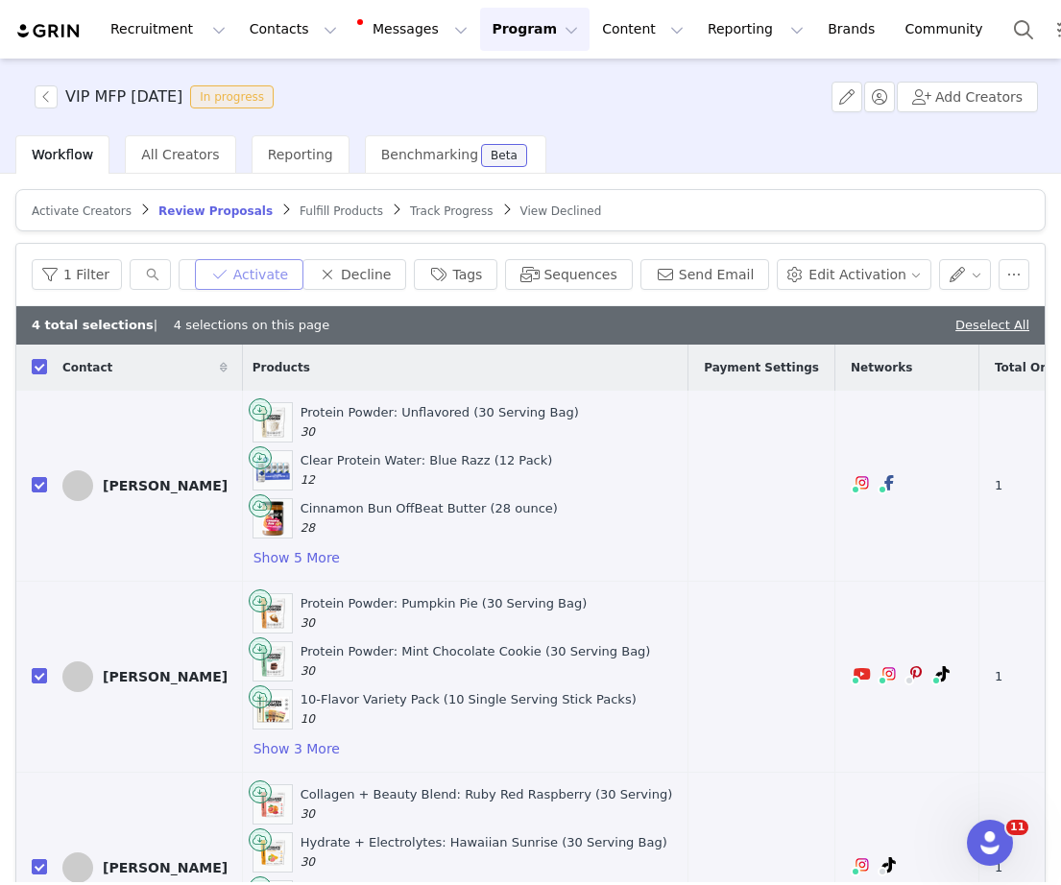
click at [299, 272] on button "Activate" at bounding box center [249, 274] width 108 height 31
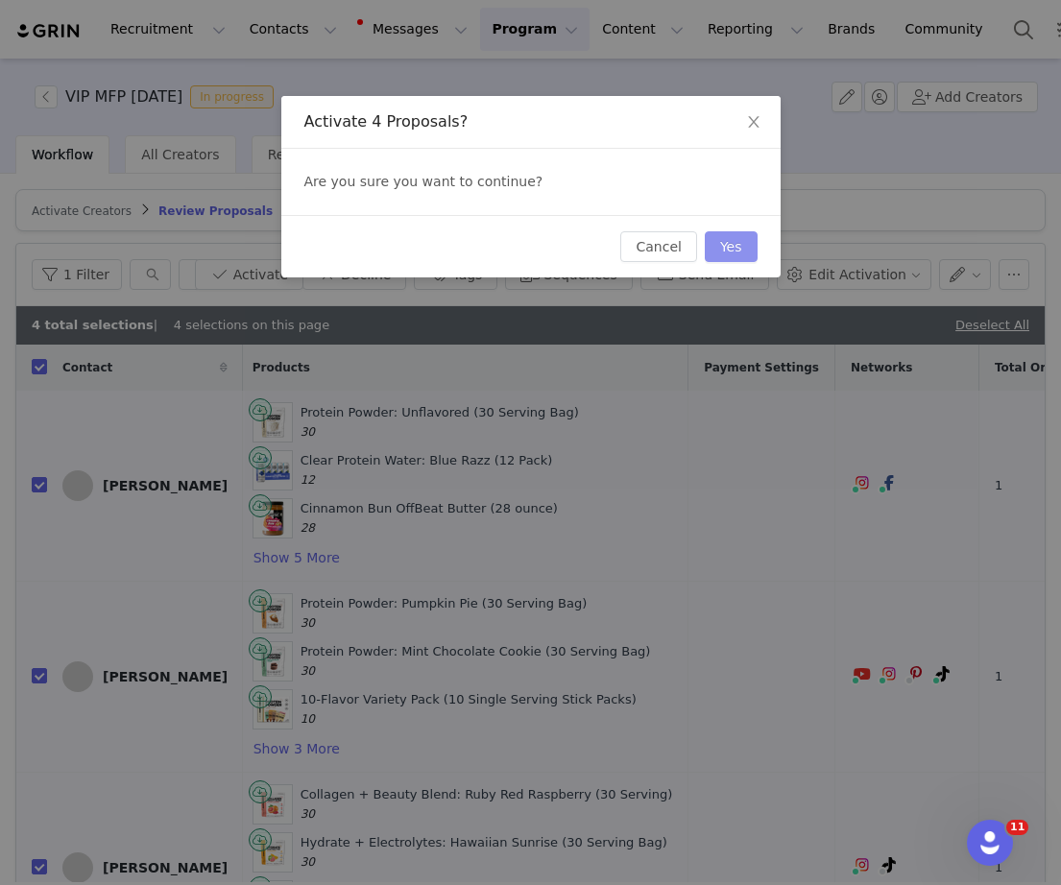
click at [740, 240] on button "Yes" at bounding box center [731, 246] width 53 height 31
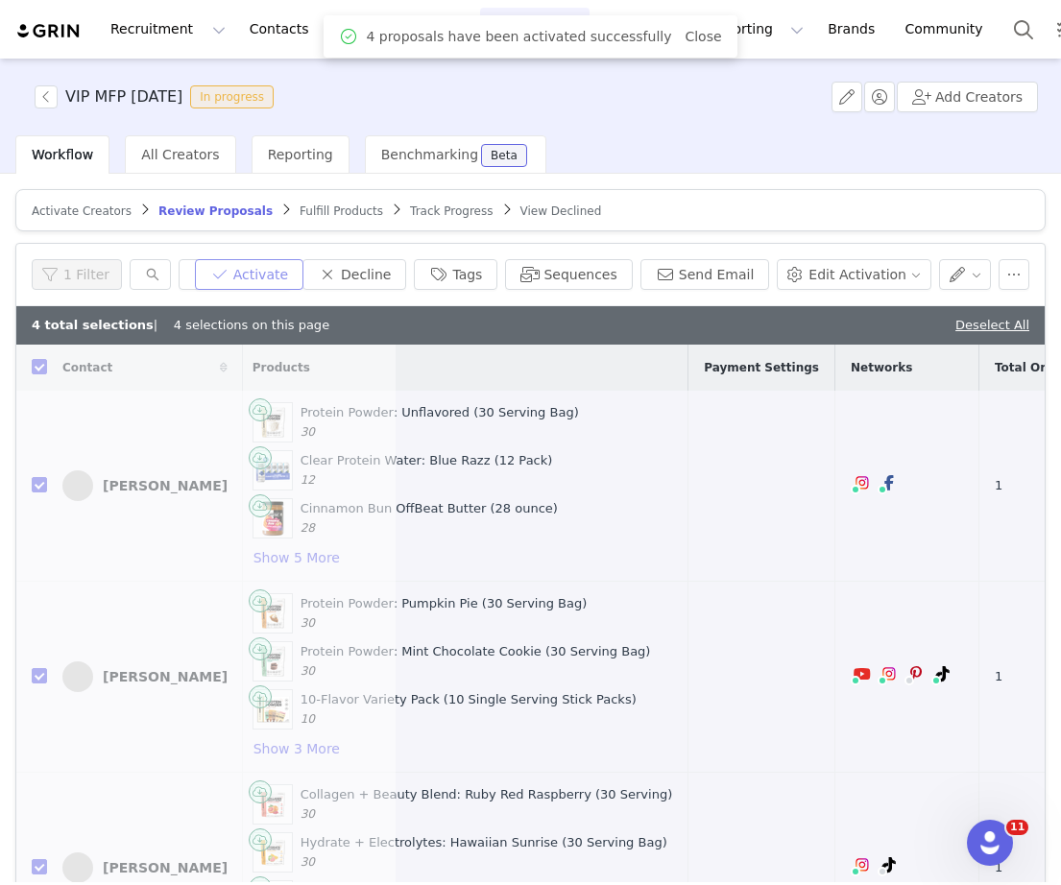
scroll to position [0, 0]
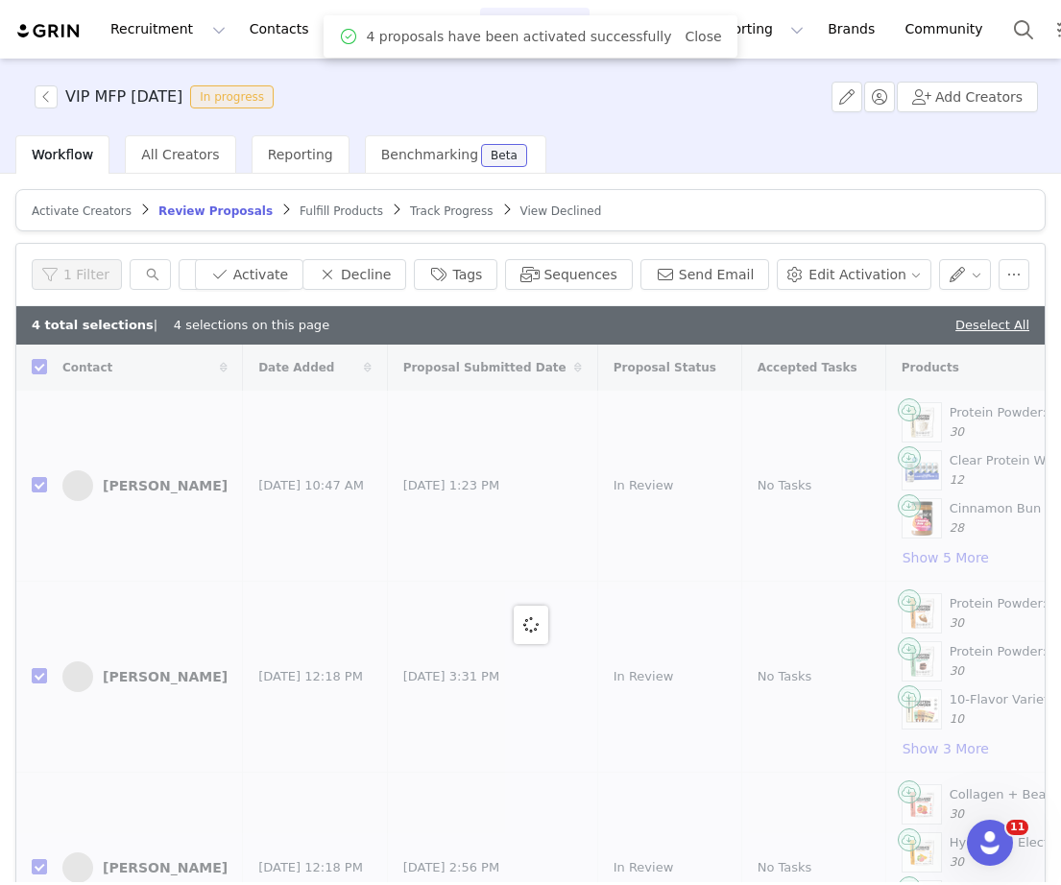
click at [300, 208] on span "Fulfill Products" at bounding box center [342, 210] width 84 height 13
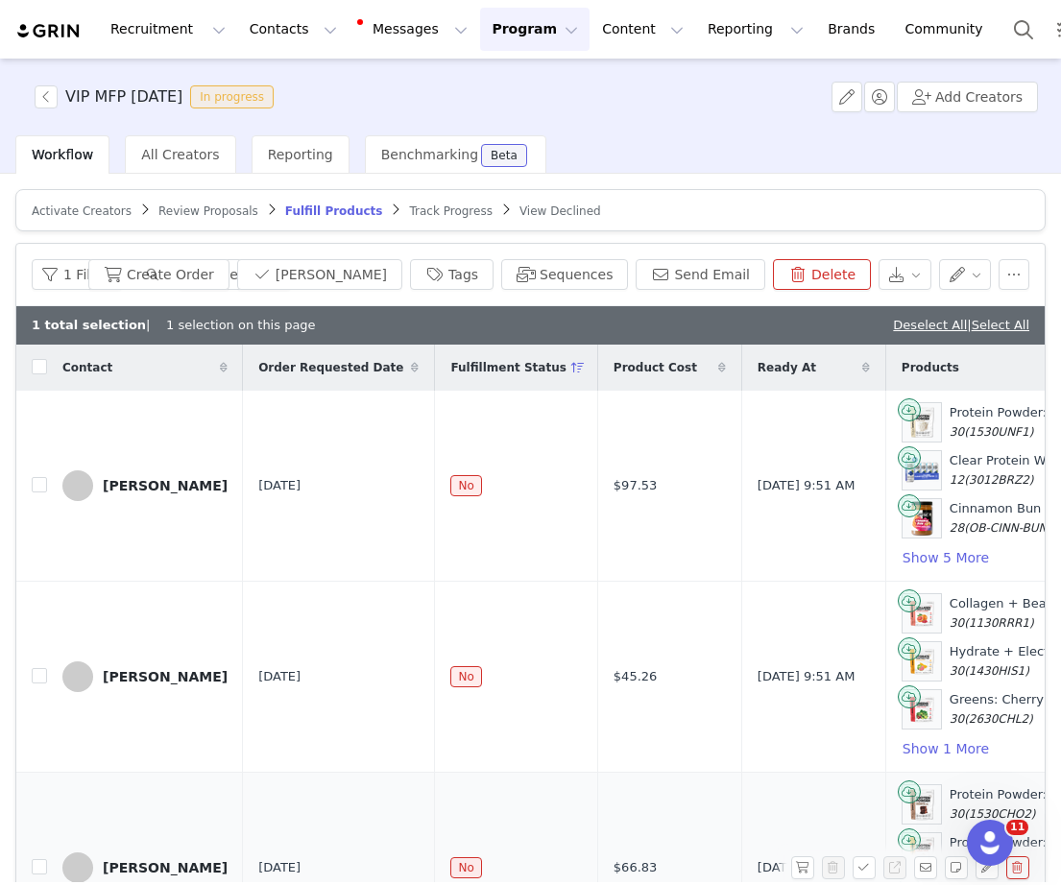
checkbox input "true"
click at [35, 859] on input "checkbox" at bounding box center [39, 866] width 15 height 15
checkbox input "true"
click at [35, 668] on input "checkbox" at bounding box center [39, 675] width 15 height 15
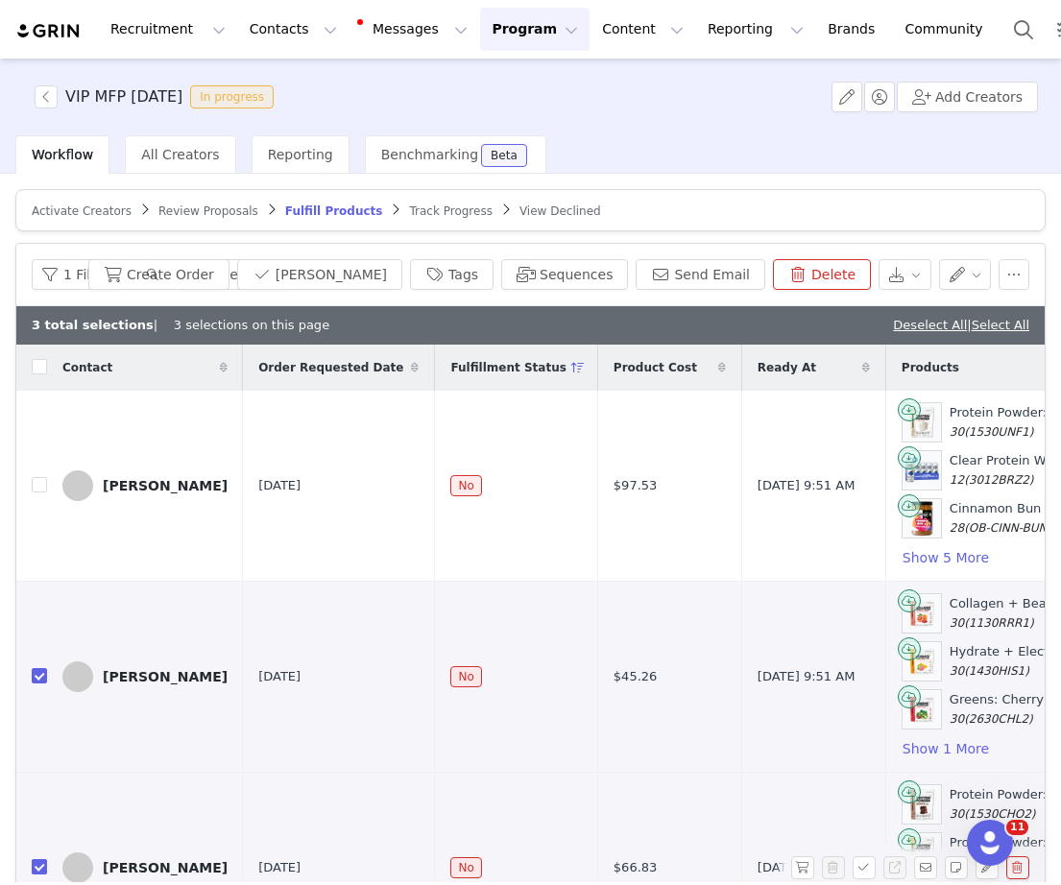
checkbox input "true"
click at [39, 487] on input "checkbox" at bounding box center [39, 484] width 15 height 15
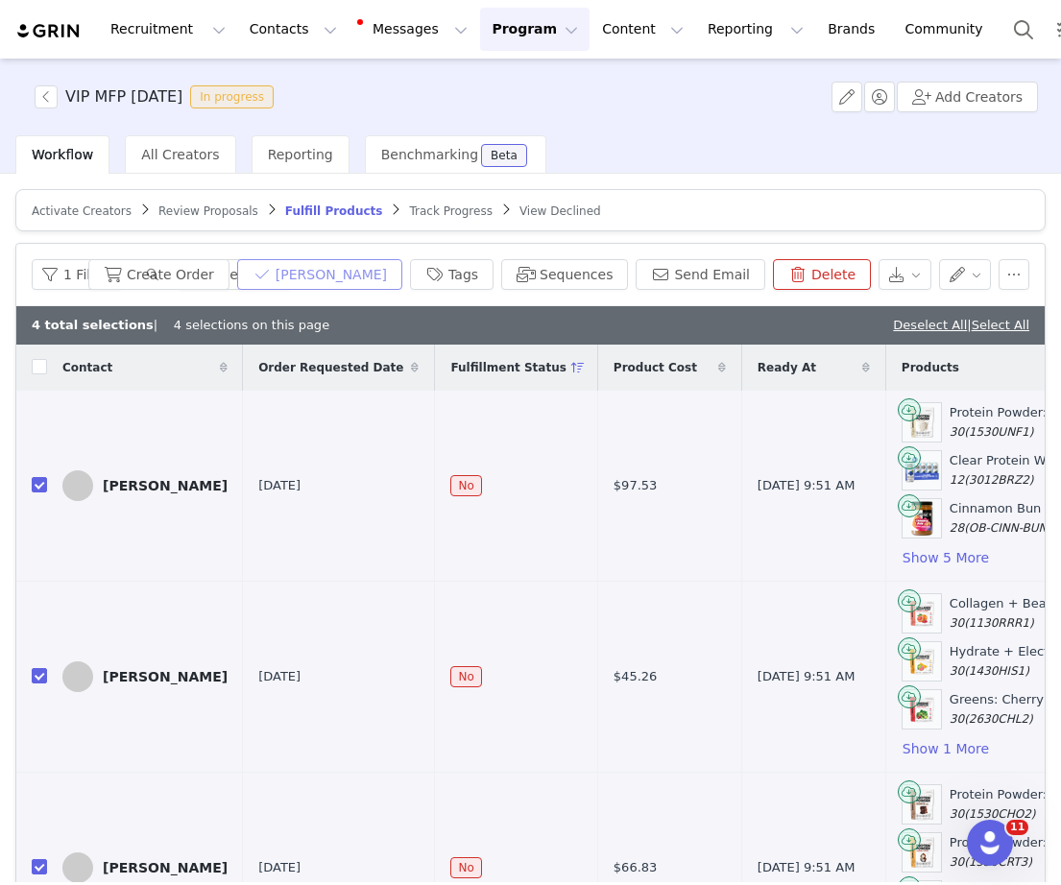
checkbox input "true"
click at [229, 267] on button "Create Order" at bounding box center [158, 274] width 141 height 31
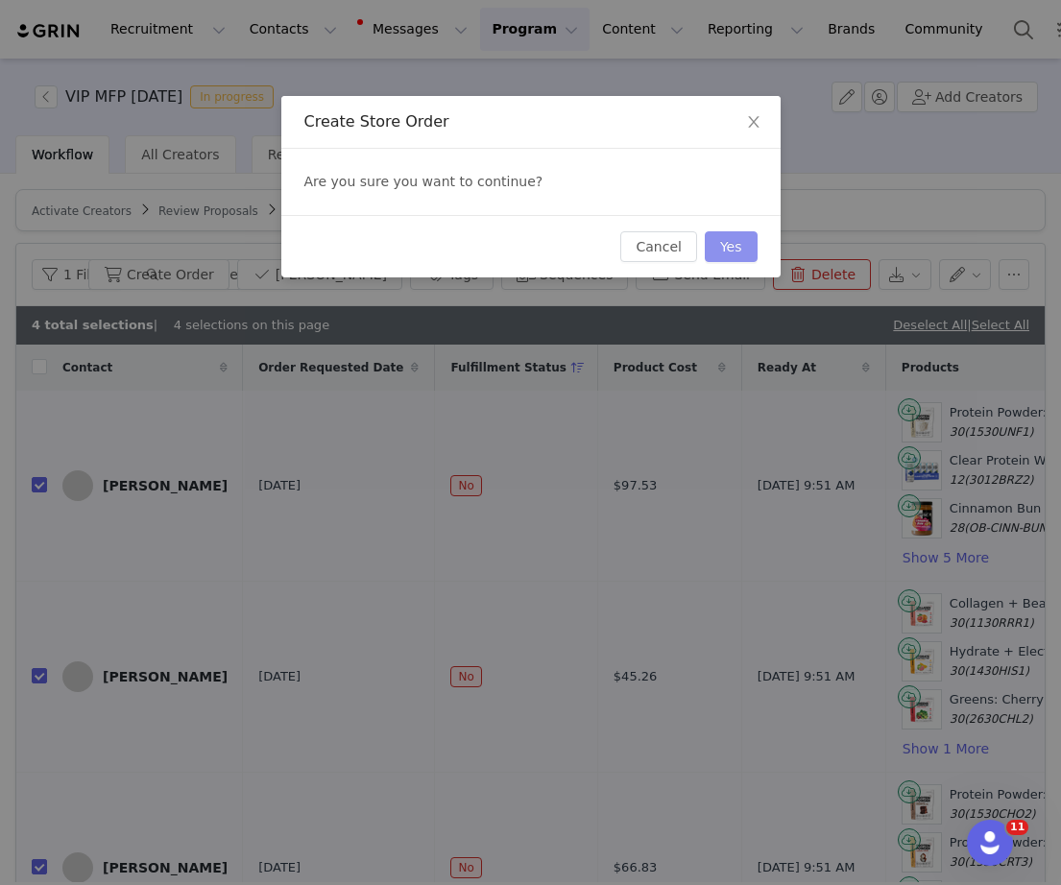
click at [746, 241] on button "Yes" at bounding box center [731, 246] width 53 height 31
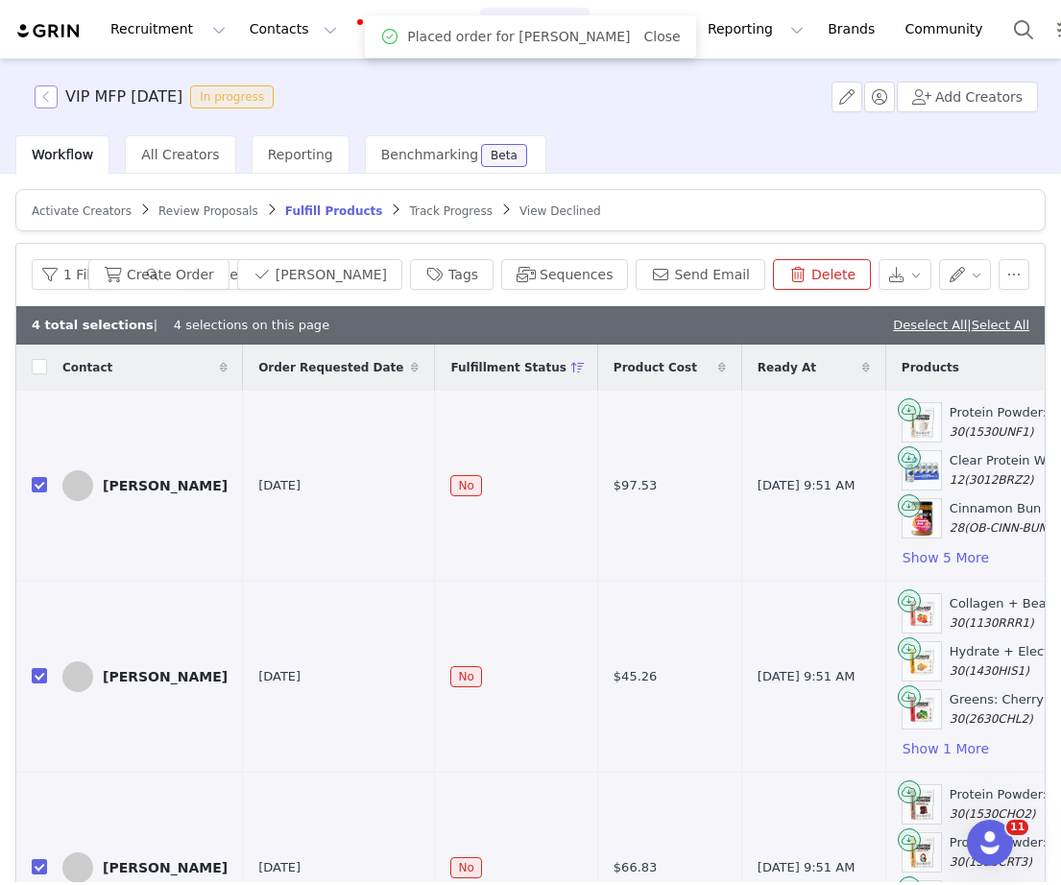
click at [53, 103] on button "button" at bounding box center [46, 96] width 23 height 23
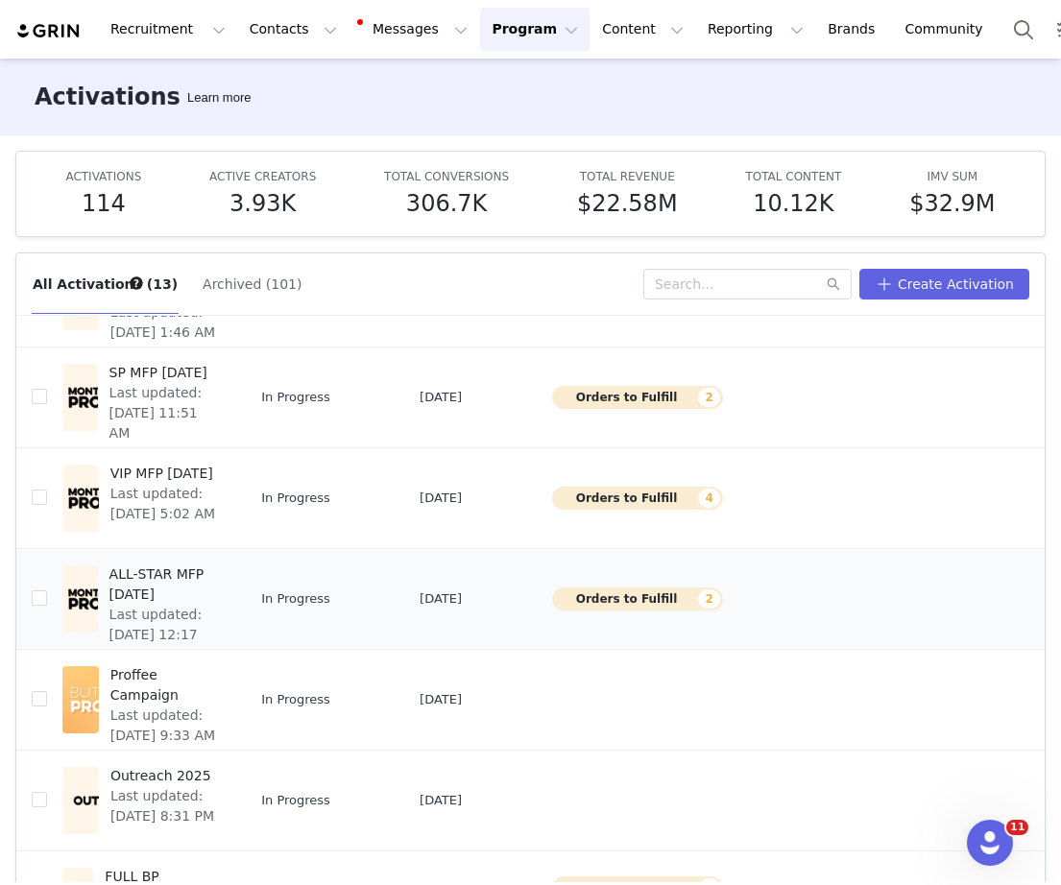
scroll to position [318, 135]
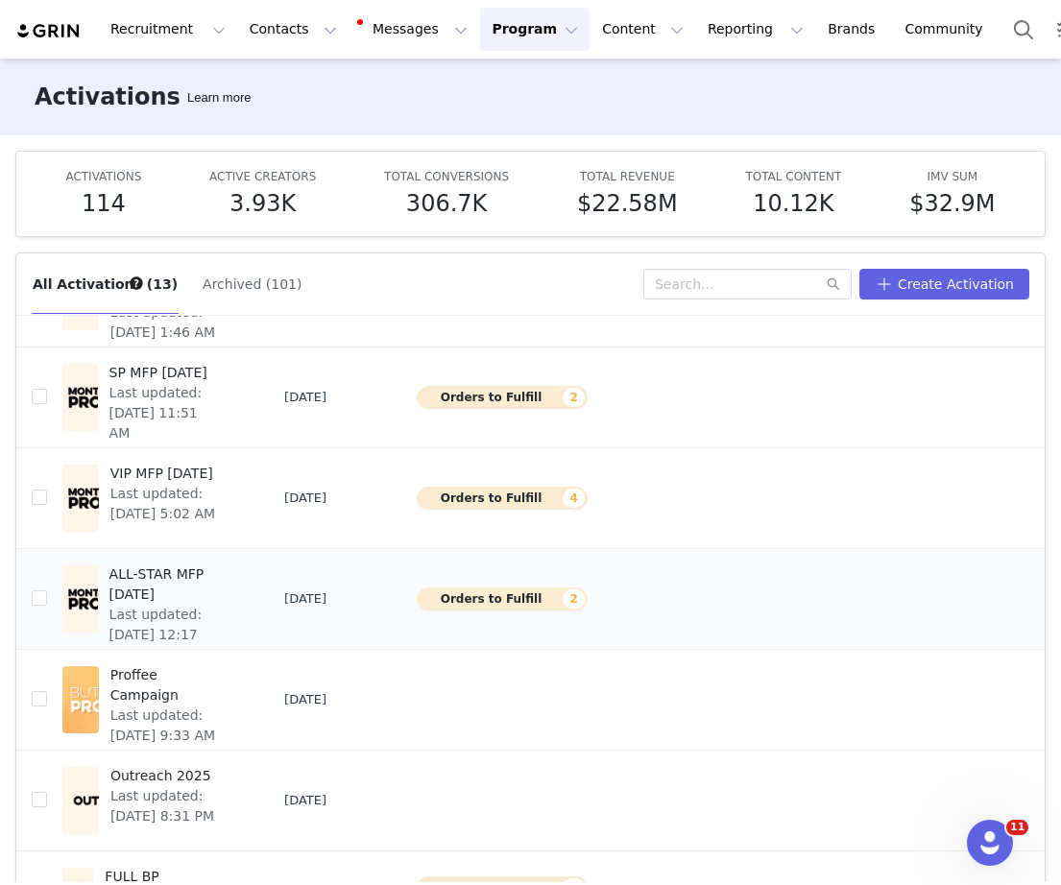
click at [903, 758] on span "Archive" at bounding box center [909, 756] width 50 height 21
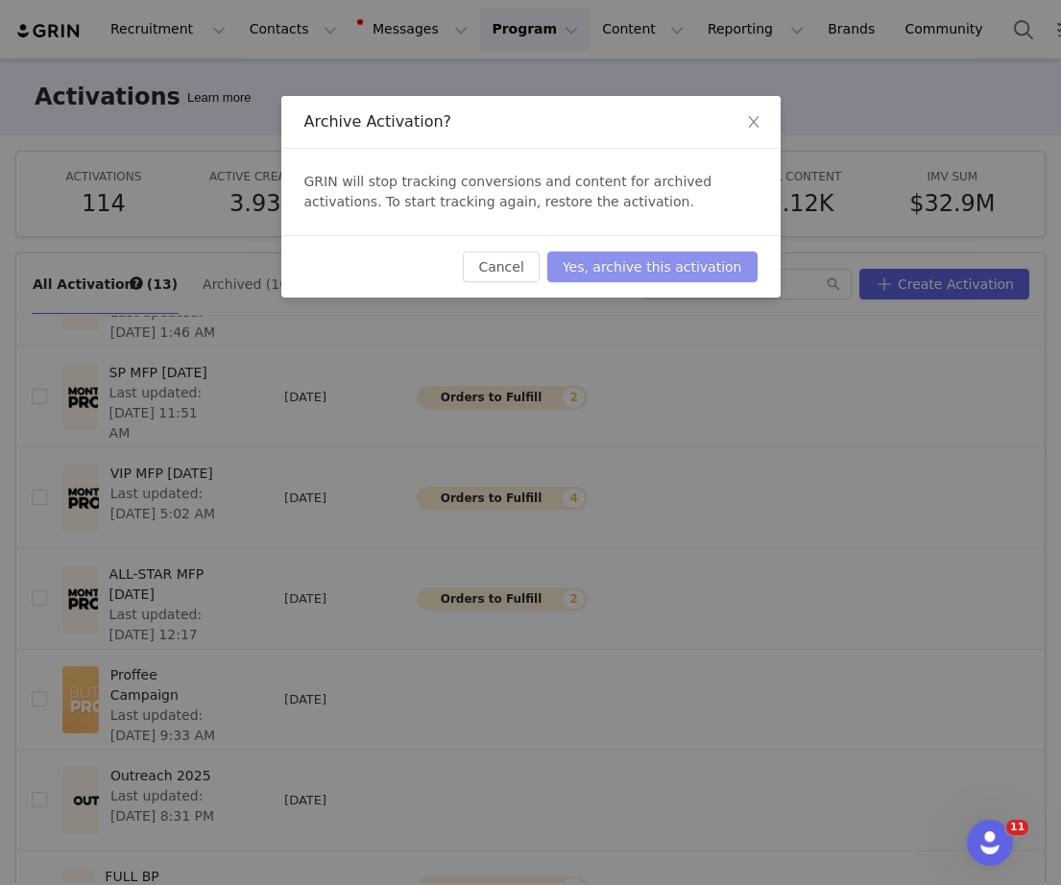
click at [655, 272] on button "Yes, archive this activation" at bounding box center [652, 267] width 210 height 31
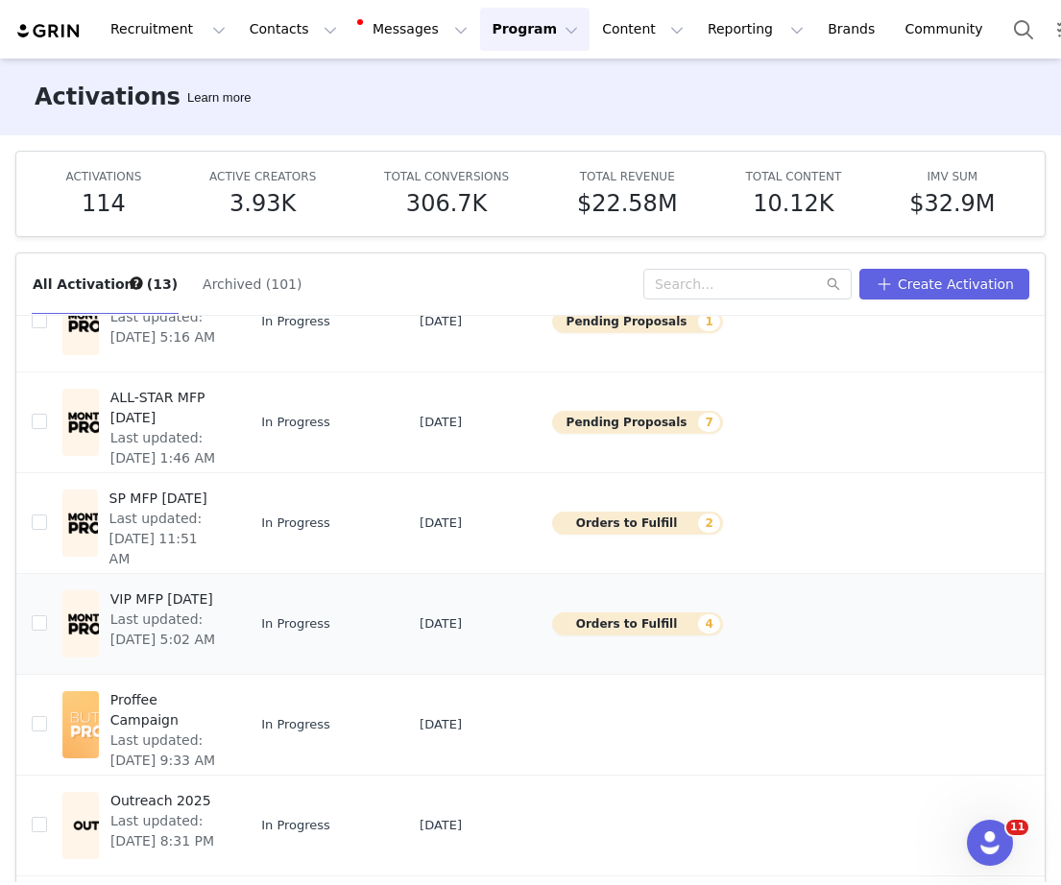
scroll to position [192, 135]
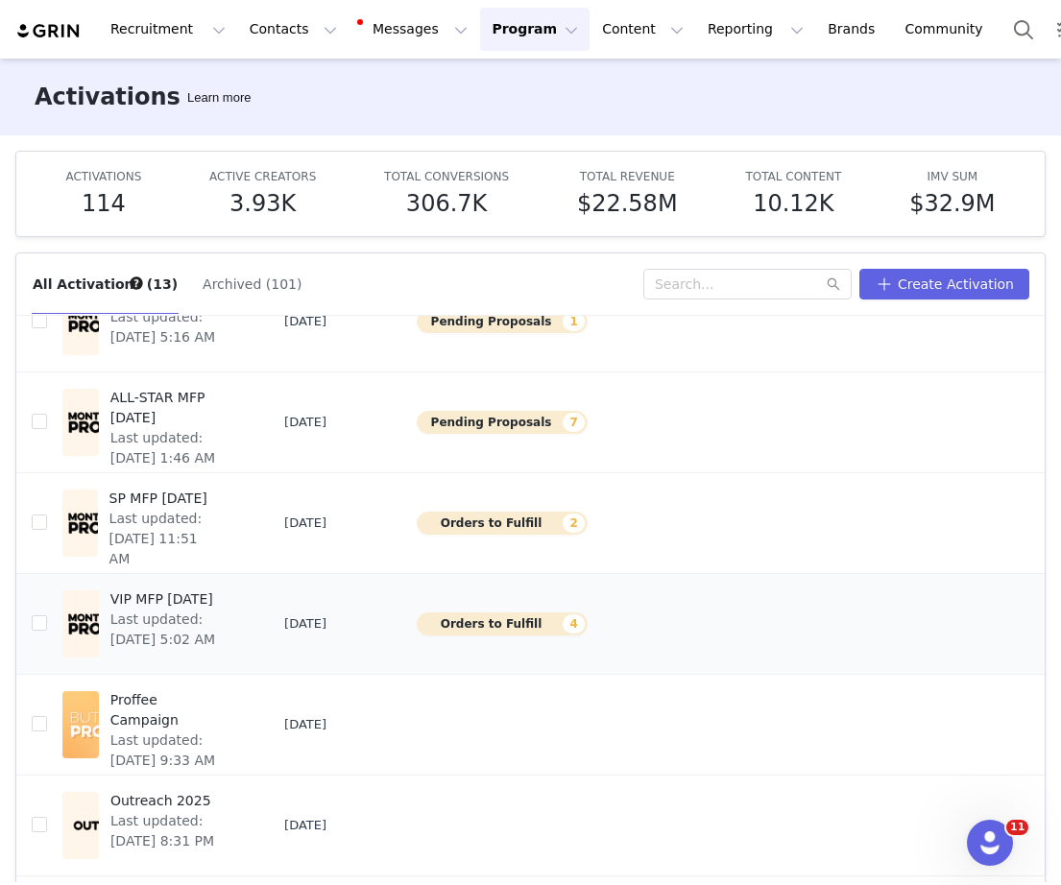
click at [901, 779] on span "Archive" at bounding box center [909, 781] width 50 height 21
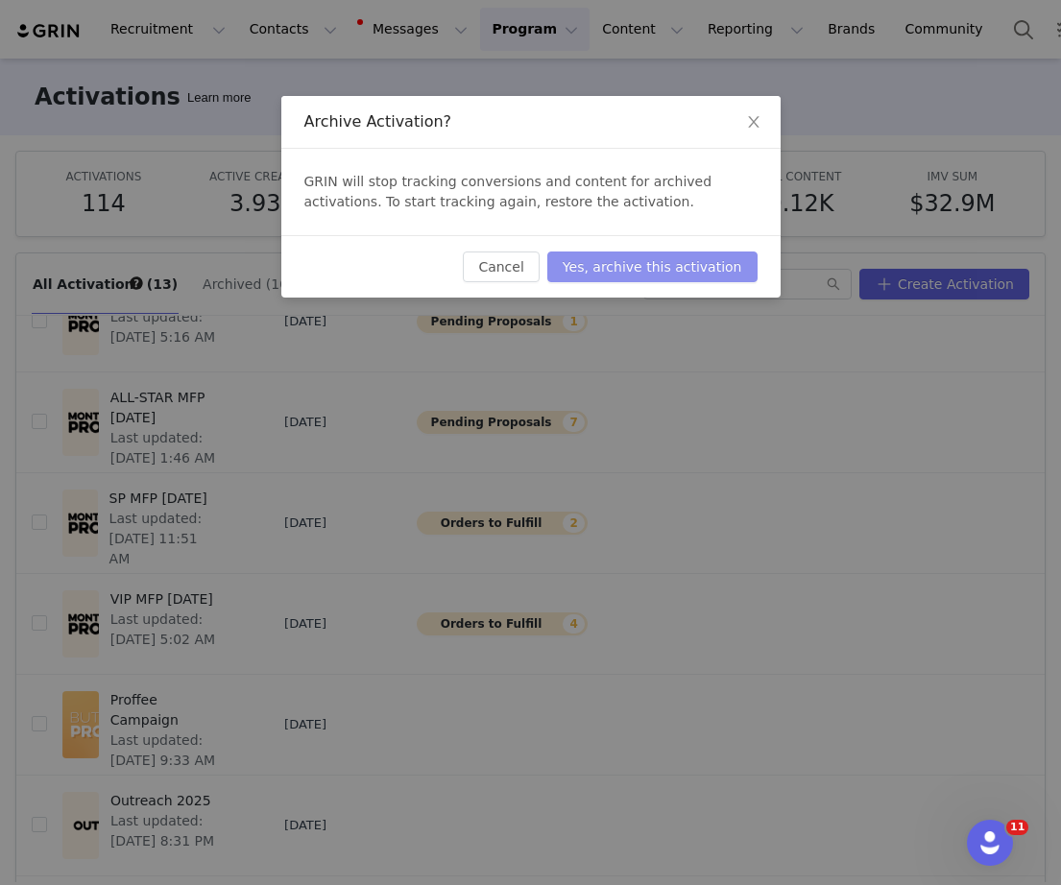
click at [698, 267] on button "Yes, archive this activation" at bounding box center [652, 267] width 210 height 31
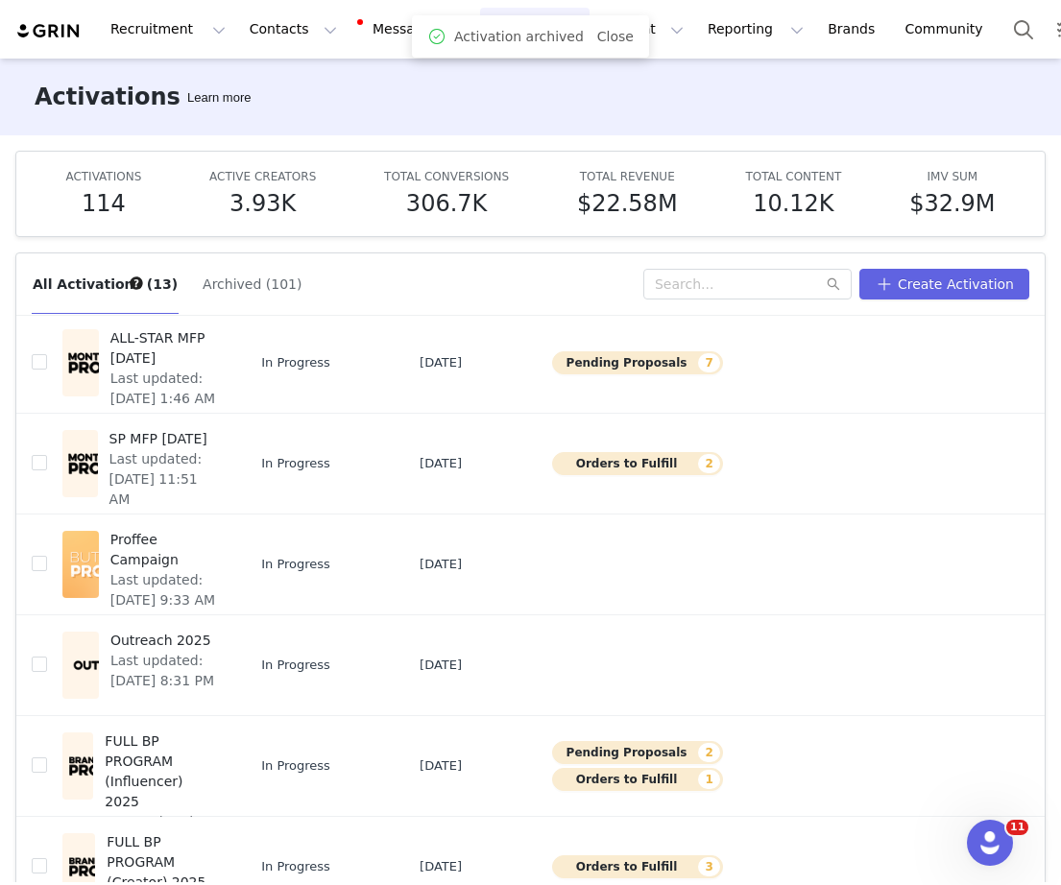
scroll to position [252, 135]
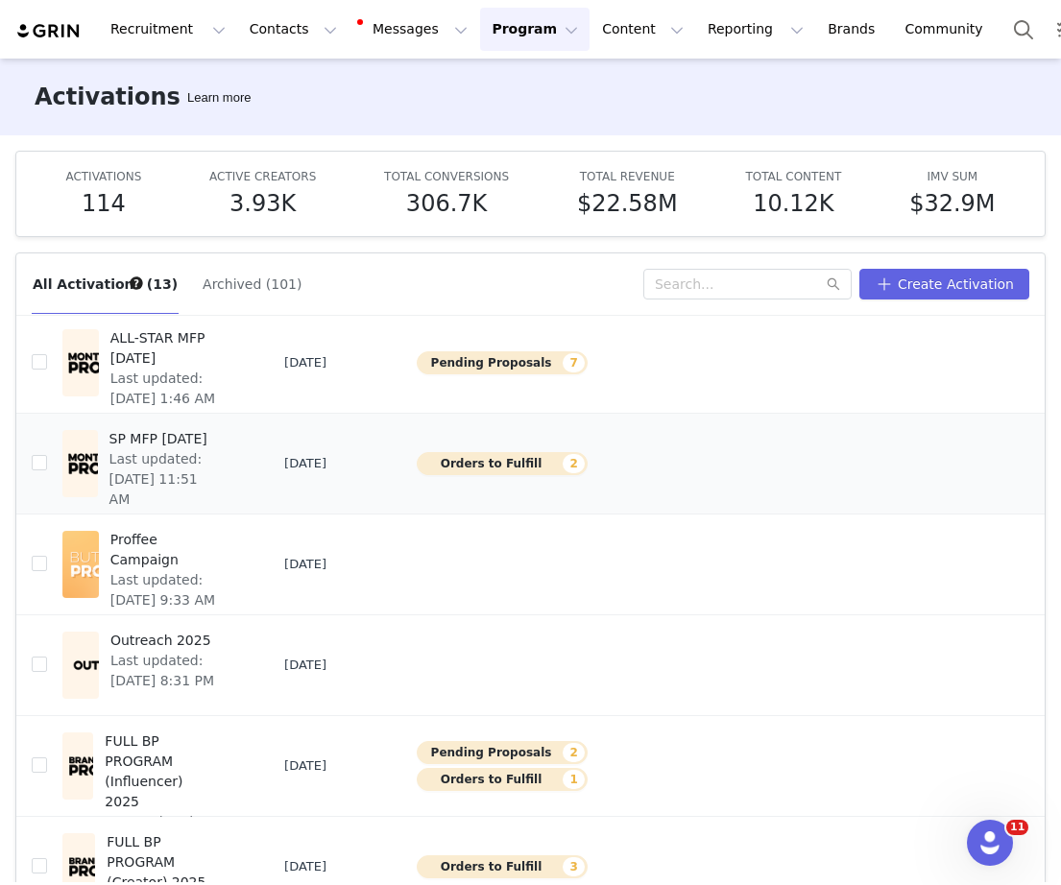
click at [906, 624] on span "Archive" at bounding box center [909, 621] width 50 height 21
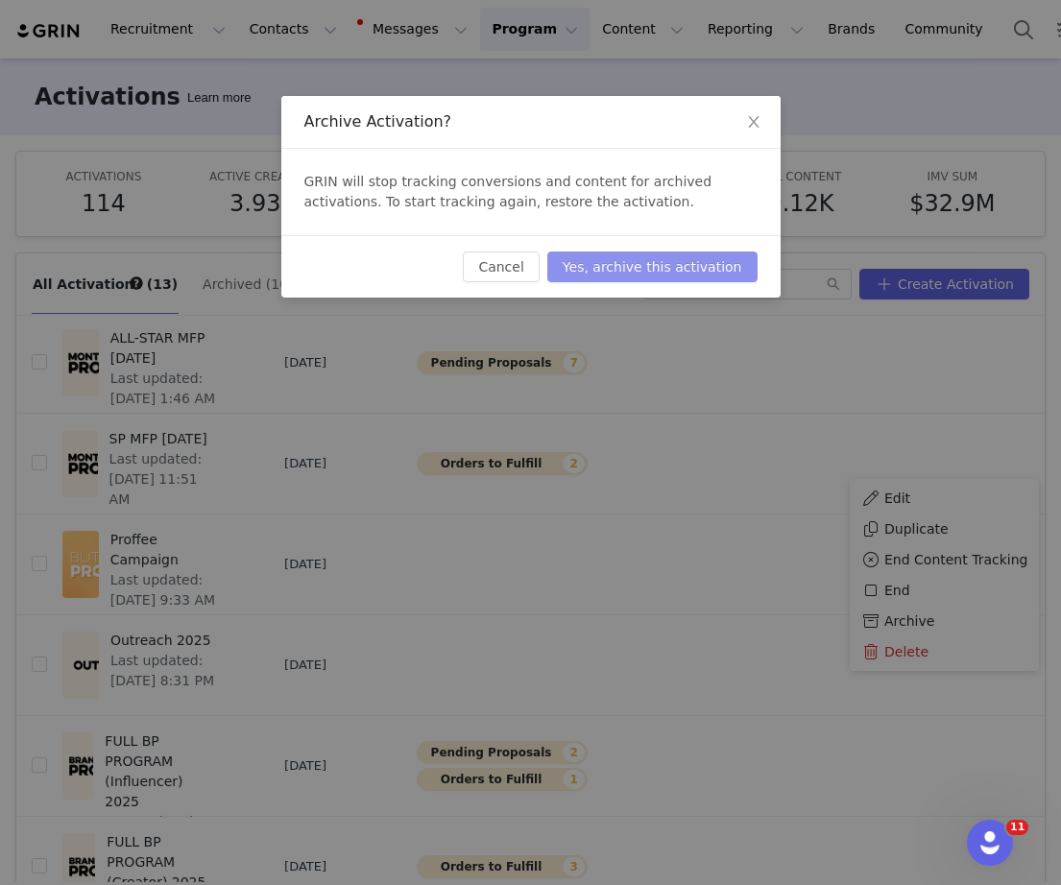
click at [675, 259] on button "Yes, archive this activation" at bounding box center [652, 267] width 210 height 31
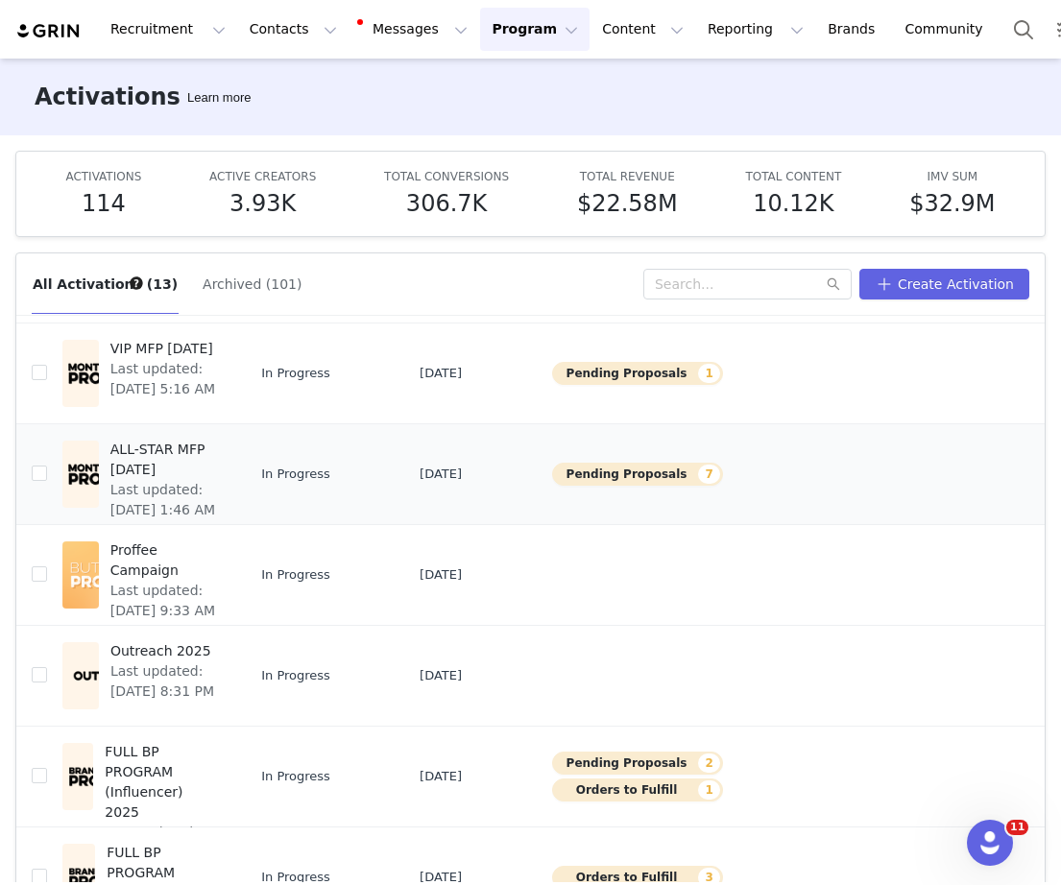
scroll to position [140, 135]
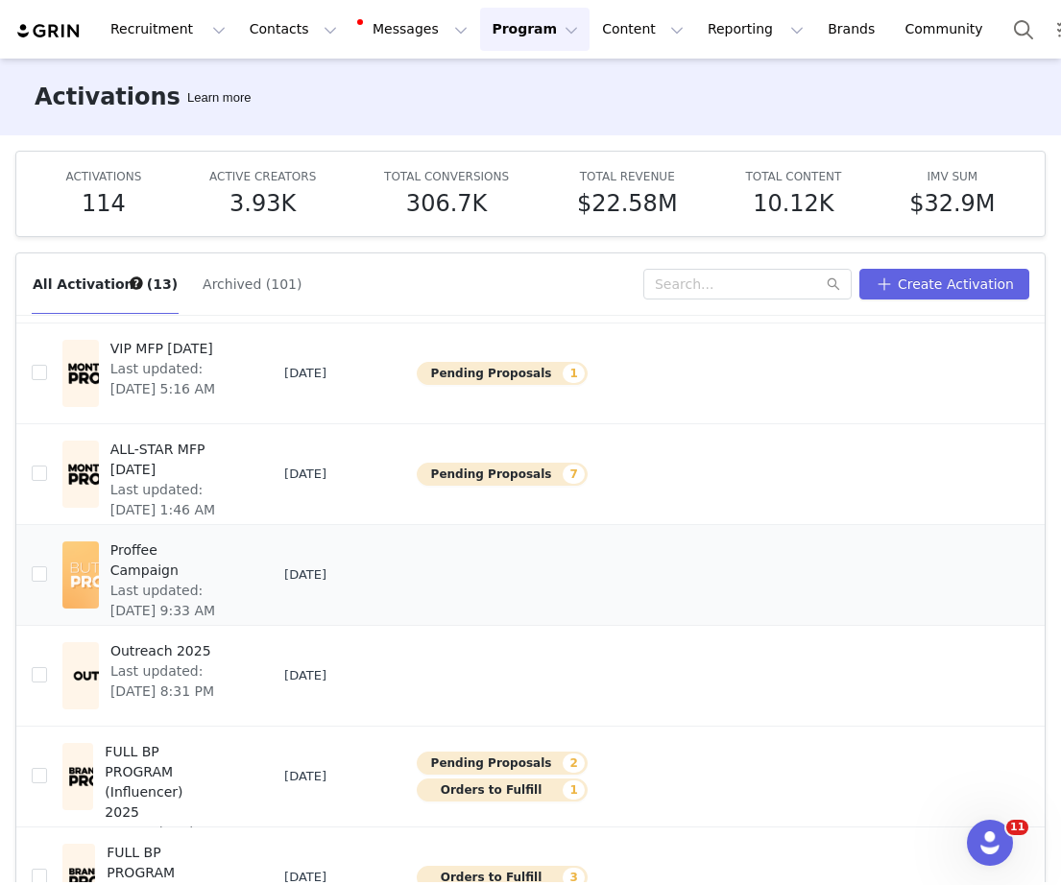
click at [911, 731] on span "Archive" at bounding box center [909, 732] width 50 height 21
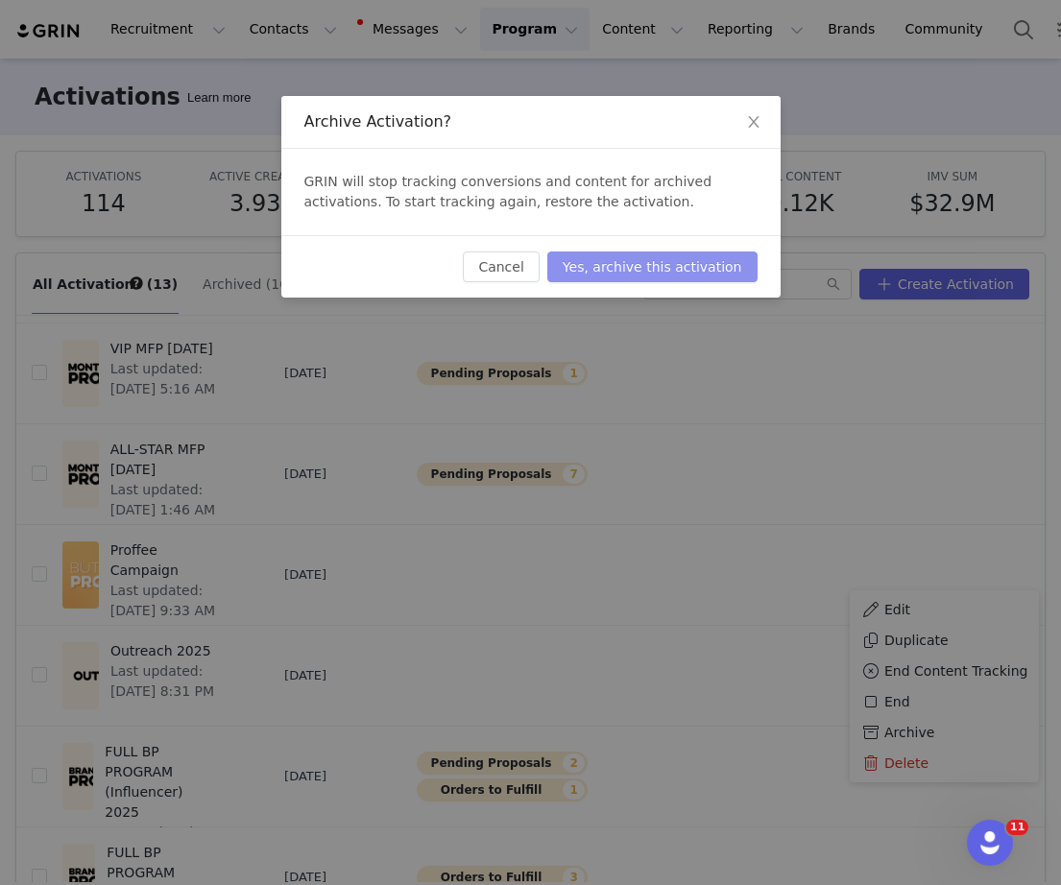
click at [678, 262] on button "Yes, archive this activation" at bounding box center [652, 267] width 210 height 31
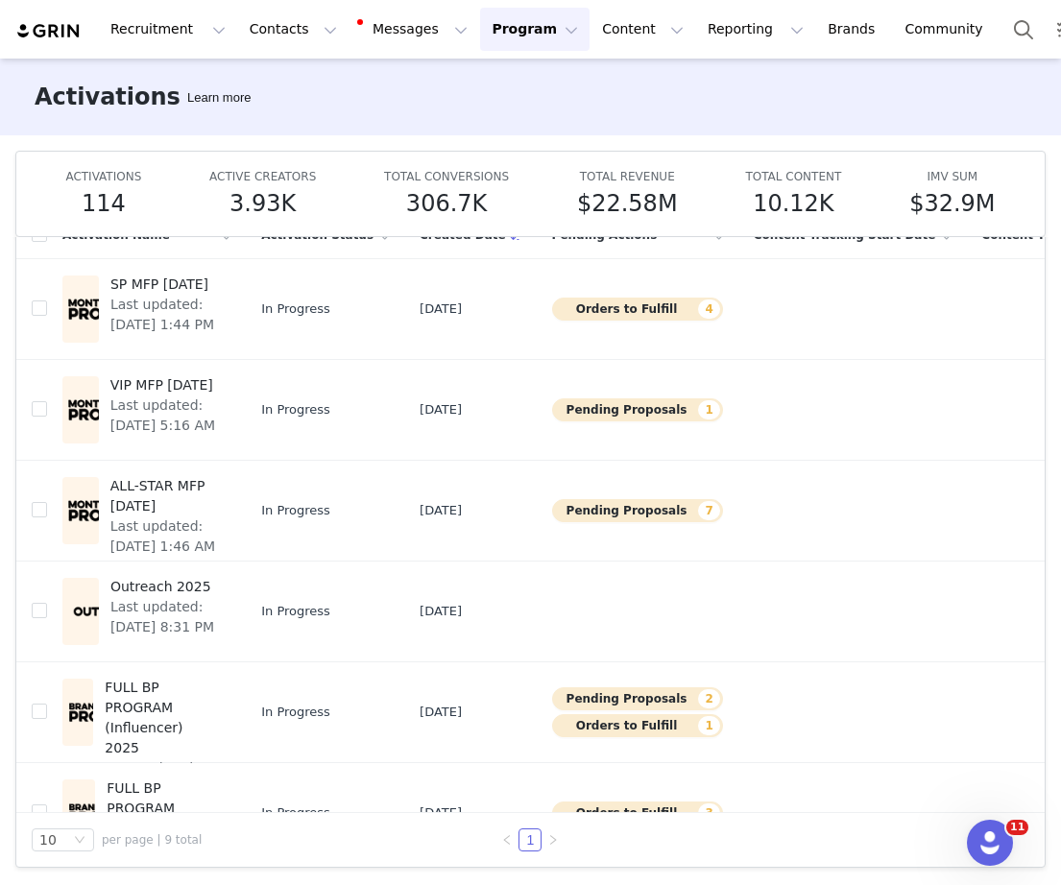
scroll to position [0, 0]
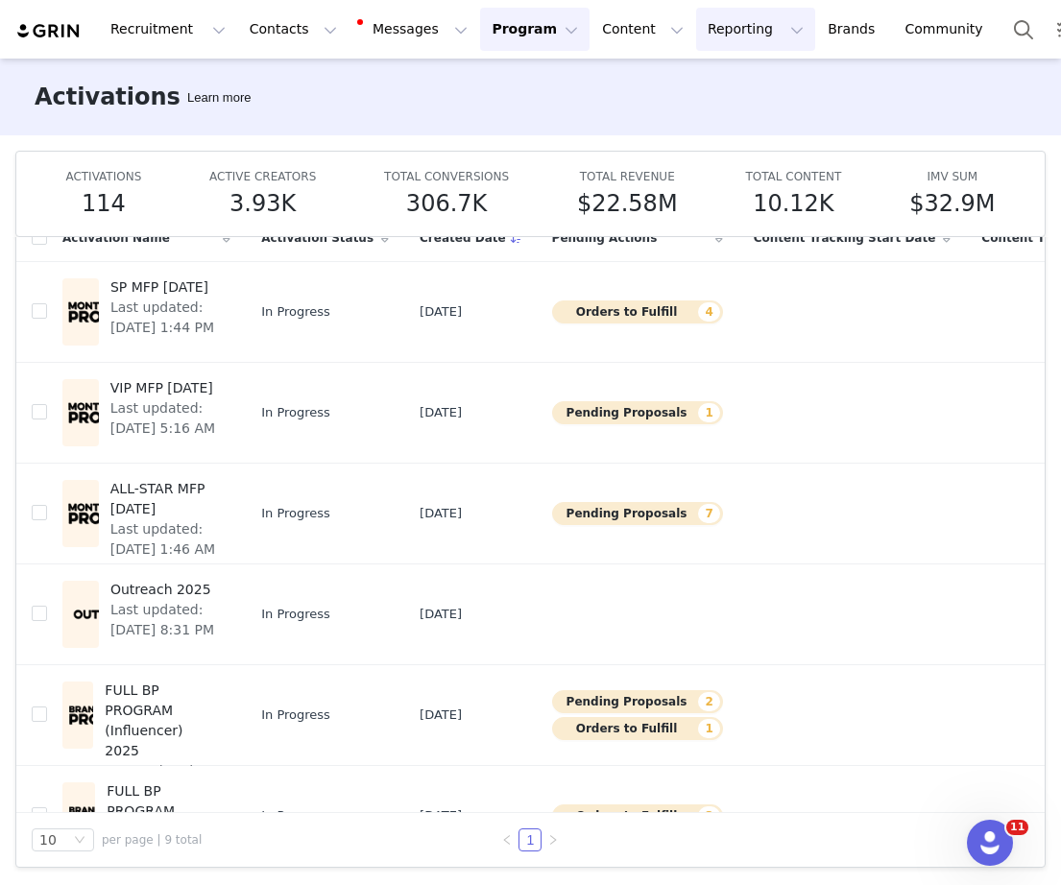
click at [727, 42] on button "Reporting Reporting" at bounding box center [755, 29] width 119 height 43
click at [723, 118] on p "Report Builder" at bounding box center [711, 120] width 96 height 20
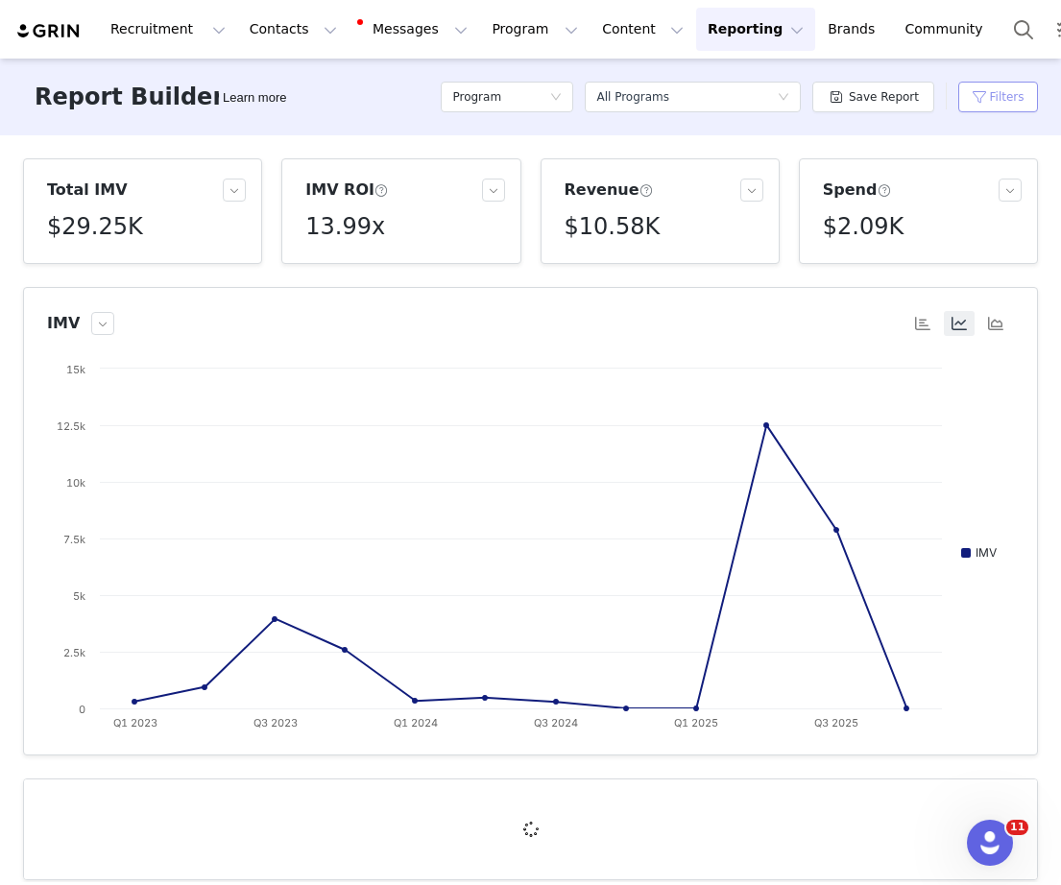
click at [974, 104] on button "Filters" at bounding box center [998, 97] width 80 height 31
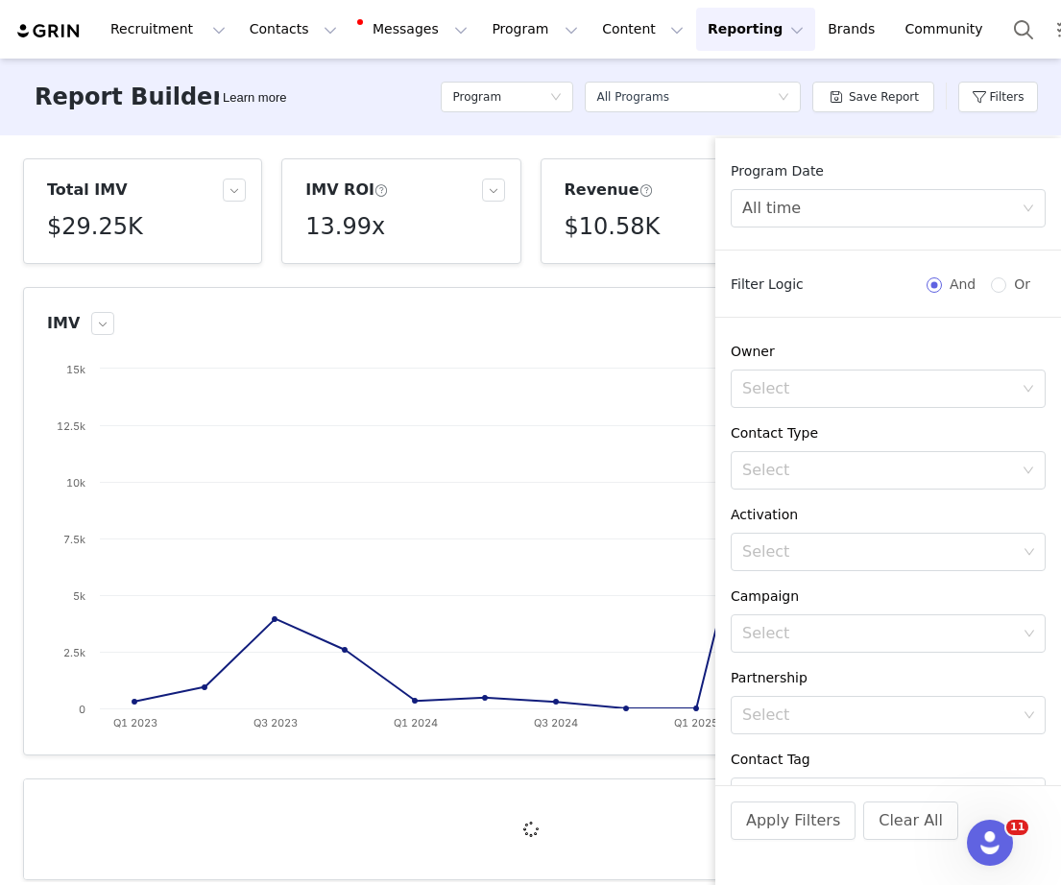
scroll to position [190, 0]
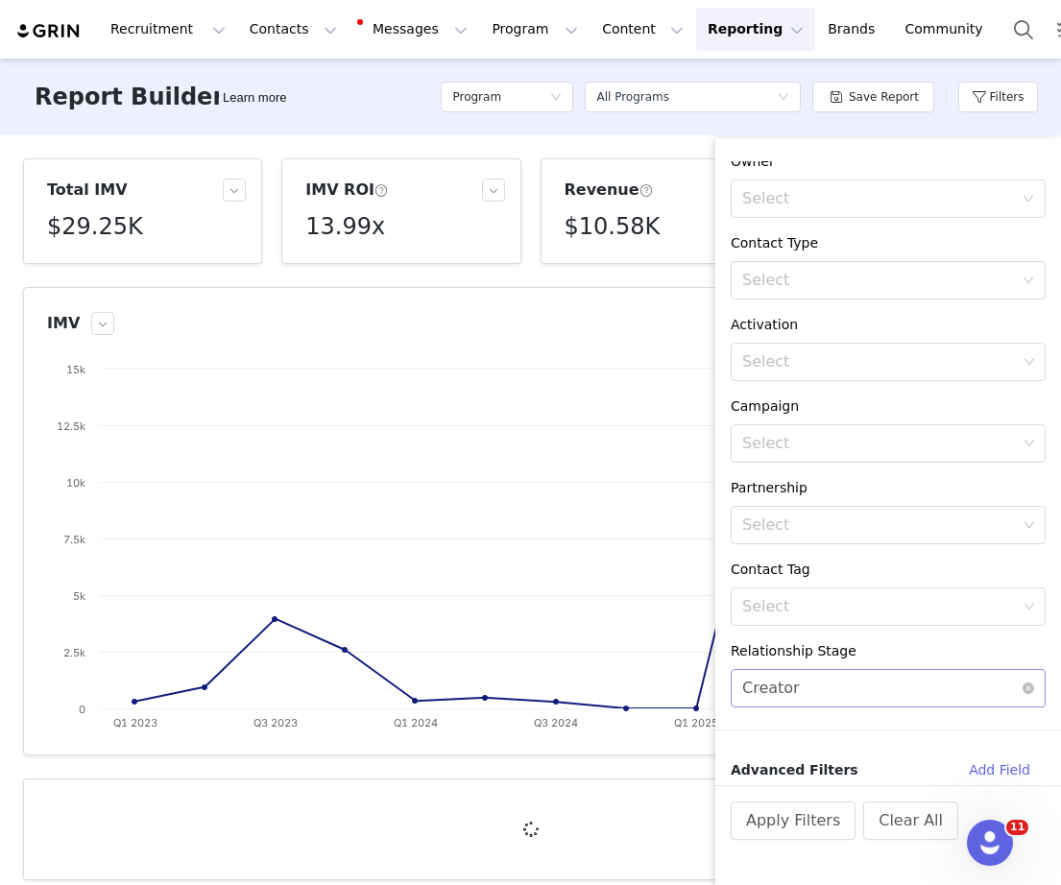
click at [852, 669] on div "Select Creator" at bounding box center [888, 688] width 315 height 38
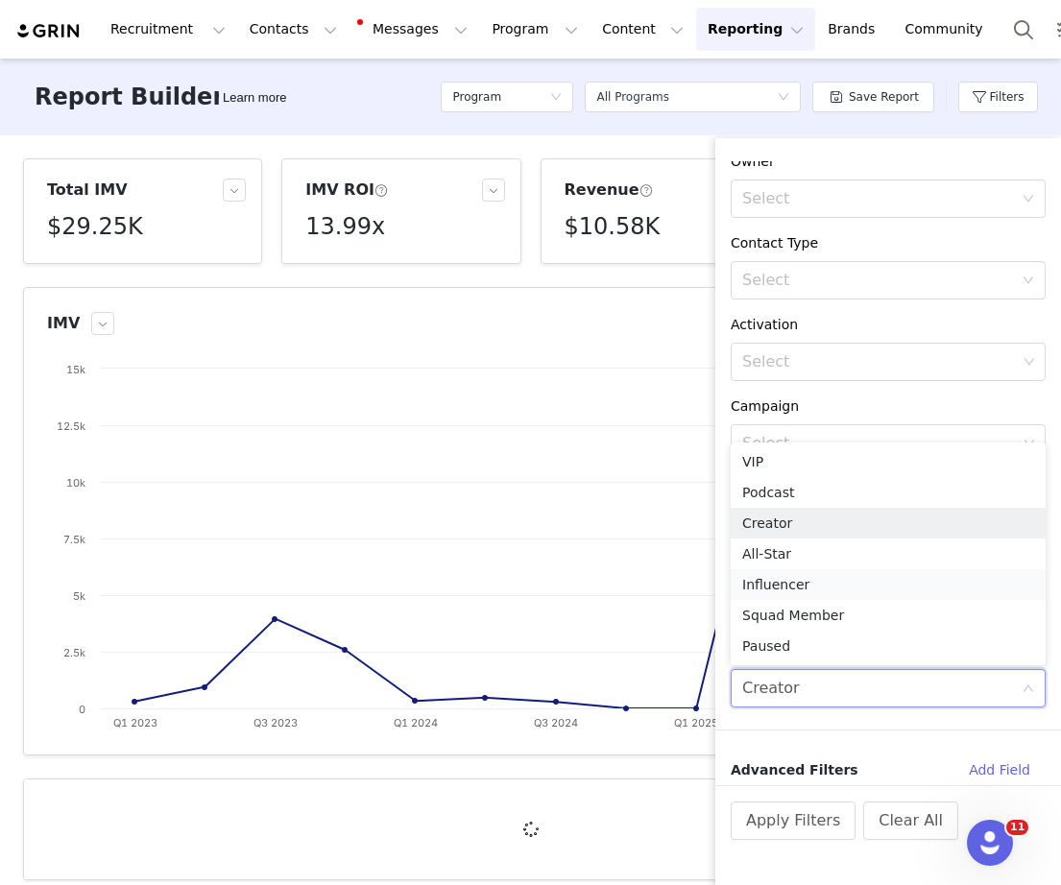
click at [806, 587] on li "Influencer" at bounding box center [888, 584] width 315 height 31
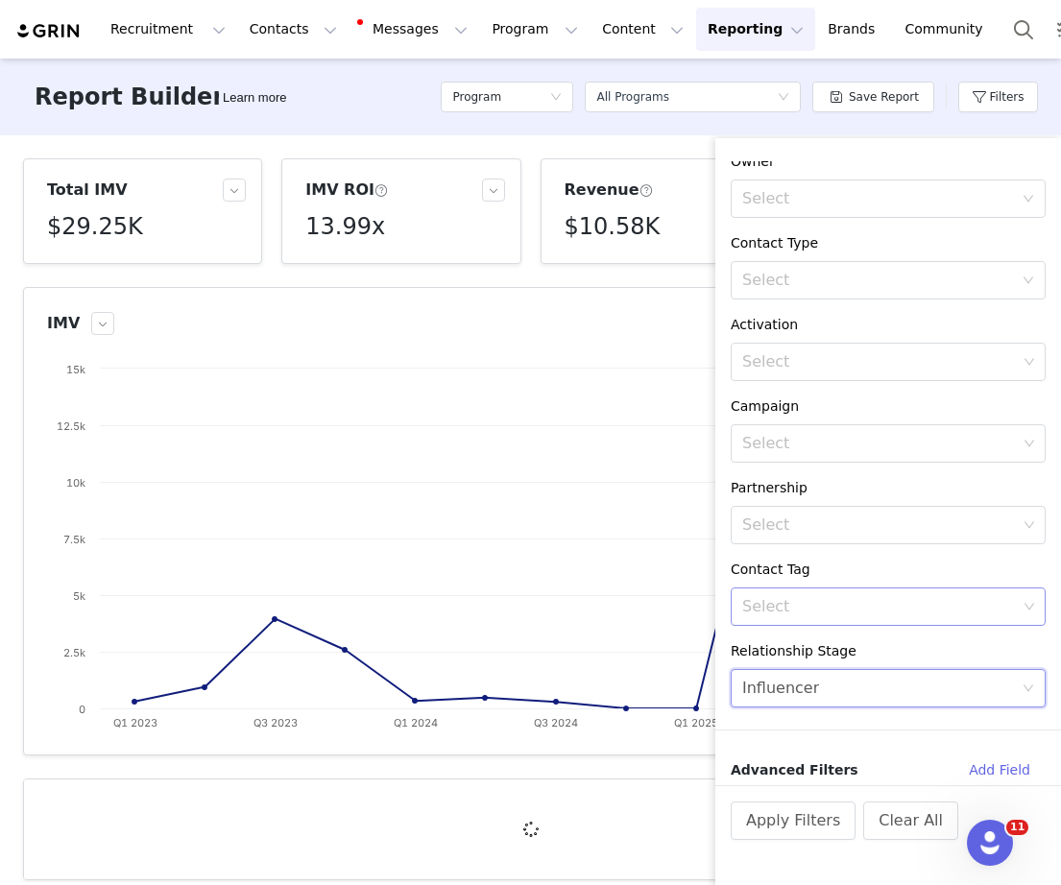
click at [798, 597] on div "Select" at bounding box center [879, 606] width 275 height 19
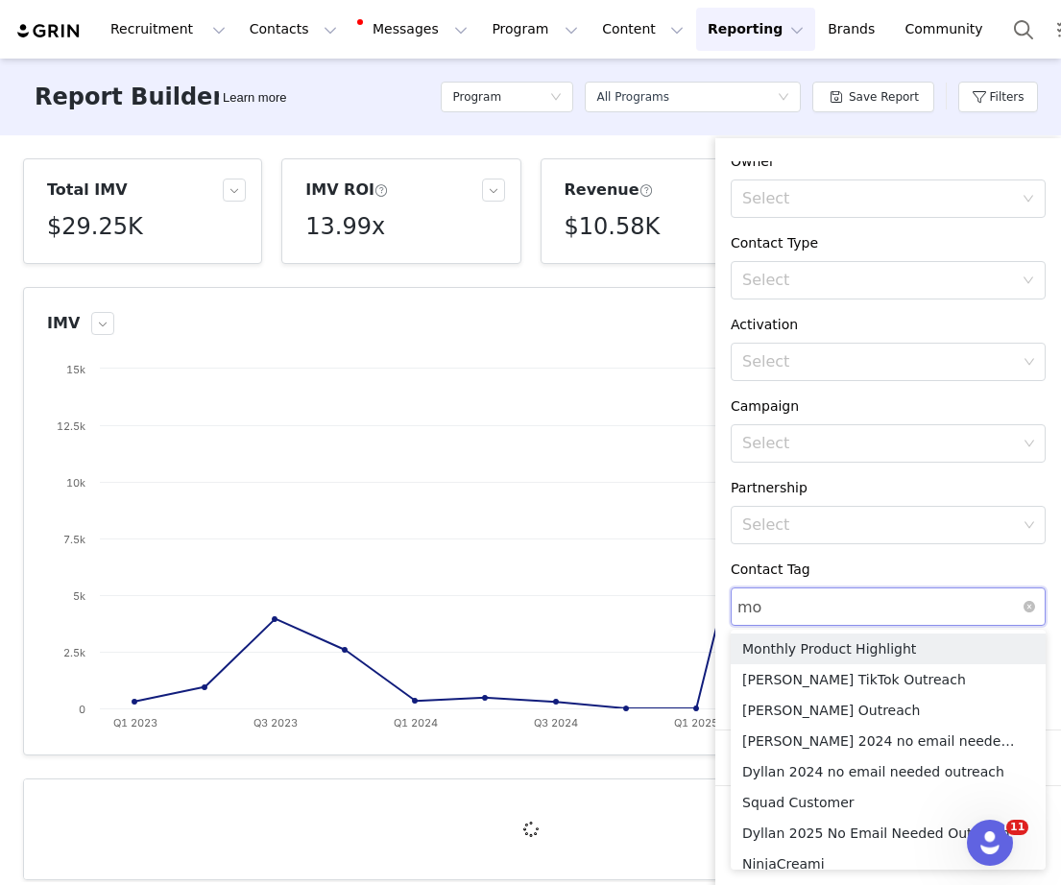
type input "mon"
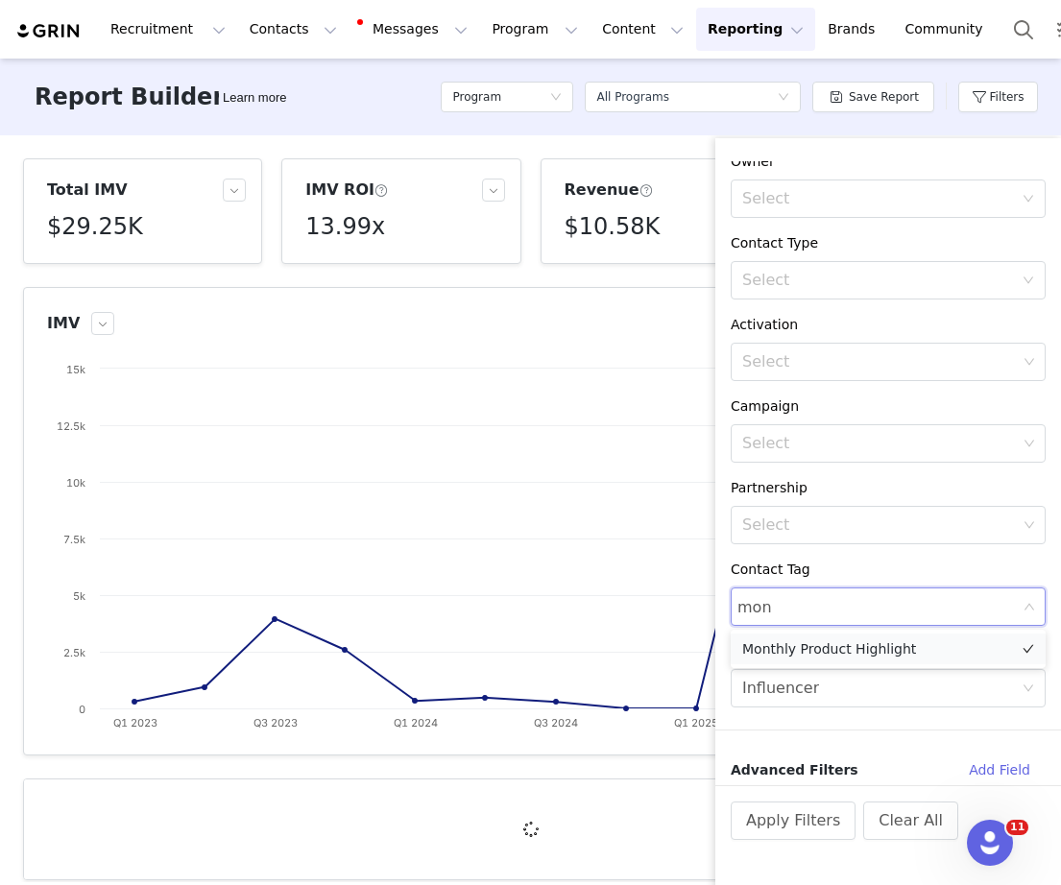
click at [804, 636] on li "Monthly Product Highlight" at bounding box center [888, 649] width 315 height 31
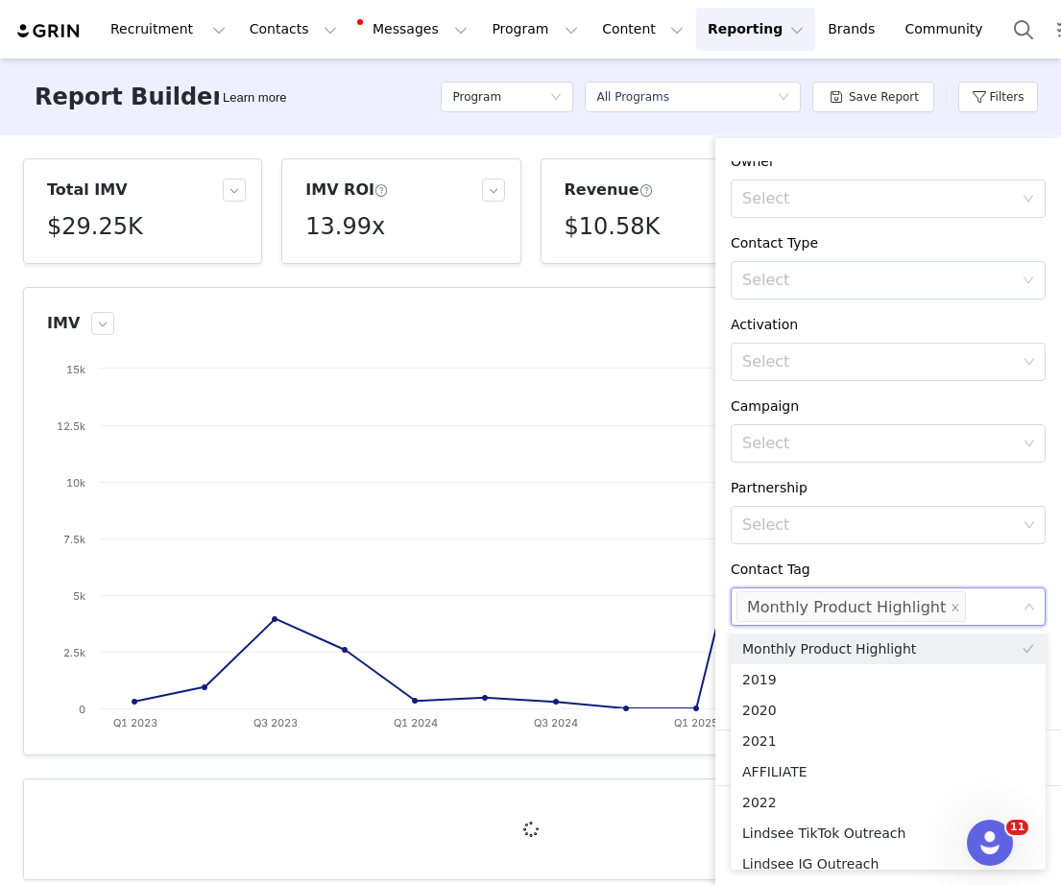
click at [807, 576] on div "Contact Tag" at bounding box center [888, 570] width 315 height 20
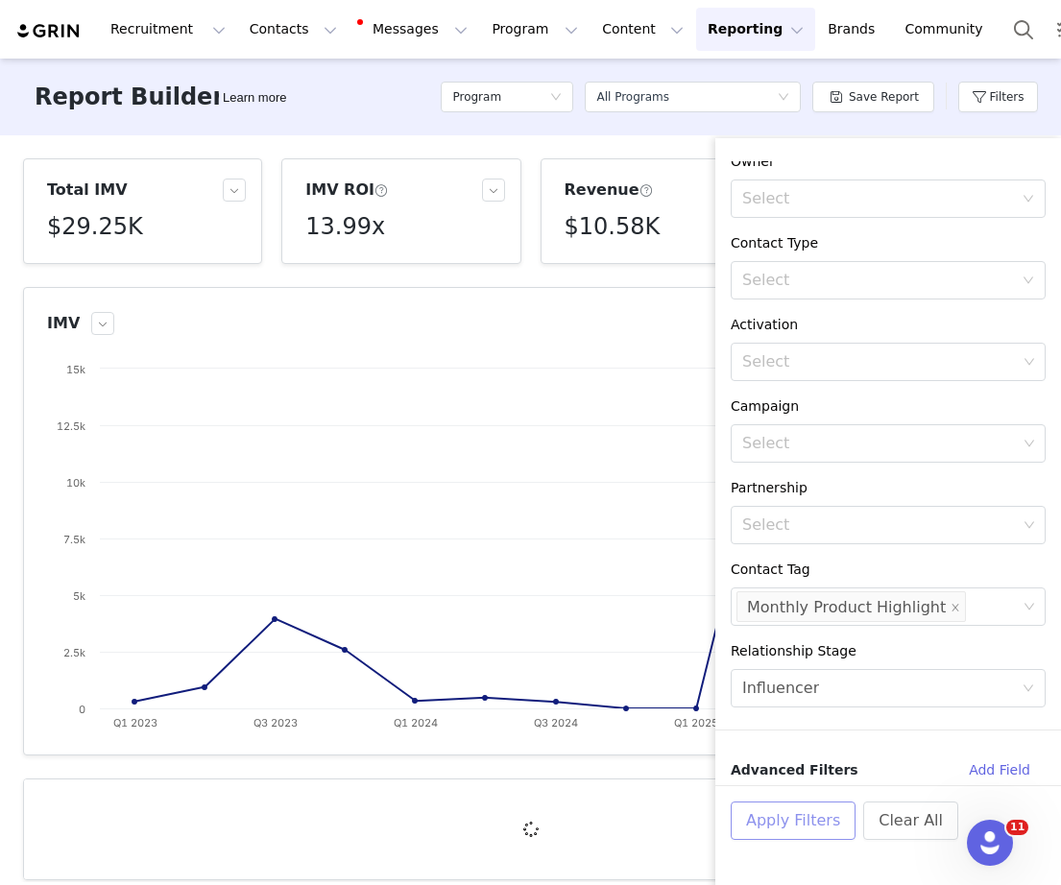
click at [801, 821] on button "Apply Filters" at bounding box center [793, 821] width 125 height 38
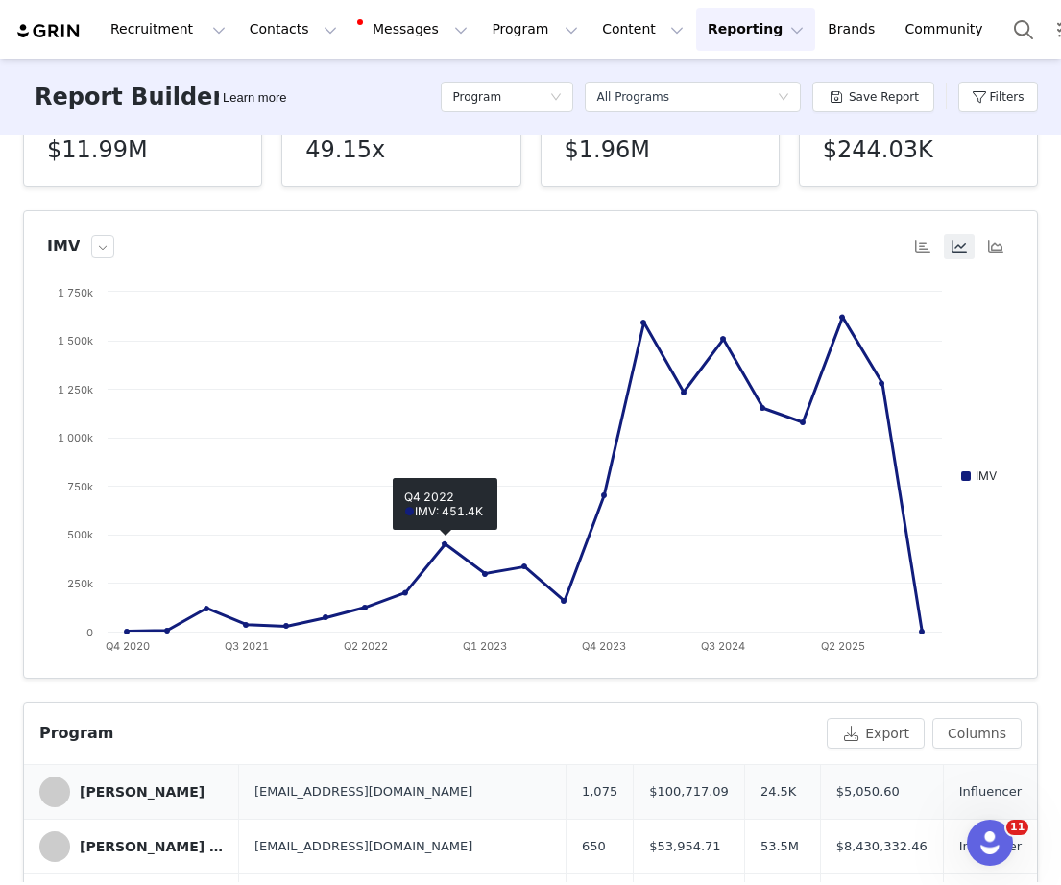
scroll to position [0, 0]
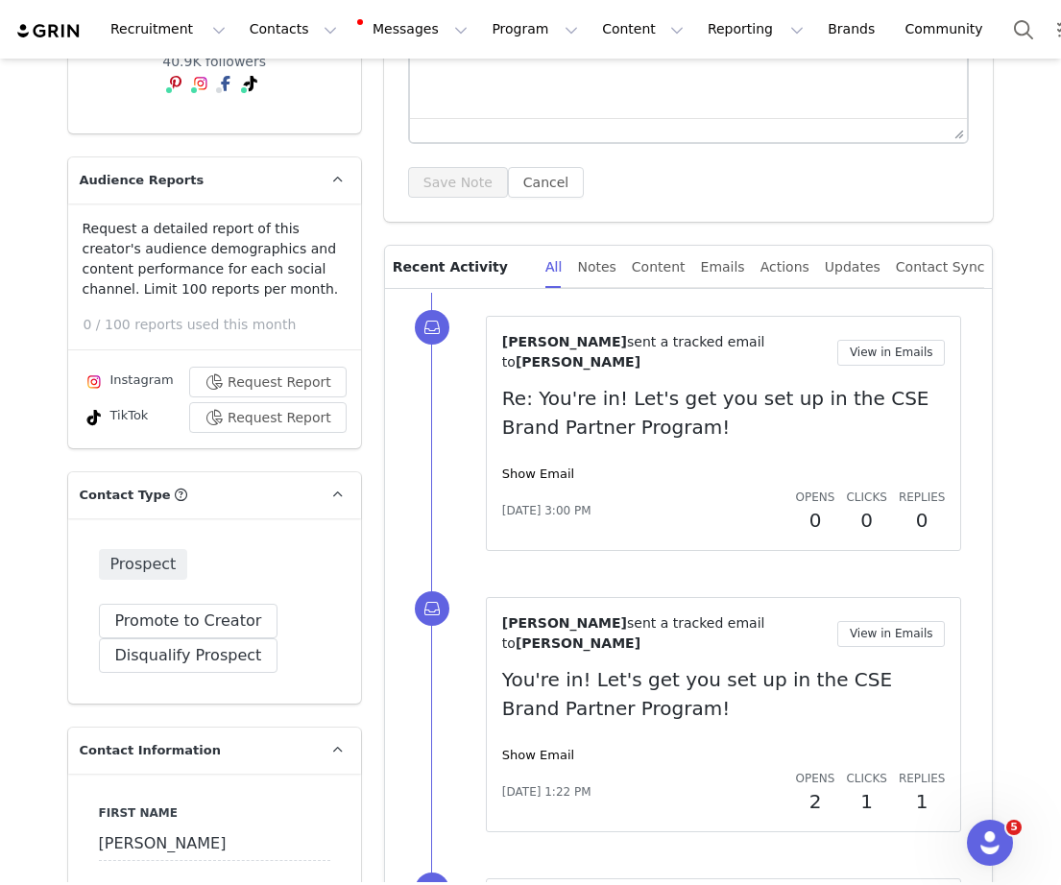
scroll to position [353, 0]
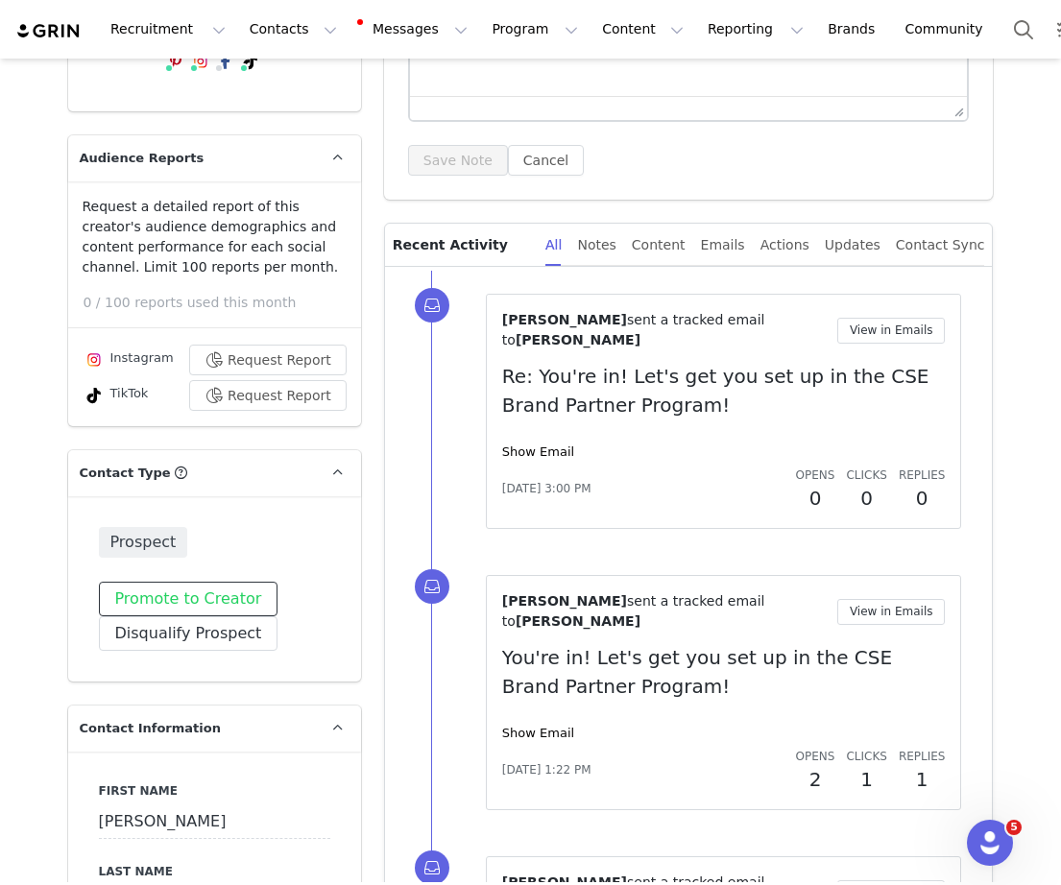
click at [195, 588] on button "Promote to Creator" at bounding box center [189, 599] width 180 height 35
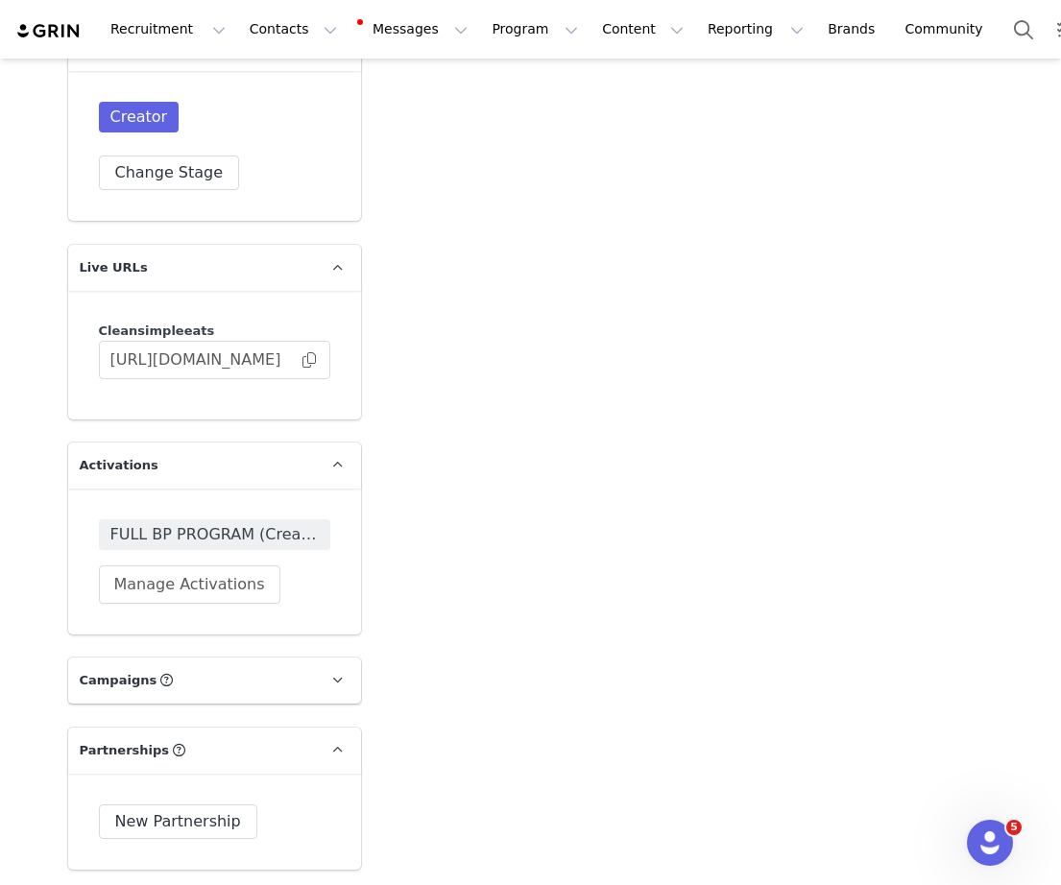
scroll to position [6812, 0]
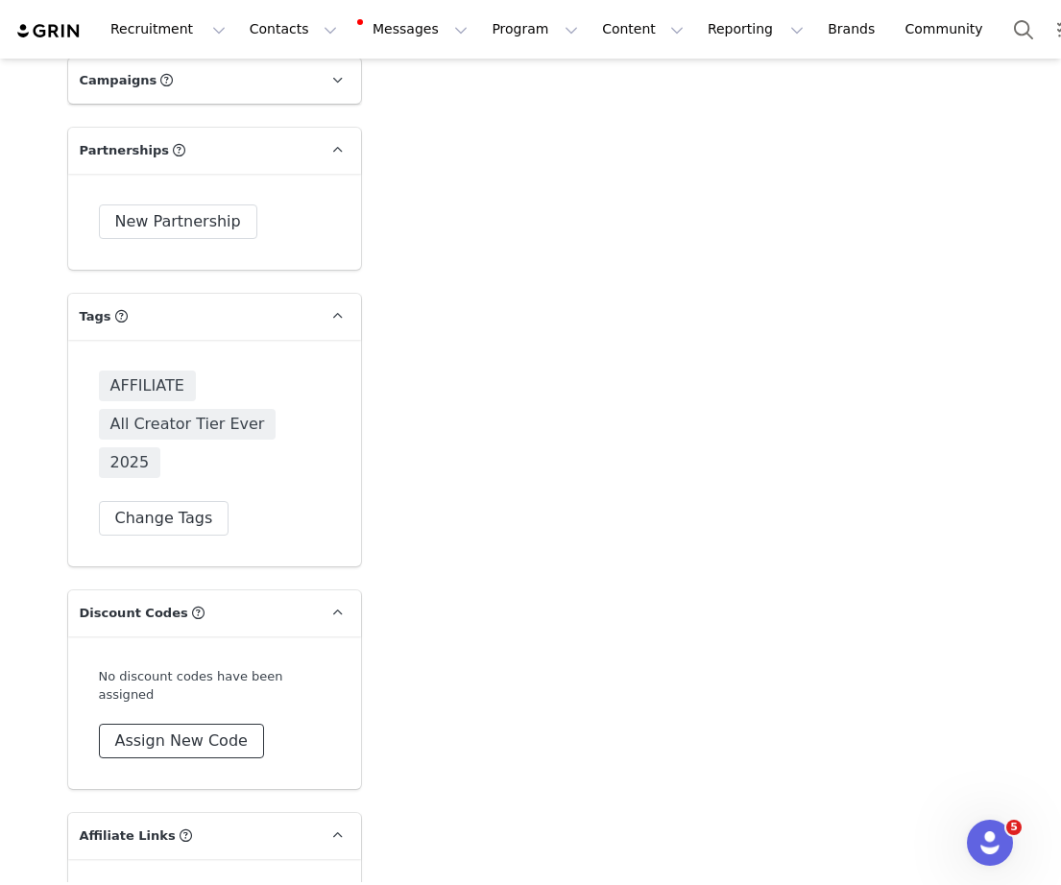
click at [164, 724] on button "Assign New Code" at bounding box center [181, 741] width 165 height 35
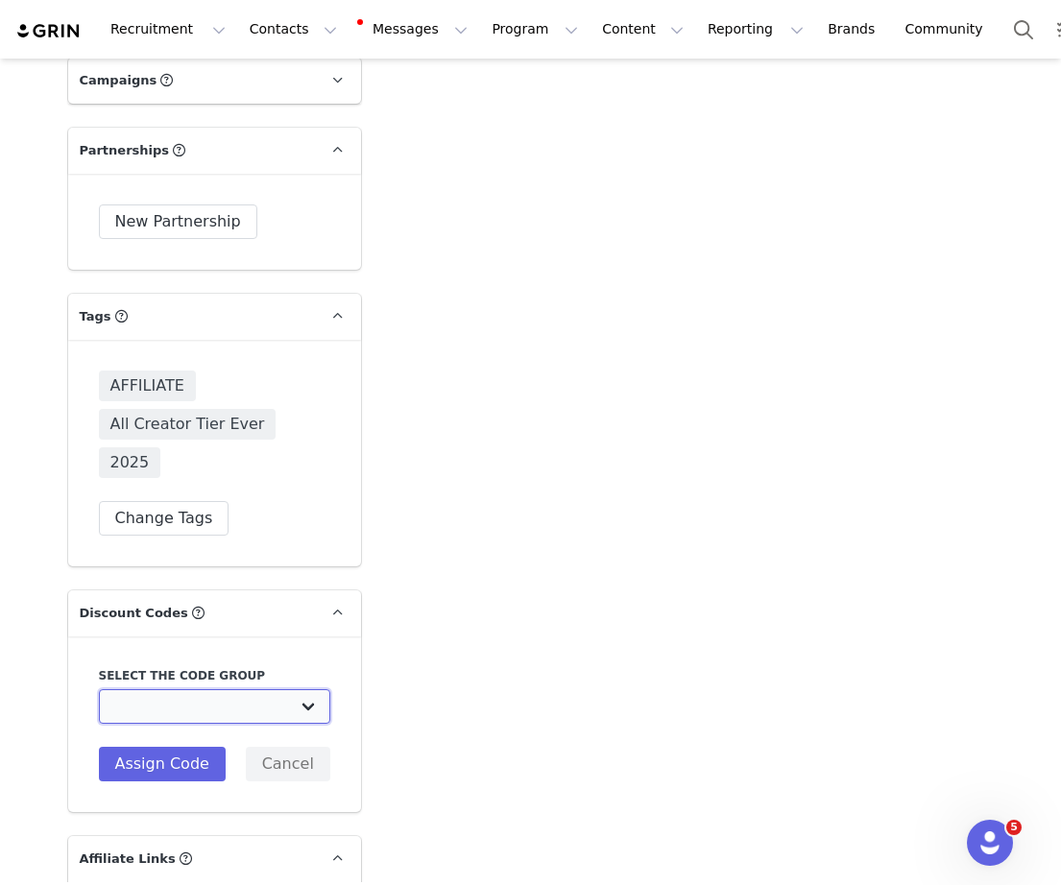
click at [164, 689] on select "Clean Simple Eats: CC // Brand Partner Program code Clean Simple Eats: Podcasts…" at bounding box center [214, 706] width 231 height 35
select select "10004928"
click at [99, 689] on select "Clean Simple Eats: CC // Brand Partner Program code Clean Simple Eats: Podcasts…" at bounding box center [214, 706] width 231 height 35
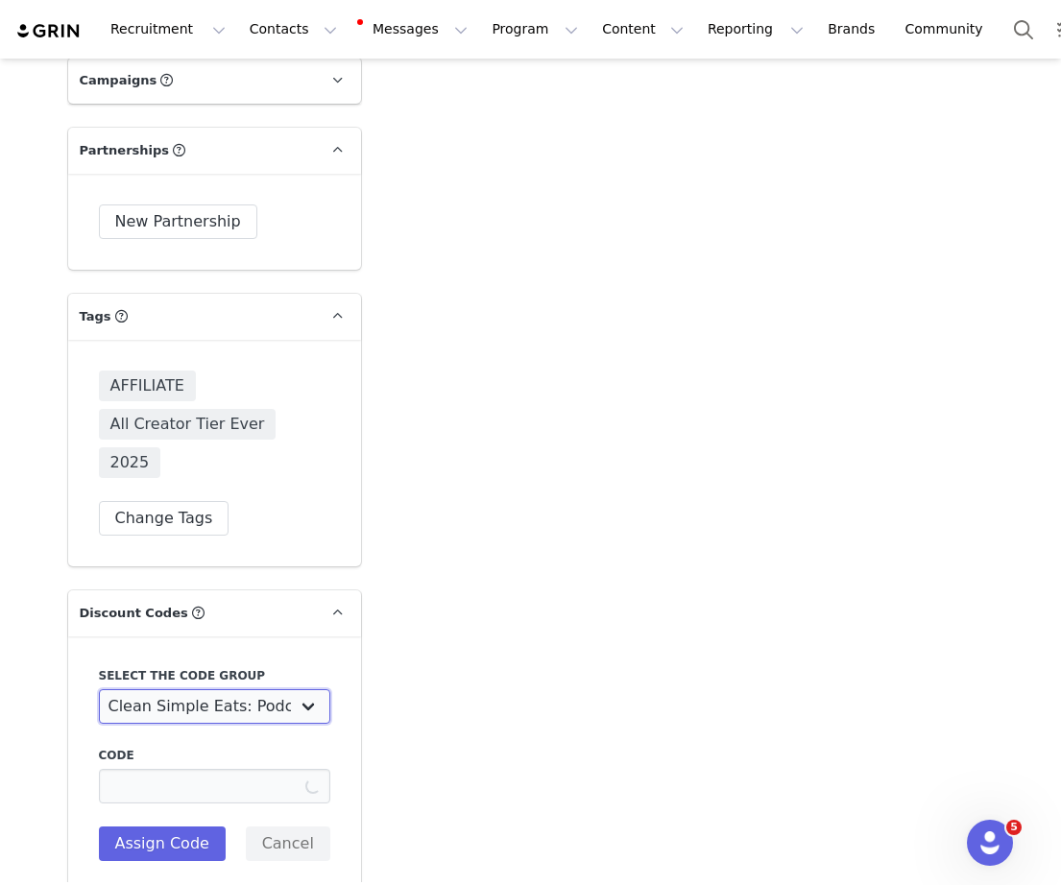
type input "[PERSON_NAME]"
click at [159, 689] on select "Clean Simple Eats: CC // Brand Partner Program code Clean Simple Eats: Podcasts…" at bounding box center [214, 706] width 231 height 35
select select "4859"
click at [99, 689] on select "Clean Simple Eats: CC // Brand Partner Program code Clean Simple Eats: Podcasts…" at bounding box center [214, 706] width 231 height 35
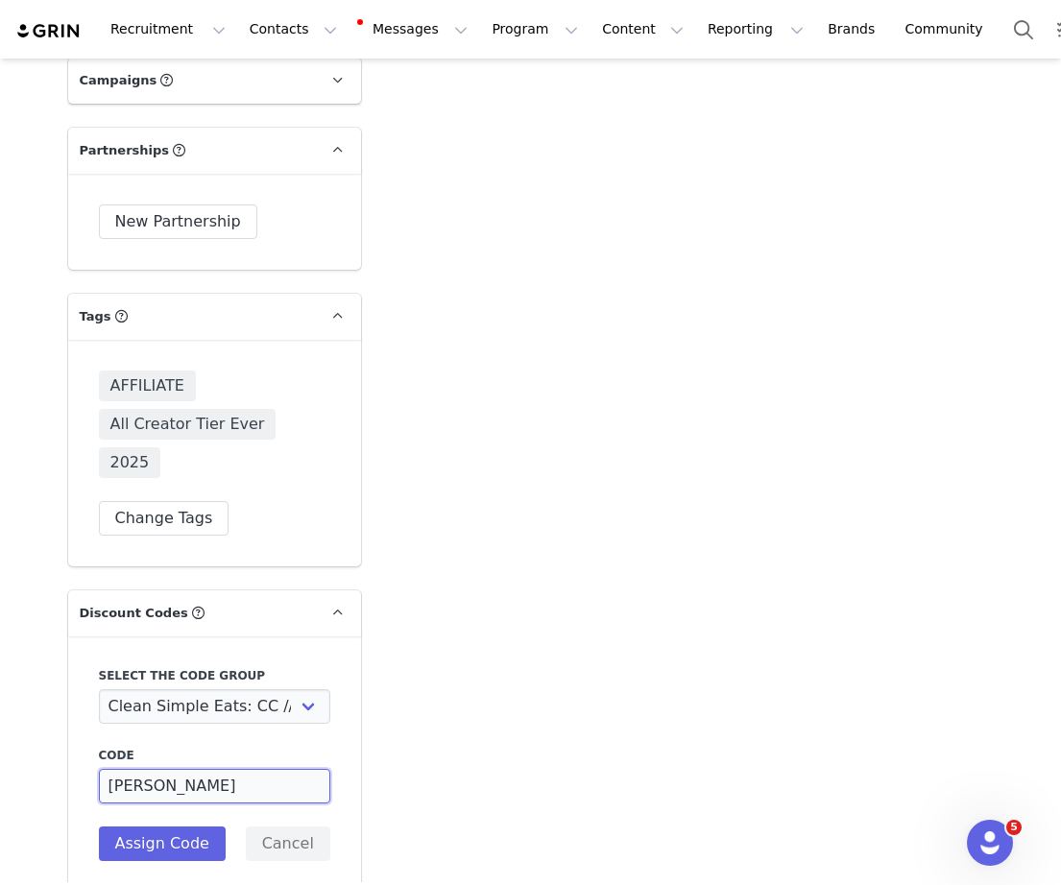
click at [154, 769] on input "[PERSON_NAME]" at bounding box center [214, 786] width 231 height 35
type input "L"
type input "KEE"
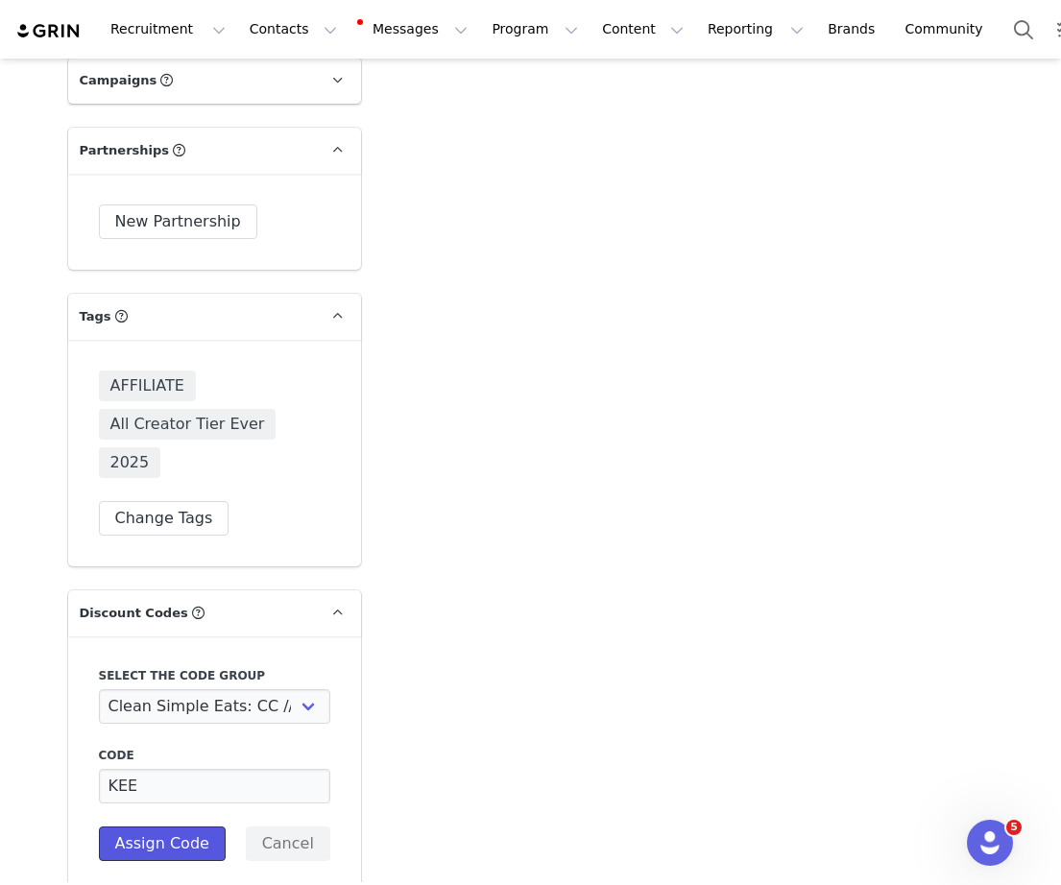
click at [166, 827] on button "Assign Code" at bounding box center [162, 844] width 127 height 35
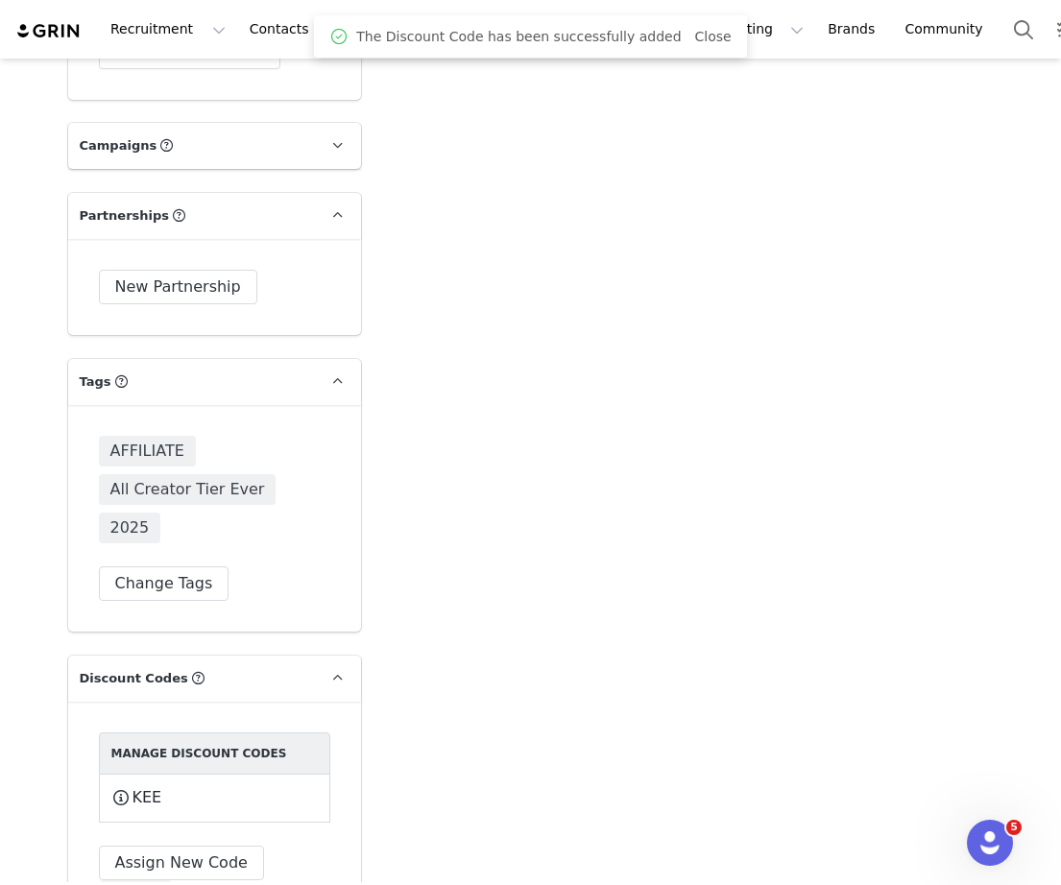
scroll to position [6745, 0]
click at [172, 881] on button "Done" at bounding box center [135, 898] width 73 height 35
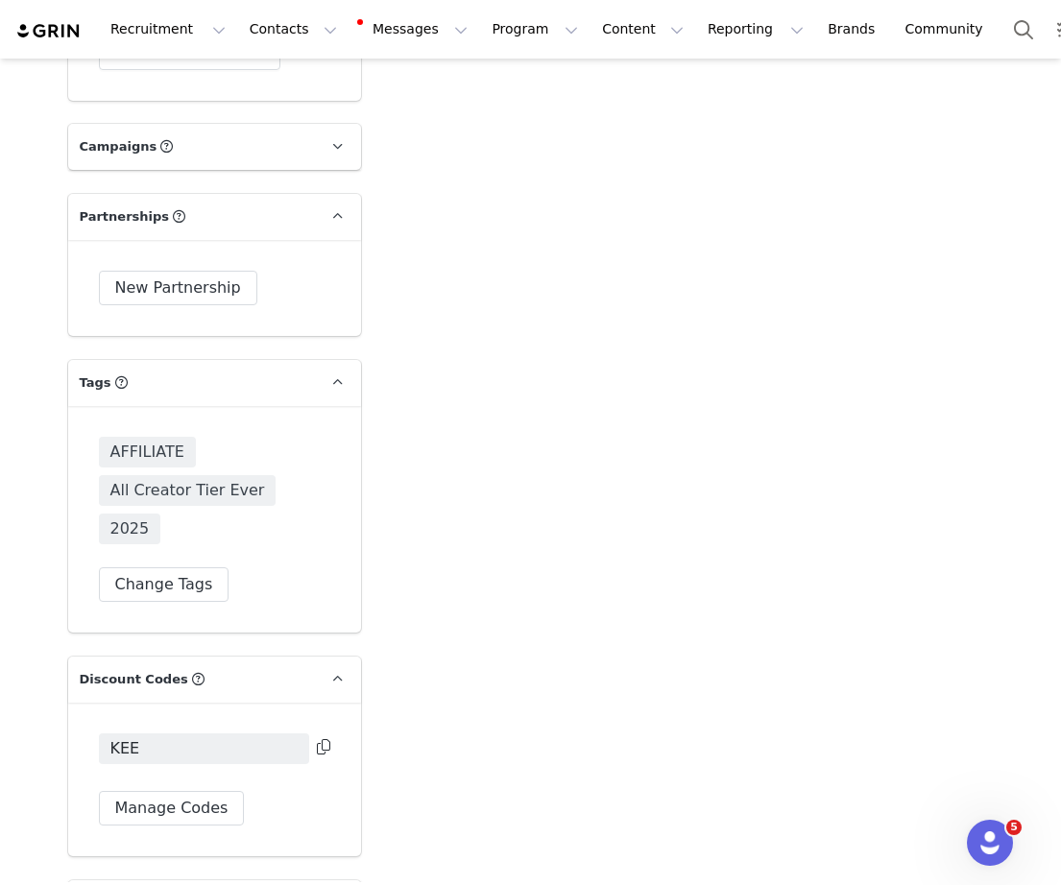
select select "6142"
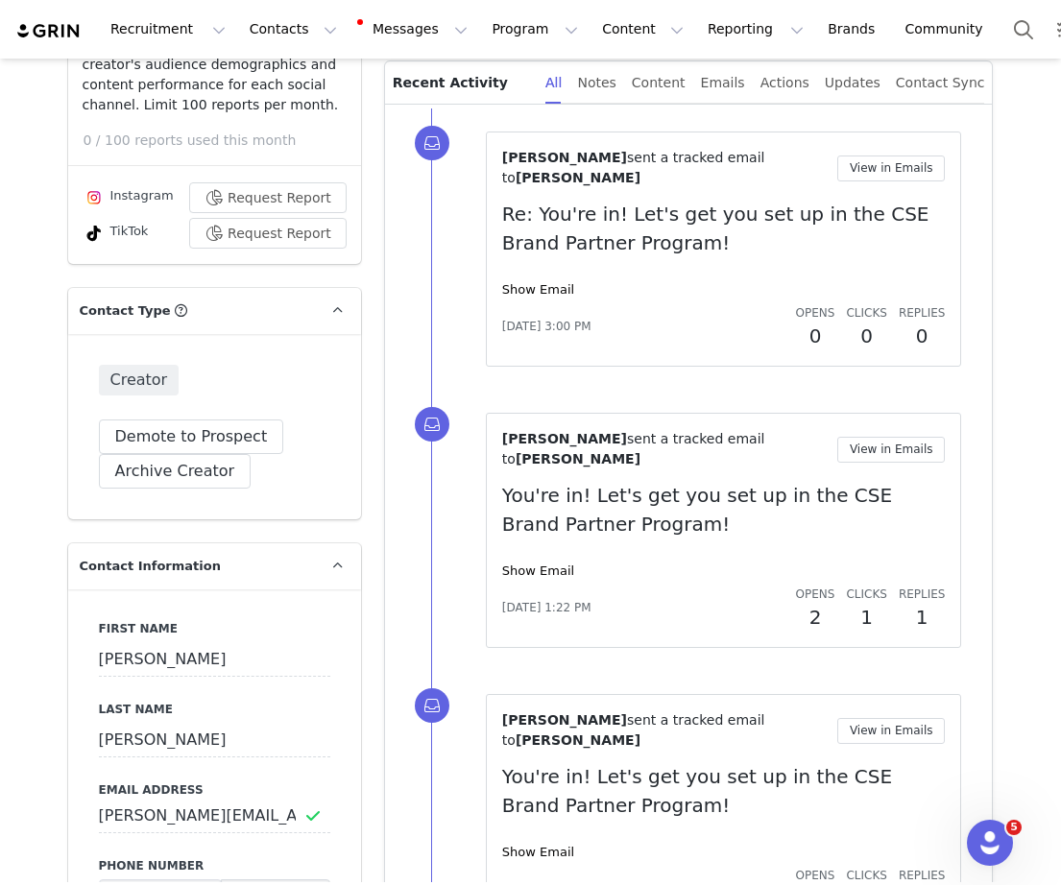
scroll to position [0, 0]
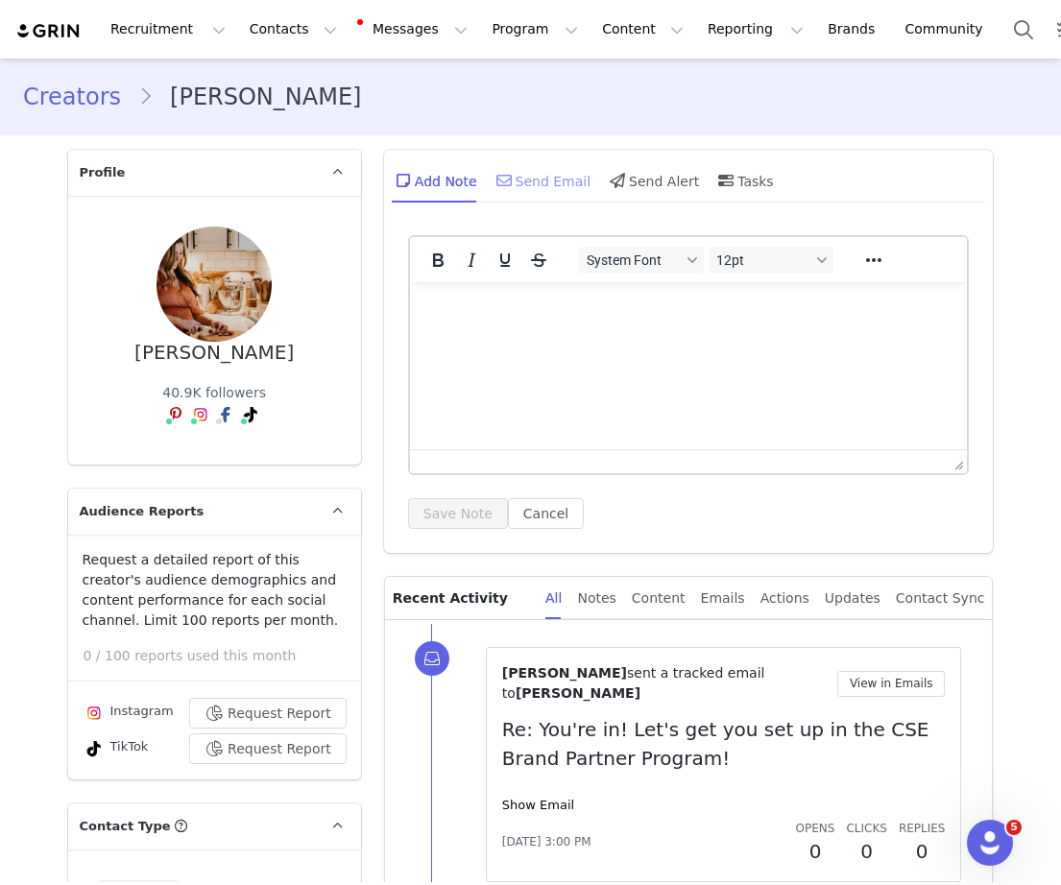
click at [513, 161] on div "Send Email" at bounding box center [542, 180] width 99 height 46
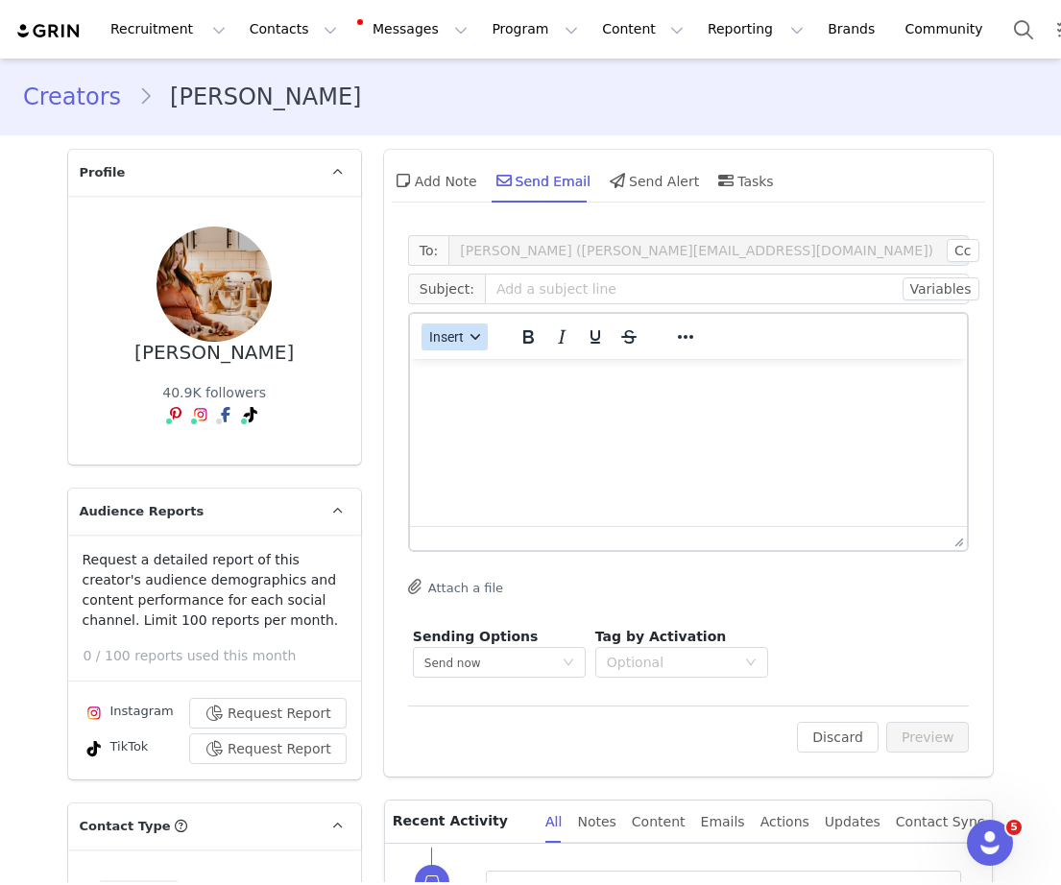
click at [451, 337] on span "Insert" at bounding box center [446, 336] width 35 height 15
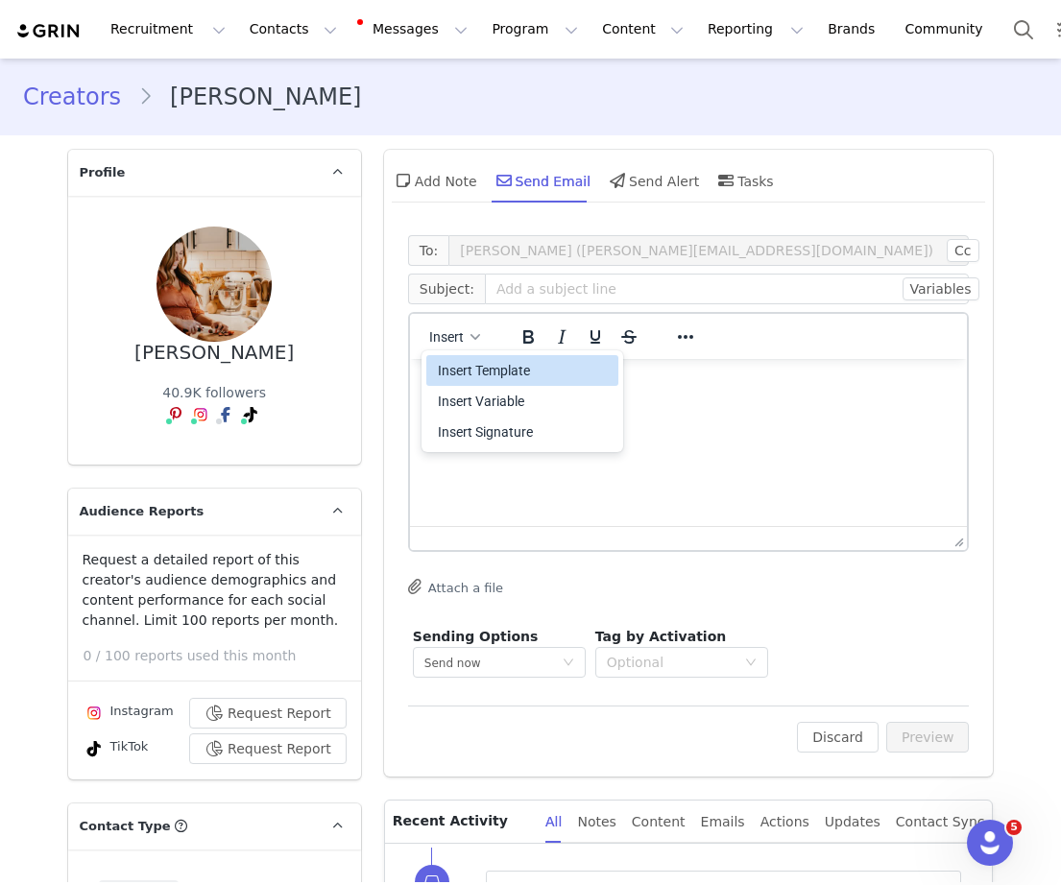
click at [446, 369] on div "Insert Template" at bounding box center [524, 370] width 173 height 23
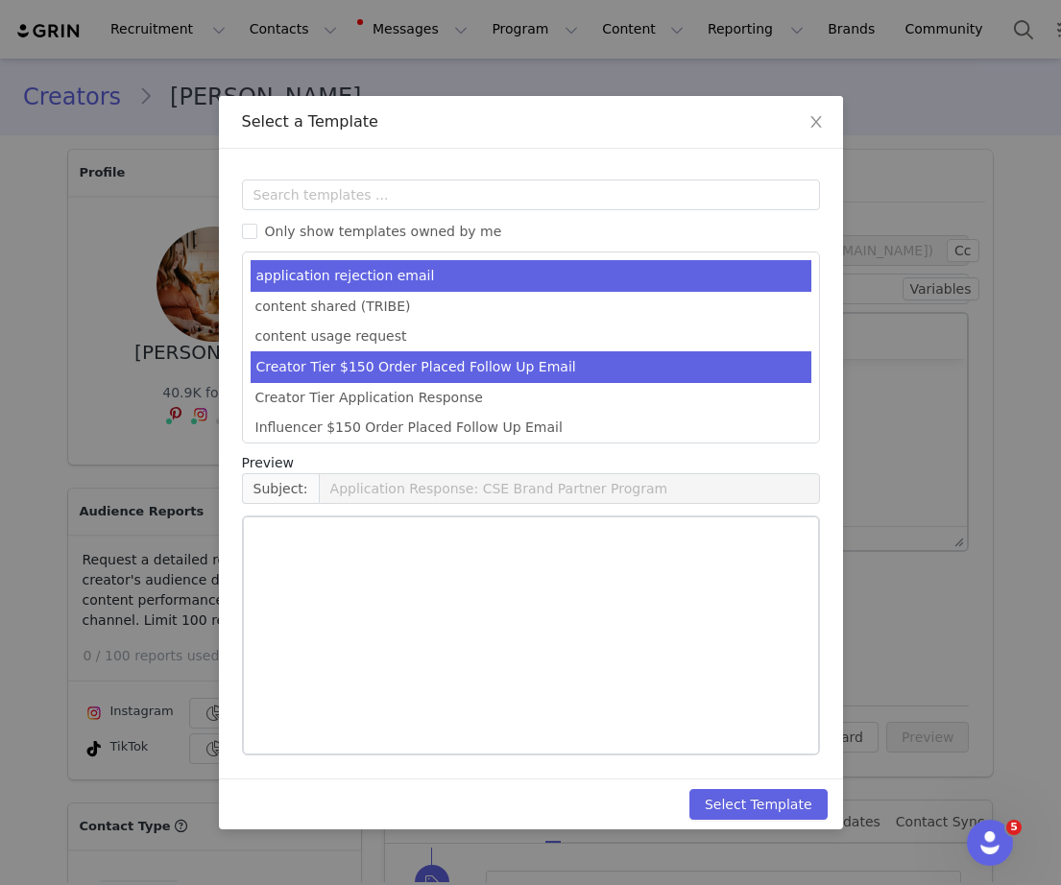
click at [441, 364] on li "Creator Tier $150 Order Placed Follow Up Email" at bounding box center [531, 367] width 561 height 32
type input "Welcome to the CSE Brand Partner Program!"
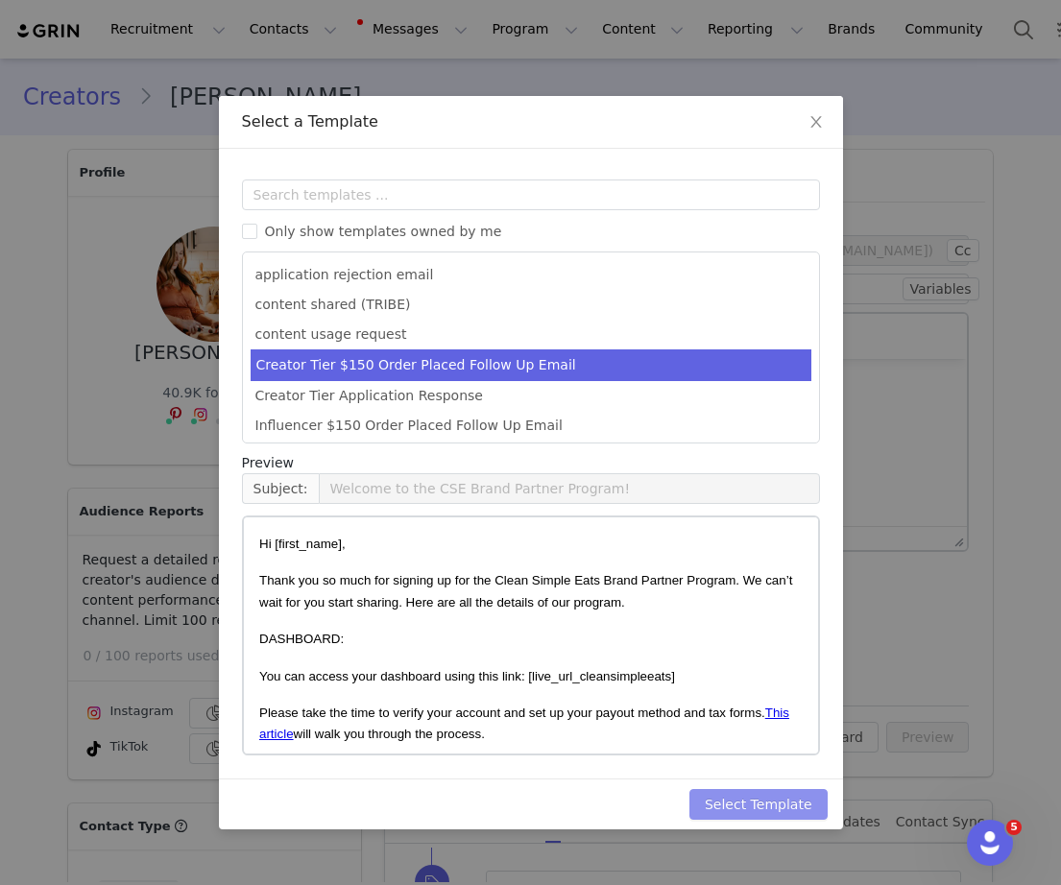
click at [714, 795] on button "Select Template" at bounding box center [758, 804] width 138 height 31
type input "Welcome to the CSE Brand Partner Program!"
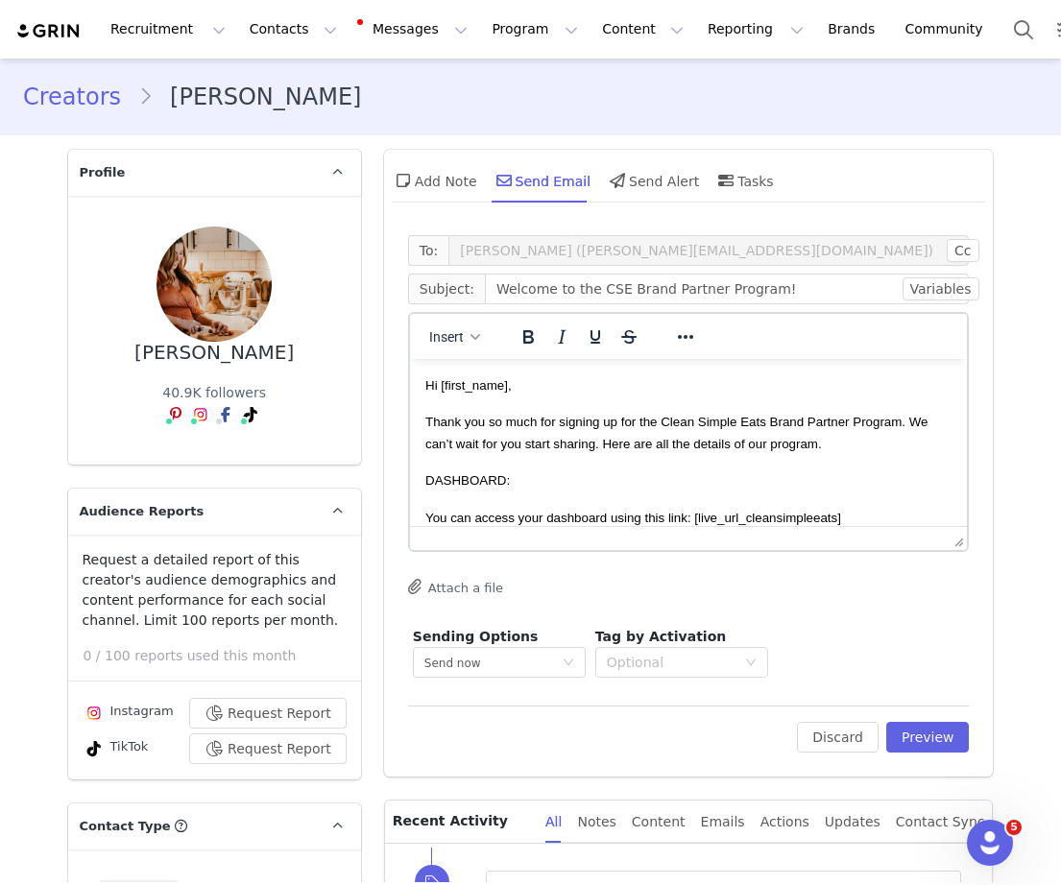
click at [782, 413] on p "Thank you so much for signing up for the Clean Simple Eats Brand Partner Progra…" at bounding box center [687, 432] width 527 height 43
click at [926, 737] on button "Preview" at bounding box center [928, 737] width 84 height 31
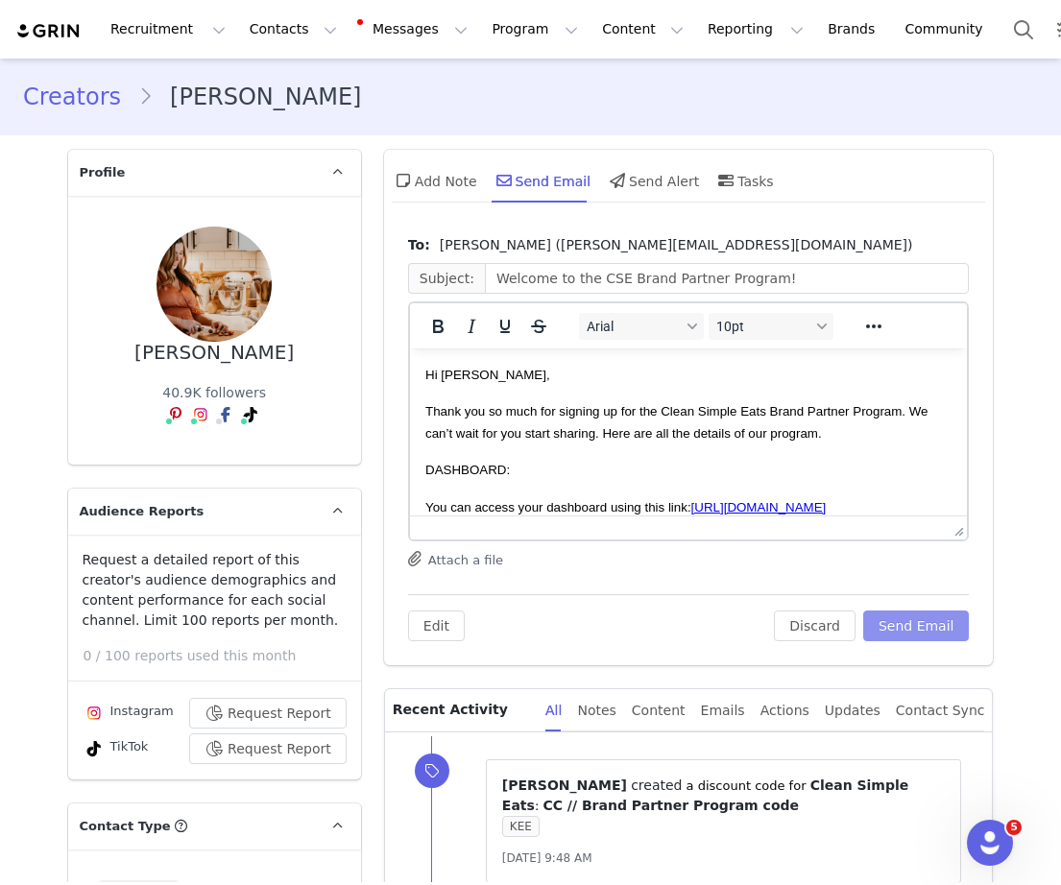
click at [913, 624] on button "Send Email" at bounding box center [916, 626] width 107 height 31
